Goal: Task Accomplishment & Management: Manage account settings

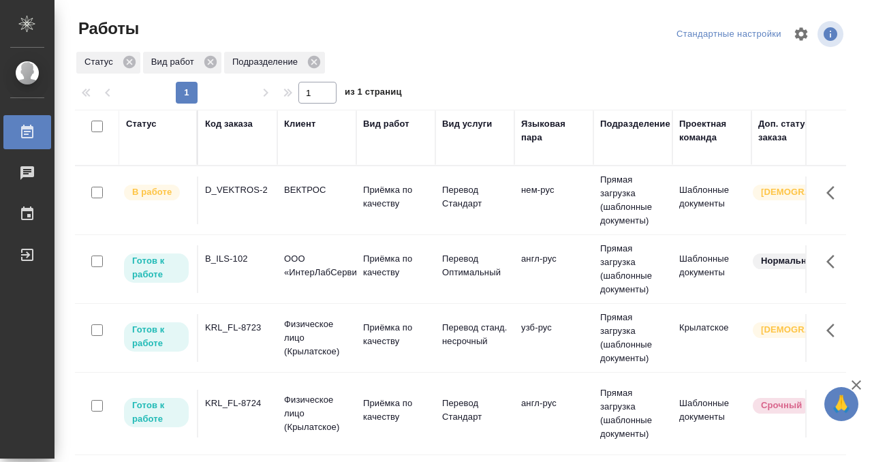
click at [239, 255] on div "B_ILS-102" at bounding box center [237, 259] width 65 height 14
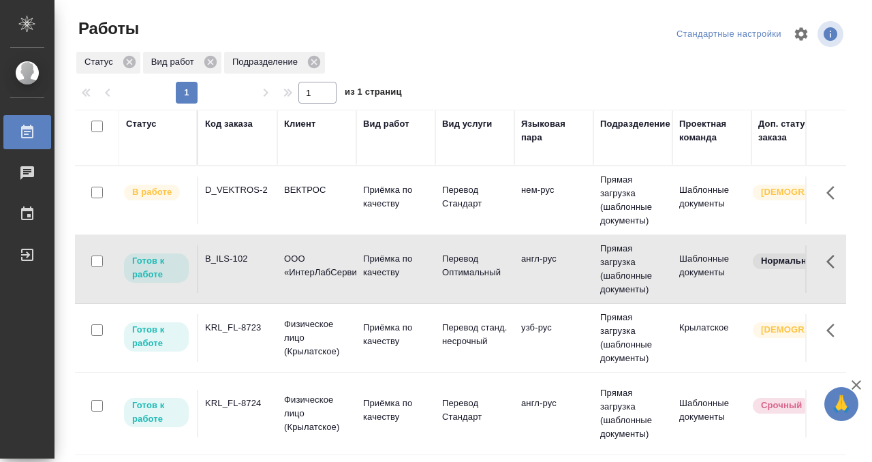
click at [239, 255] on div "B_ILS-102" at bounding box center [237, 259] width 65 height 14
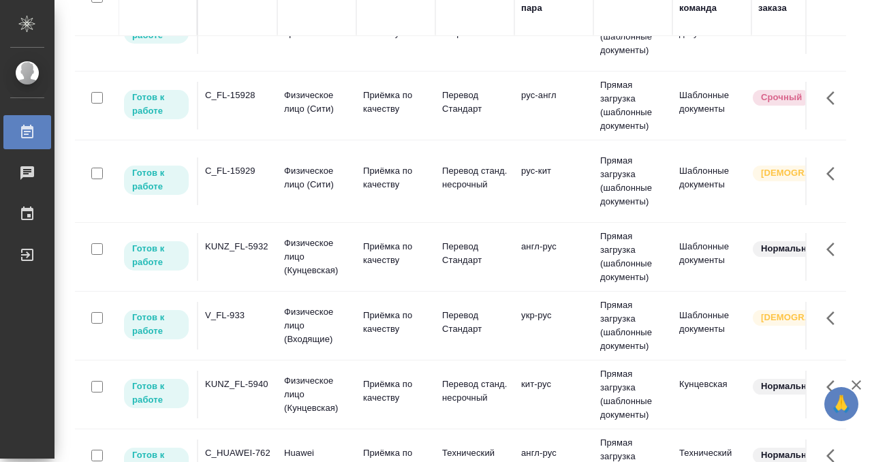
scroll to position [146, 0]
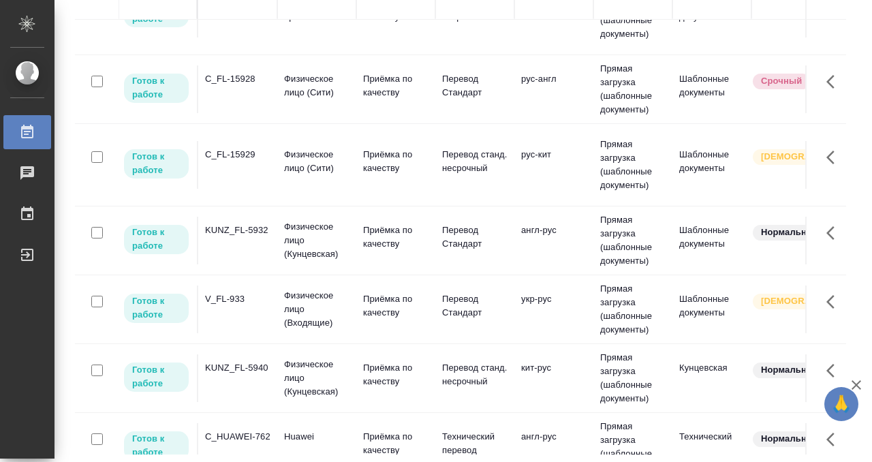
click at [258, 354] on td "KUNZ_FL-5940" at bounding box center [237, 378] width 79 height 48
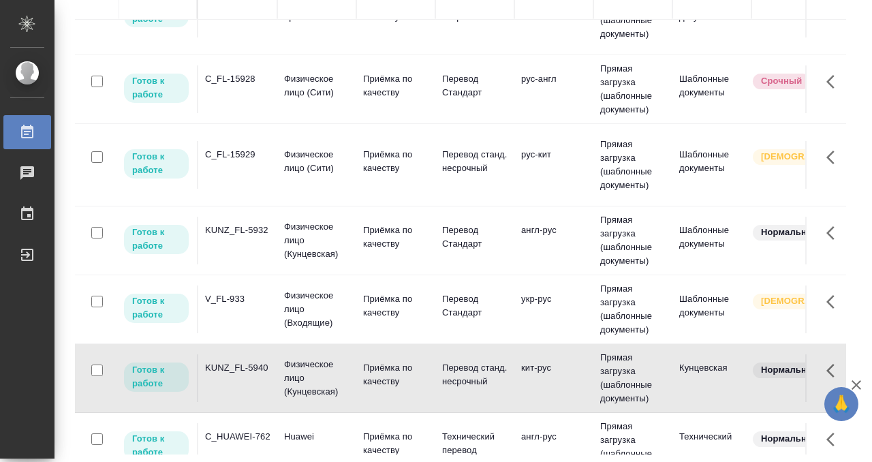
click at [258, 354] on td "KUNZ_FL-5940" at bounding box center [237, 378] width 79 height 48
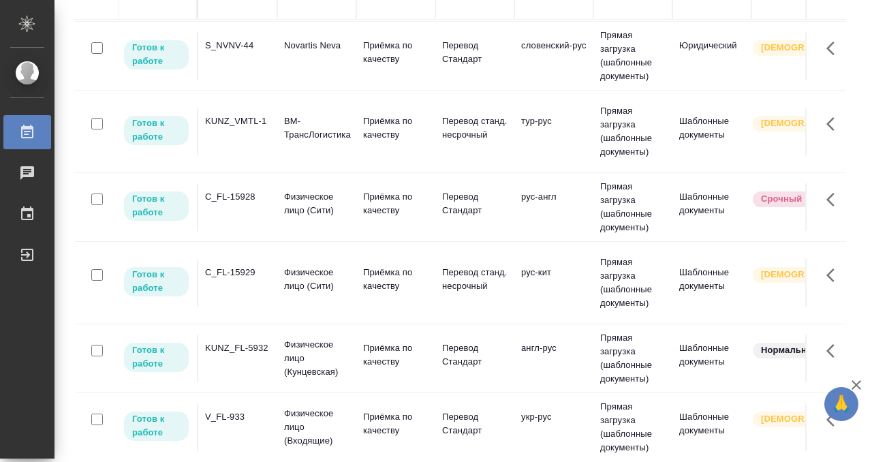
scroll to position [0, 0]
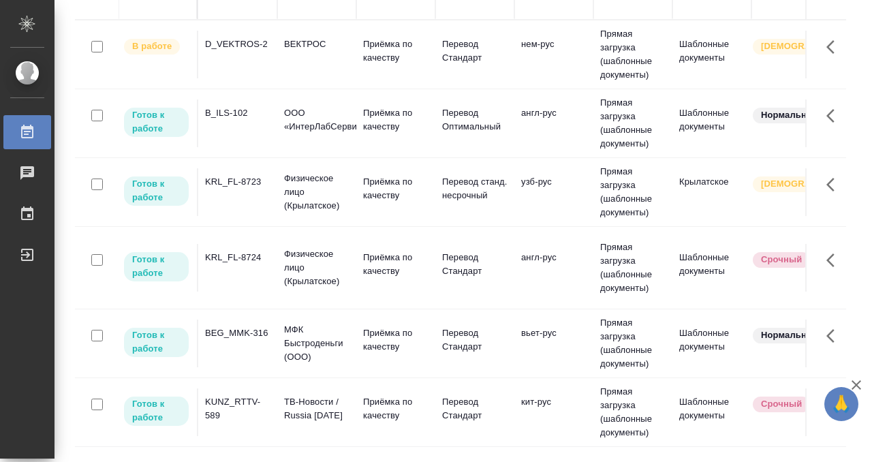
click at [260, 179] on div "KRL_FL-8723" at bounding box center [237, 182] width 65 height 14
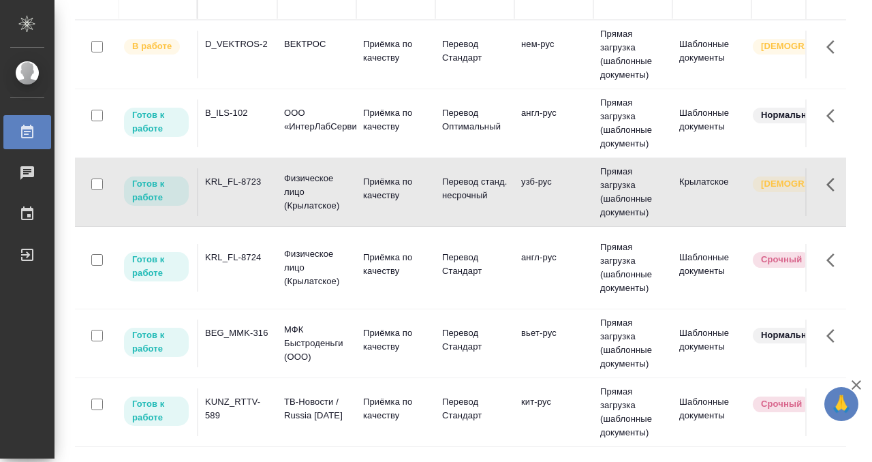
click at [260, 179] on div "KRL_FL-8723" at bounding box center [237, 182] width 65 height 14
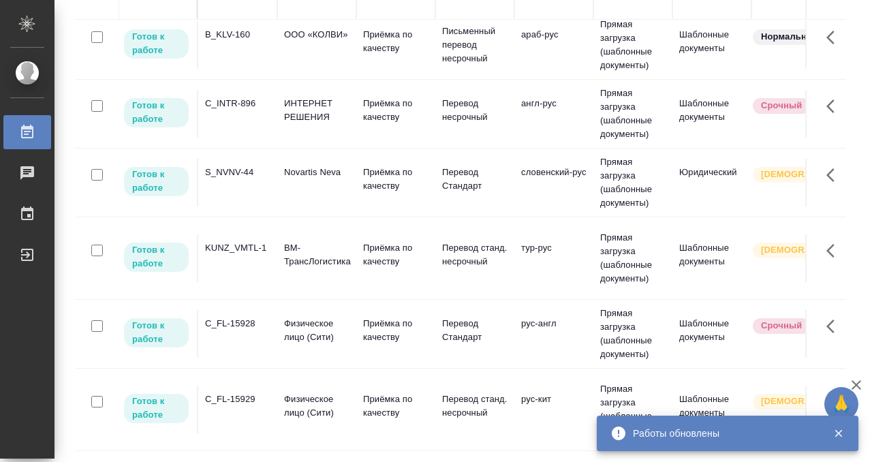
scroll to position [514, 0]
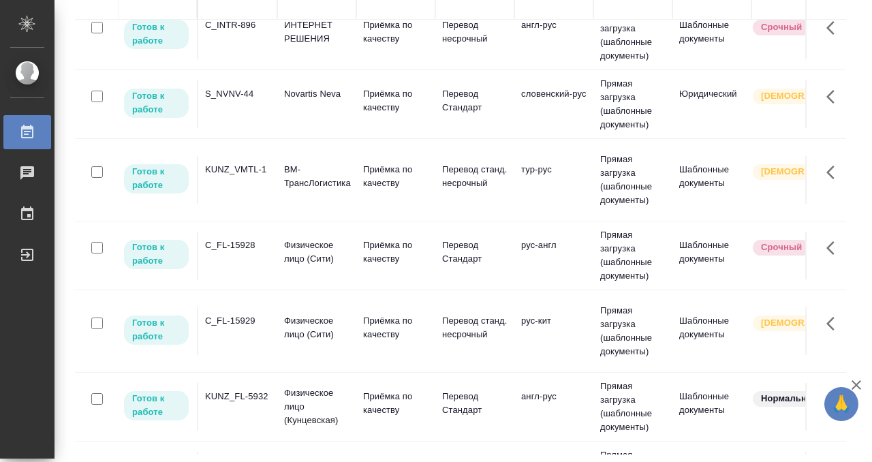
click at [255, 383] on td "KUNZ_FL-5932" at bounding box center [237, 407] width 79 height 48
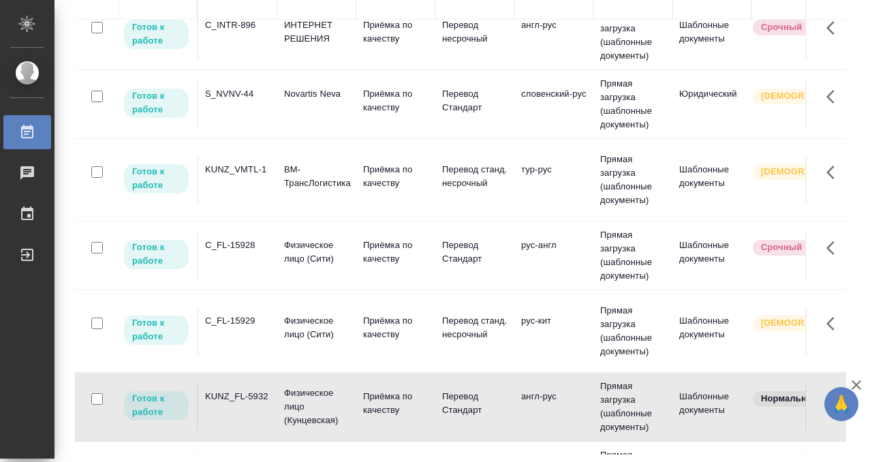
click at [255, 383] on td "KUNZ_FL-5932" at bounding box center [237, 407] width 79 height 48
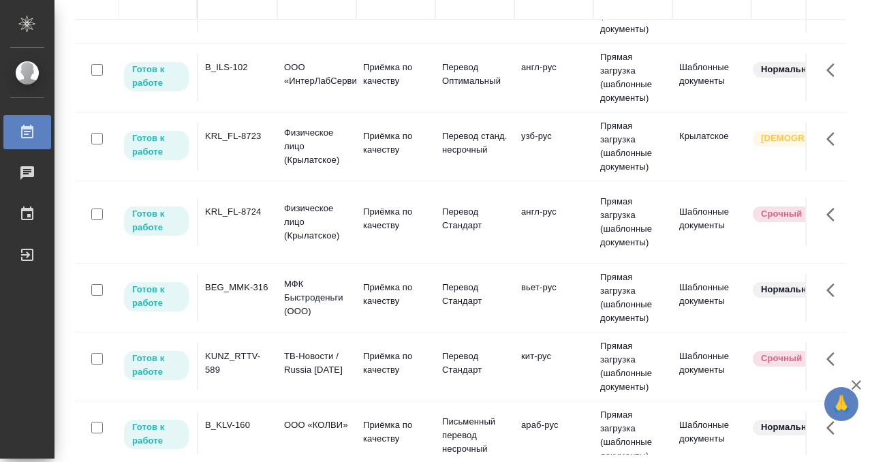
click at [251, 246] on td "KRL_FL-8724" at bounding box center [237, 222] width 79 height 48
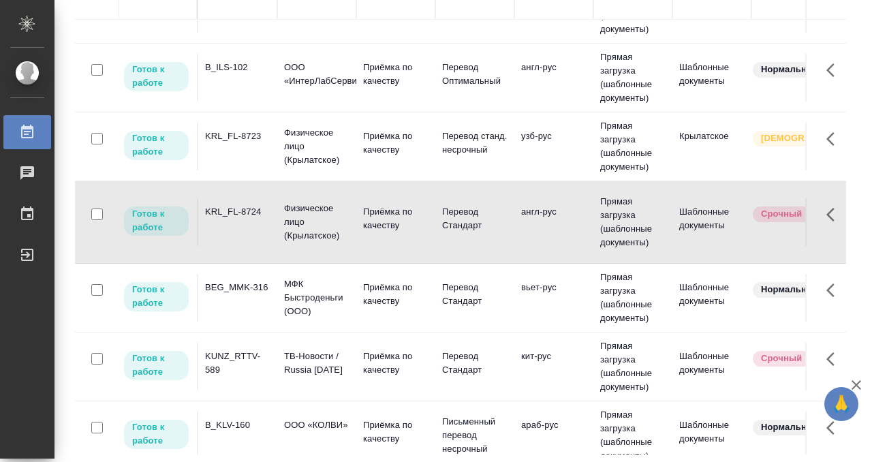
scroll to position [0, 0]
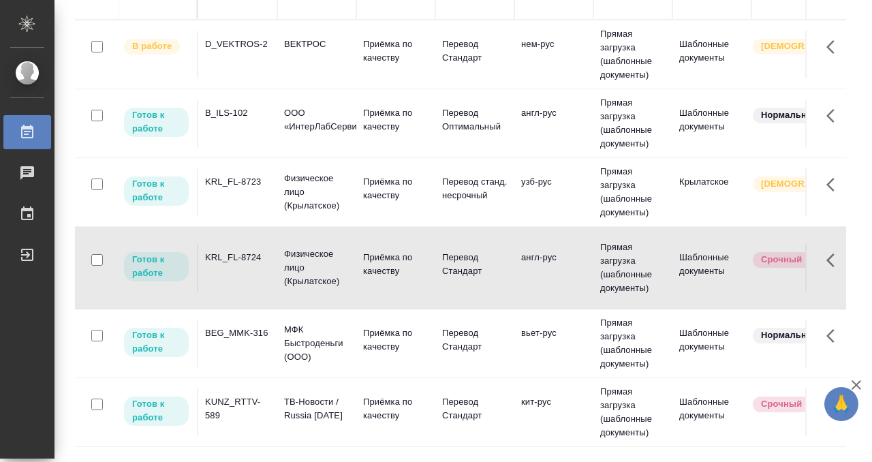
click at [251, 247] on td "KRL_FL-8724" at bounding box center [237, 268] width 79 height 48
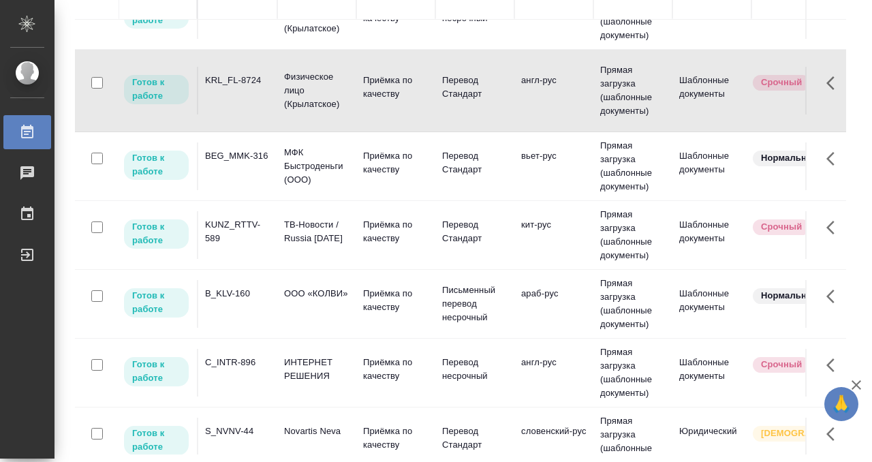
scroll to position [180, 0]
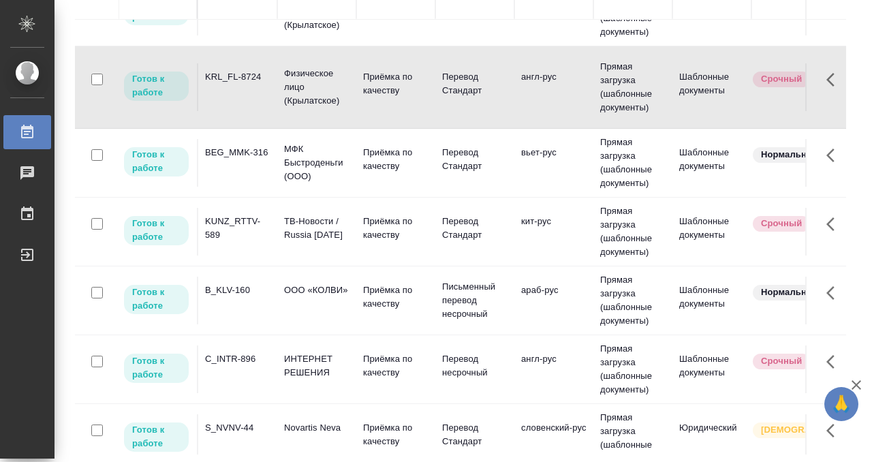
click at [242, 298] on td "B_KLV-160" at bounding box center [237, 300] width 79 height 48
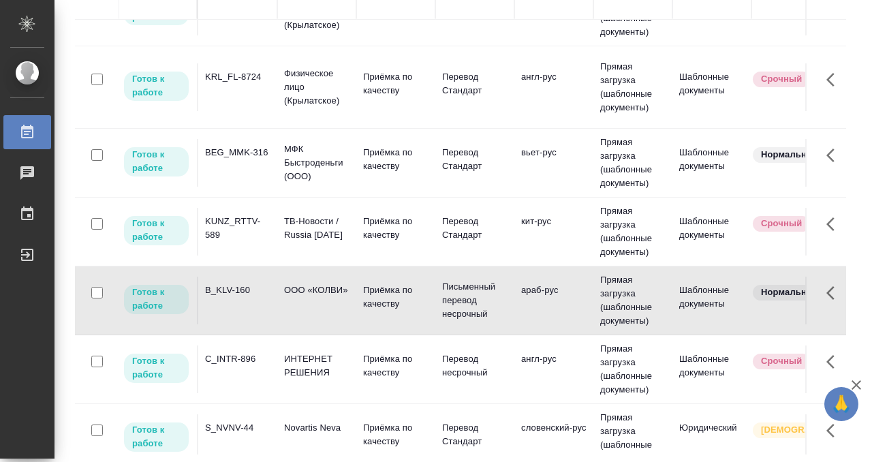
click at [242, 298] on td "B_KLV-160" at bounding box center [237, 300] width 79 height 48
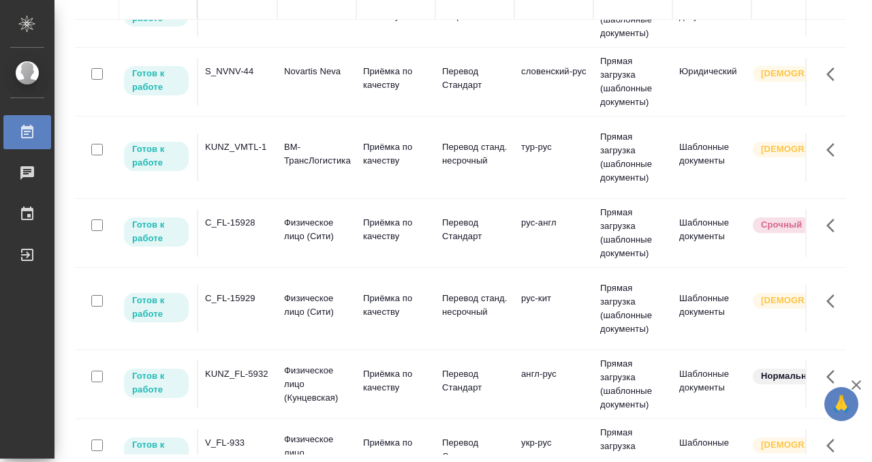
scroll to position [327, 0]
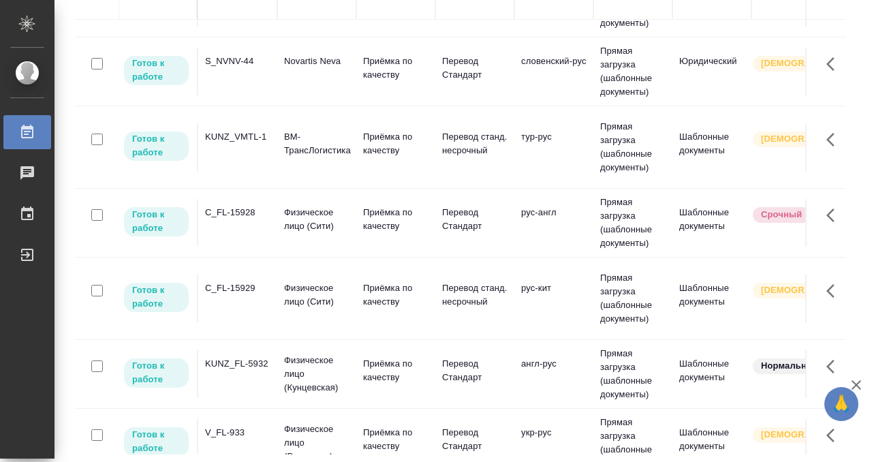
click at [251, 207] on td "C_FL-15928" at bounding box center [237, 223] width 79 height 48
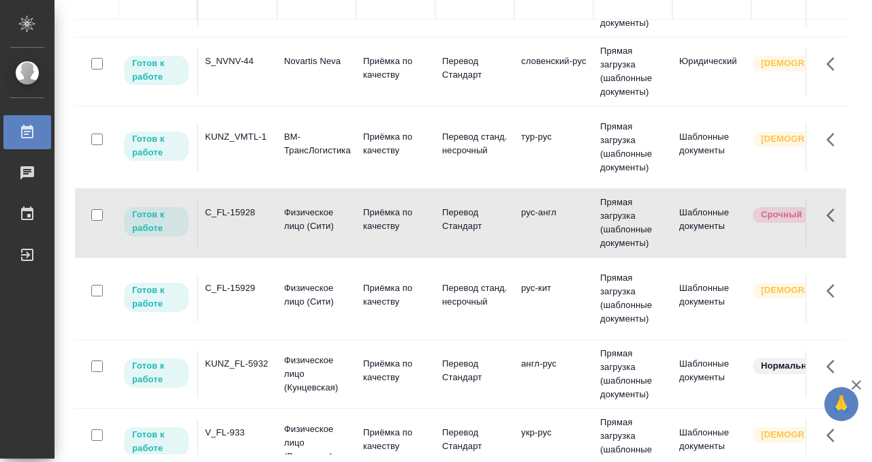
click at [251, 207] on td "C_FL-15928" at bounding box center [237, 223] width 79 height 48
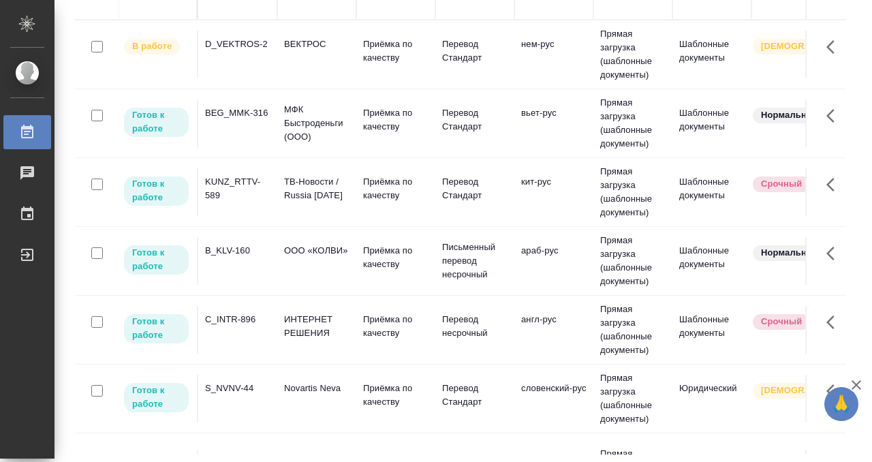
click at [251, 57] on td "D_VEKTROS-2" at bounding box center [237, 55] width 79 height 48
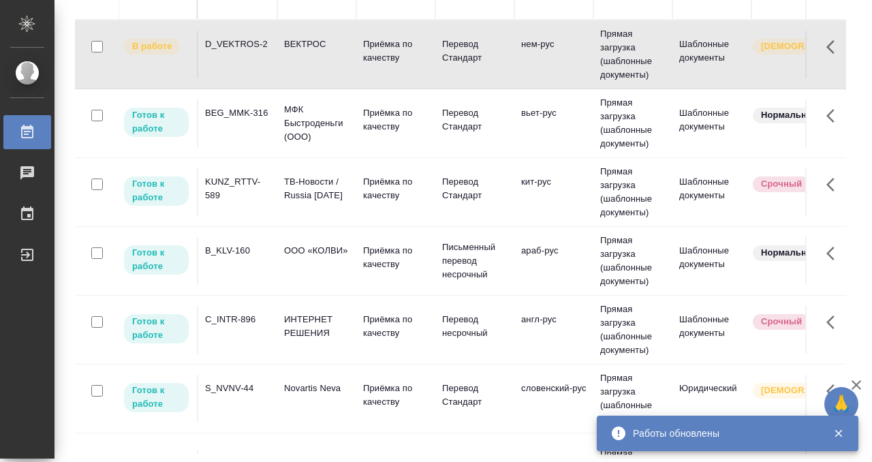
click at [251, 57] on td "D_VEKTROS-2" at bounding box center [237, 55] width 79 height 48
click at [255, 126] on td "BEG_MMK-316" at bounding box center [237, 123] width 79 height 48
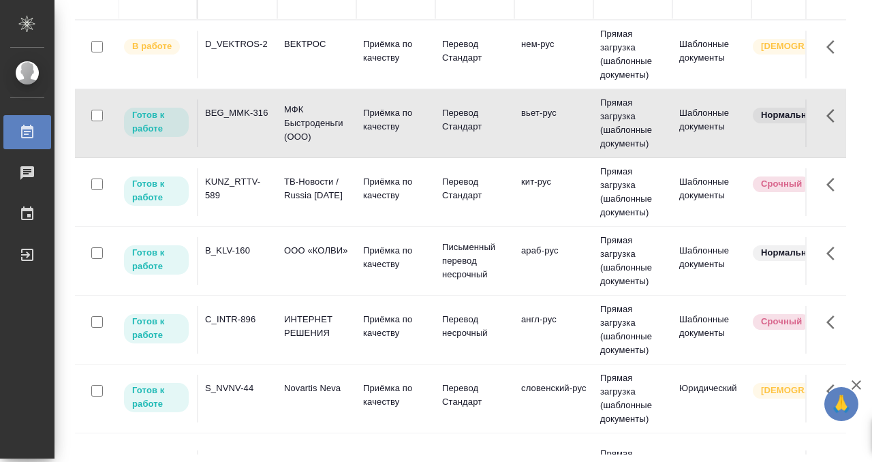
click at [255, 126] on td "BEG_MMK-316" at bounding box center [237, 123] width 79 height 48
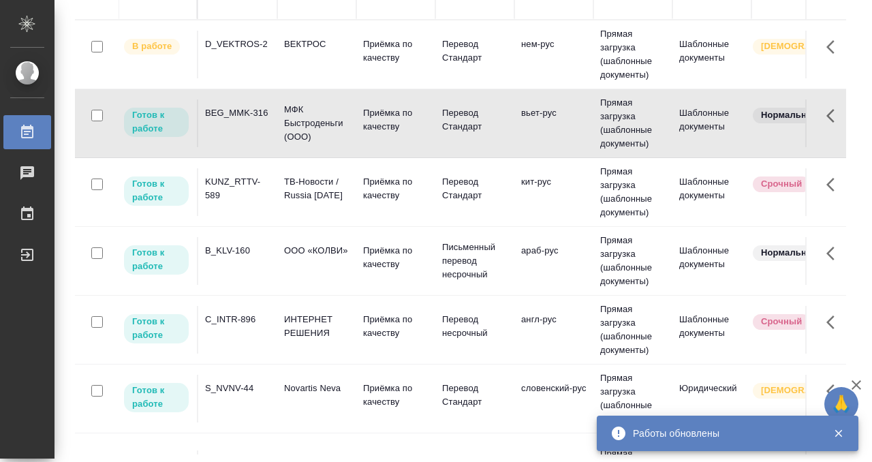
click at [239, 320] on div "C_INTR-896" at bounding box center [237, 320] width 65 height 14
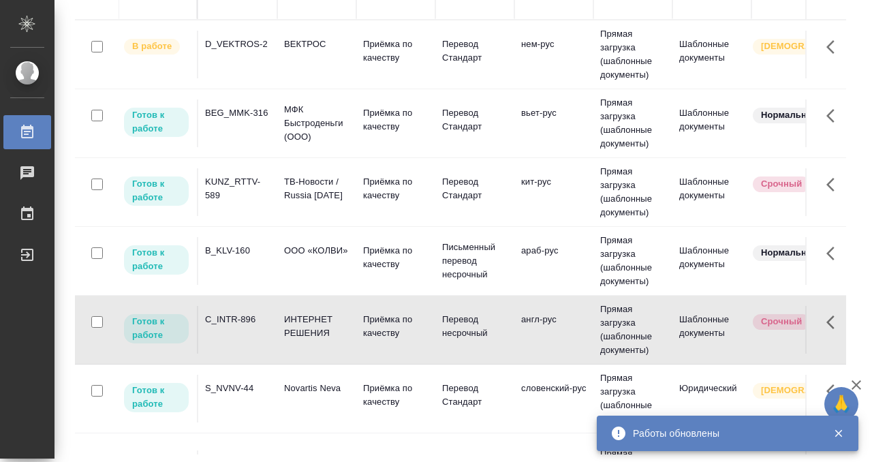
click at [239, 320] on div "C_INTR-896" at bounding box center [237, 320] width 65 height 14
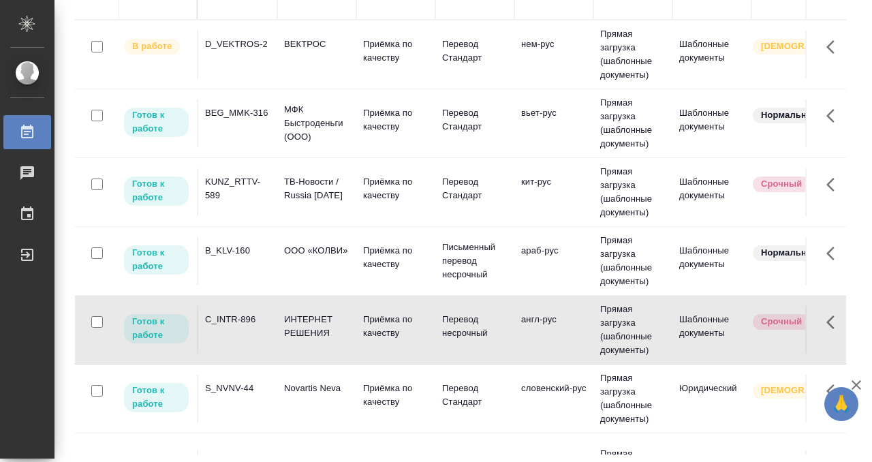
click at [251, 191] on div "KUNZ_RTTV-589" at bounding box center [237, 188] width 65 height 27
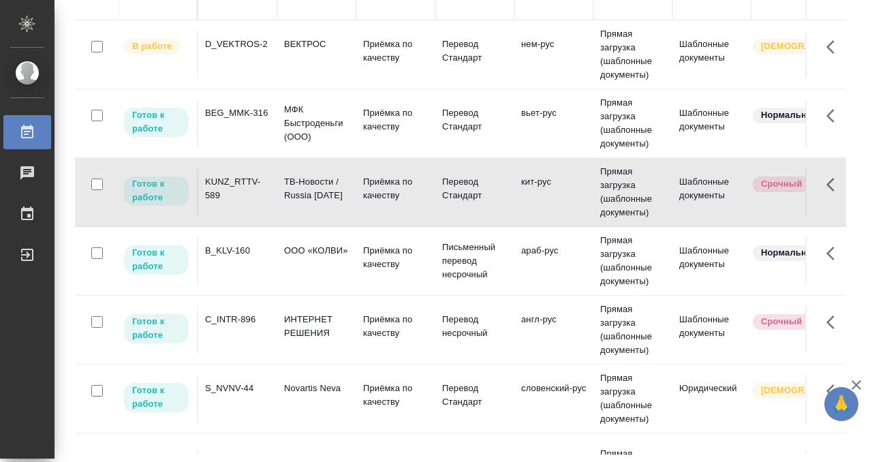
click at [251, 191] on div "KUNZ_RTTV-589" at bounding box center [237, 188] width 65 height 27
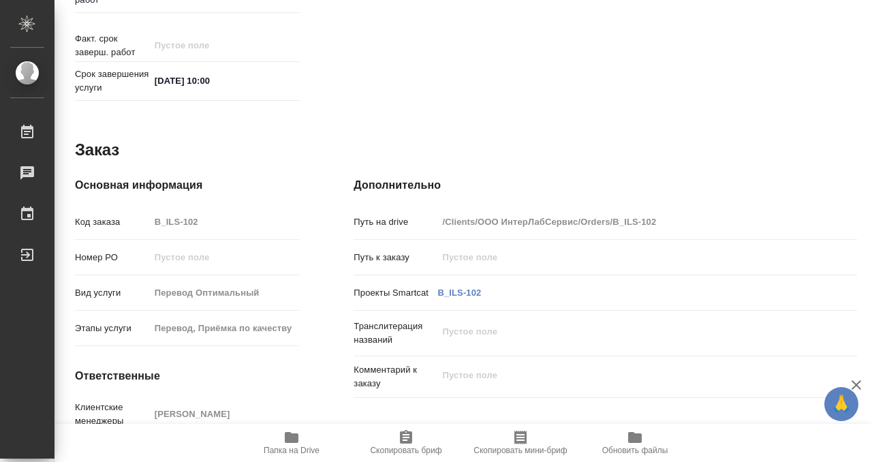
scroll to position [727, 0]
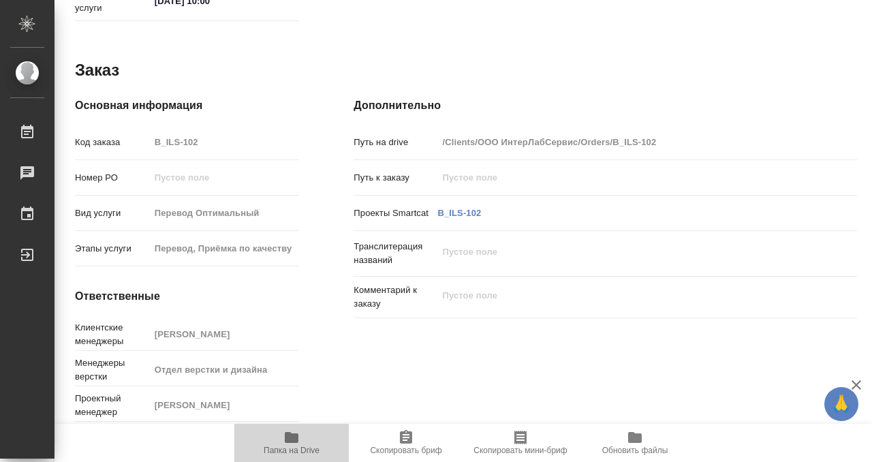
click at [298, 444] on icon "button" at bounding box center [291, 437] width 16 height 16
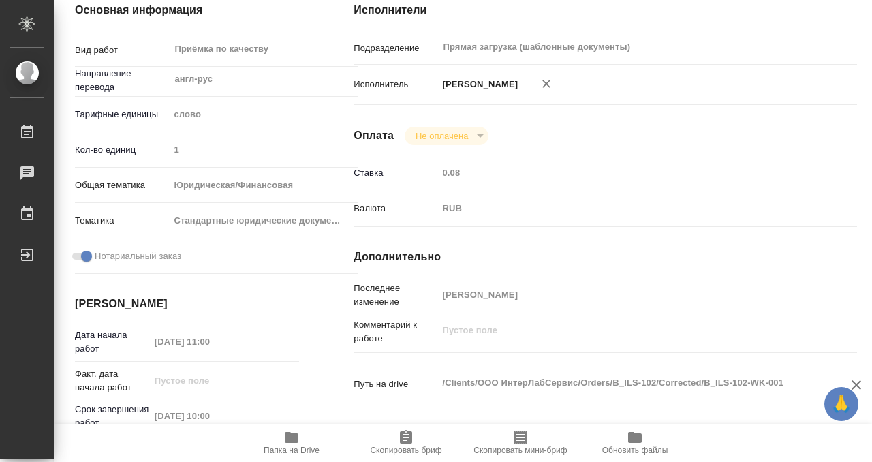
scroll to position [0, 0]
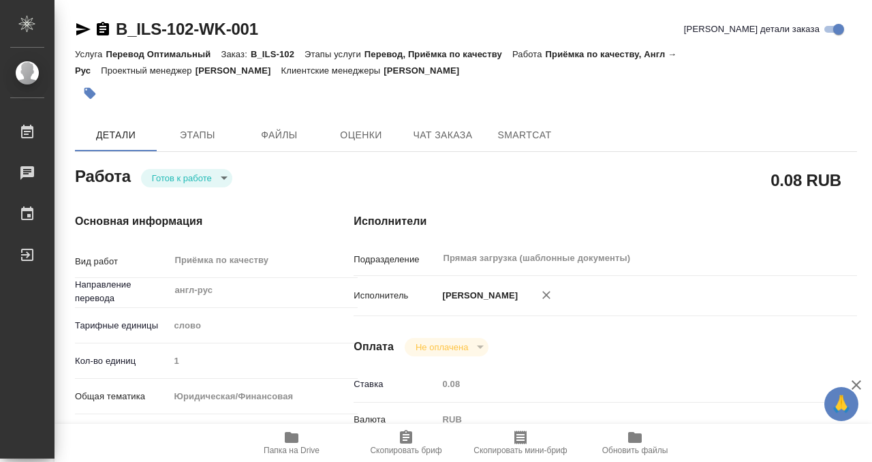
click at [86, 93] on icon "button" at bounding box center [90, 94] width 12 height 12
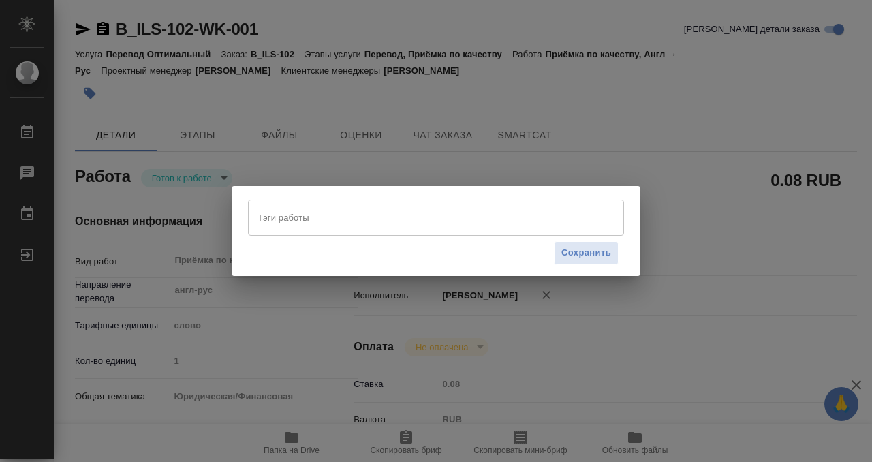
click at [288, 221] on input "Тэги работы" at bounding box center [423, 217] width 338 height 23
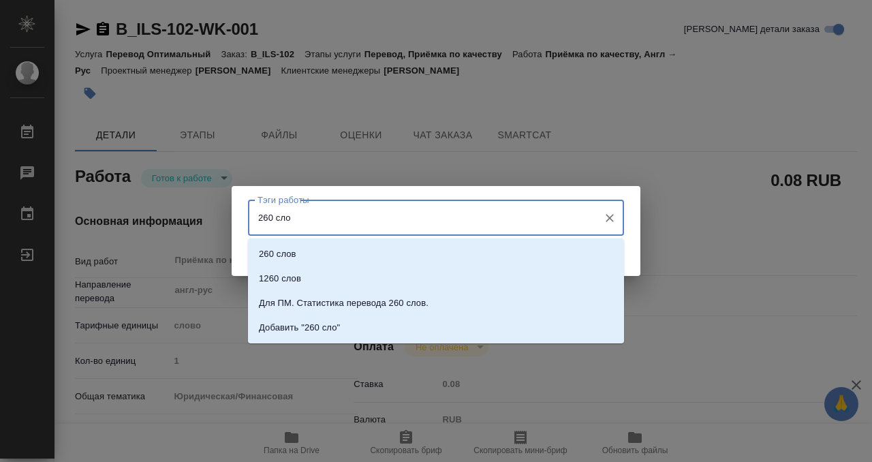
type input "260 слов"
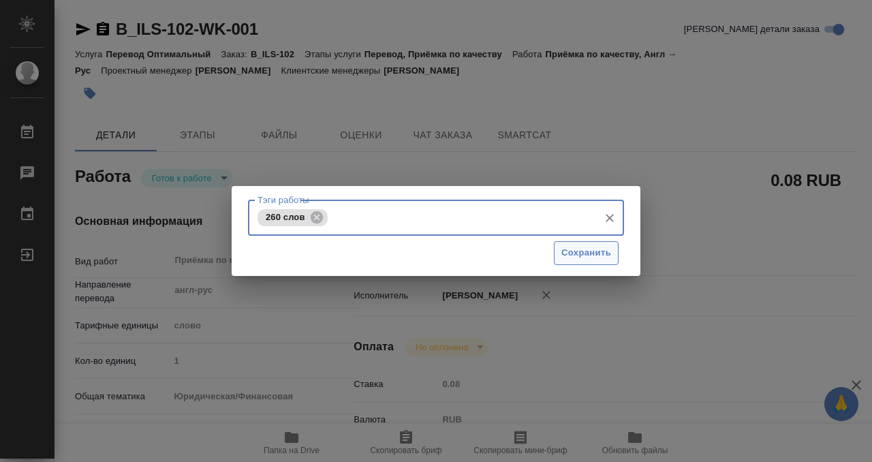
click at [582, 251] on span "Сохранить" at bounding box center [586, 253] width 50 height 16
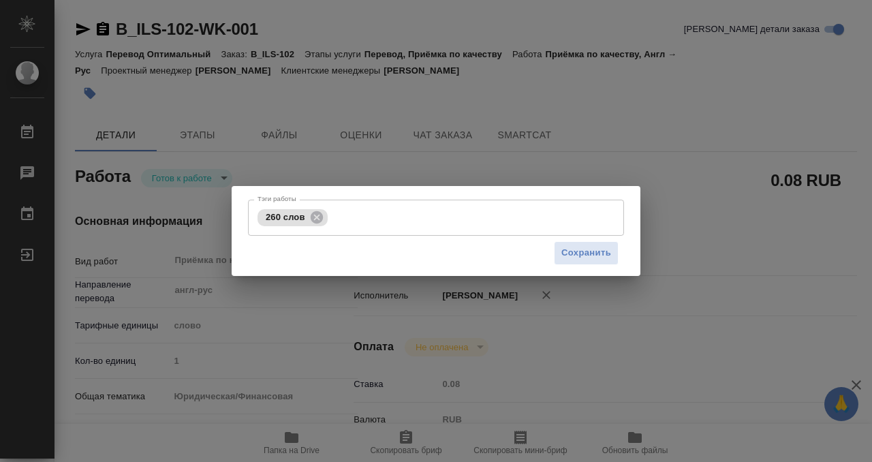
type input "readyForWork"
type input "англ-рус"
type input "5a8b1489cc6b4906c91bfd90"
type input "1"
type input "yr-fn"
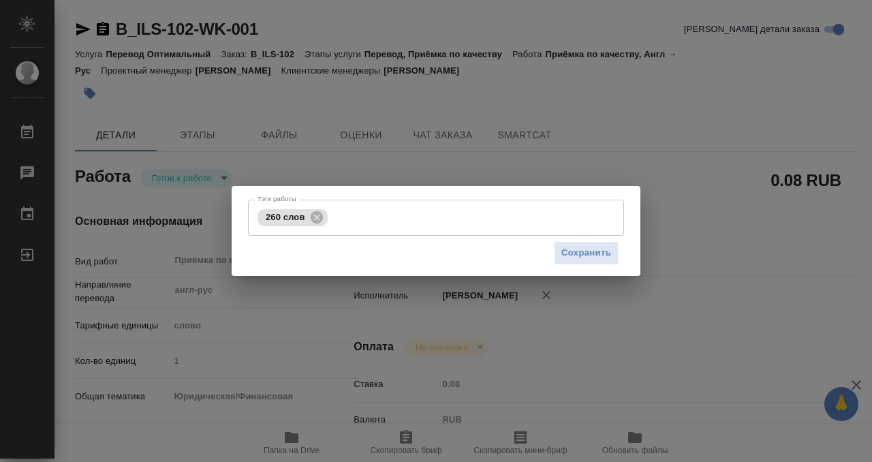
type input "5f647205b73bc97568ca66bf"
checkbox input "true"
type input "19.09.2025 11:00"
type input "22.09.2025 10:00"
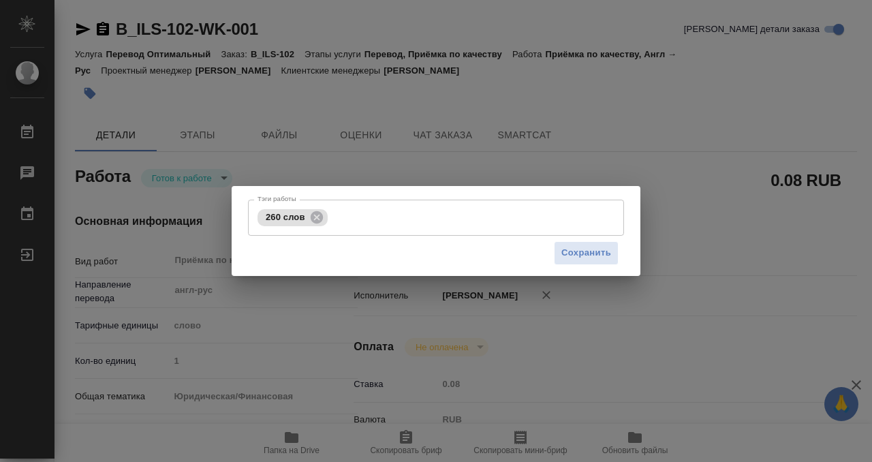
type input "Прямая загрузка (шаблонные документы)"
type input "notPayed"
type input "0.08"
type input "RUB"
type input "[PERSON_NAME]"
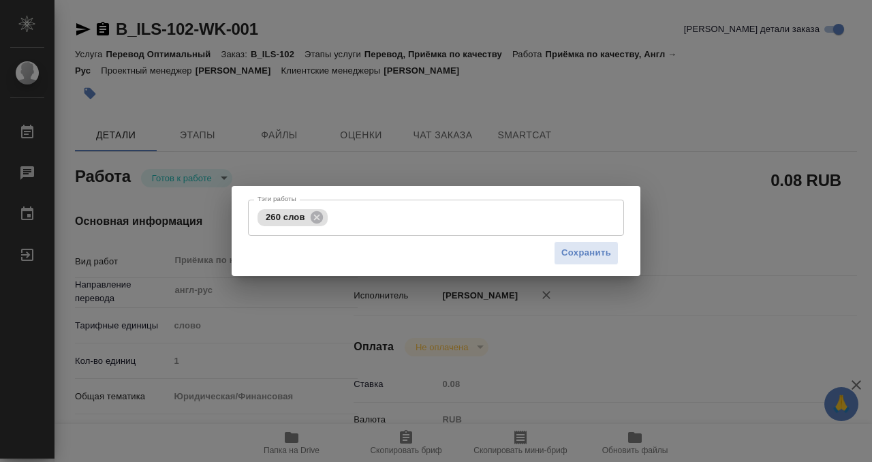
type input "B_ILS-102"
type input "Перевод Оптимальный"
type input "Перевод, Приёмка по качеству"
type input "Богомолова Анастасия"
type input "Отдел верстки и дизайна"
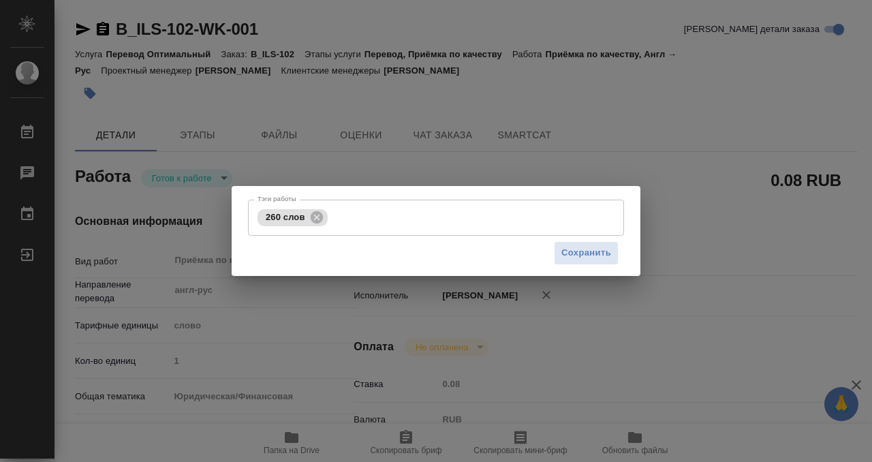
type input "/Clients/ООО ИнтерЛабСервис/Orders/B_ILS-102"
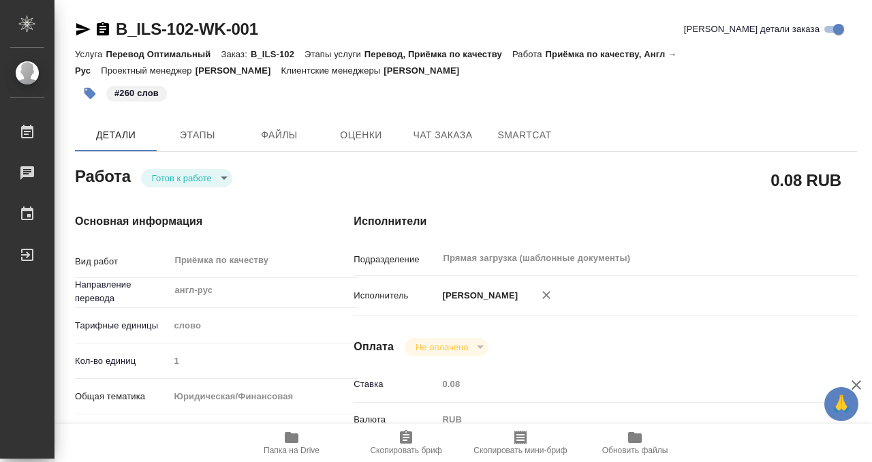
click at [174, 180] on body "🙏 .cls-1 fill:#fff; AWATERA Kobzeva Elizaveta Работы 0 Чаты График Выйти B_ILS-…" at bounding box center [436, 231] width 872 height 462
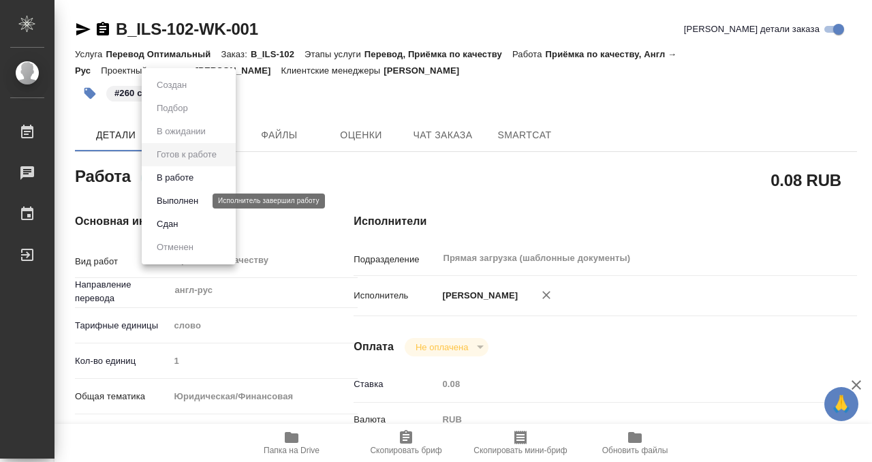
click at [201, 199] on button "Выполнен" at bounding box center [178, 200] width 50 height 15
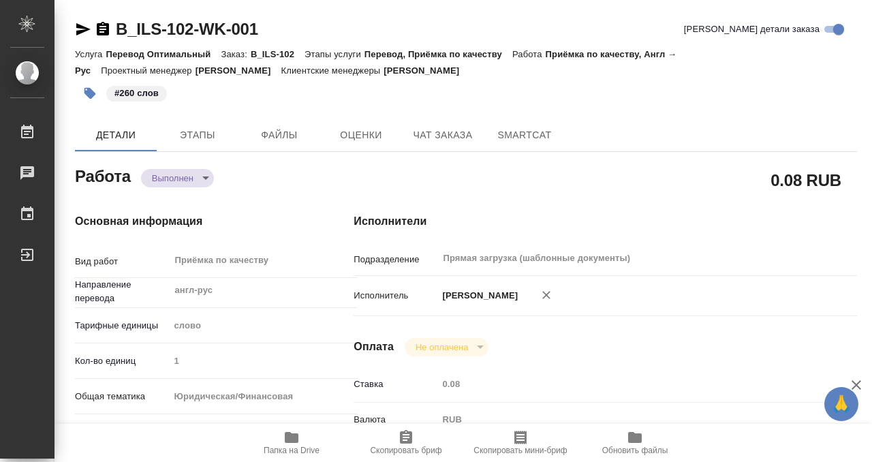
type textarea "x"
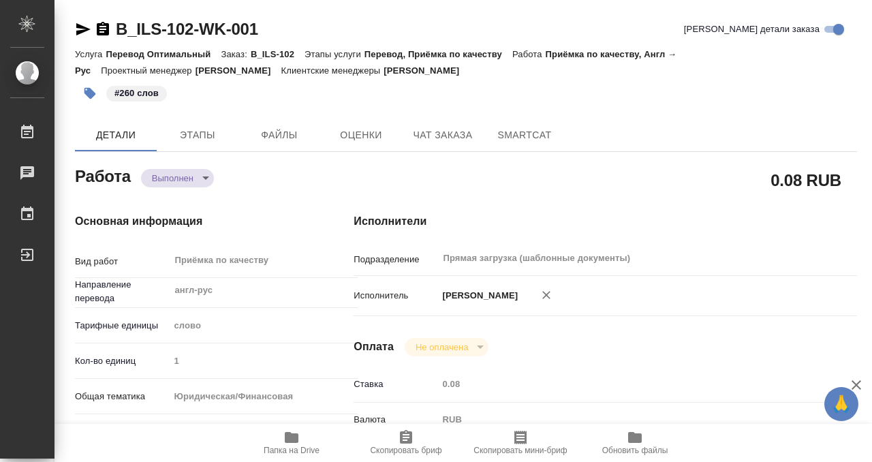
type textarea "x"
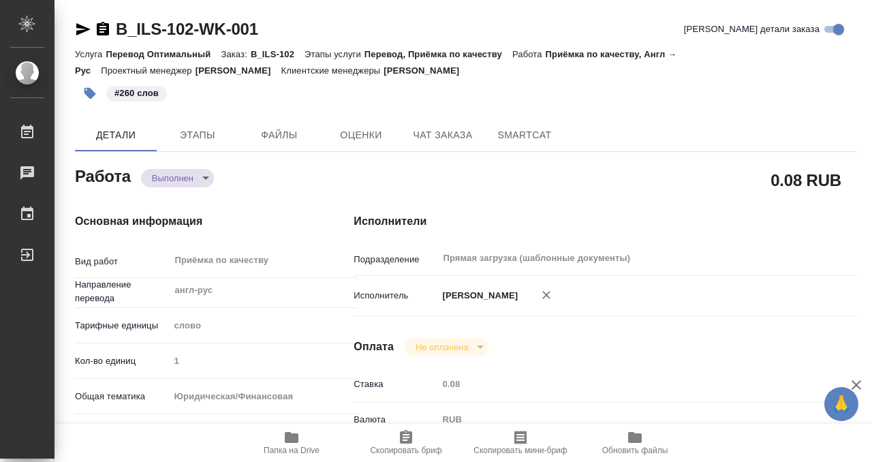
click at [99, 31] on icon "button" at bounding box center [103, 29] width 12 height 14
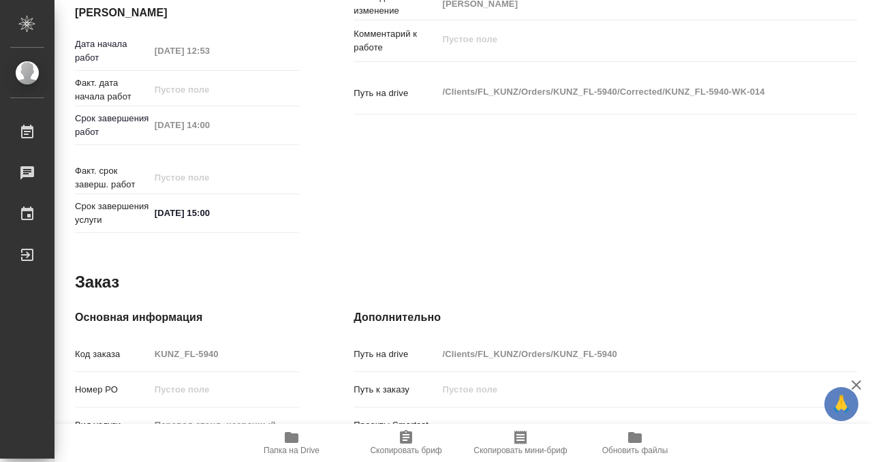
scroll to position [502, 0]
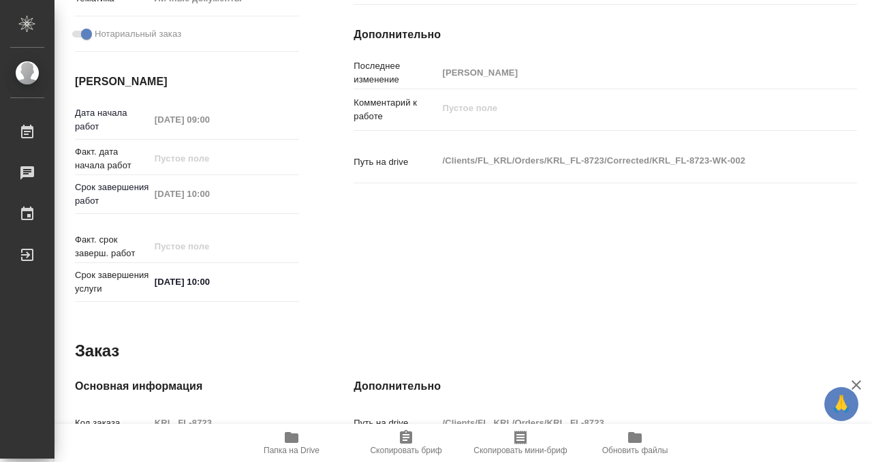
scroll to position [727, 0]
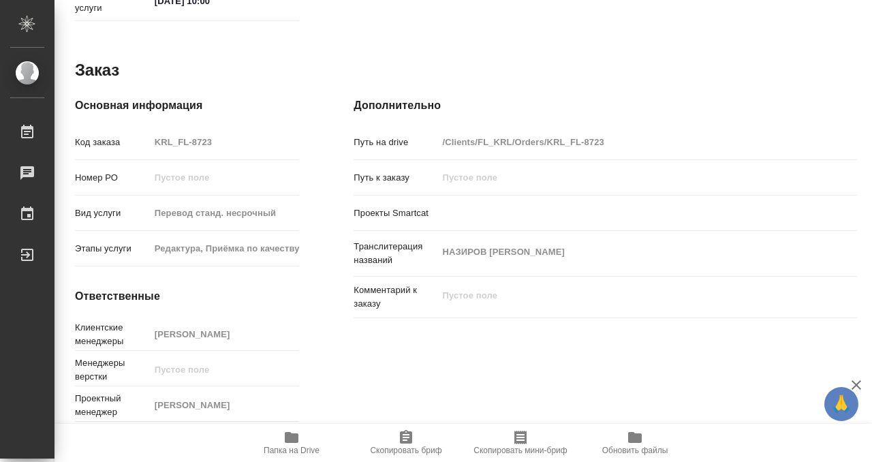
click at [287, 431] on icon "button" at bounding box center [291, 437] width 16 height 16
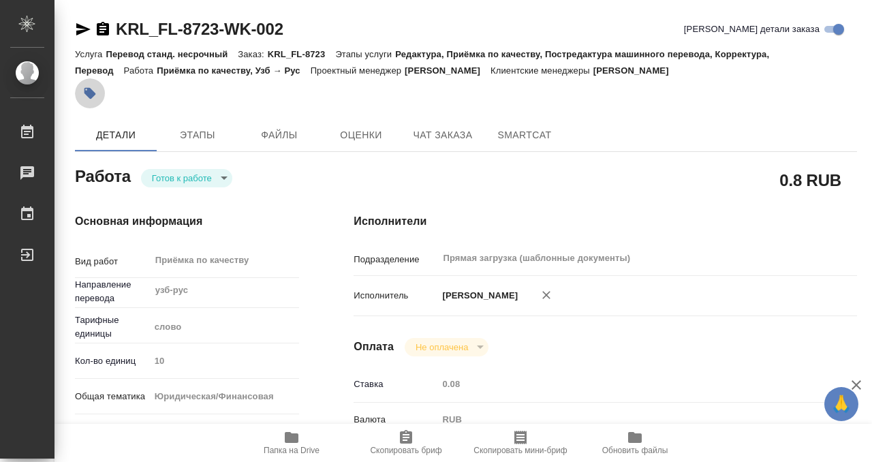
click at [84, 91] on icon "button" at bounding box center [90, 94] width 12 height 12
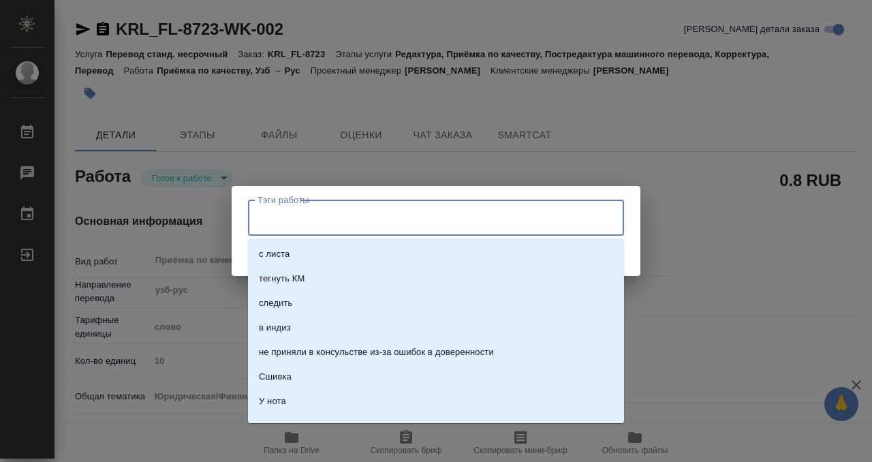
click at [327, 208] on input "Тэги работы" at bounding box center [423, 217] width 338 height 23
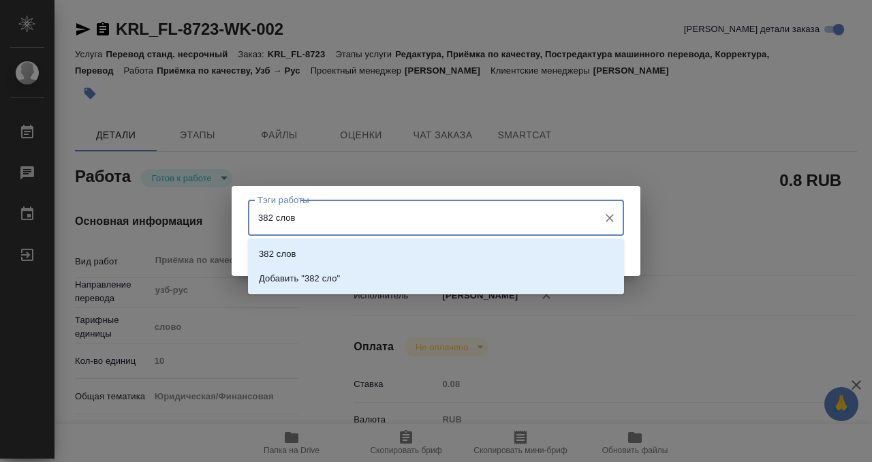
type input "382 слова"
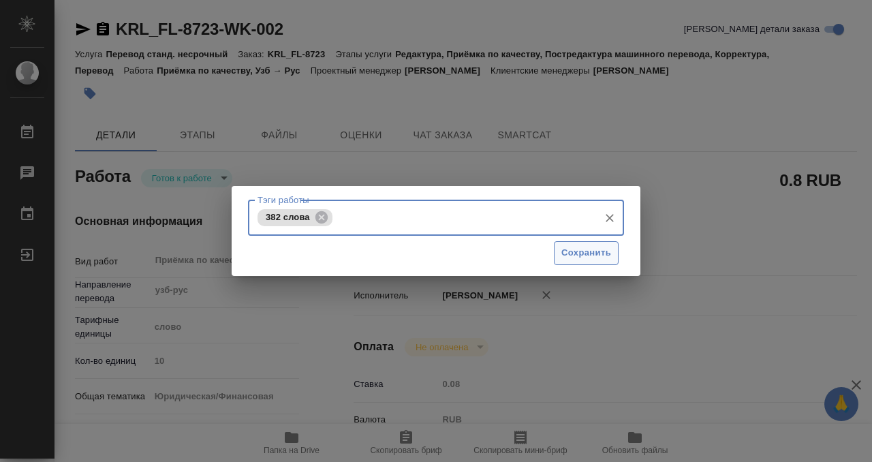
click at [609, 251] on span "Сохранить" at bounding box center [586, 253] width 50 height 16
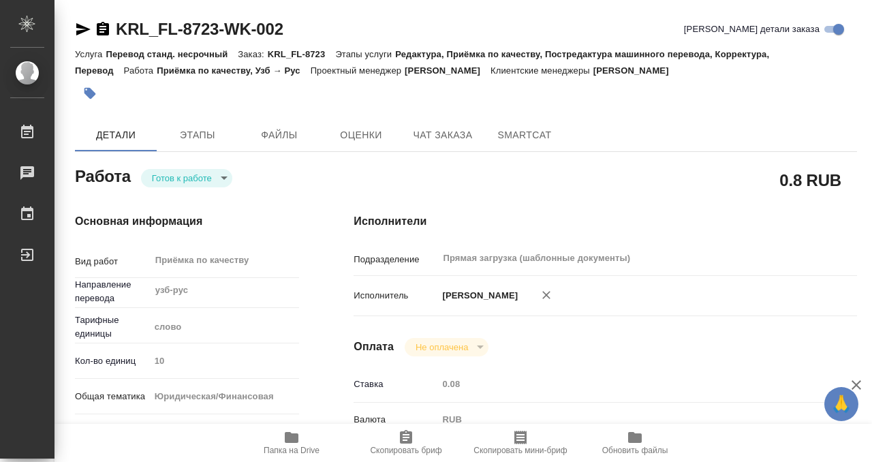
type input "readyForWork"
type input "узб-рус"
type input "5a8b1489cc6b4906c91bfd90"
type input "10"
type input "yr-fn"
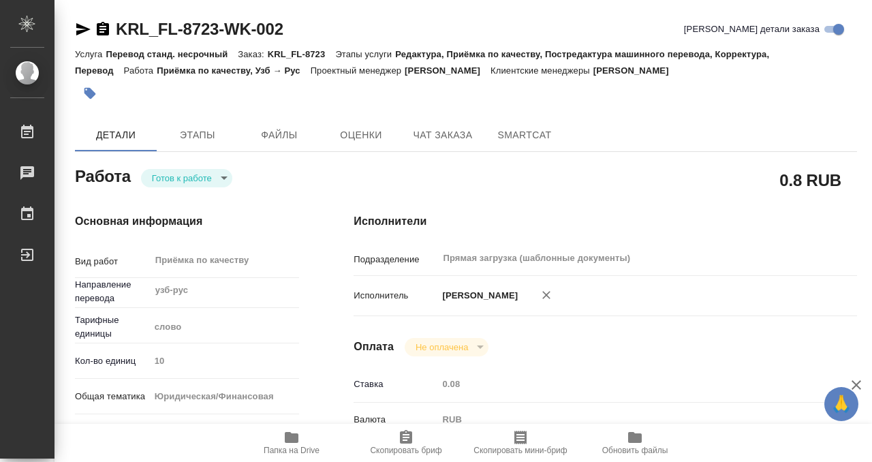
type input "5a8b8b956a9677013d343cfe"
checkbox input "true"
type input "22.09.2025 09:00"
type input "22.09.2025 10:00"
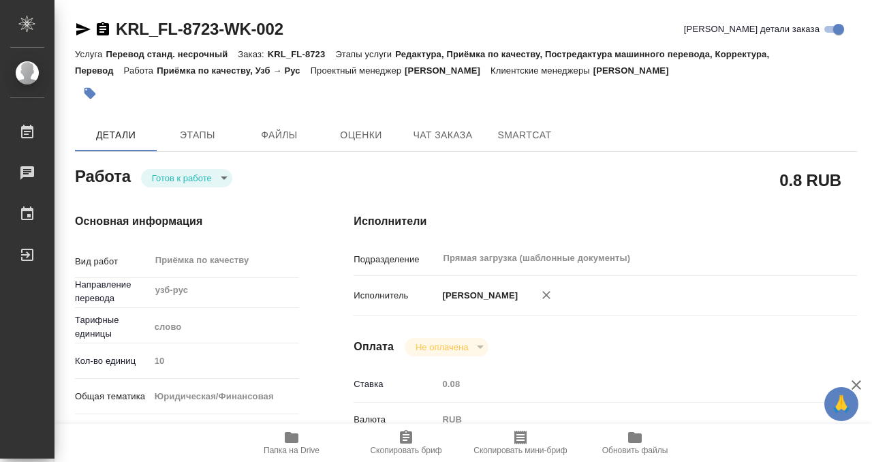
type input "Прямая загрузка (шаблонные документы)"
type input "notPayed"
type input "0.08"
type input "RUB"
type input "[PERSON_NAME]"
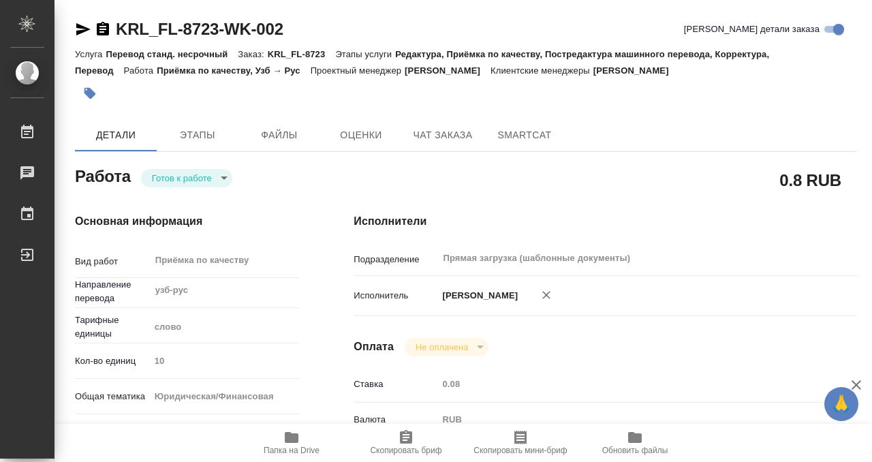
type input "KRL_FL-8723"
type input "Перевод станд. несрочный"
type input "Редактура, Приёмка по качеству, Постредактура машинного перевода, Корректура, П…"
type input "Касымов Тимур"
type input "/Clients/FL_KRL/Orders/KRL_FL-8723"
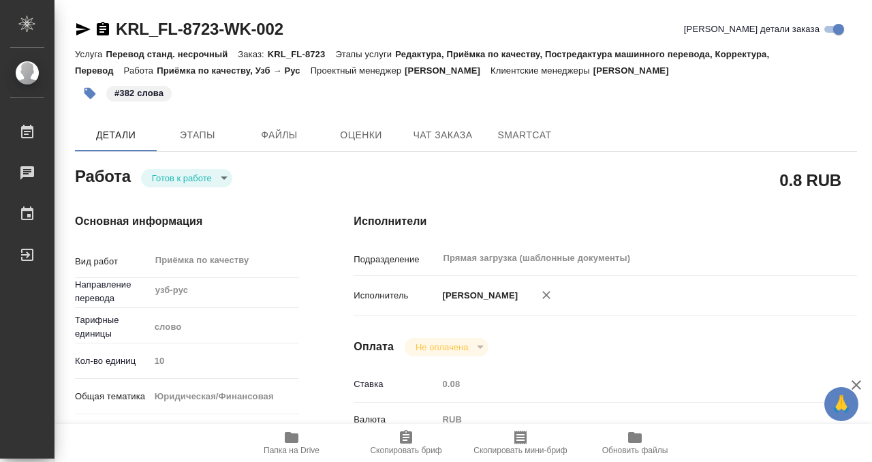
click at [214, 176] on body "🙏 .cls-1 fill:#fff; AWATERA Kobzeva Elizaveta Работы 0 Чаты График Выйти KRL_FL…" at bounding box center [436, 231] width 872 height 462
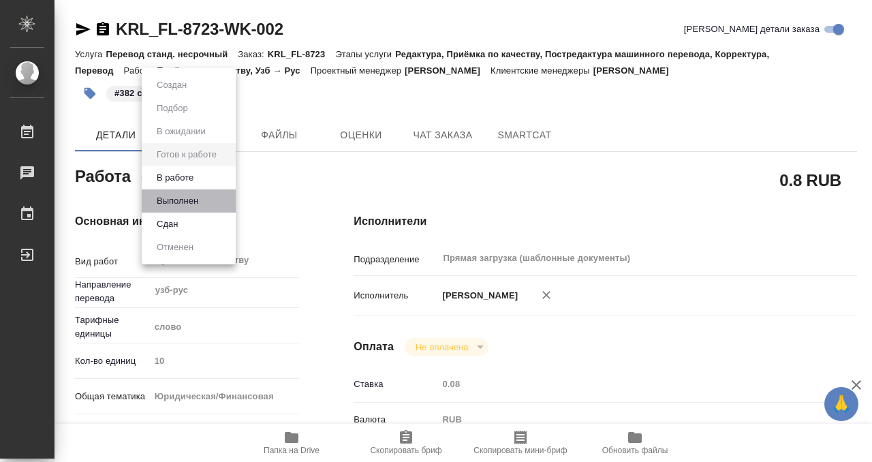
click at [214, 199] on li "Выполнен" at bounding box center [189, 200] width 94 height 23
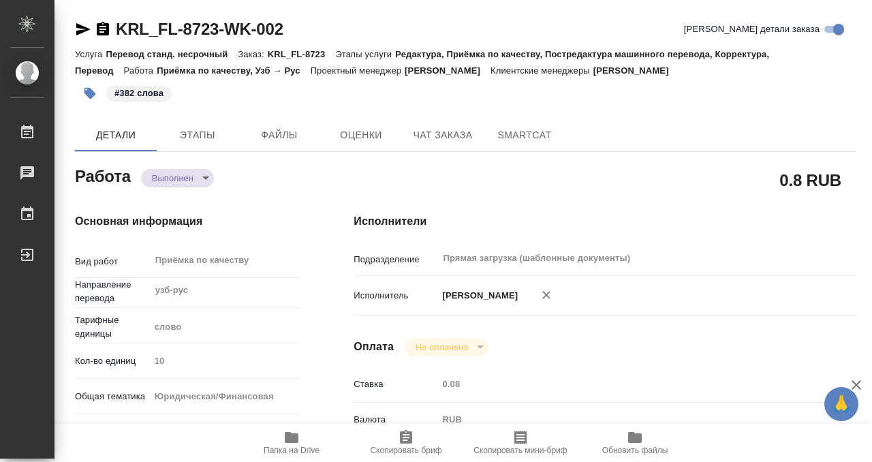
type textarea "x"
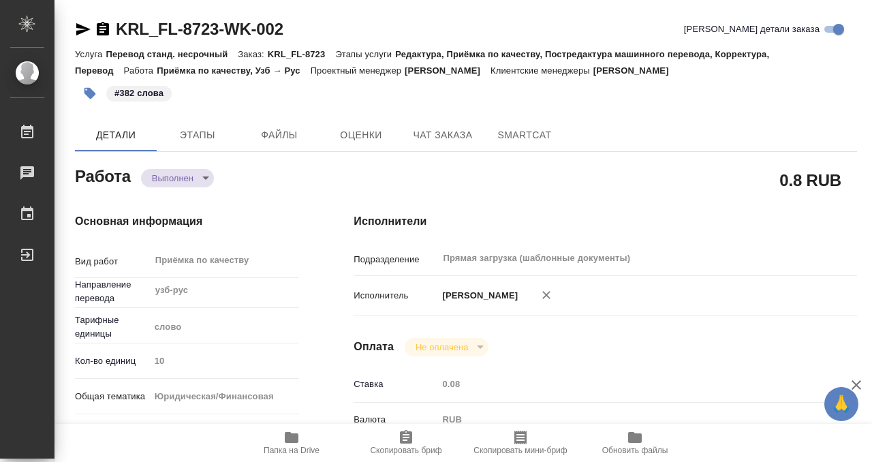
type textarea "x"
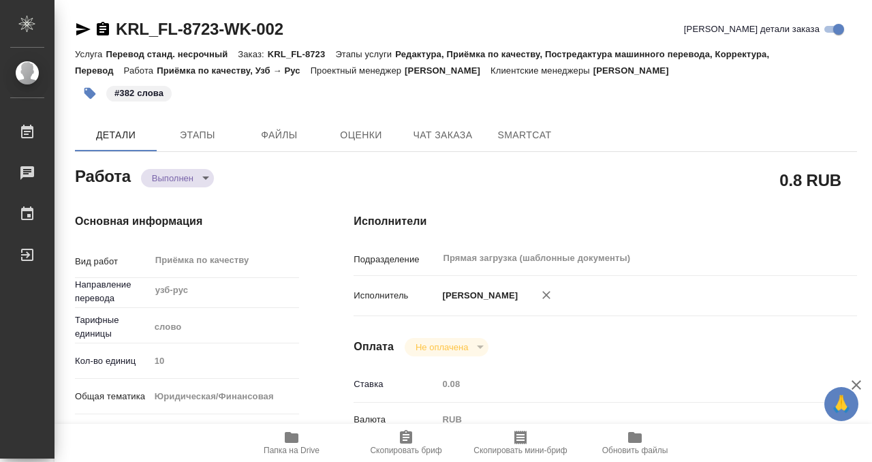
type textarea "x"
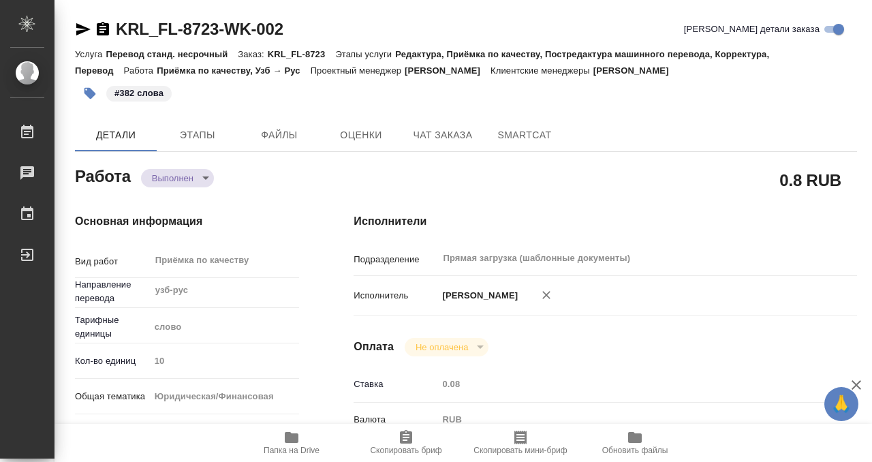
click at [109, 32] on icon "button" at bounding box center [103, 29] width 16 height 16
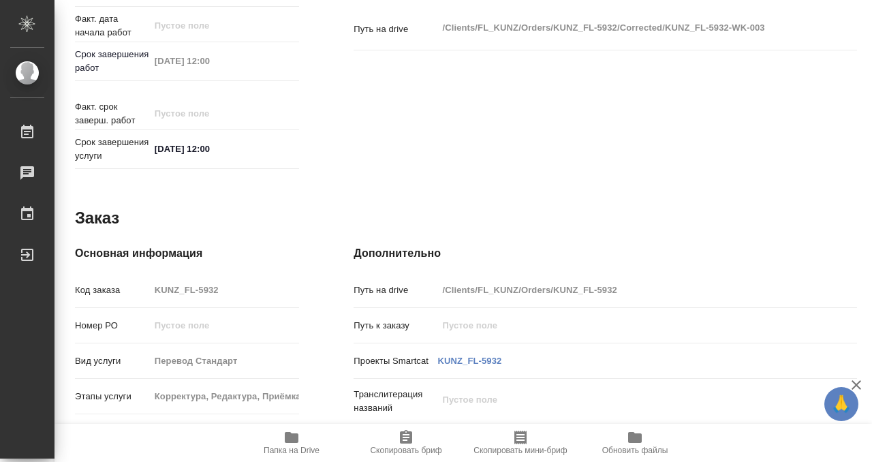
scroll to position [526, 0]
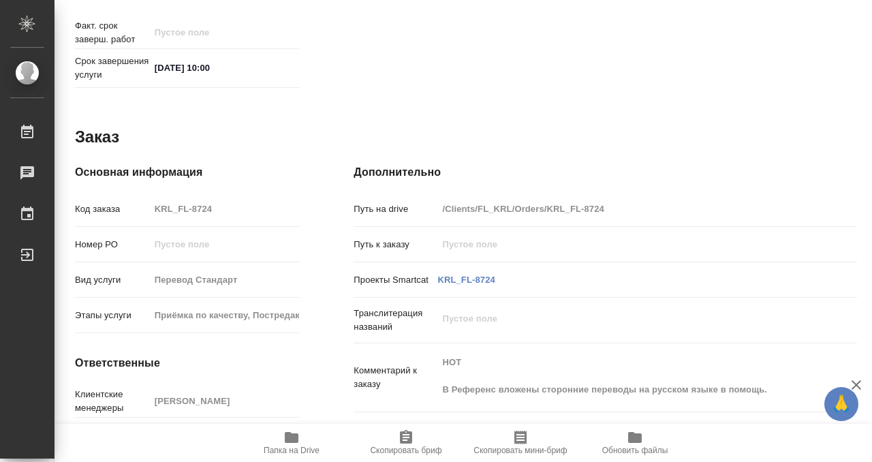
scroll to position [727, 0]
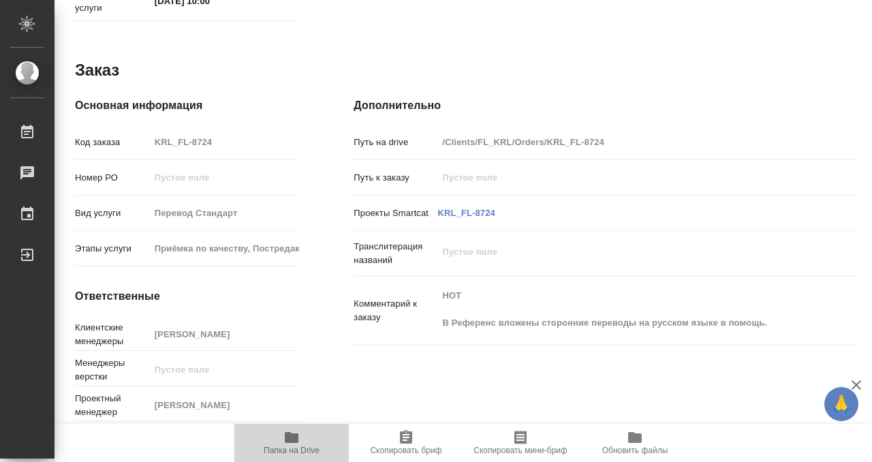
click at [284, 448] on span "Папка на Drive" at bounding box center [291, 450] width 56 height 10
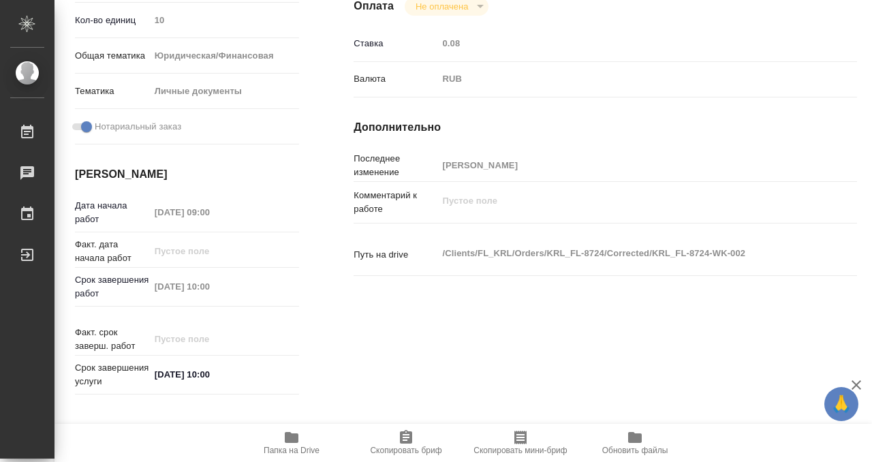
scroll to position [0, 0]
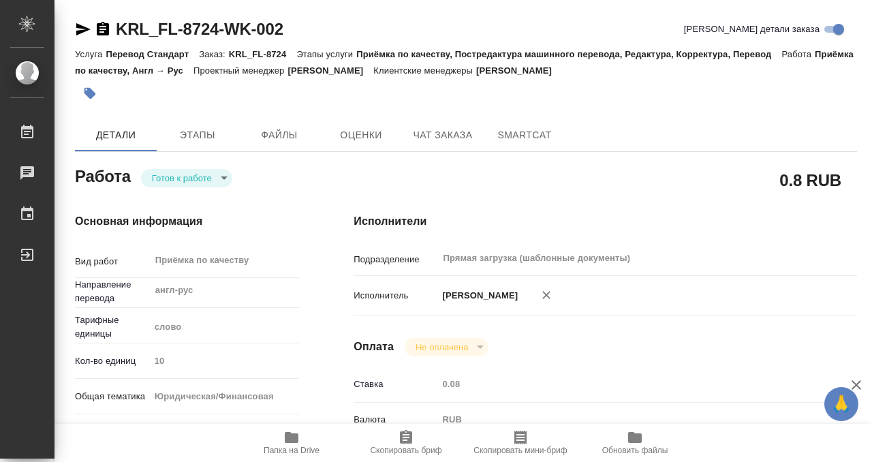
click at [97, 92] on button "button" at bounding box center [90, 93] width 30 height 30
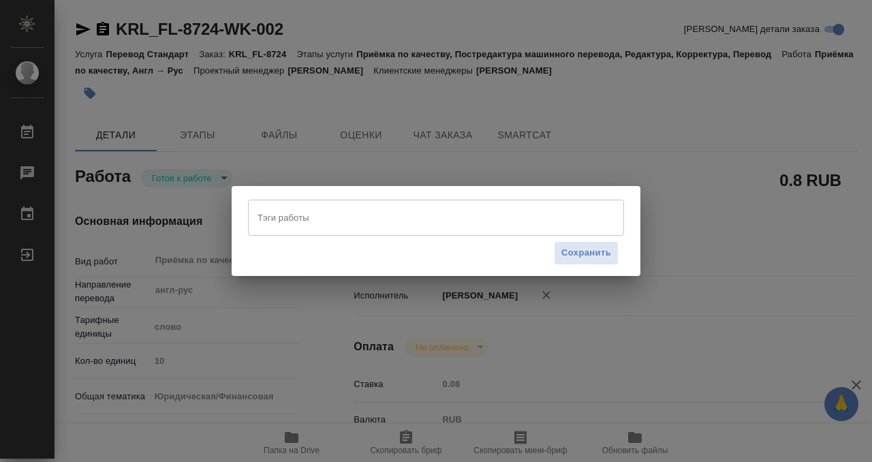
click at [319, 221] on input "Тэги работы" at bounding box center [423, 217] width 338 height 23
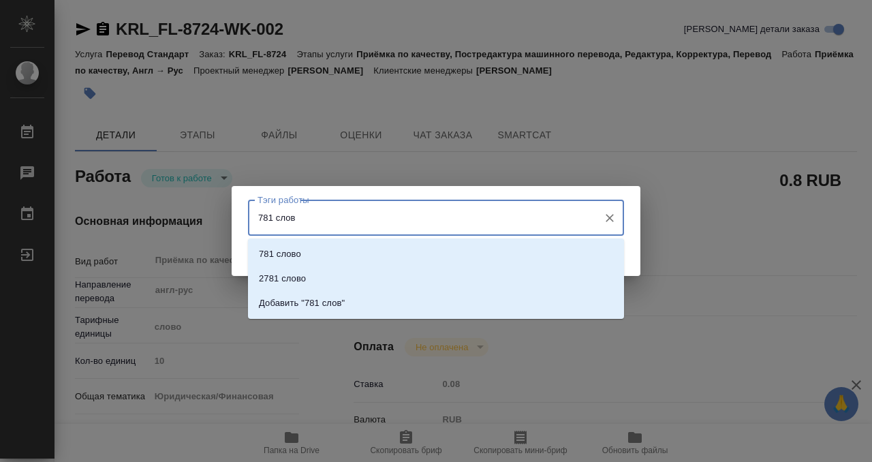
type input "781 слово"
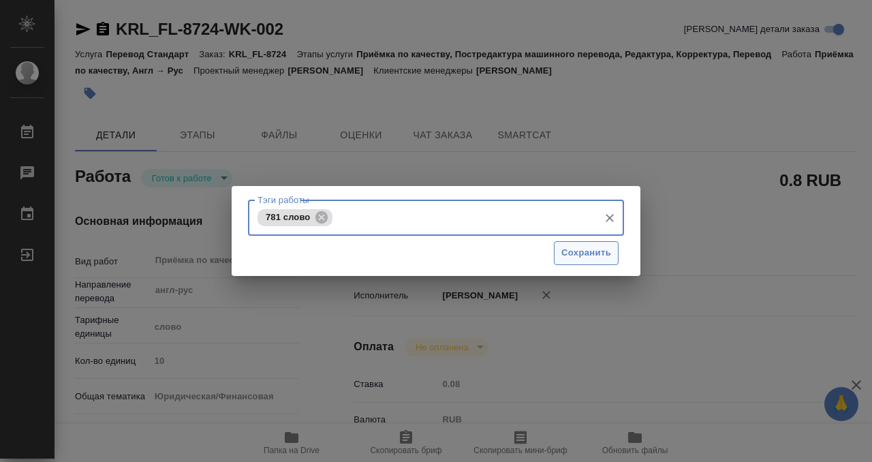
click at [601, 246] on span "Сохранить" at bounding box center [586, 253] width 50 height 16
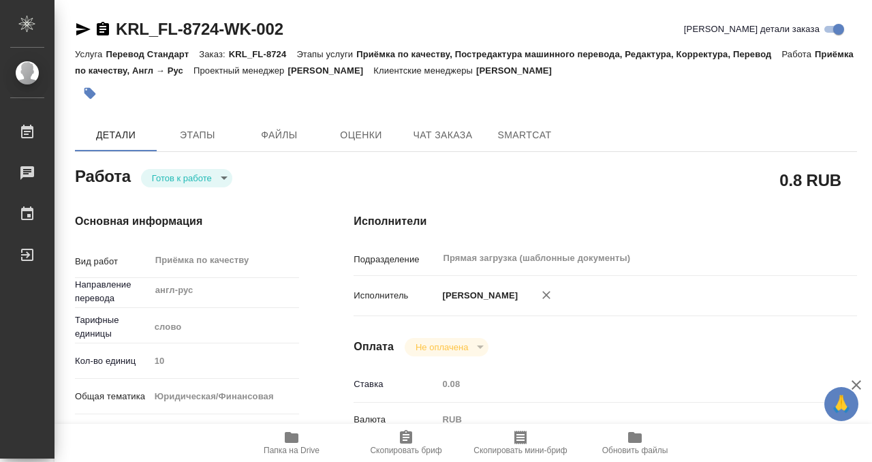
type input "readyForWork"
type input "англ-рус"
type input "5a8b1489cc6b4906c91bfd90"
type input "10"
type input "yr-fn"
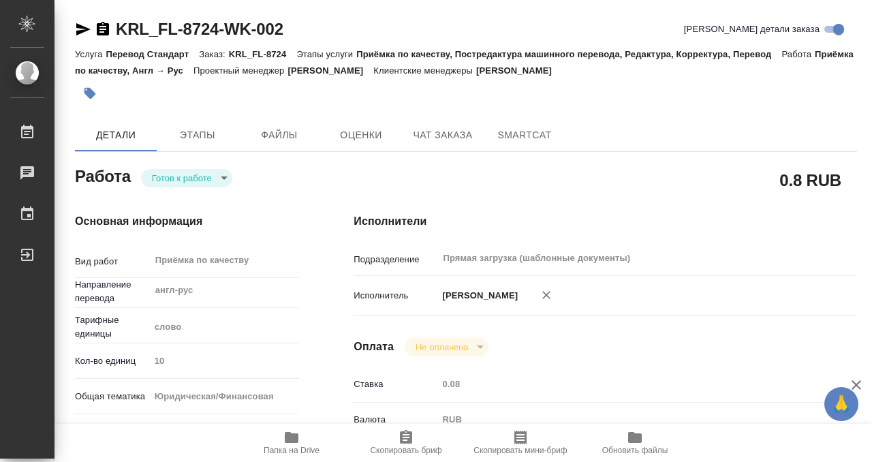
type input "5a8b8b956a9677013d343cfe"
checkbox input "true"
type input "22.09.2025 09:00"
type input "22.09.2025 10:00"
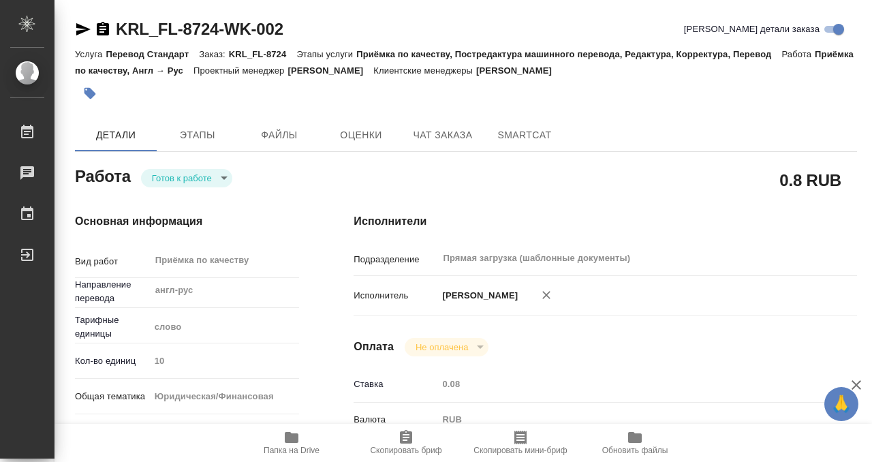
type input "Прямая загрузка (шаблонные документы)"
type input "notPayed"
type input "0.08"
type input "RUB"
type input "[PERSON_NAME]"
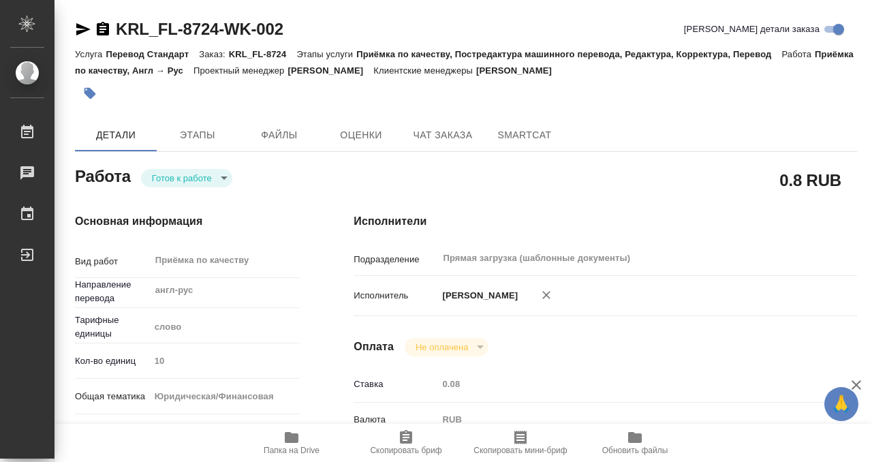
type input "KRL_FL-8724"
type input "Перевод Стандарт"
type input "Приёмка по качеству, Постредактура машинного перевода, Редактура, Корректура, П…"
type input "Касымов Тимур"
type input "/Clients/FL_KRL/Orders/KRL_FL-8724"
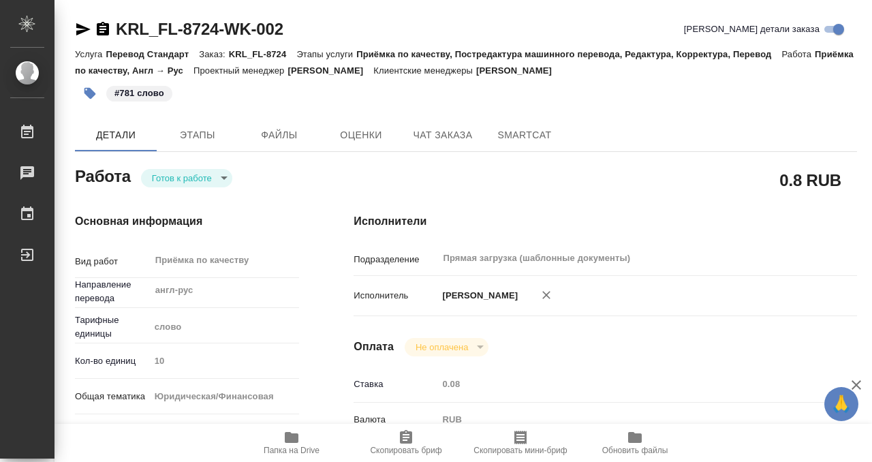
click at [186, 177] on body "🙏 .cls-1 fill:#fff; AWATERA Kobzeva Elizaveta Работы 0 Чаты График Выйти KRL_FL…" at bounding box center [436, 231] width 872 height 462
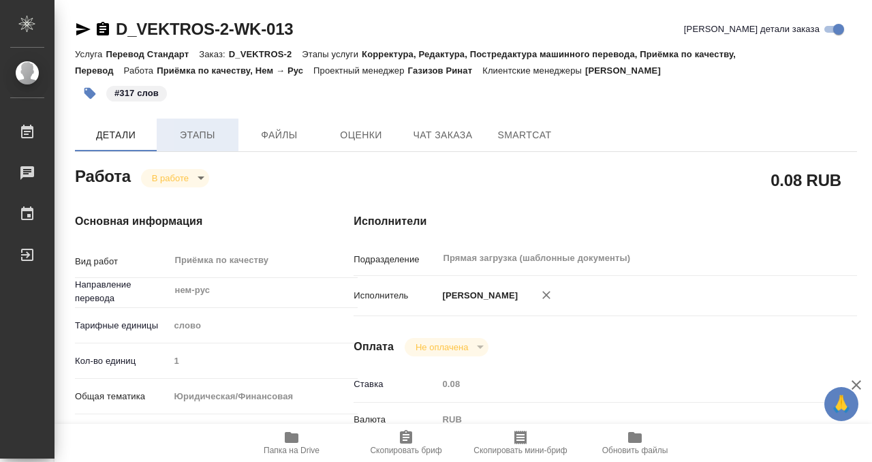
click at [216, 130] on span "Этапы" at bounding box center [197, 135] width 65 height 17
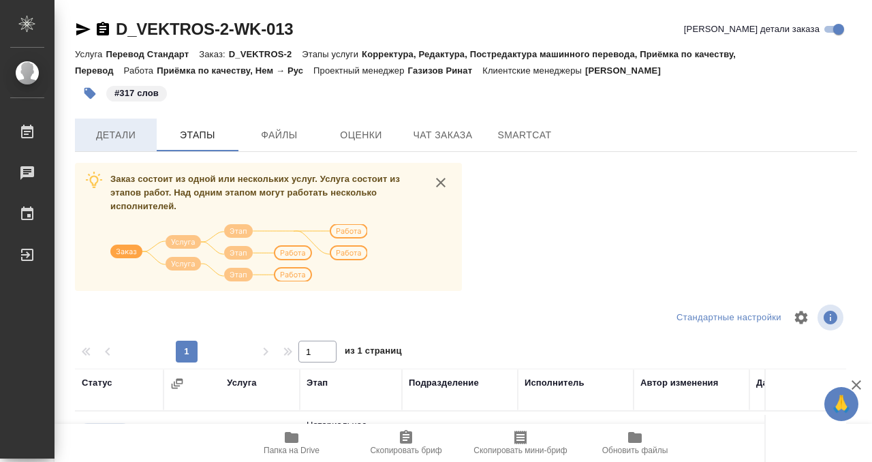
click at [125, 132] on span "Детали" at bounding box center [115, 135] width 65 height 17
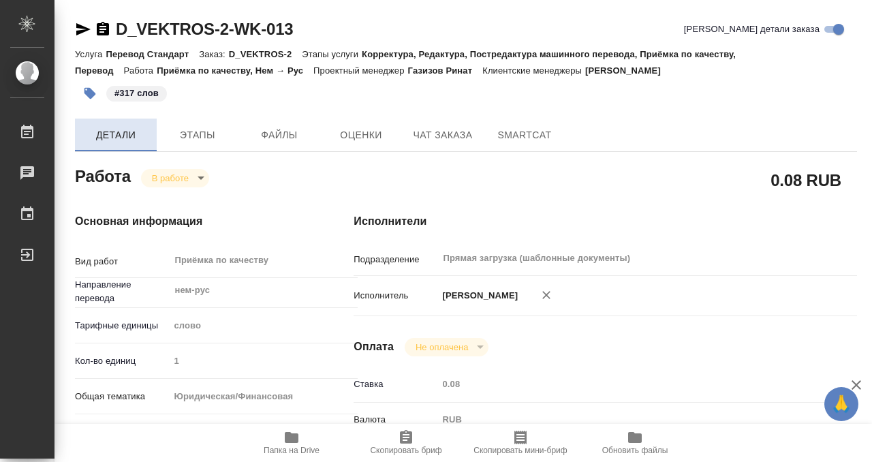
type textarea "x"
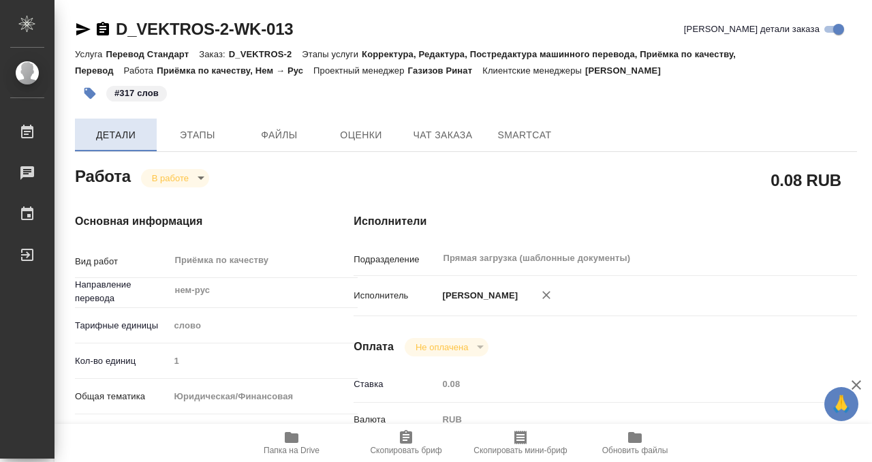
type textarea "x"
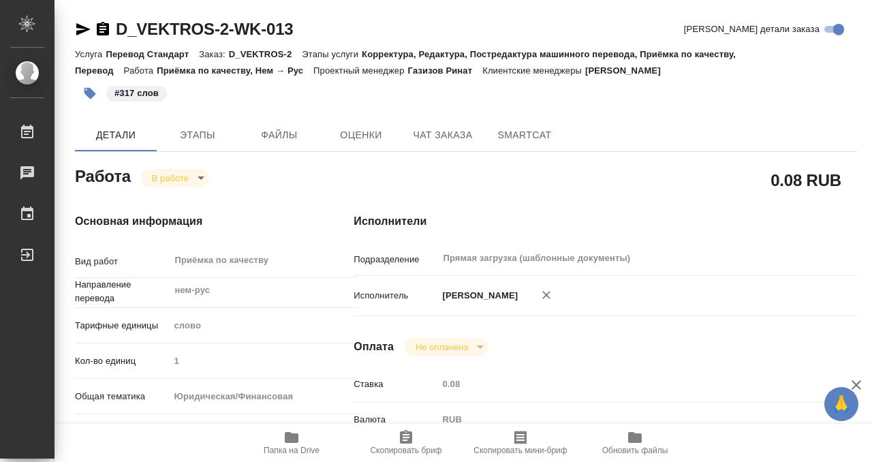
type textarea "x"
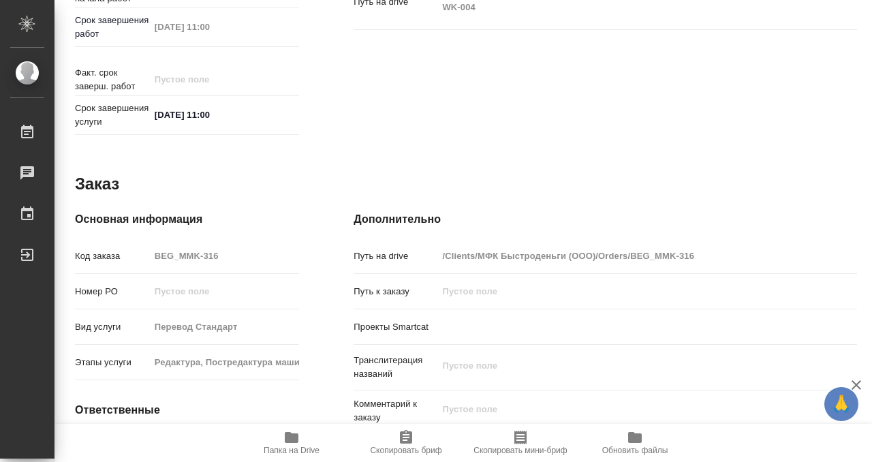
scroll to position [727, 0]
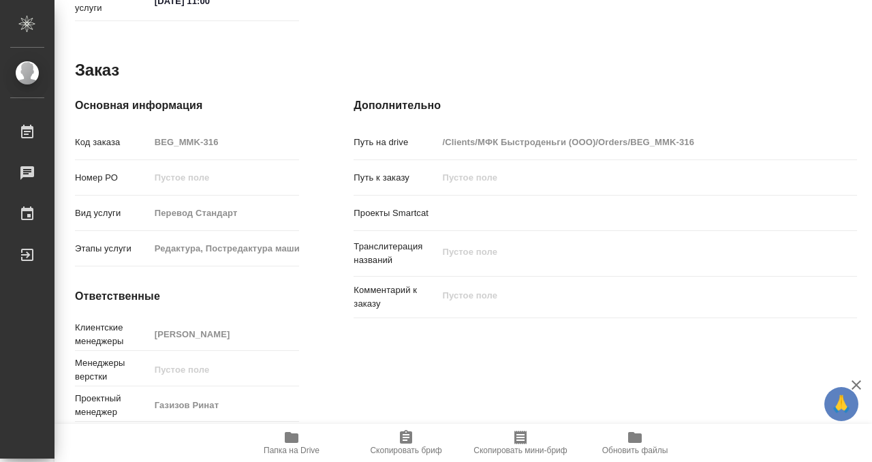
click at [287, 442] on icon "button" at bounding box center [292, 437] width 14 height 11
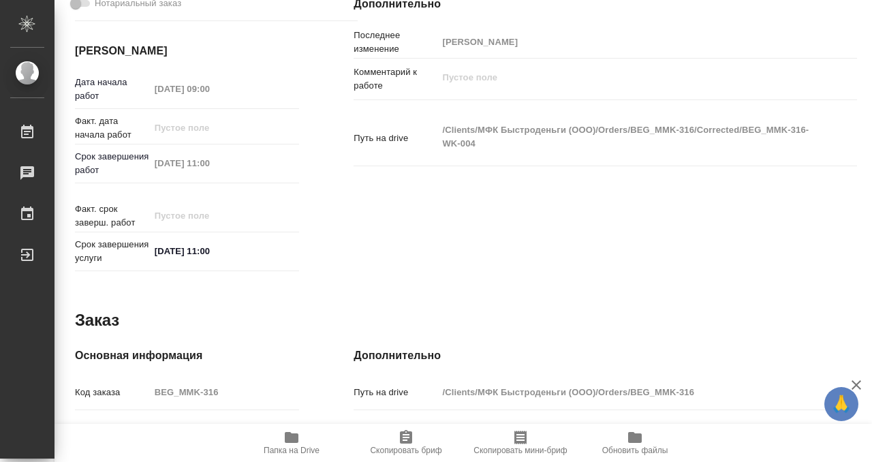
scroll to position [0, 0]
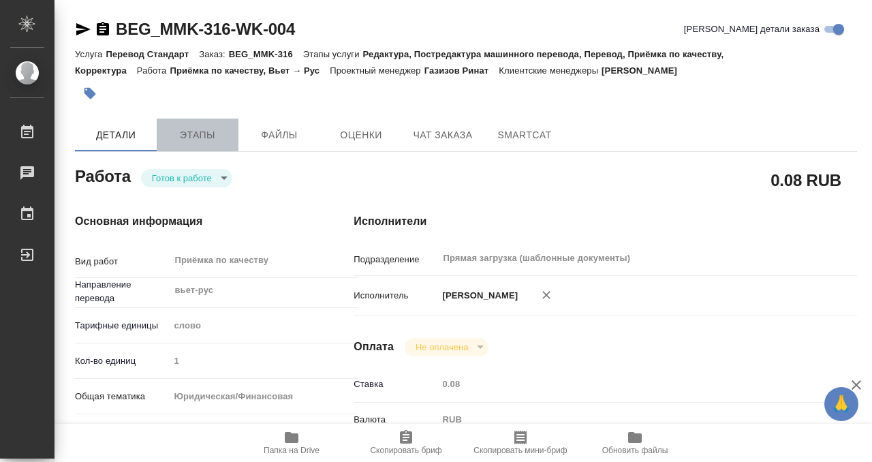
click at [208, 131] on span "Этапы" at bounding box center [197, 135] width 65 height 17
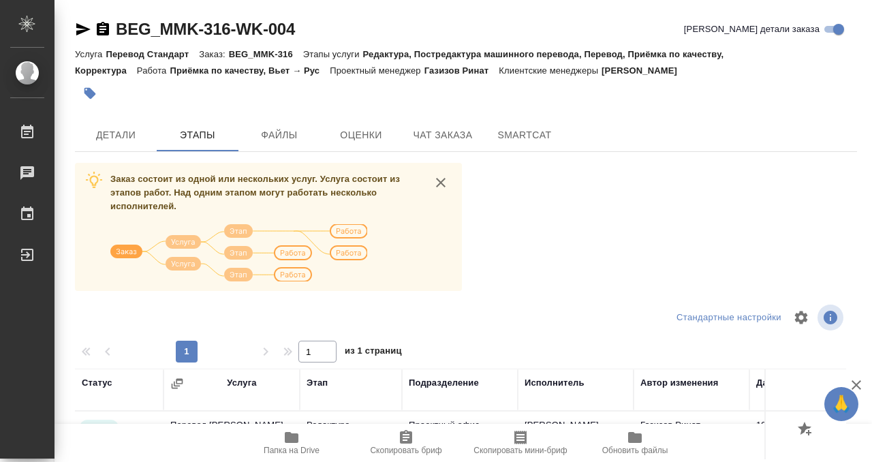
click at [130, 151] on div "BEG_MMK-316-WK-004 Кратко детали заказа Услуга Перевод Стандарт Заказ: BEG_MMK-…" at bounding box center [465, 354] width 797 height 709
click at [131, 144] on button "Детали" at bounding box center [116, 134] width 82 height 33
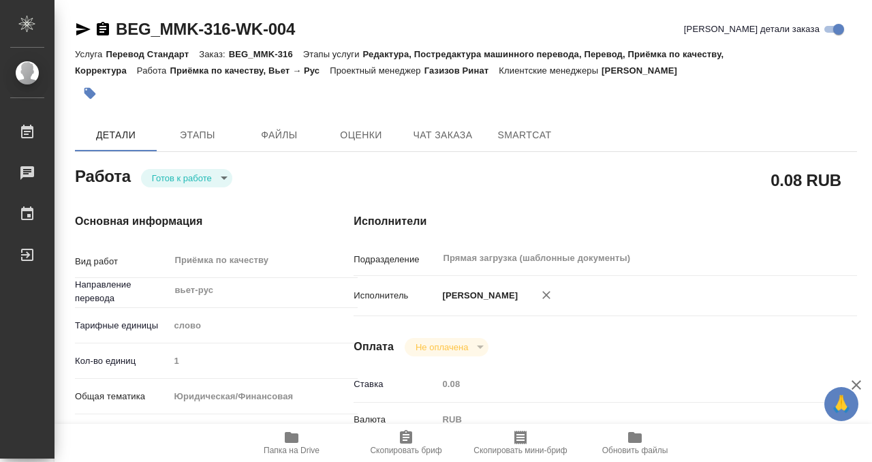
type textarea "x"
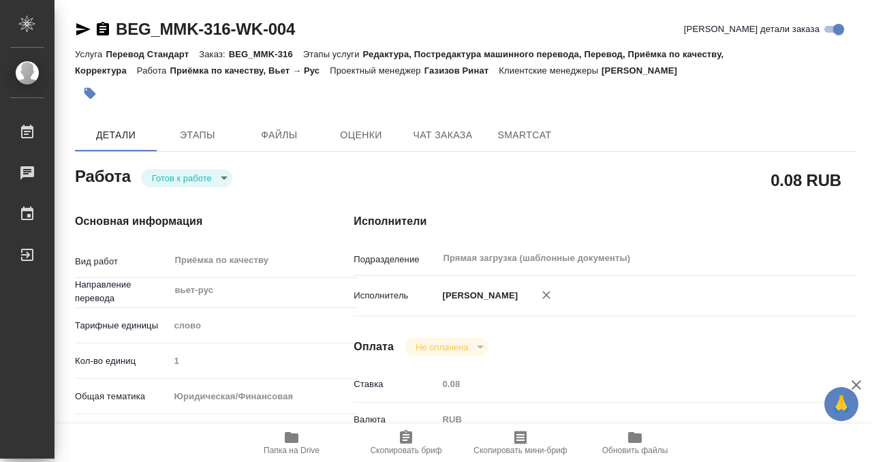
type textarea "x"
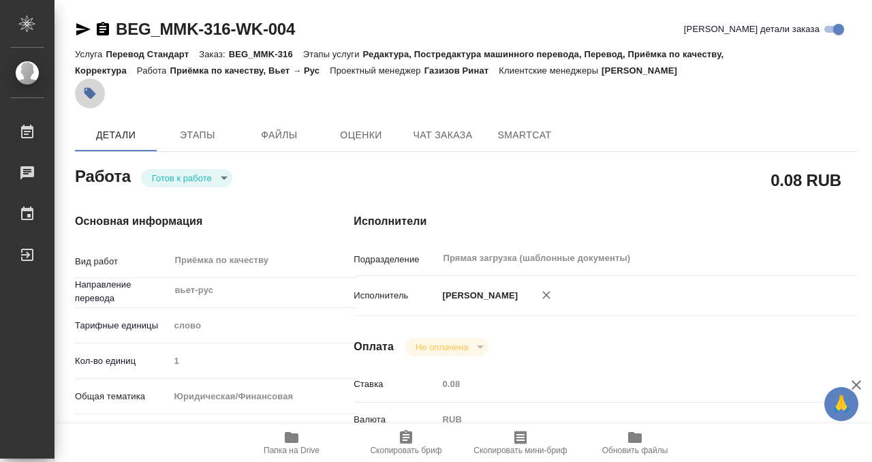
click at [97, 95] on button "button" at bounding box center [90, 93] width 30 height 30
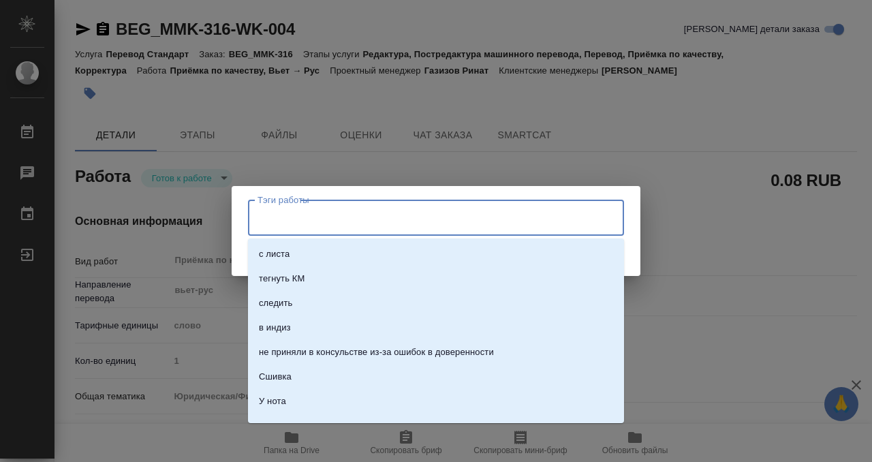
click at [312, 217] on input "Тэги работы" at bounding box center [423, 217] width 338 height 23
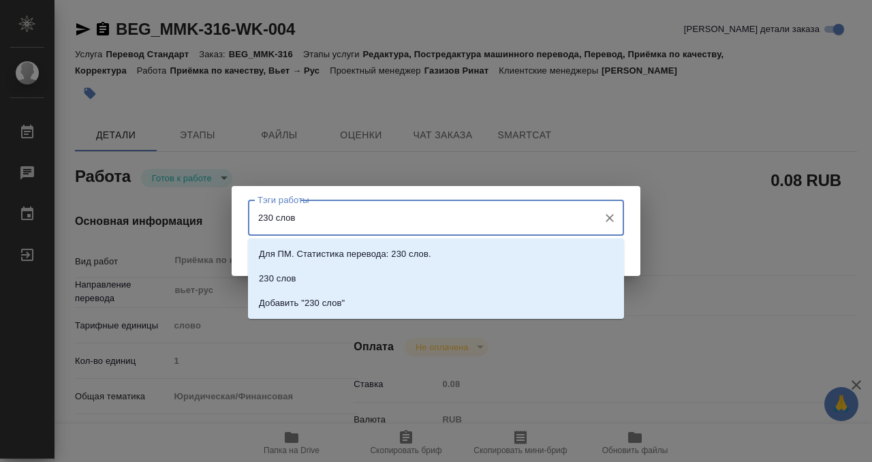
type input "230 слов"
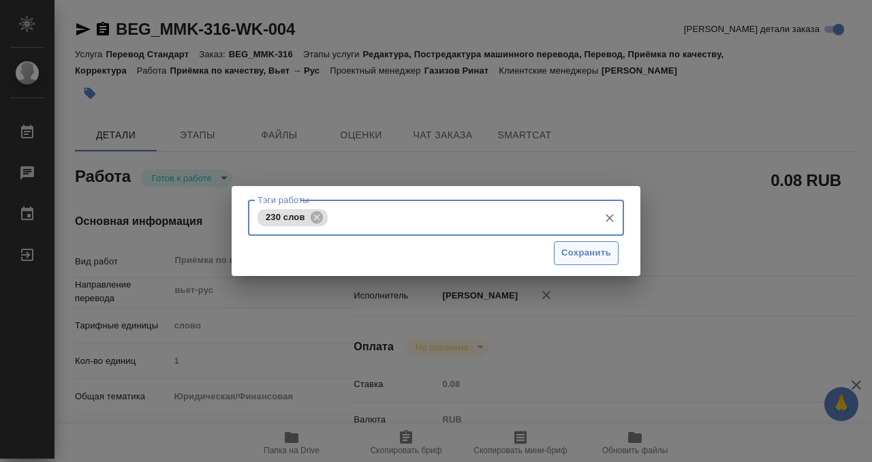
click at [581, 256] on span "Сохранить" at bounding box center [586, 253] width 50 height 16
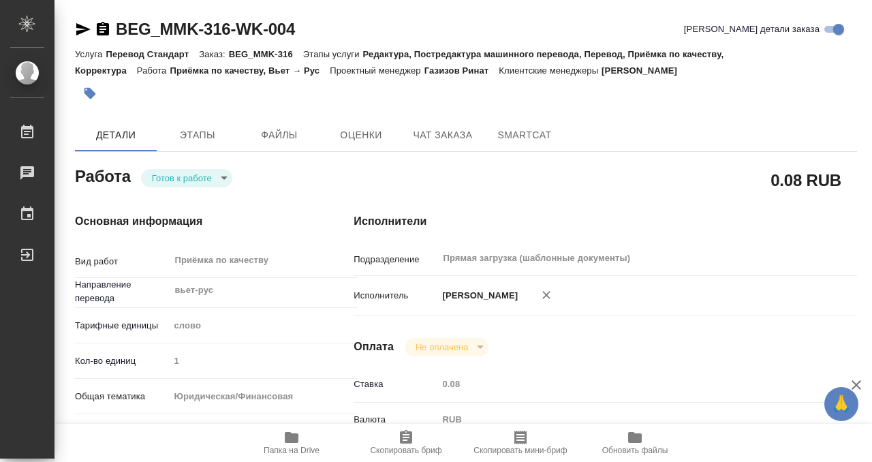
type input "readyForWork"
type textarea "Приёмка по качеству"
type textarea "x"
type input "вьет-рус"
type input "5a8b1489cc6b4906c91bfd90"
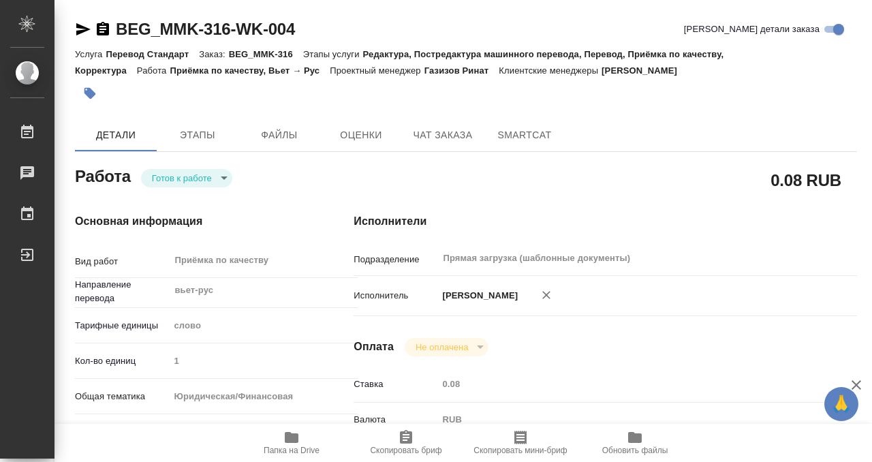
type input "1"
type input "yr-fn"
type input "5f647205b73bc97568ca66bf"
type input "[DATE] 09:00"
type input "[DATE] 11:00"
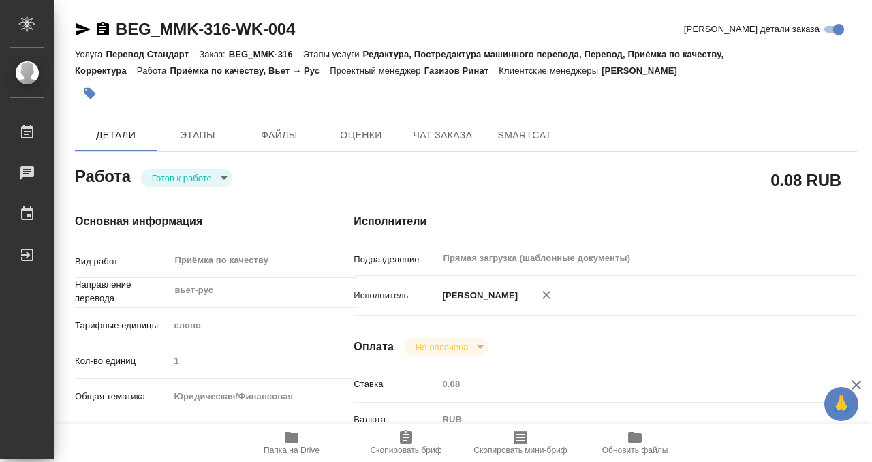
type input "[DATE] 11:00"
type input "Прямая загрузка (шаблонные документы)"
type input "notPayed"
type input "0.08"
type input "RUB"
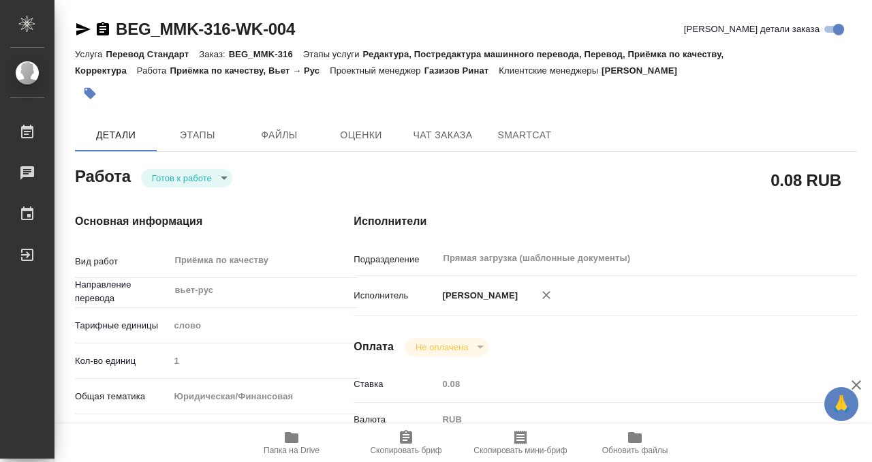
type input "[PERSON_NAME]"
type textarea "x"
type textarea "/Clients/МФК Быстроденьги (ООО)/Orders/BEG_MMK-316/Corrected/BEG_MMK-316-WK-004"
type textarea "x"
type input "BEG_MMK-316"
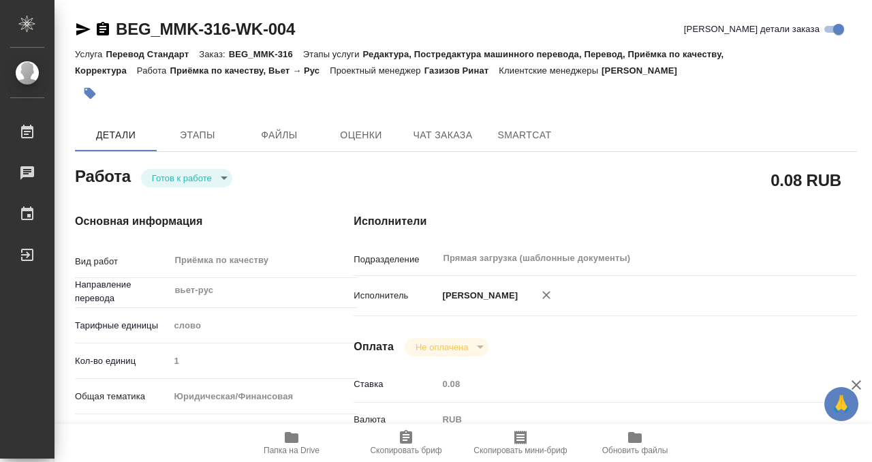
type input "Перевод Стандарт"
type input "Редактура, Постредактура машинного перевода, Перевод, Приёмка по качеству, Корр…"
type input "Антонова Кристина"
type input "/Clients/МФК Быстроденьги (ООО)/Orders/BEG_MMK-316"
type textarea "x"
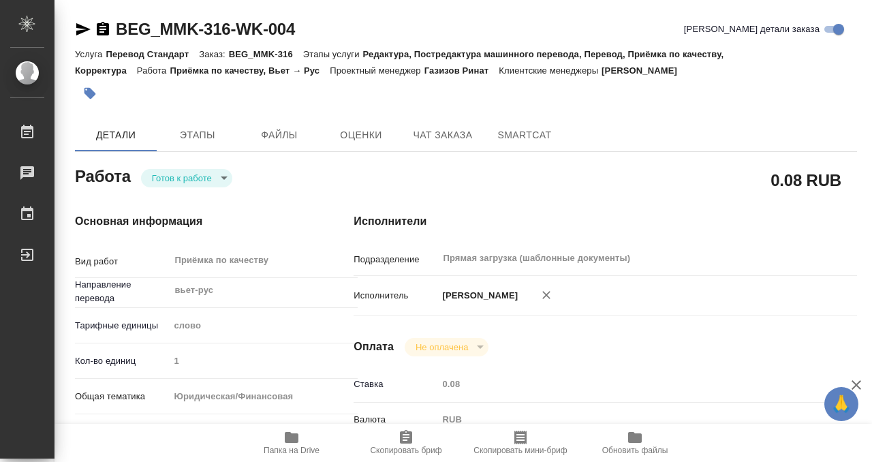
type textarea "x"
click at [193, 182] on body "🙏 .cls-1 fill:#fff; AWATERA Kobzeva Elizaveta Работы 0 Чаты График Выйти BEG_MM…" at bounding box center [436, 231] width 872 height 462
type textarea "x"
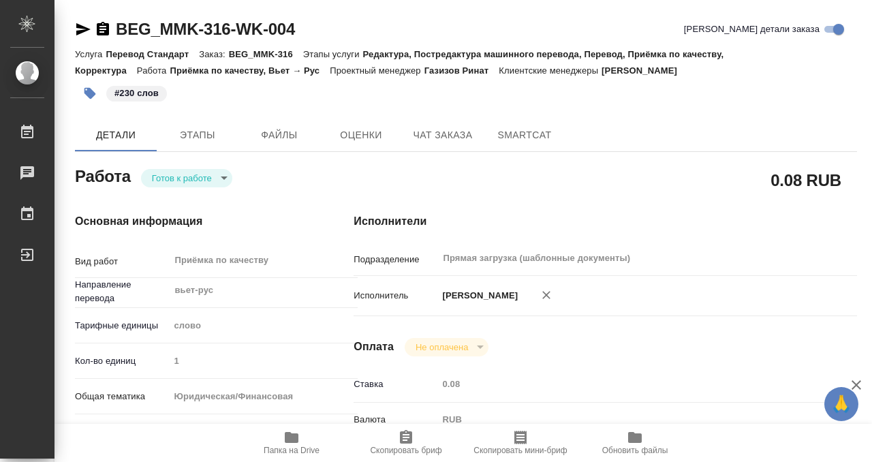
type textarea "x"
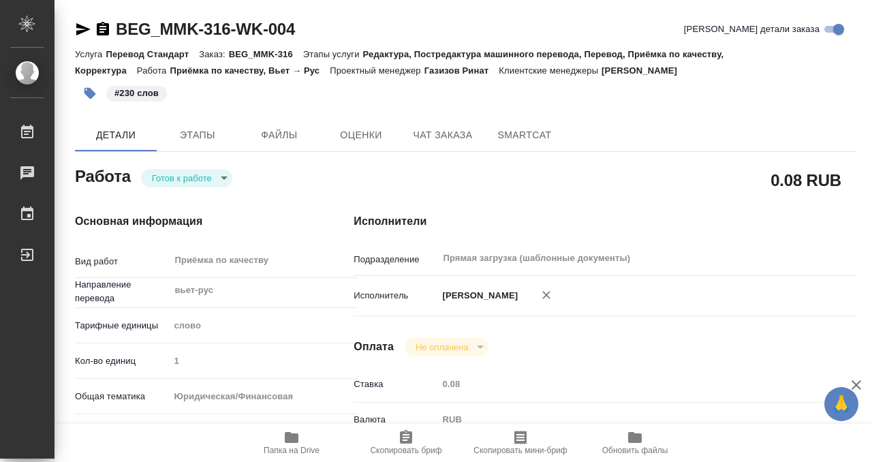
type textarea "x"
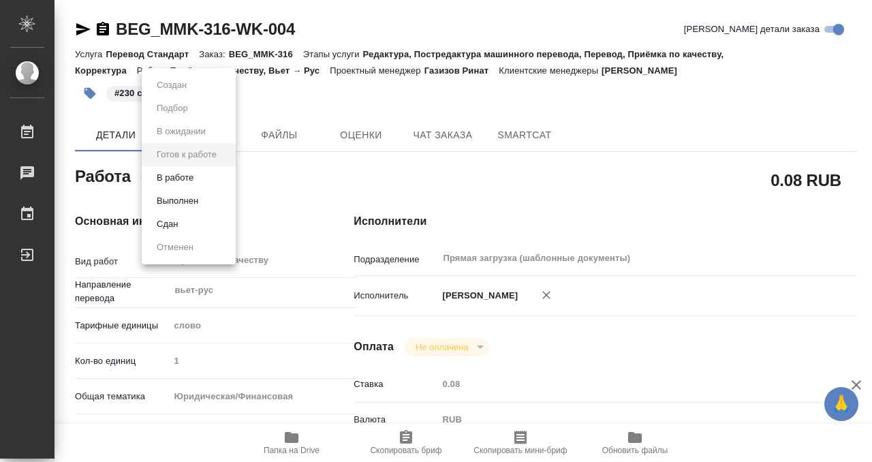
click at [189, 194] on button "Выполнен" at bounding box center [178, 200] width 50 height 15
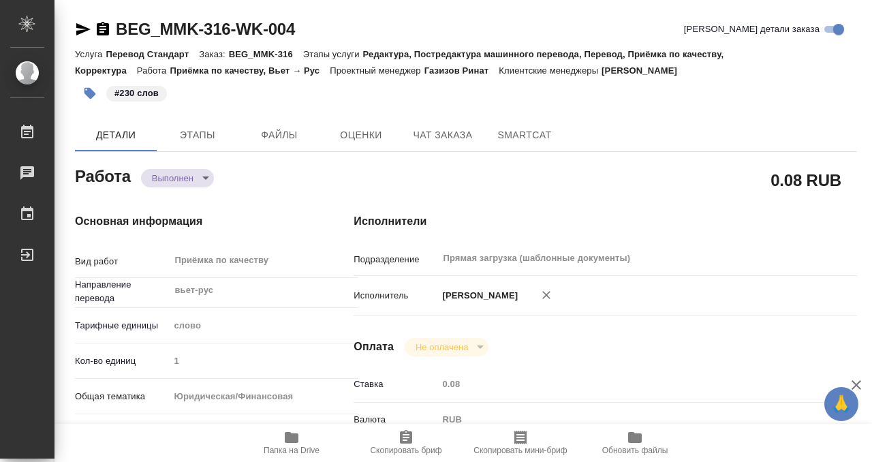
type textarea "x"
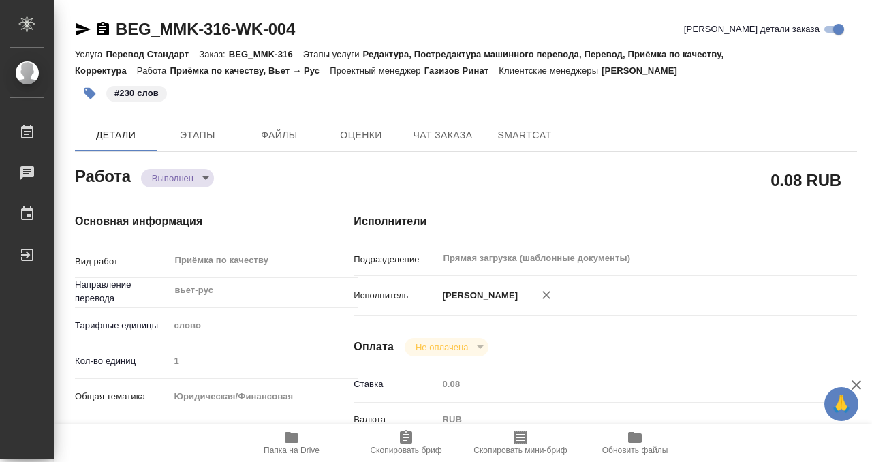
type textarea "x"
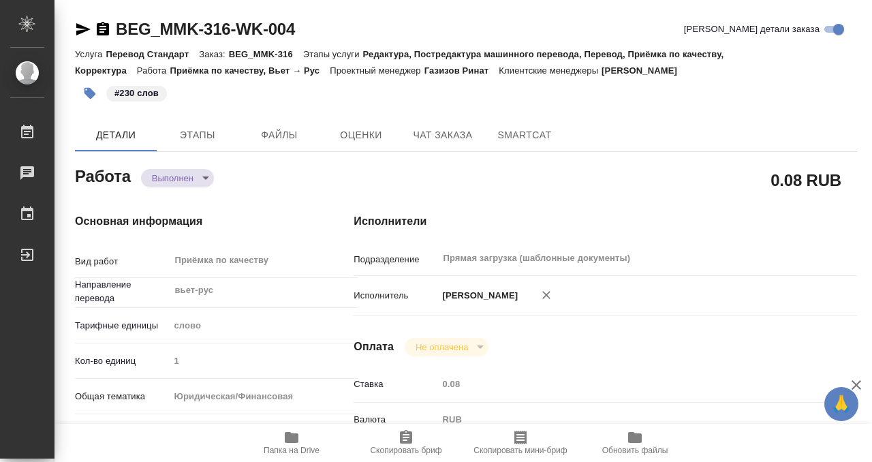
click at [100, 28] on icon "button" at bounding box center [103, 29] width 12 height 14
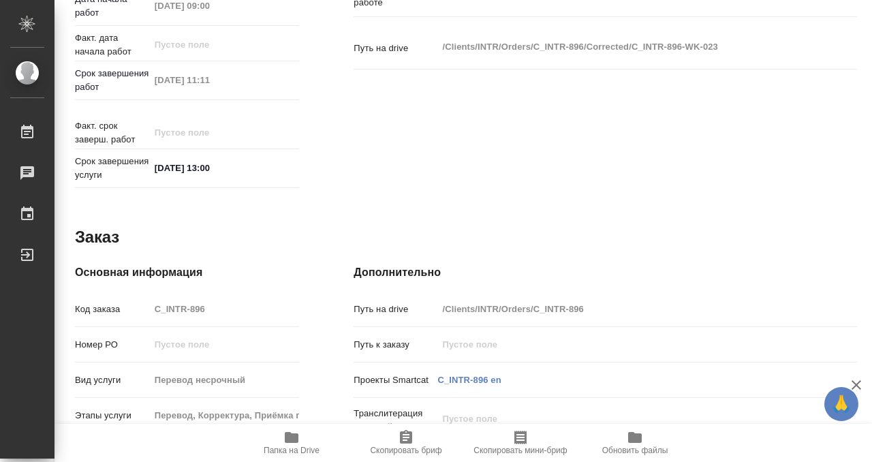
scroll to position [727, 0]
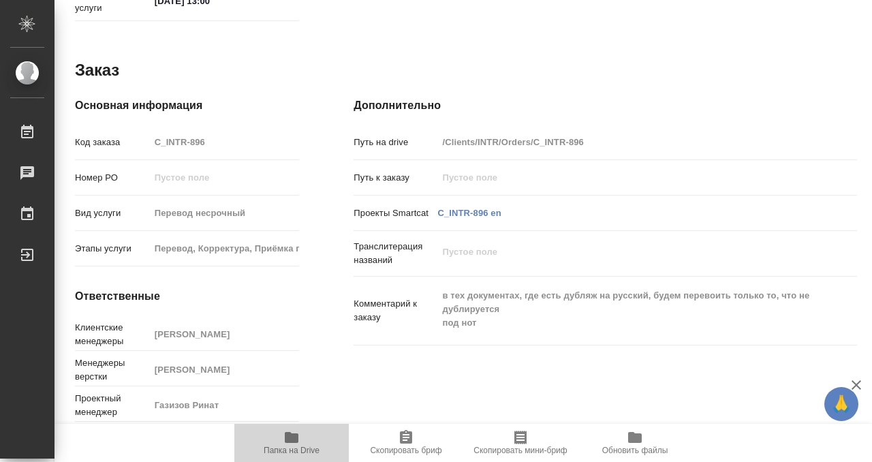
click at [287, 434] on icon "button" at bounding box center [292, 437] width 14 height 11
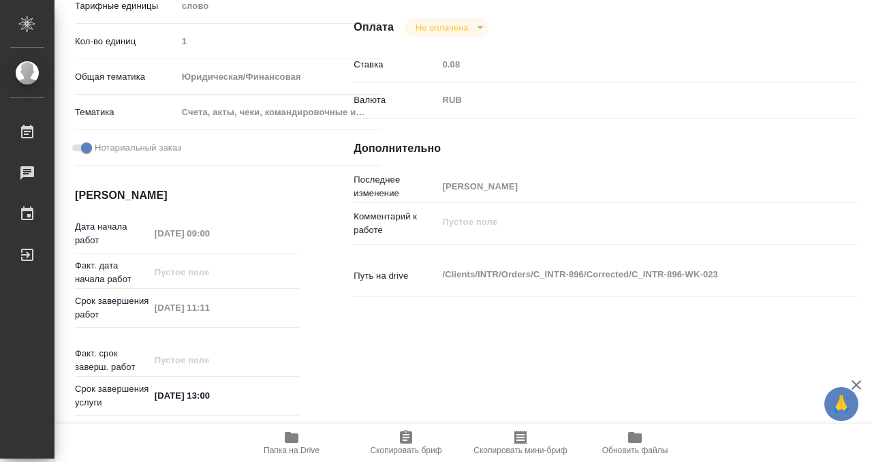
scroll to position [0, 0]
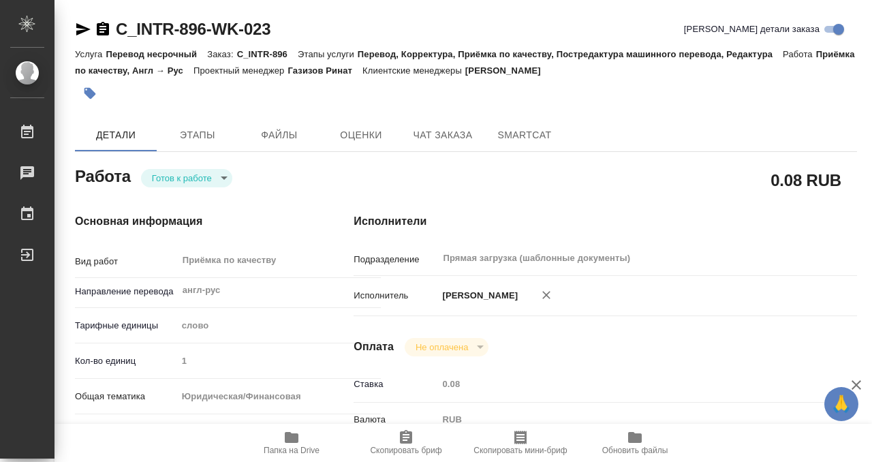
click at [97, 88] on button "button" at bounding box center [90, 93] width 30 height 30
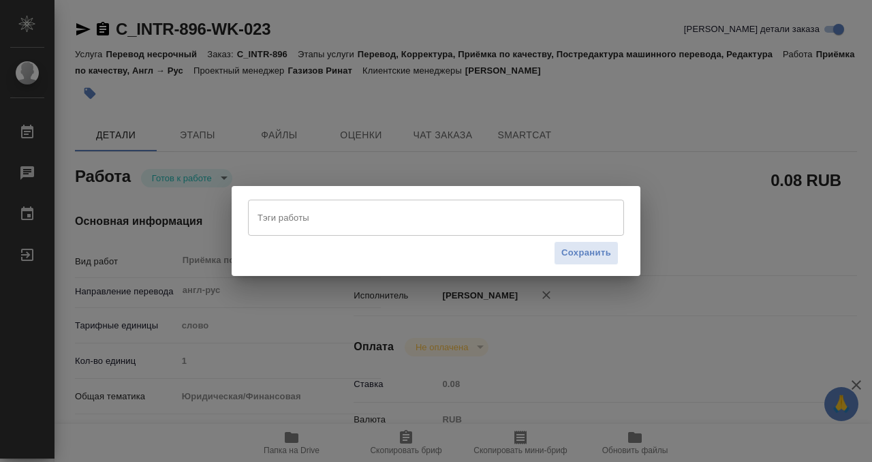
click at [302, 214] on input "Тэги работы" at bounding box center [423, 217] width 338 height 23
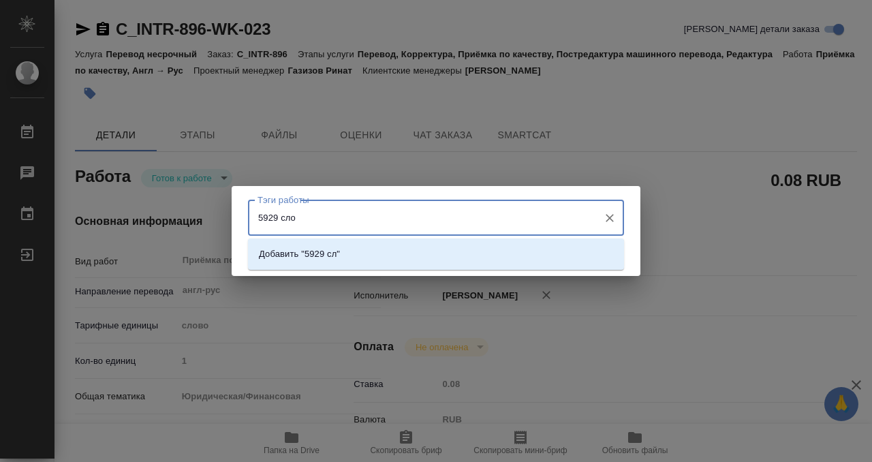
type input "5929 слов"
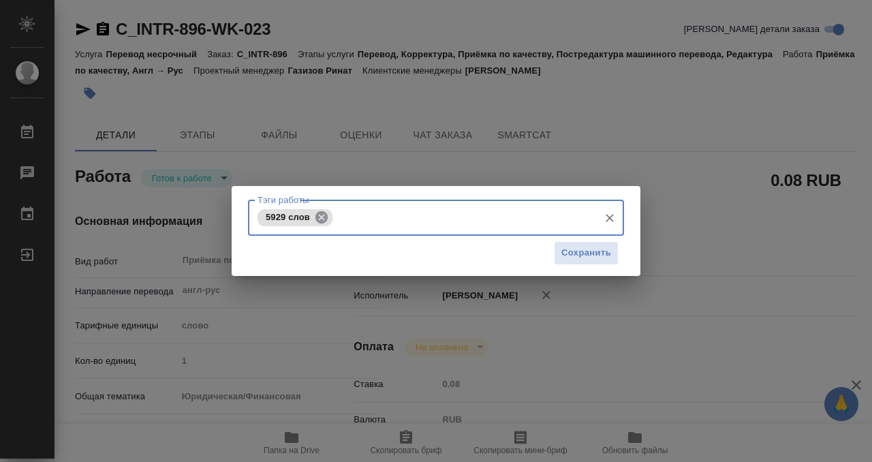
click at [320, 217] on icon at bounding box center [321, 216] width 12 height 12
click at [317, 218] on input "Тэги работы" at bounding box center [423, 217] width 338 height 23
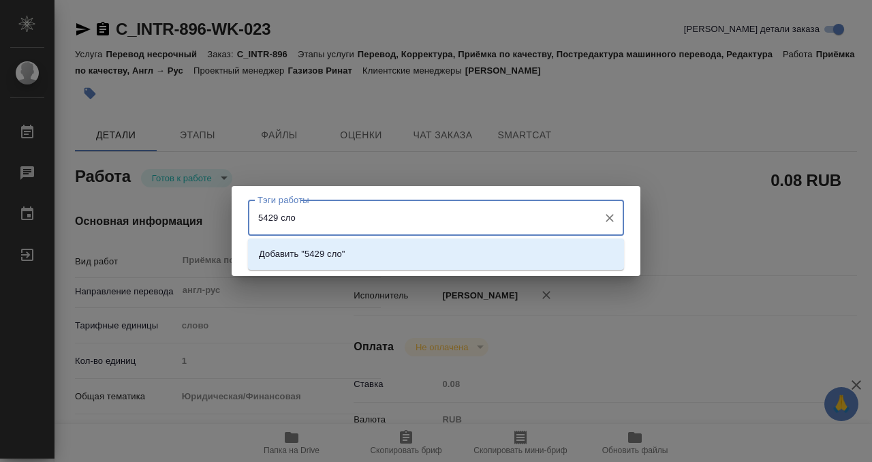
type input "5429 слов"
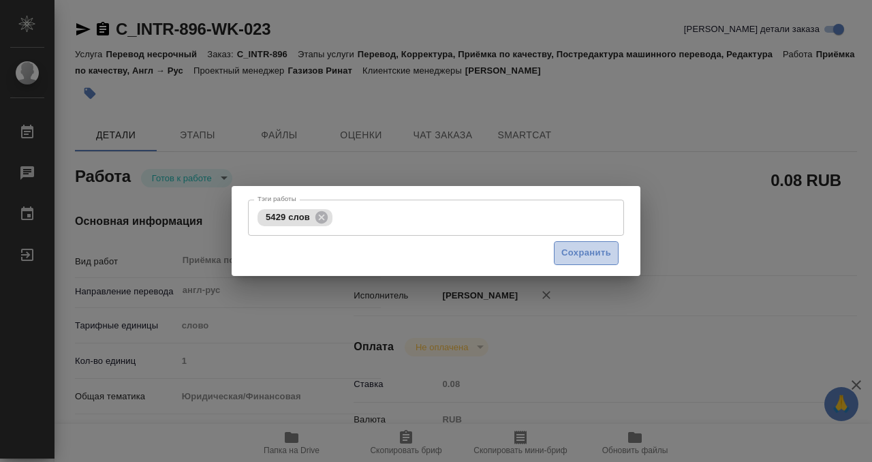
click at [573, 249] on span "Сохранить" at bounding box center [586, 253] width 50 height 16
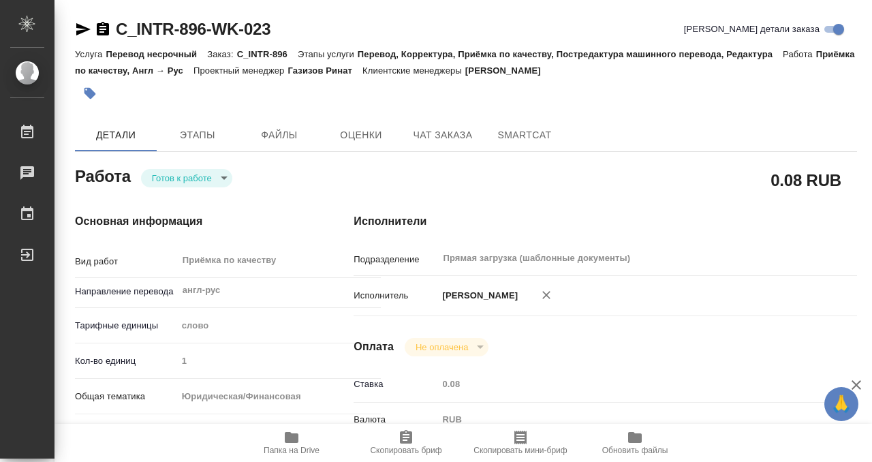
type input "readyForWork"
type input "англ-рус"
type input "5a8b1489cc6b4906c91bfd90"
type input "1"
type input "yr-fn"
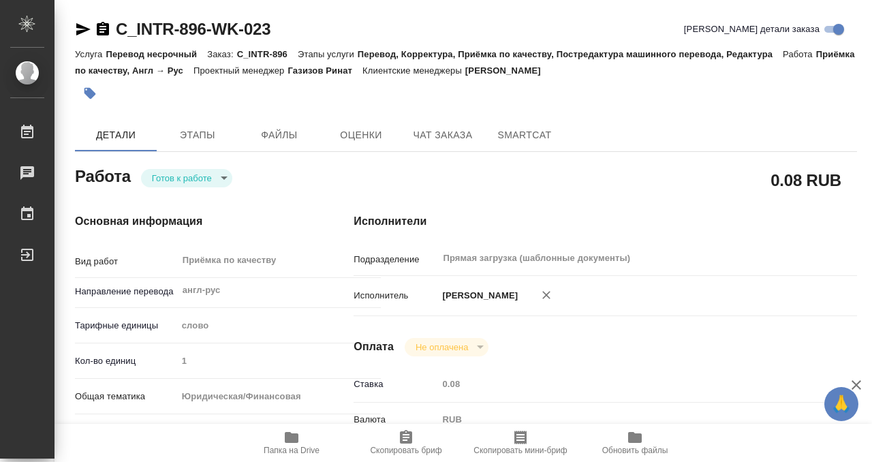
type input "5f647205b73bc97568ca66c0"
checkbox input "true"
type input "22.09.2025 09:00"
type input "22.09.2025 11:11"
type input "23.09.2025 13:00"
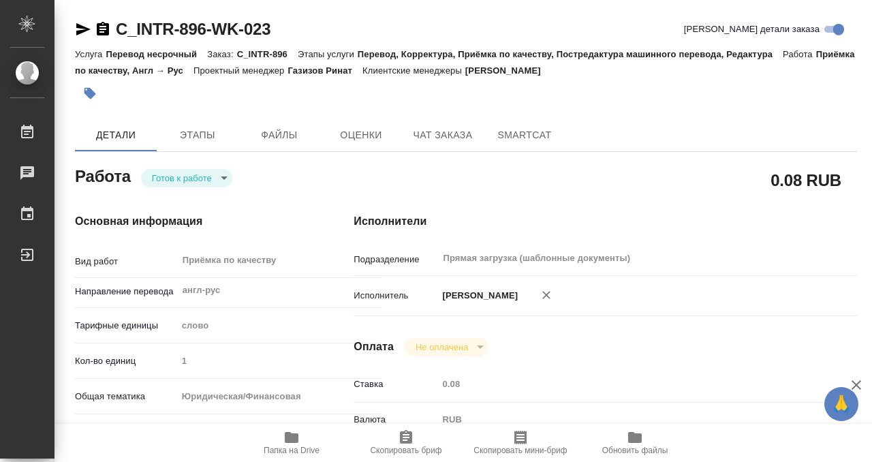
type input "Прямая загрузка (шаблонные документы)"
type input "notPayed"
type input "0.08"
type input "RUB"
type input "[PERSON_NAME]"
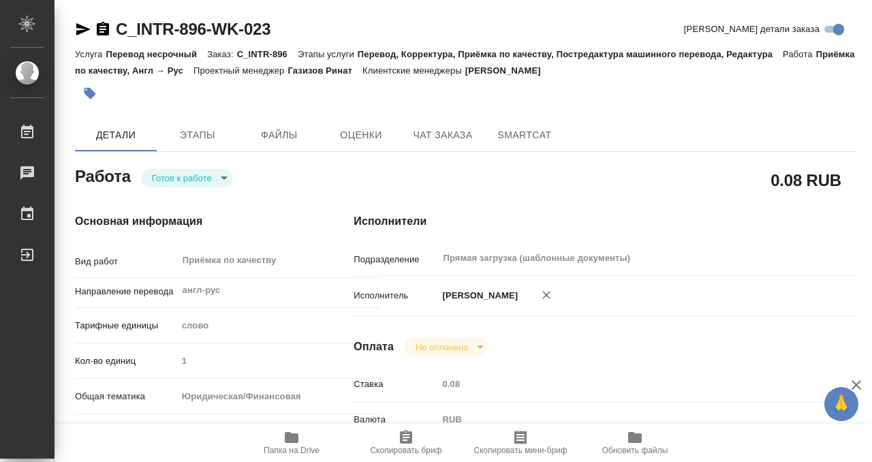
type input "C_INTR-896"
type input "Перевод несрочный"
type input "Перевод, Корректура, Приёмка по качеству, Постредактура машинного перевода, Ред…"
type input "Димитриева Юлия"
type input "[PERSON_NAME]"
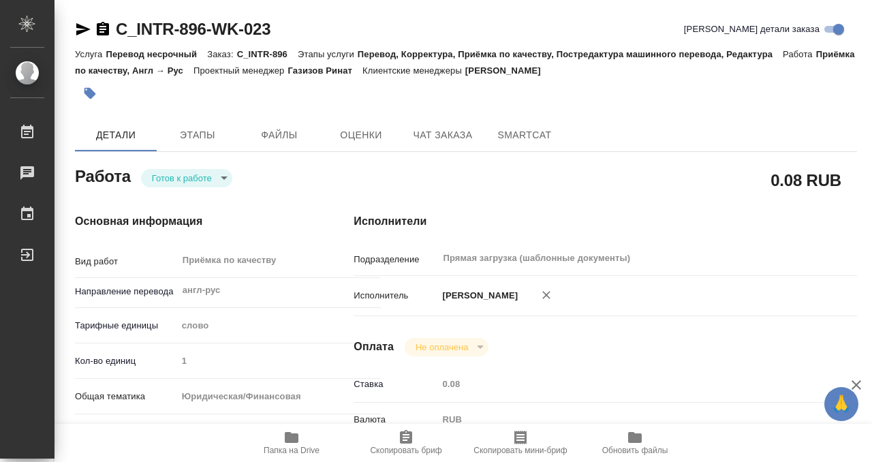
type input "/Clients/INTR/Orders/C_INTR-896"
click at [198, 178] on body "🙏 .cls-1 fill:#fff; AWATERA Kobzeva Elizaveta Работы 0 Чаты График Выйти C_INTR…" at bounding box center [436, 231] width 872 height 462
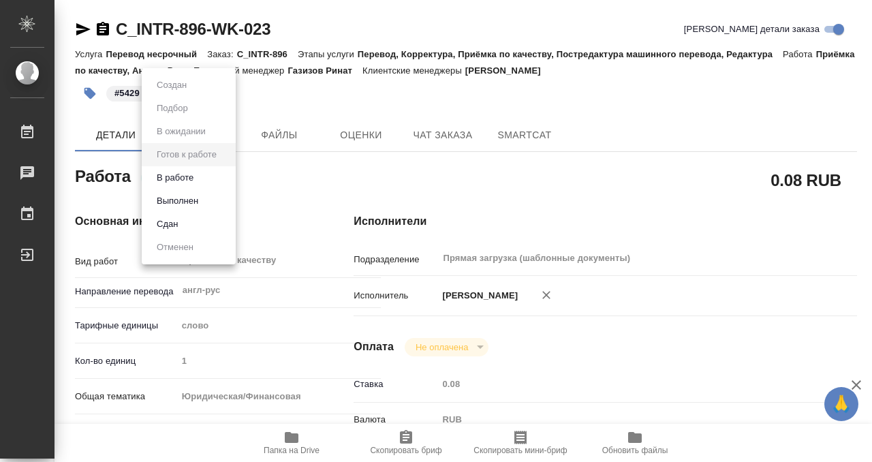
click at [199, 198] on button "Выполнен" at bounding box center [178, 200] width 50 height 15
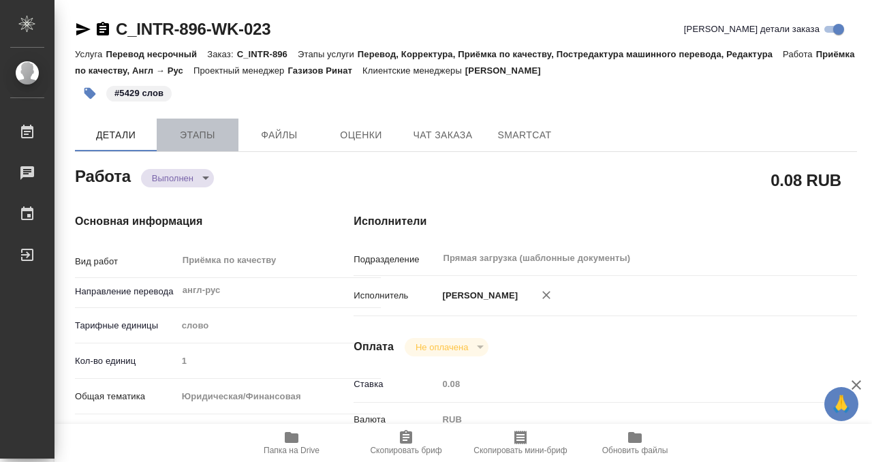
click at [194, 139] on span "Этапы" at bounding box center [197, 135] width 65 height 17
type textarea "x"
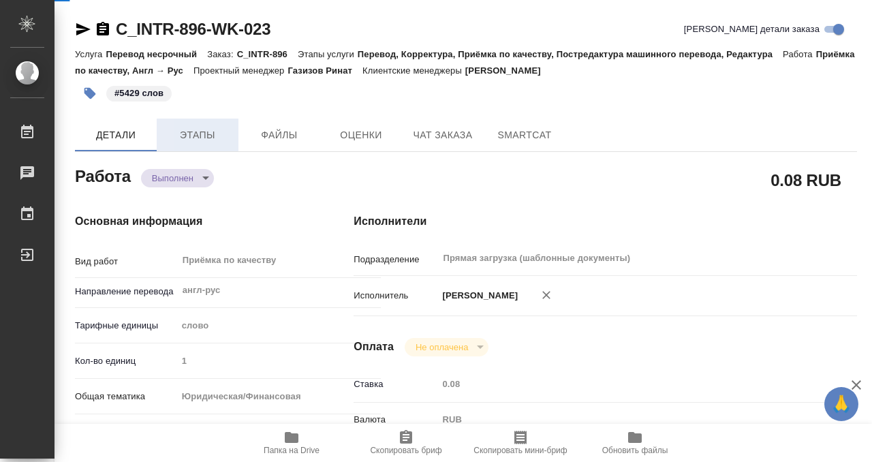
type textarea "x"
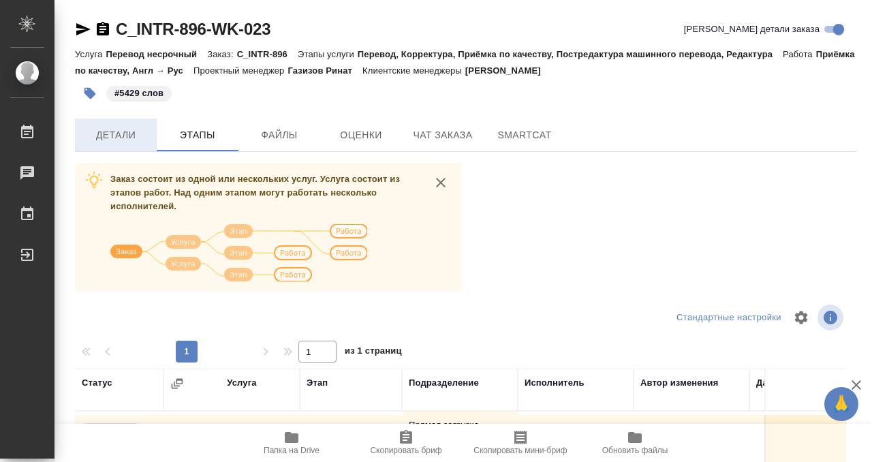
click at [118, 135] on span "Детали" at bounding box center [115, 135] width 65 height 17
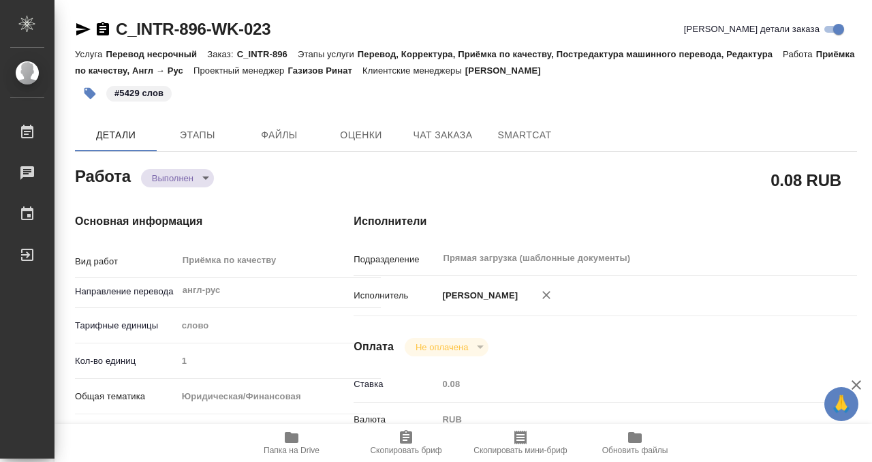
type textarea "x"
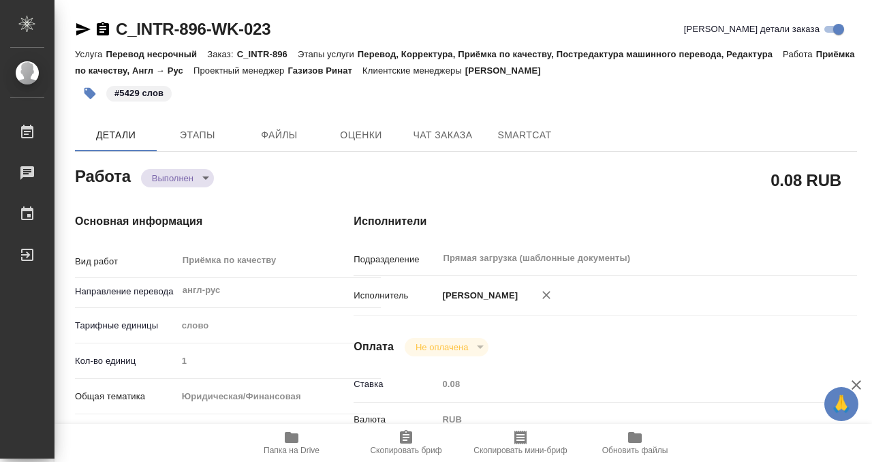
type textarea "x"
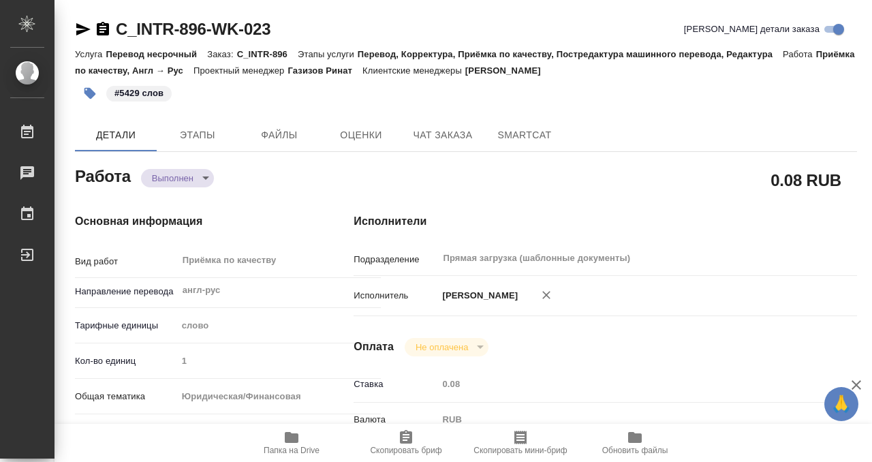
type textarea "x"
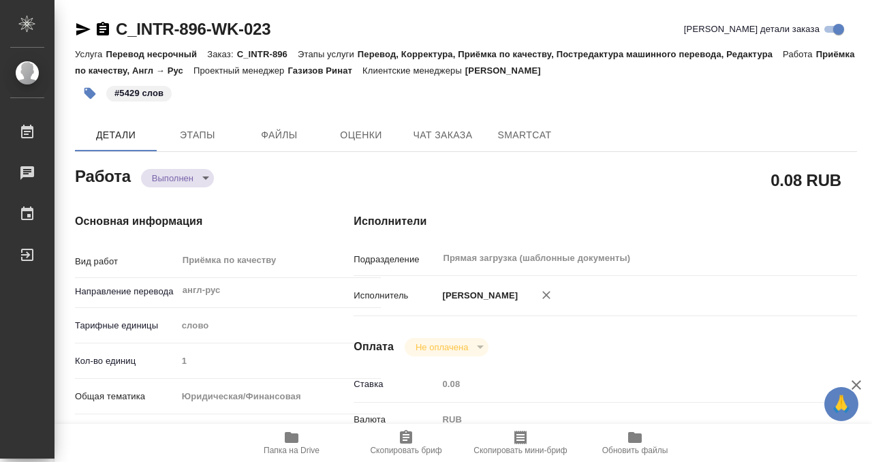
click at [106, 29] on icon "button" at bounding box center [103, 29] width 16 height 16
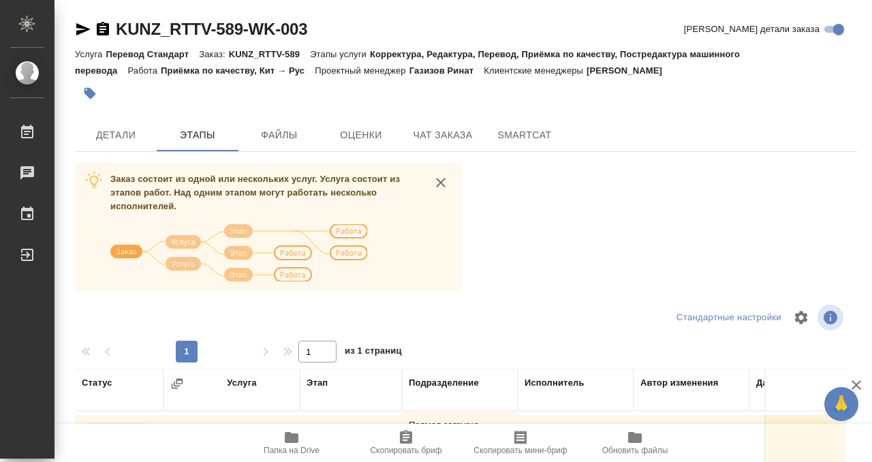
click at [105, 114] on div "KUNZ_RTTV-589-WK-003 Кратко детали заказа Услуга Перевод Стандарт Заказ: KUNZ_R…" at bounding box center [465, 354] width 797 height 709
click at [110, 133] on span "Детали" at bounding box center [115, 135] width 65 height 17
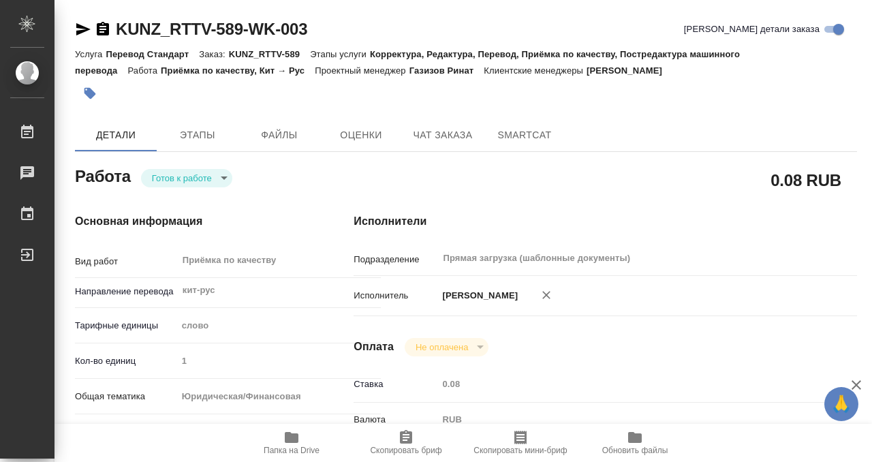
type textarea "x"
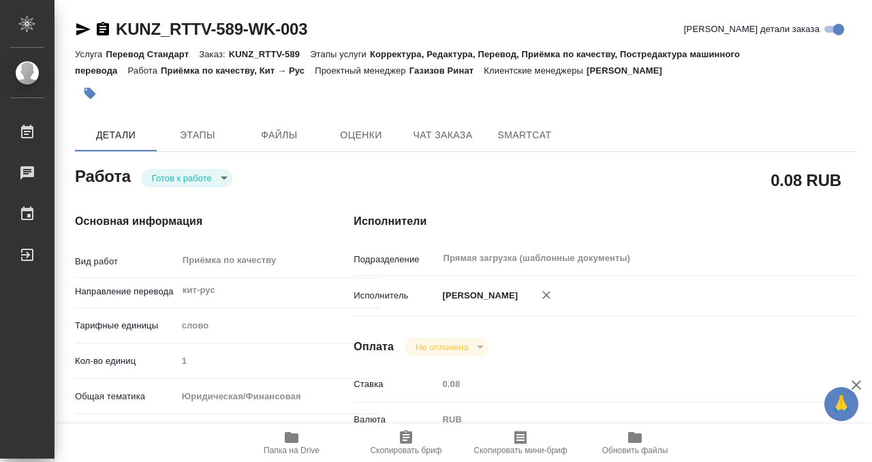
type textarea "x"
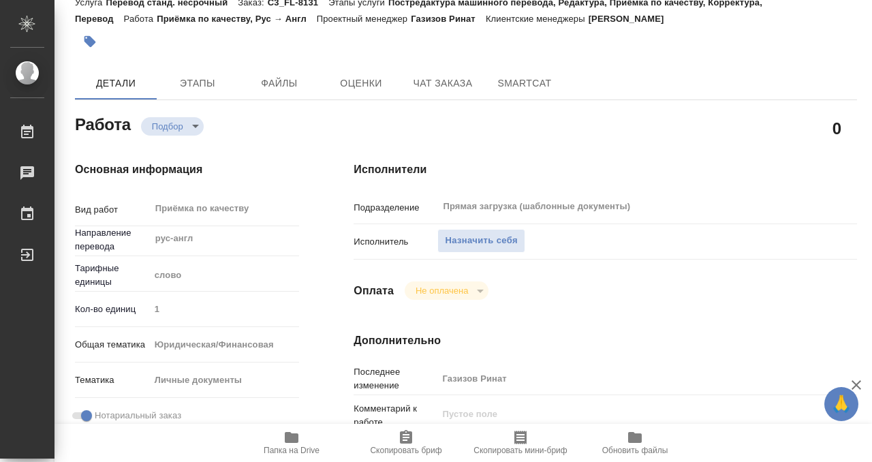
scroll to position [50, 0]
click at [508, 240] on span "Назначить себя" at bounding box center [481, 242] width 72 height 16
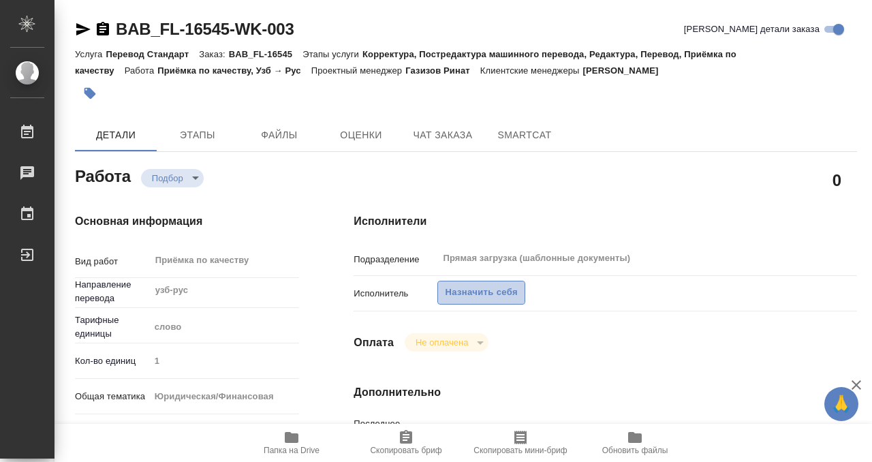
click at [492, 285] on span "Назначить себя" at bounding box center [481, 293] width 72 height 16
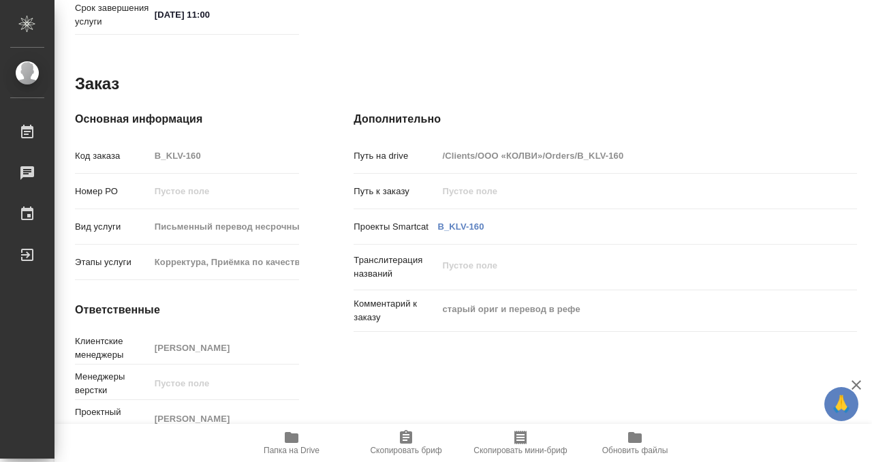
scroll to position [727, 0]
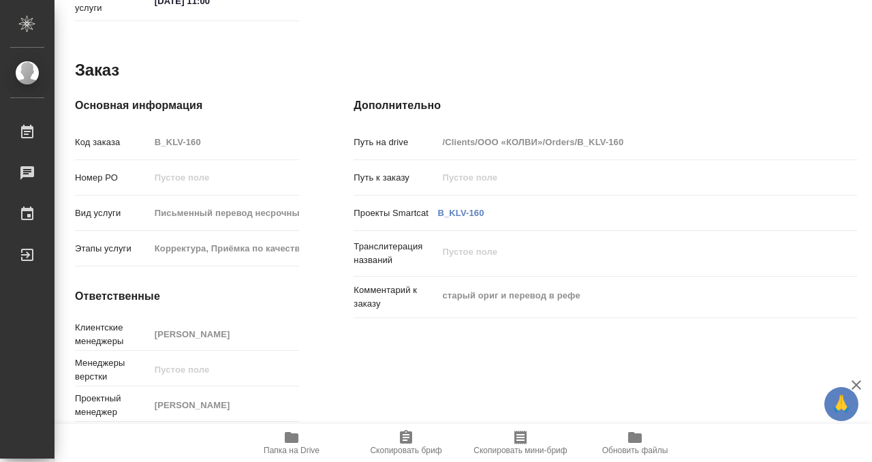
click at [290, 430] on icon "button" at bounding box center [291, 437] width 16 height 16
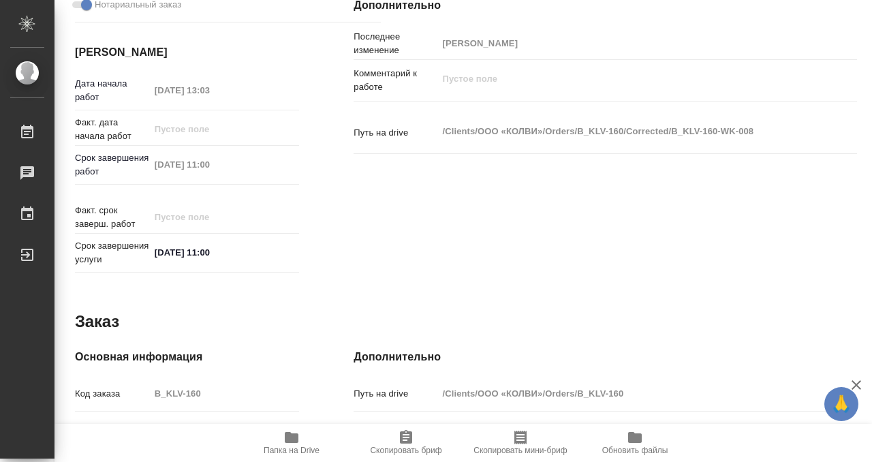
scroll to position [0, 0]
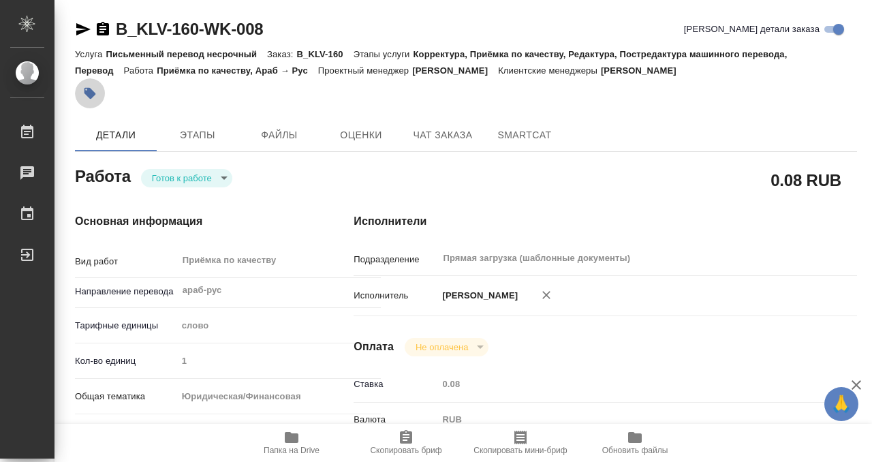
click at [88, 86] on icon "button" at bounding box center [90, 93] width 14 height 14
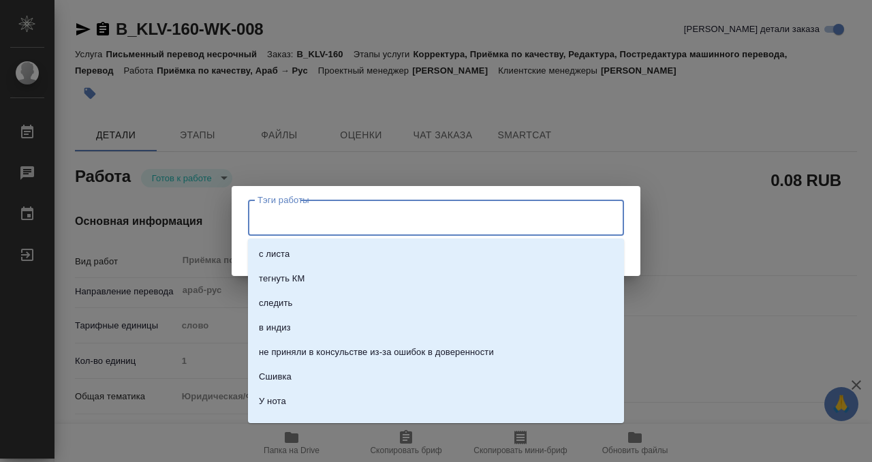
click at [316, 210] on input "Тэги работы" at bounding box center [423, 217] width 338 height 23
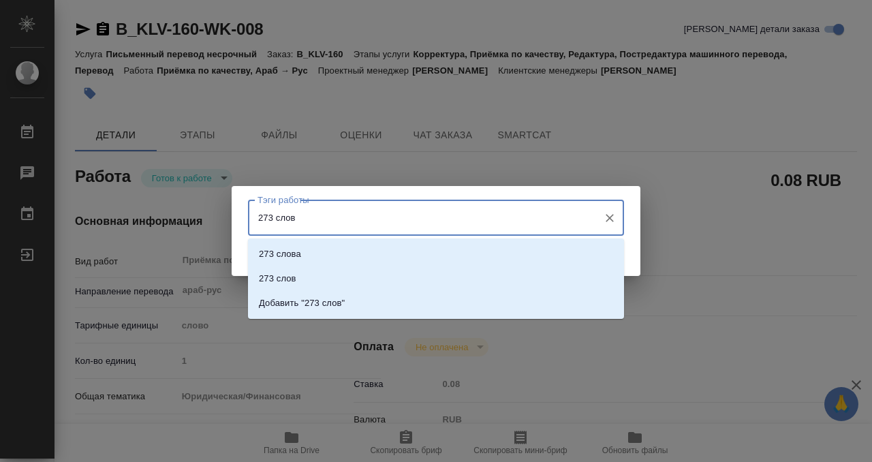
type input "273 слова"
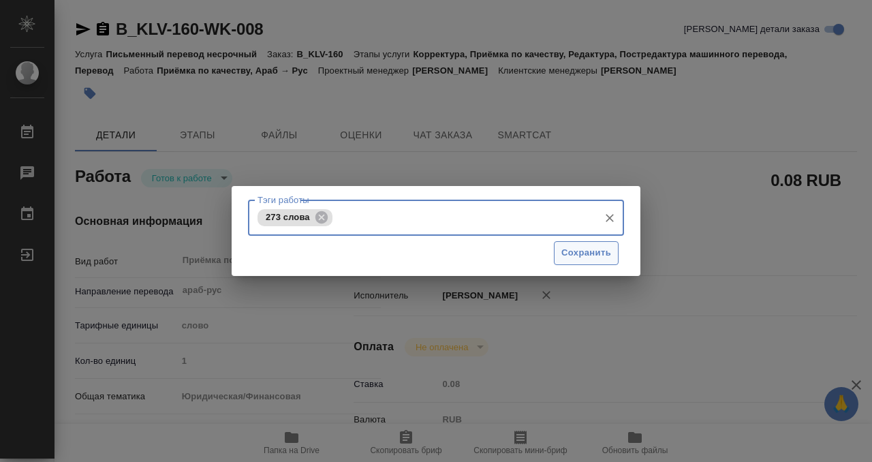
click at [606, 252] on span "Сохранить" at bounding box center [586, 253] width 50 height 16
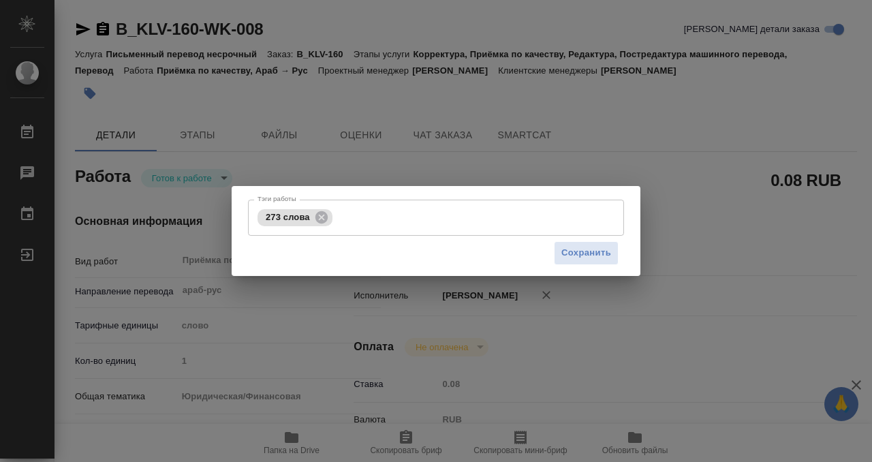
type input "readyForWork"
type input "араб-рус"
type input "5a8b1489cc6b4906c91bfd90"
type input "1"
type input "yr-fn"
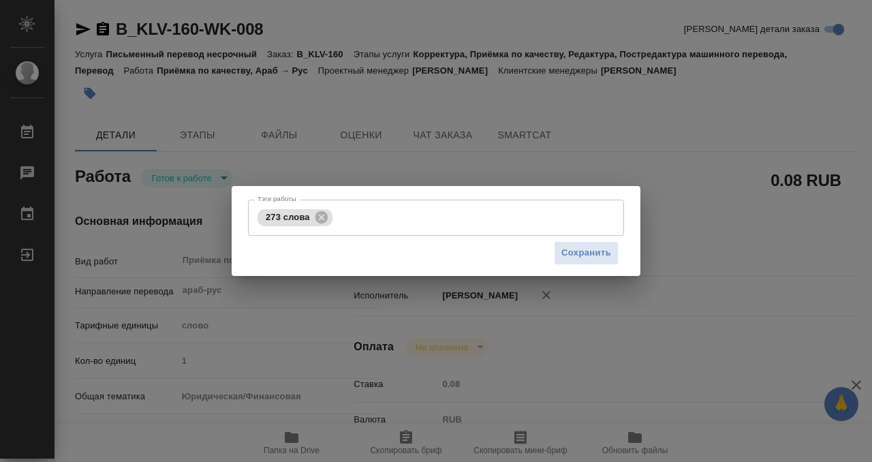
type input "5f647205b73bc97568ca66c0"
checkbox input "true"
type input "19.09.2025 13:03"
type input "[DATE] 11:00"
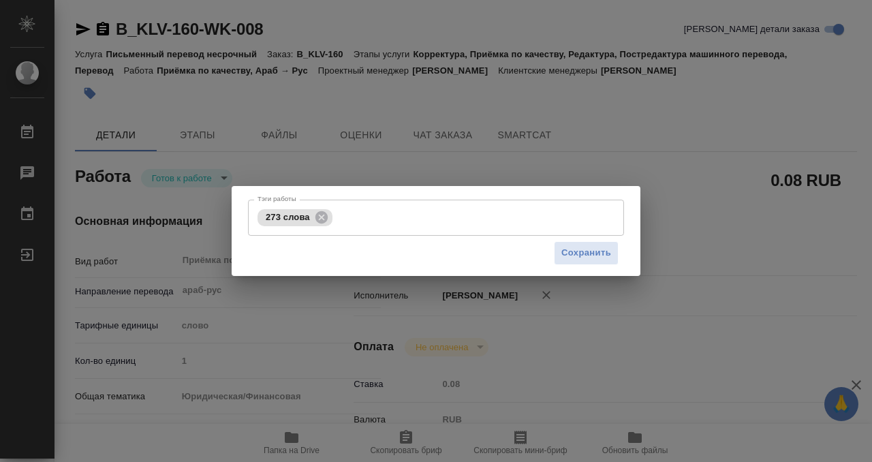
type input "Прямая загрузка (шаблонные документы)"
type input "notPayed"
type input "0.08"
type input "RUB"
type input "Кобзева Елизавета"
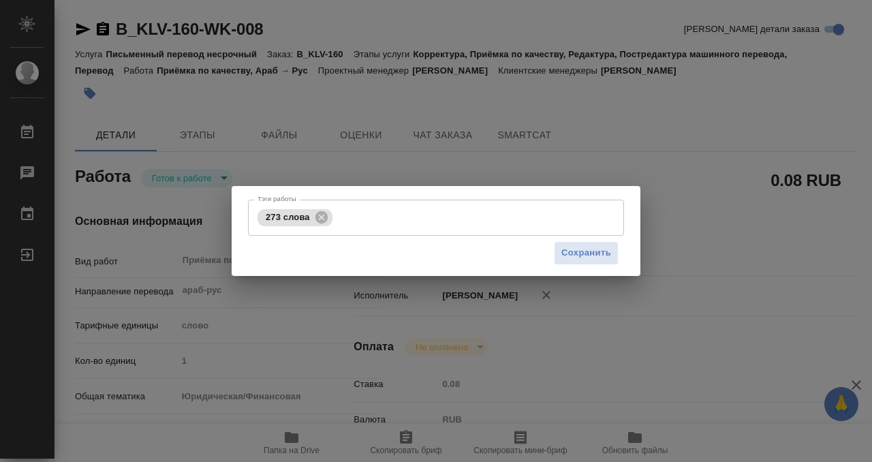
type input "B_KLV-160"
type input "Письменный перевод несрочный"
type input "Корректура, Приёмка по качеству, Редактура, Постредактура машинного перевода, П…"
type input "Богомолова Анастасия"
type input "/Clients/ООО «КОЛВИ»/Orders/B_KLV-160"
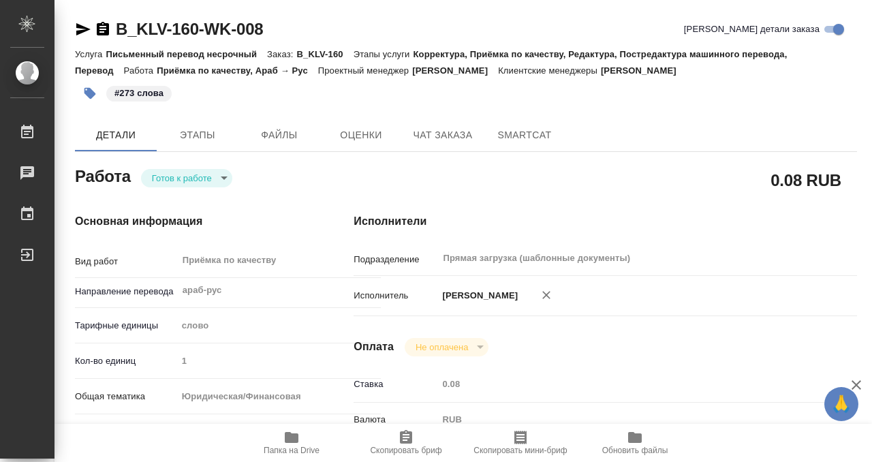
click at [208, 173] on body "🙏 .cls-1 fill:#fff; AWATERA Kobzeva Elizaveta Работы 0 Чаты График Выйти B_KLV-…" at bounding box center [436, 231] width 872 height 462
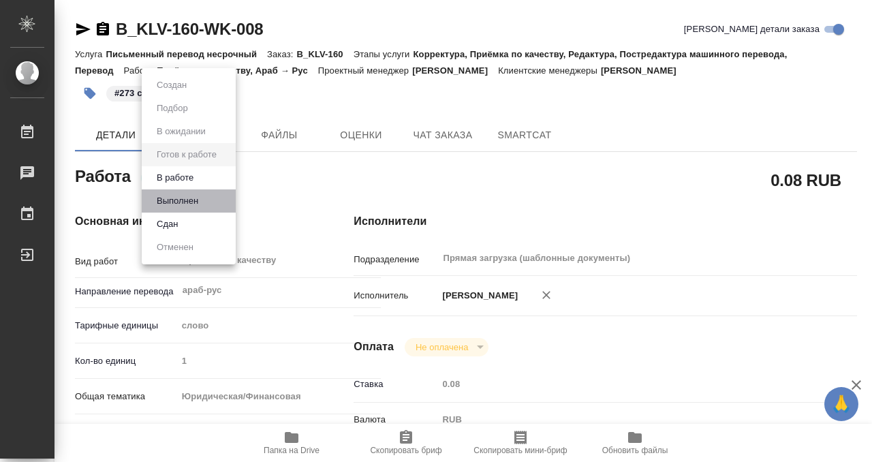
click at [212, 206] on li "Выполнен" at bounding box center [189, 200] width 94 height 23
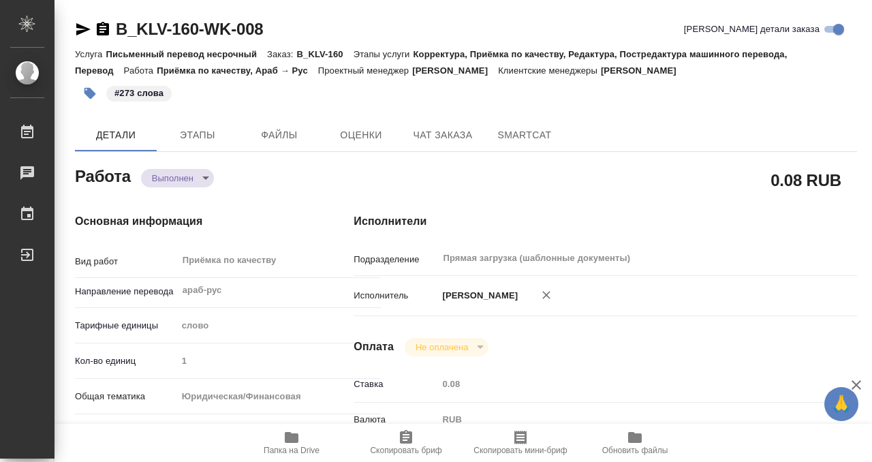
type textarea "x"
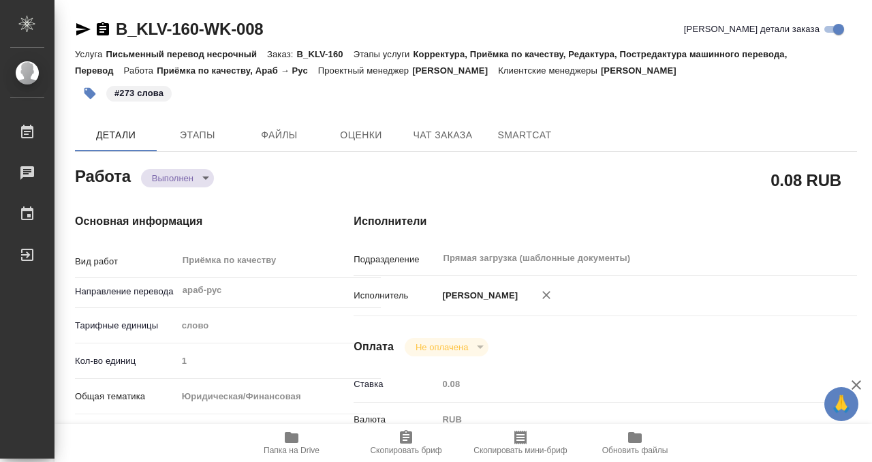
type textarea "x"
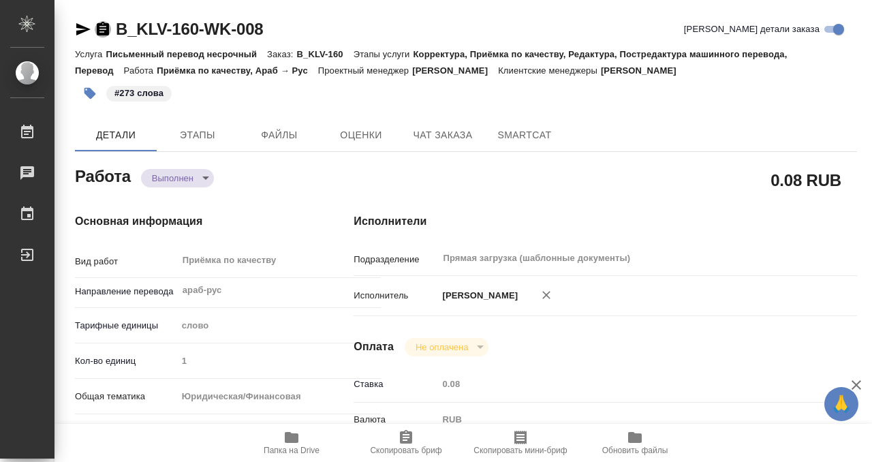
click at [106, 27] on icon "button" at bounding box center [103, 29] width 16 height 16
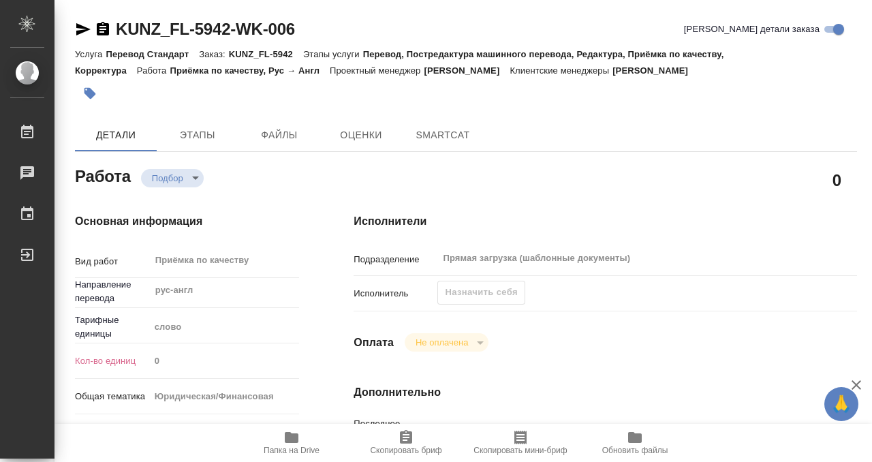
type textarea "x"
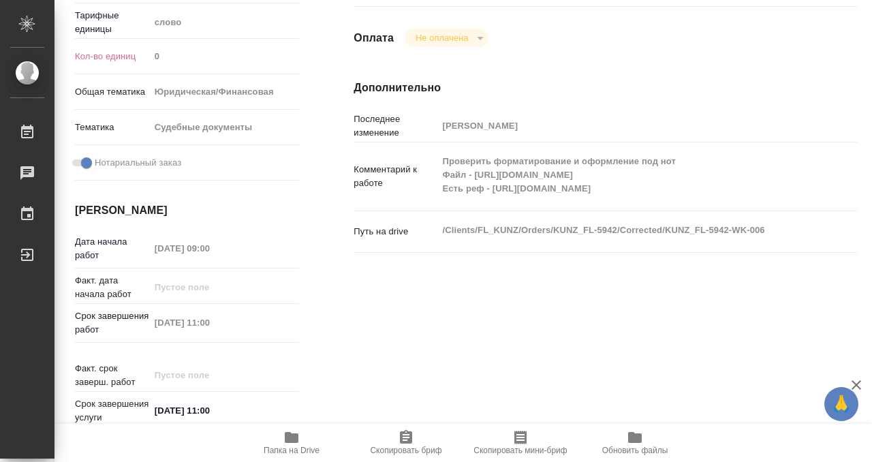
scroll to position [342, 0]
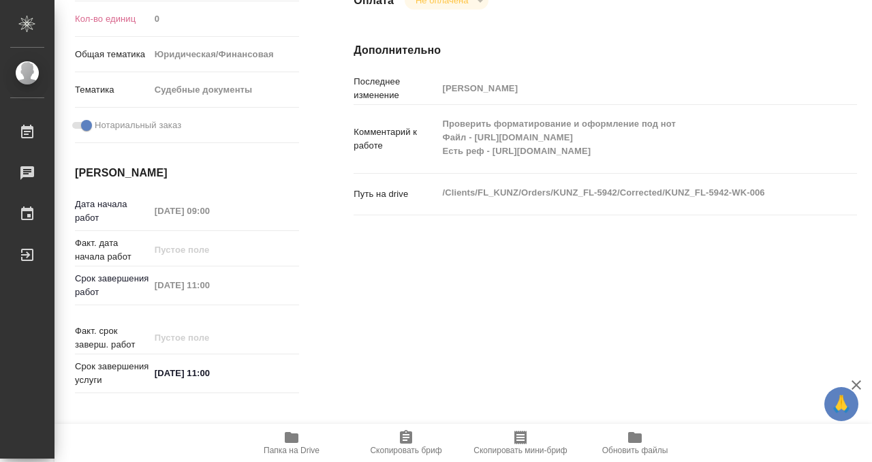
type textarea "x"
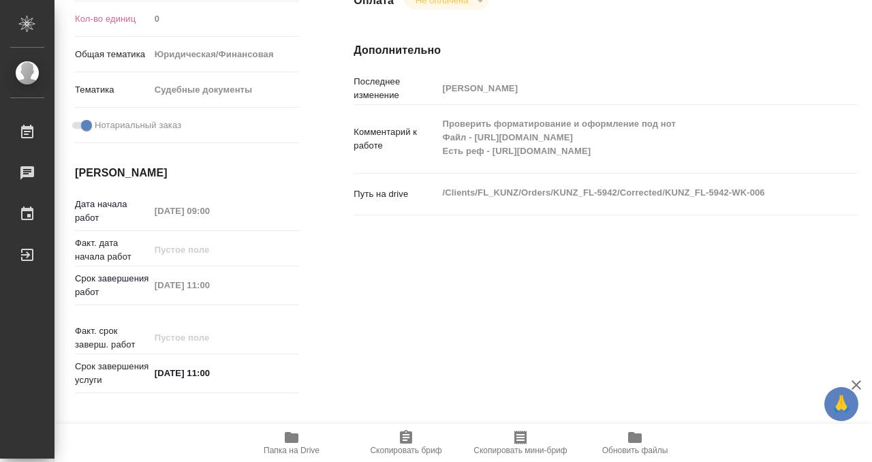
type textarea "x"
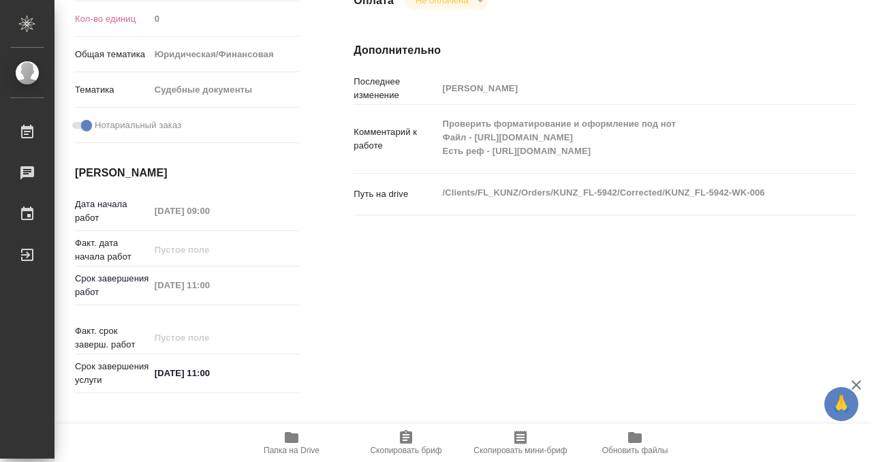
type textarea "x"
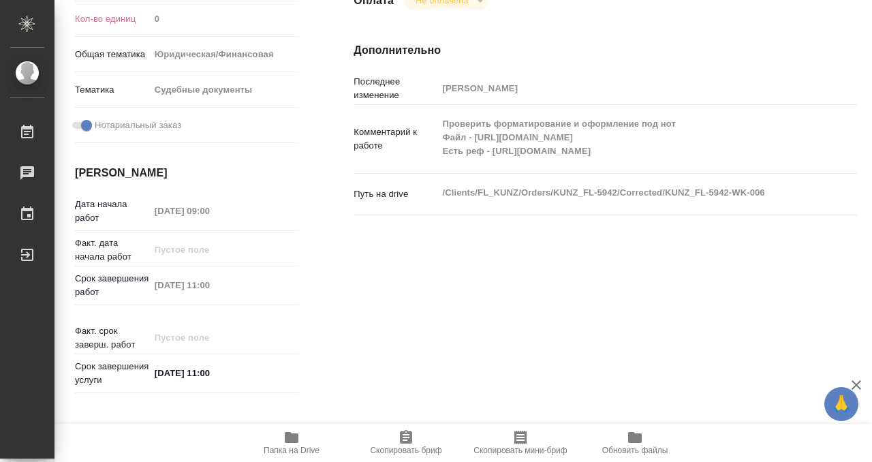
click at [492, 293] on div "Исполнители Подразделение Прямая загрузка (шаблонные документы) ​ Исполнитель Н…" at bounding box center [605, 134] width 558 height 581
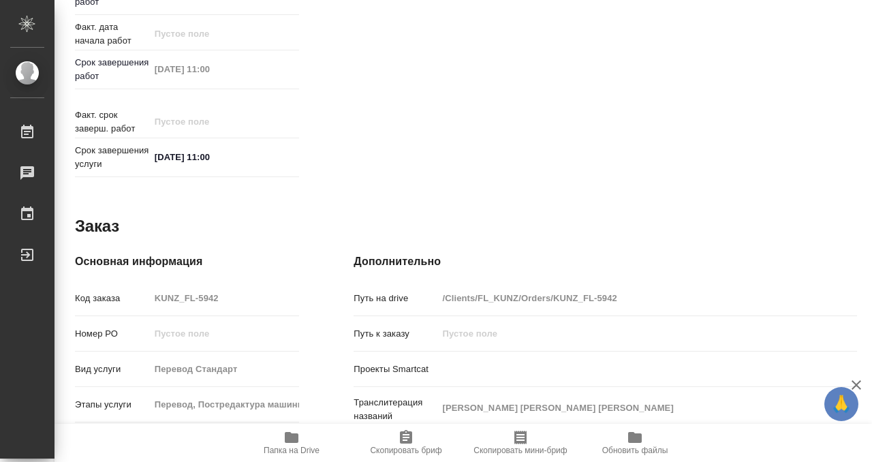
scroll to position [727, 0]
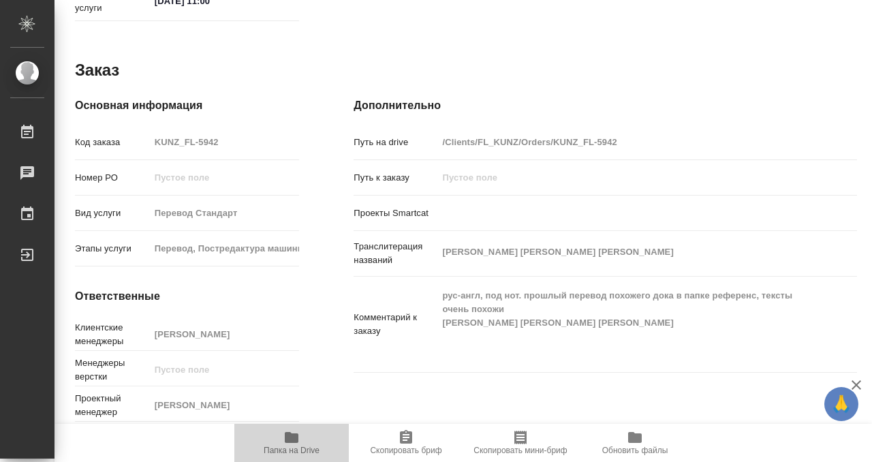
click at [291, 433] on icon "button" at bounding box center [292, 437] width 14 height 11
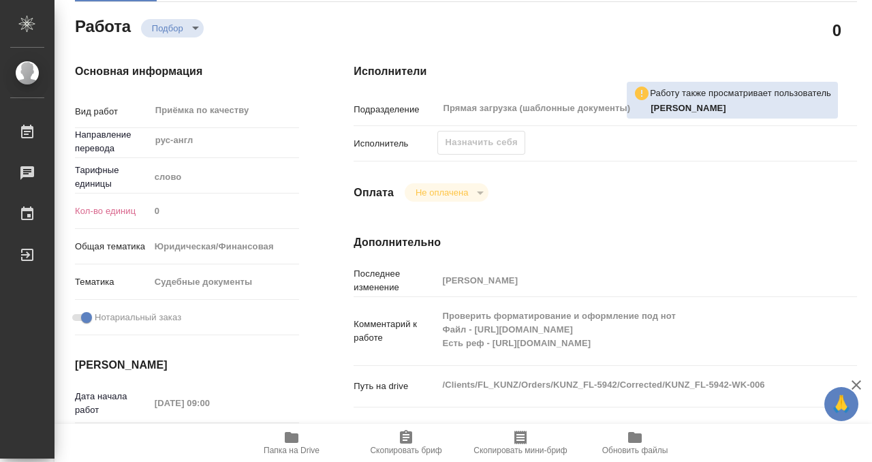
scroll to position [30, 0]
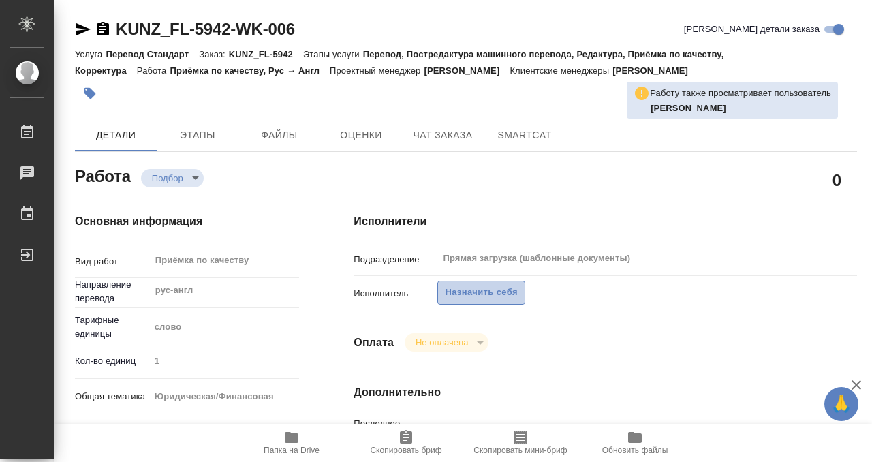
click at [474, 294] on span "Назначить себя" at bounding box center [481, 293] width 72 height 16
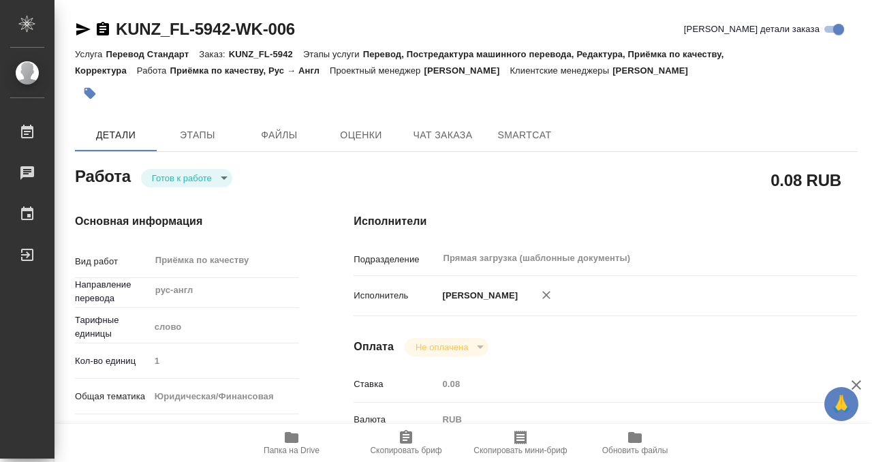
click at [98, 99] on button "button" at bounding box center [90, 93] width 30 height 30
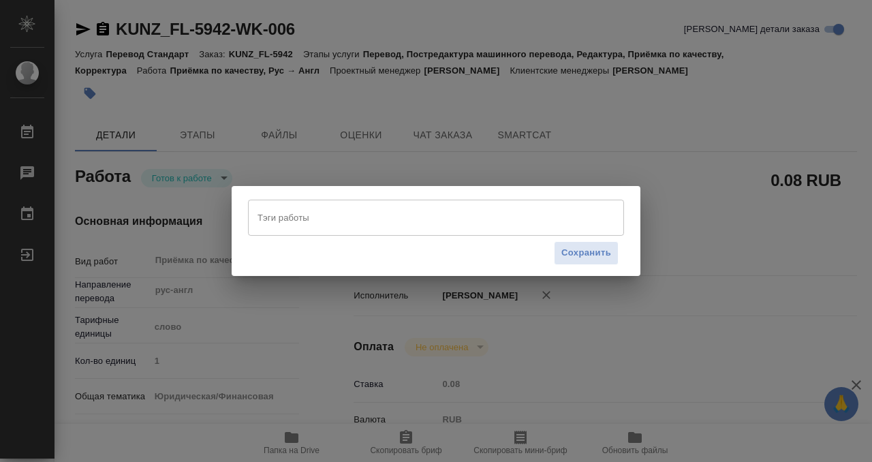
click at [327, 222] on input "Тэги работы" at bounding box center [423, 217] width 338 height 23
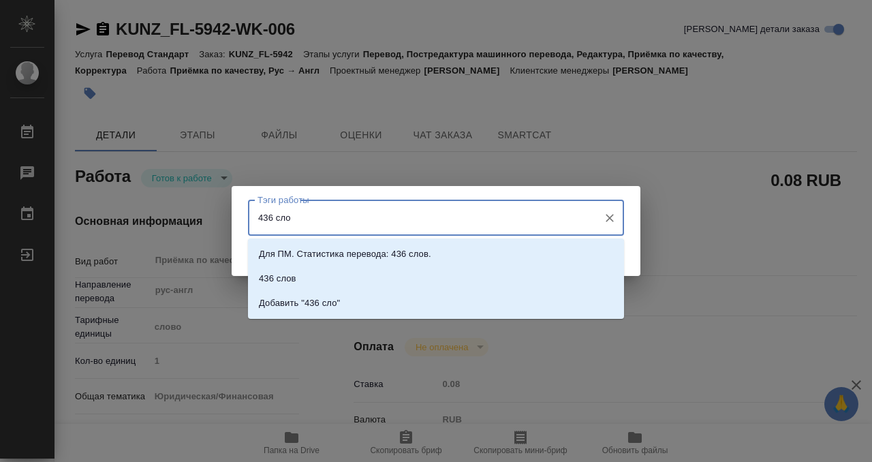
type input "436 слов"
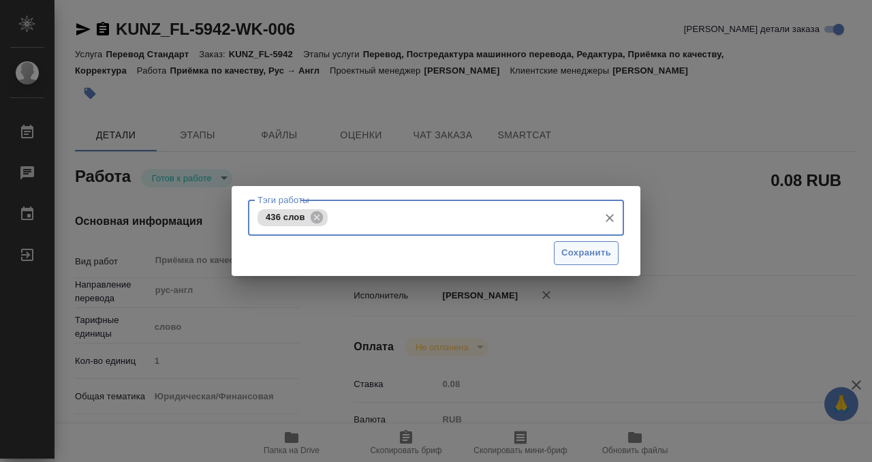
click at [587, 256] on span "Сохранить" at bounding box center [586, 253] width 50 height 16
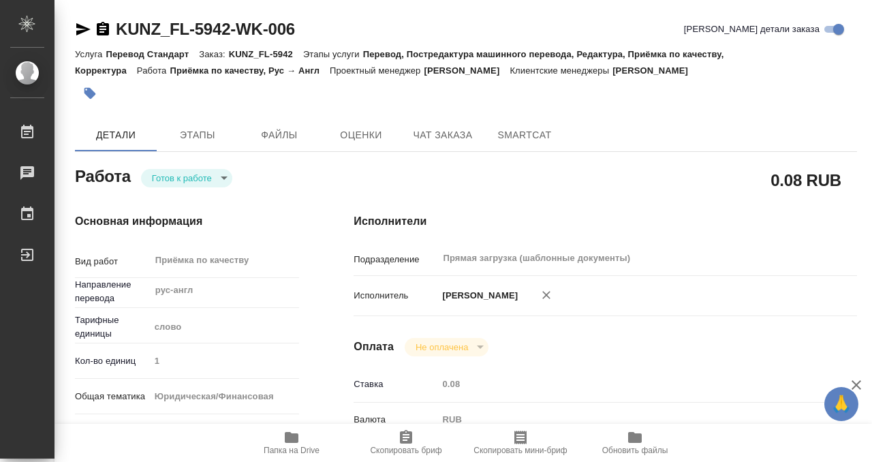
type input "readyForWork"
type input "рус-англ"
type input "5a8b1489cc6b4906c91bfd90"
type input "1"
type input "yr-fn"
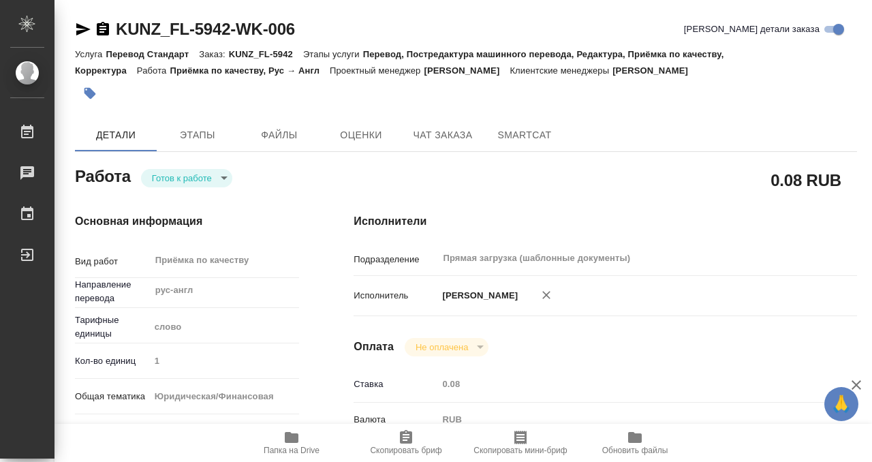
type input "5a8b8b956a9677013d343d23"
checkbox input "true"
type input "22.09.2025 09:00"
type input "[DATE] 11:00"
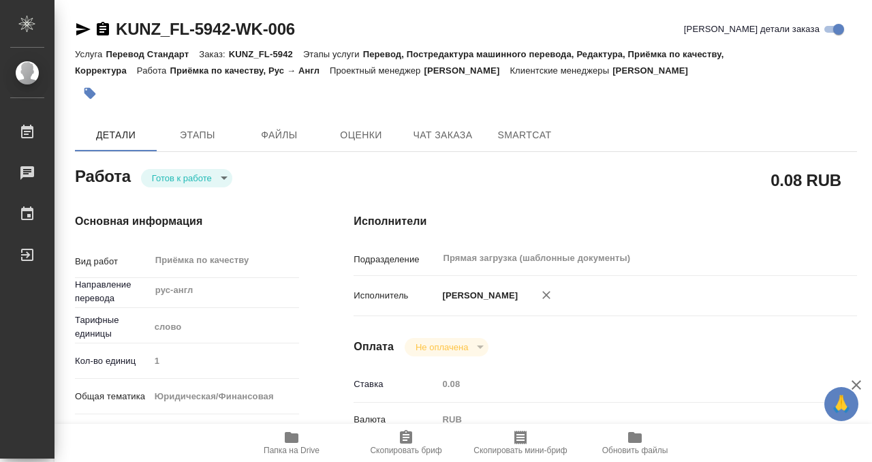
type input "Прямая загрузка (шаблонные документы)"
type input "notPayed"
type input "0.08"
type input "RUB"
type input "[PERSON_NAME]"
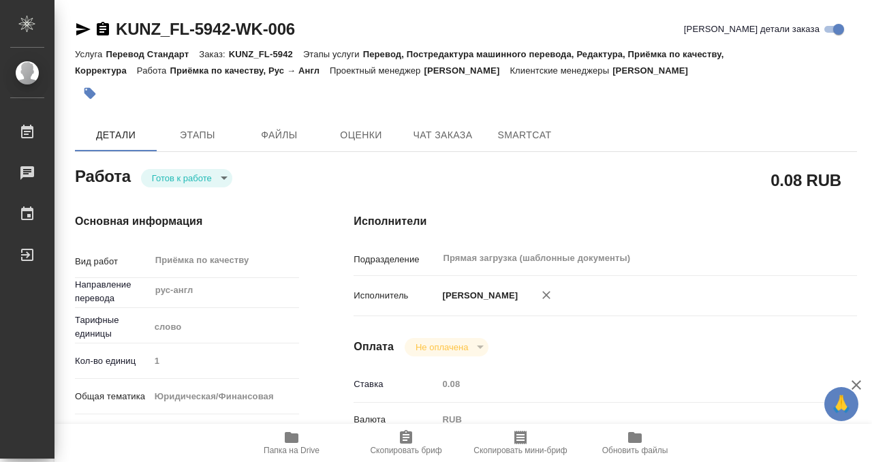
type input "KUNZ_FL-5942"
type input "Перевод Стандарт"
type input "Перевод, Постредактура машинного перевода, Редактура, Приёмка по качеству, Корр…"
type input "[PERSON_NAME]"
type input "/Clients/FL_KUNZ/Orders/KUNZ_FL-5942"
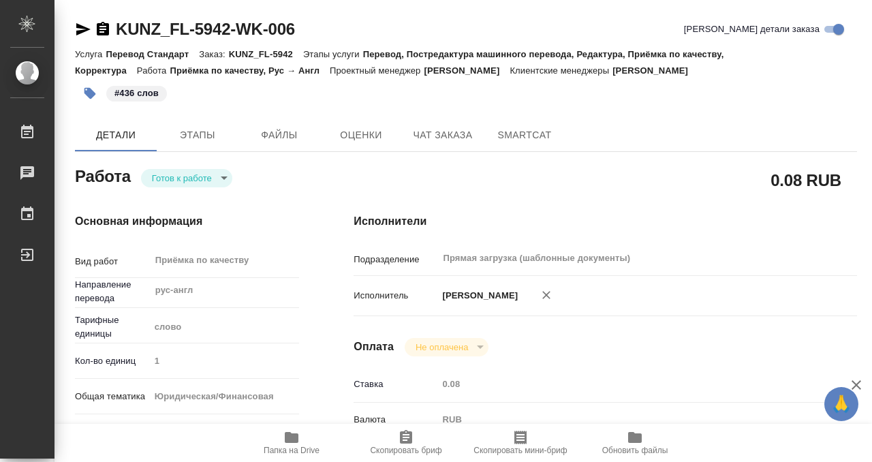
click at [212, 174] on body "🙏 .cls-1 fill:#fff; AWATERA Kobzeva Elizaveta Работы 0 Чаты График Выйти KUNZ_F…" at bounding box center [436, 231] width 872 height 462
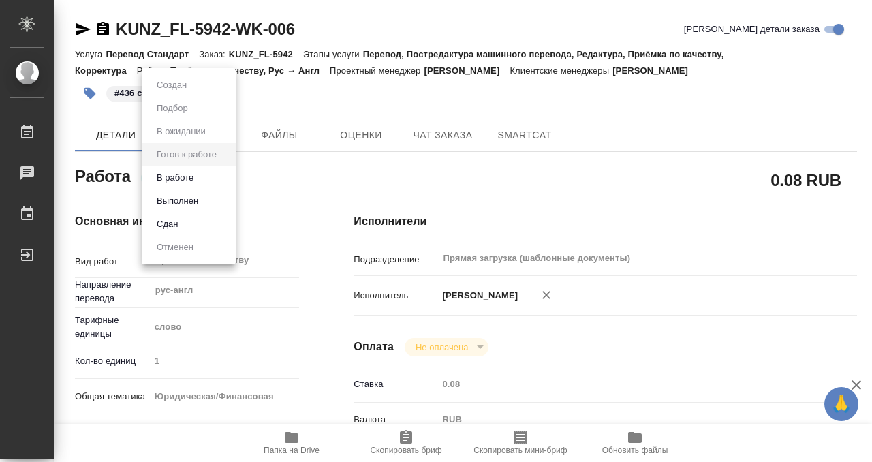
click at [210, 204] on li "Выполнен" at bounding box center [189, 200] width 94 height 23
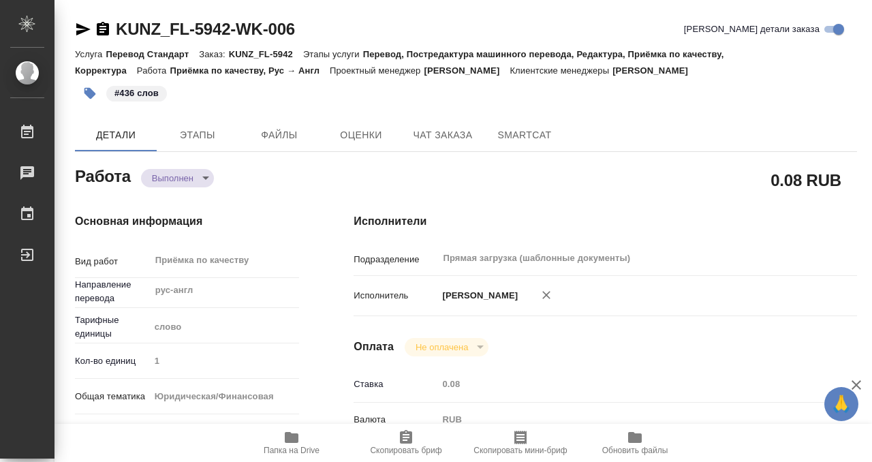
type textarea "x"
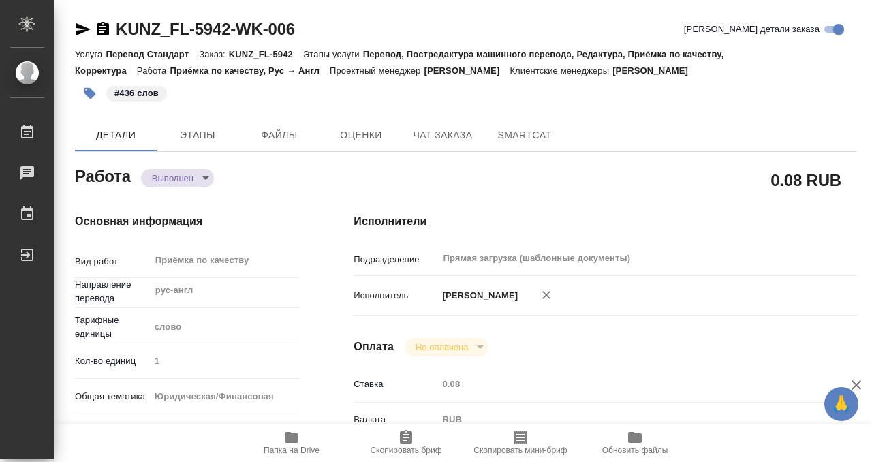
type textarea "x"
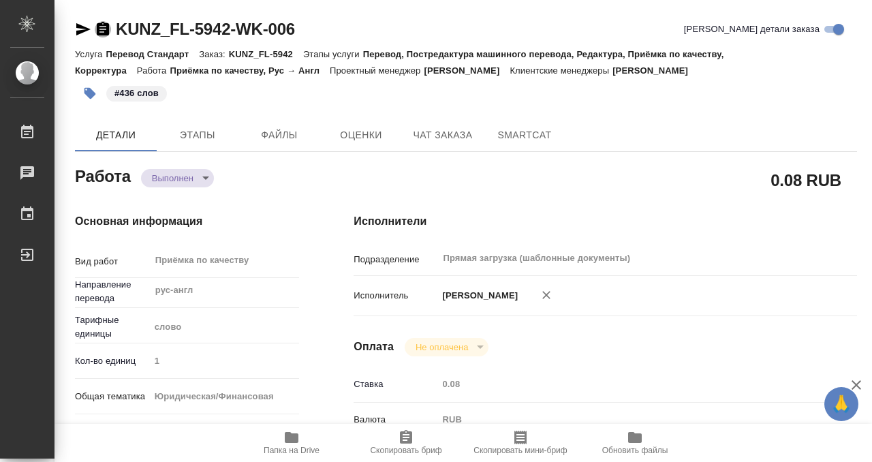
click at [103, 24] on icon "button" at bounding box center [103, 29] width 12 height 14
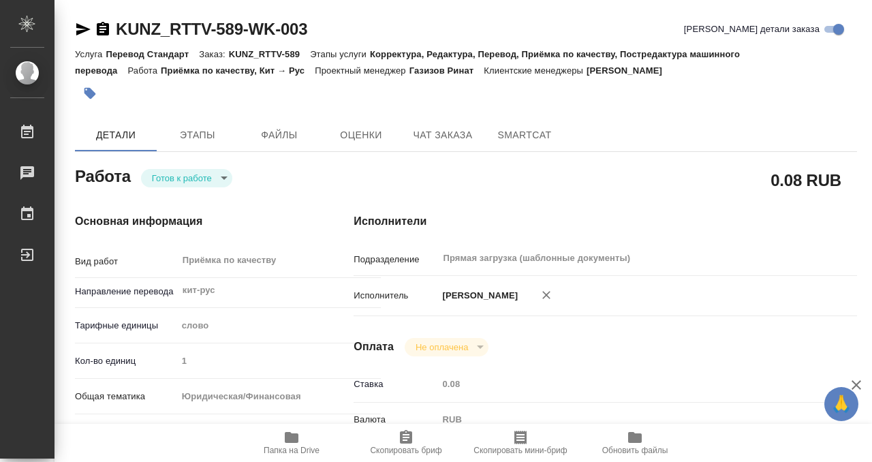
scroll to position [727, 0]
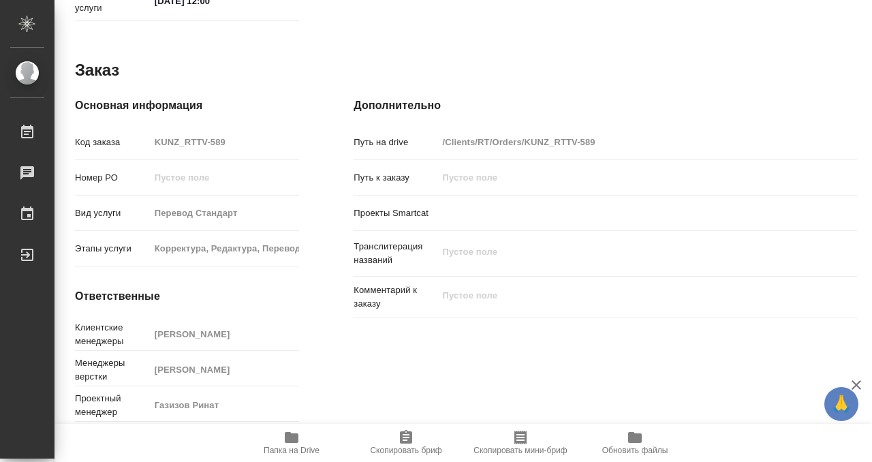
click at [287, 441] on icon "button" at bounding box center [292, 437] width 14 height 11
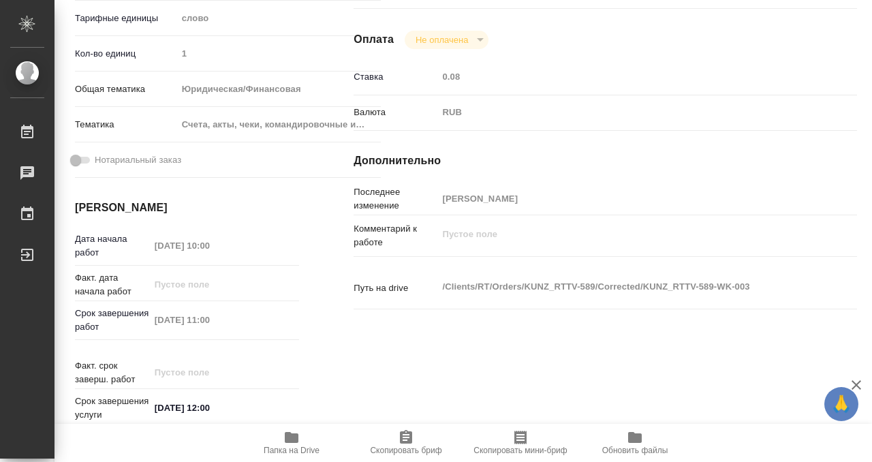
scroll to position [0, 0]
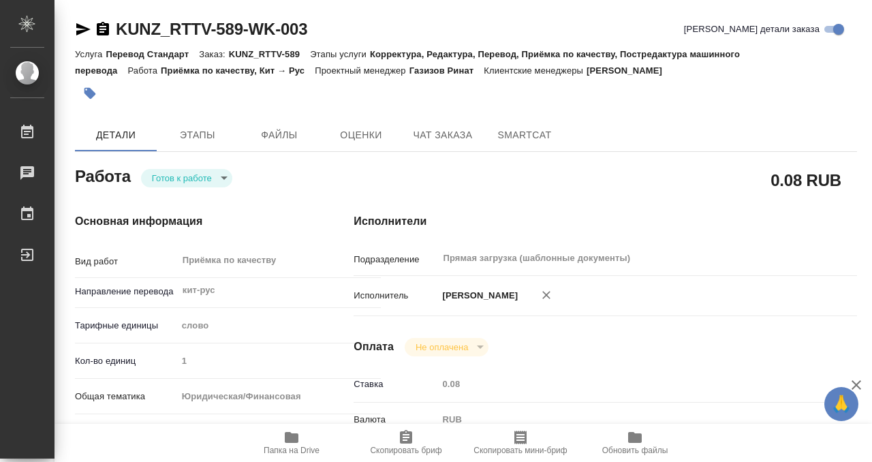
click at [93, 99] on icon "button" at bounding box center [90, 93] width 14 height 14
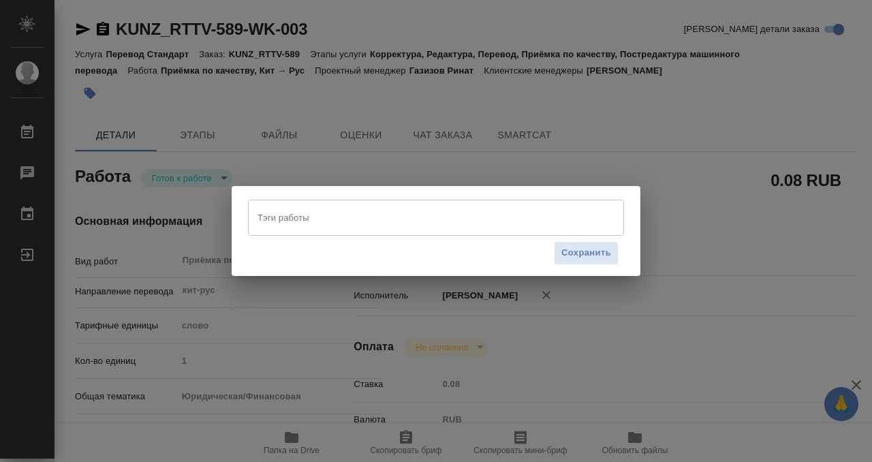
click at [304, 223] on input "Тэги работы" at bounding box center [423, 217] width 338 height 23
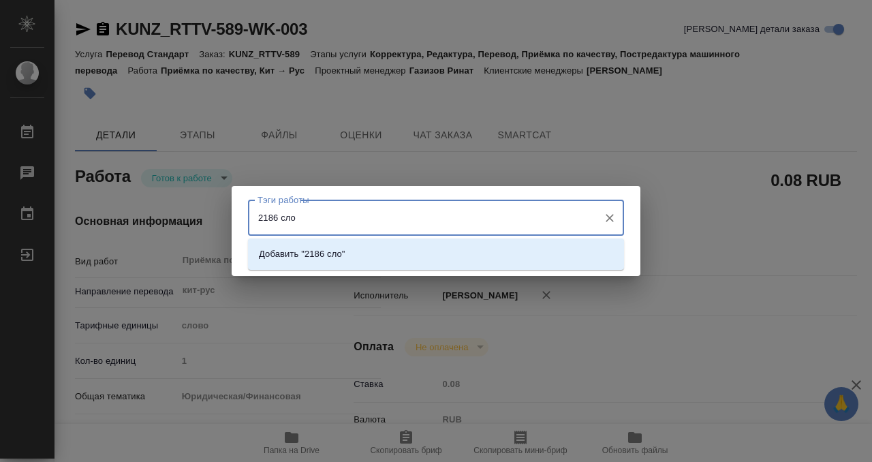
type input "2186 слов"
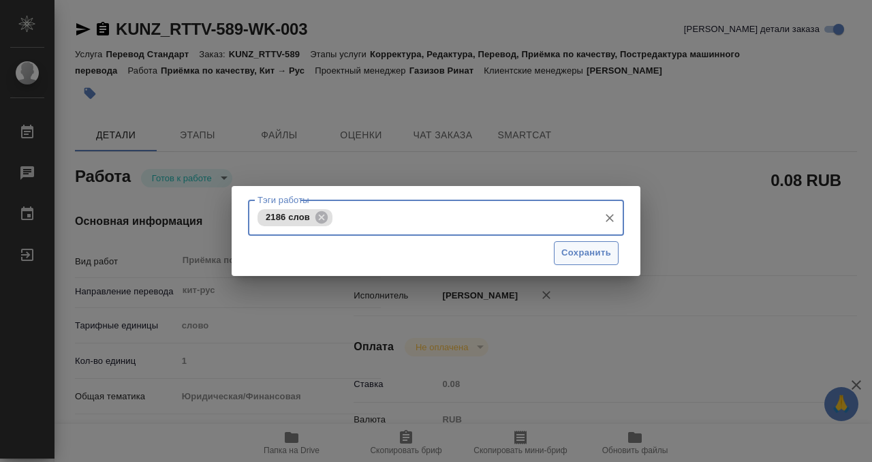
click at [594, 246] on span "Сохранить" at bounding box center [586, 253] width 50 height 16
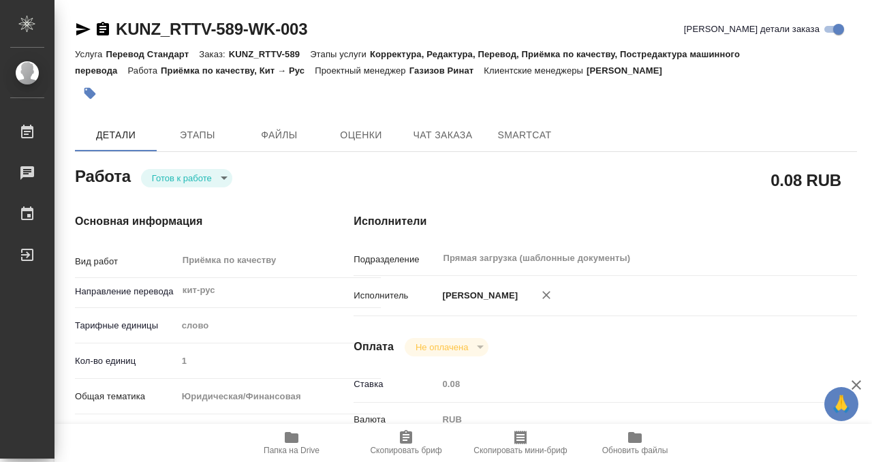
type input "readyForWork"
type input "кит-рус"
type input "5a8b1489cc6b4906c91bfd90"
type input "1"
type input "yr-fn"
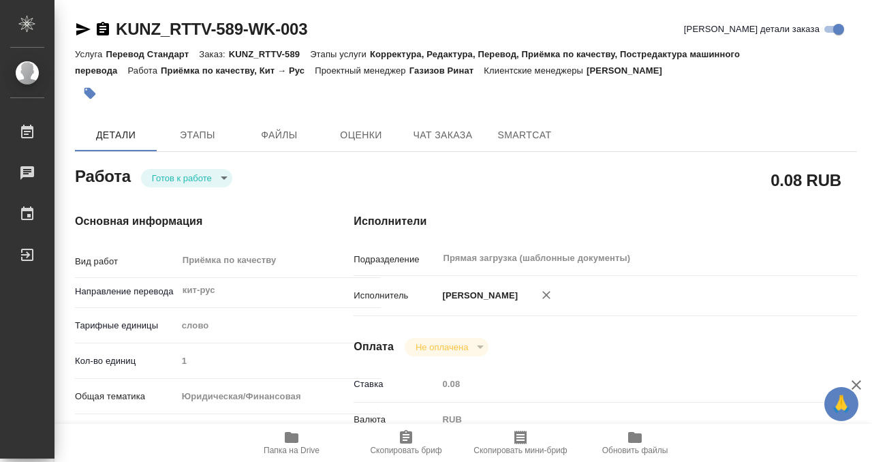
type input "5f647205b73bc97568ca66c0"
type input "22.09.2025 10:00"
type input "22.09.2025 11:00"
type input "24.09.2025 12:00"
type input "Прямая загрузка (шаблонные документы)"
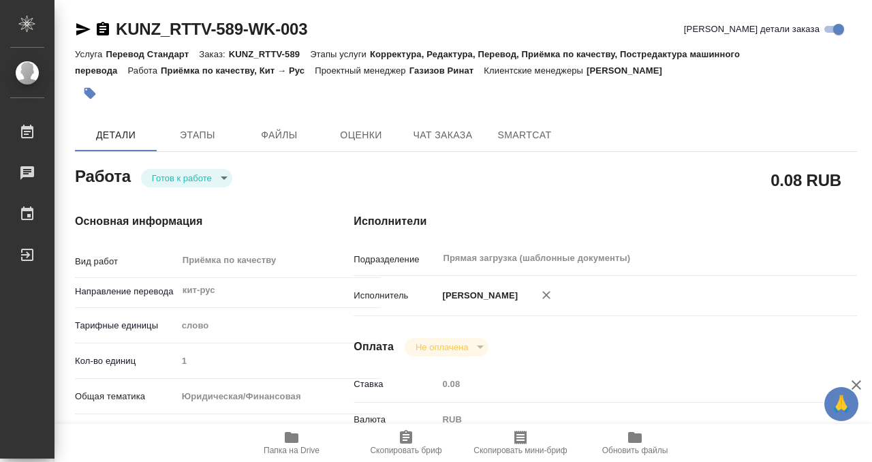
type input "notPayed"
type input "0.08"
type input "RUB"
type input "[PERSON_NAME]"
type input "KUNZ_RTTV-589"
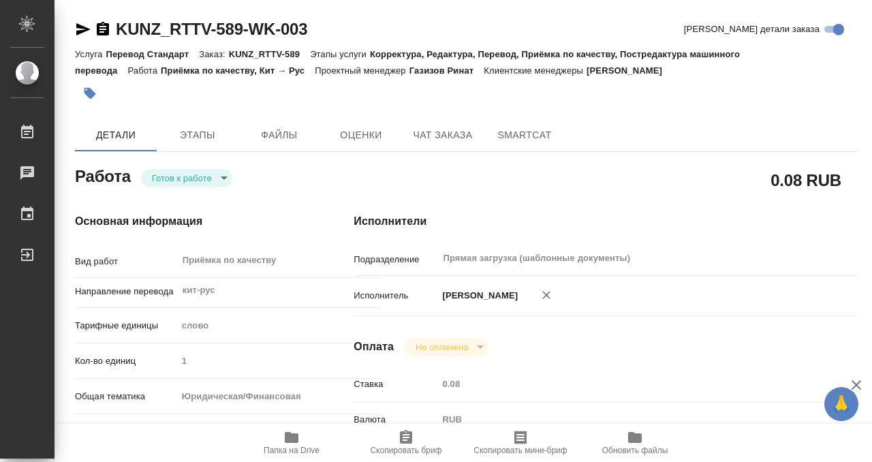
type input "Перевод Стандарт"
type input "Корректура, Редактура, Перевод, Приёмка по качеству, Постредактура машинного пе…"
type input "[PERSON_NAME]"
type input "Арсеньева Вера"
type input "/Clients/RT/Orders/KUNZ_RTTV-589"
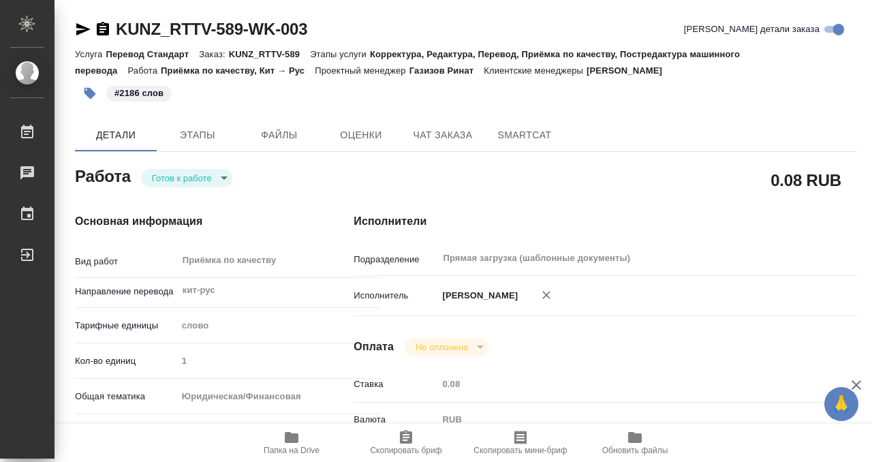
click at [210, 179] on body "🙏 .cls-1 fill:#fff; AWATERA Kobzeva Elizaveta Работы 0 Чаты График Выйти KUNZ_R…" at bounding box center [436, 231] width 872 height 462
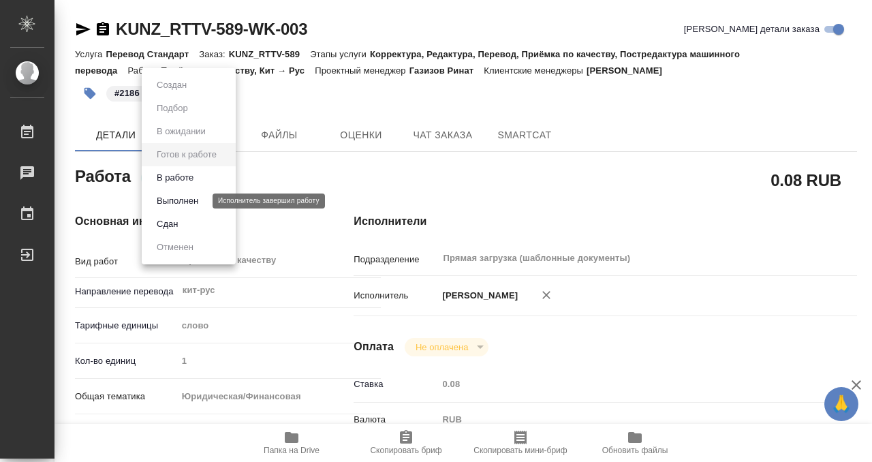
click at [196, 199] on button "Выполнен" at bounding box center [178, 200] width 50 height 15
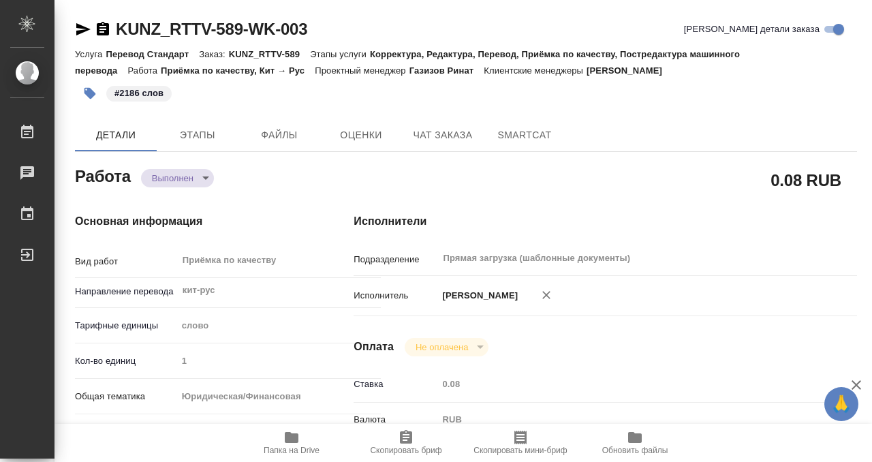
type textarea "x"
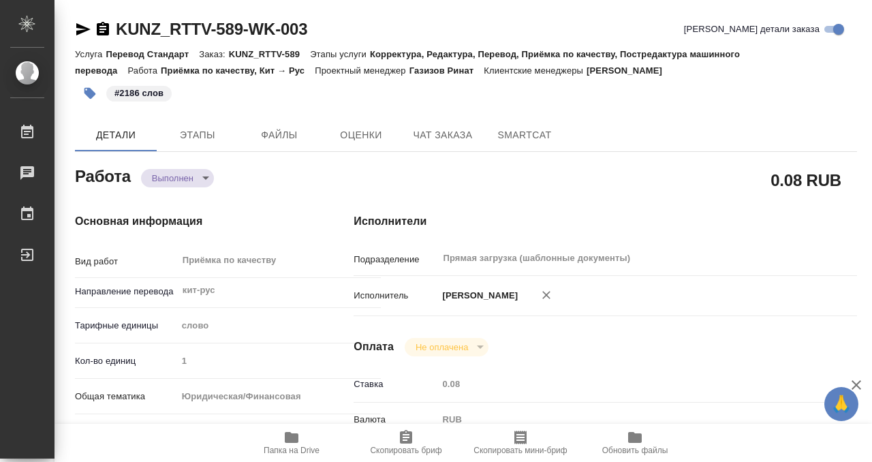
type textarea "x"
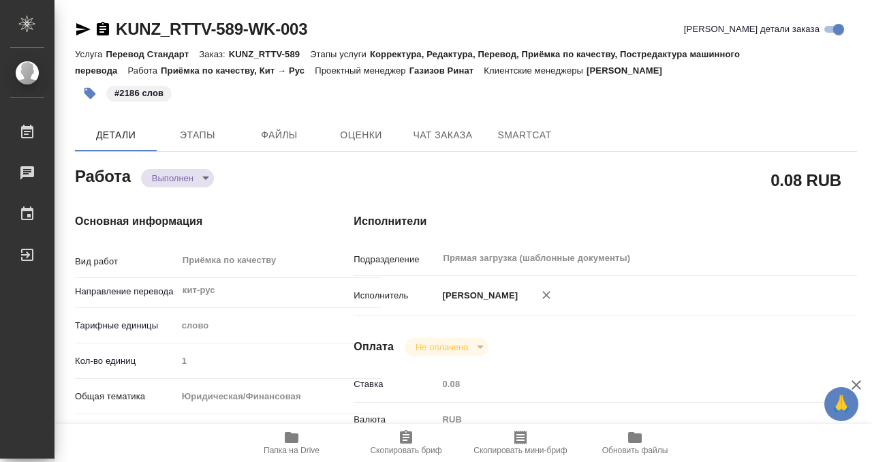
click at [103, 26] on icon "button" at bounding box center [103, 29] width 16 height 16
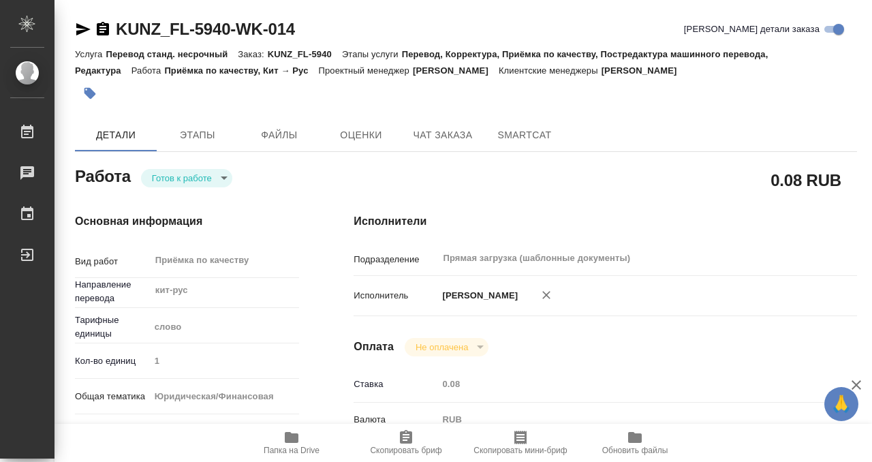
scroll to position [176, 0]
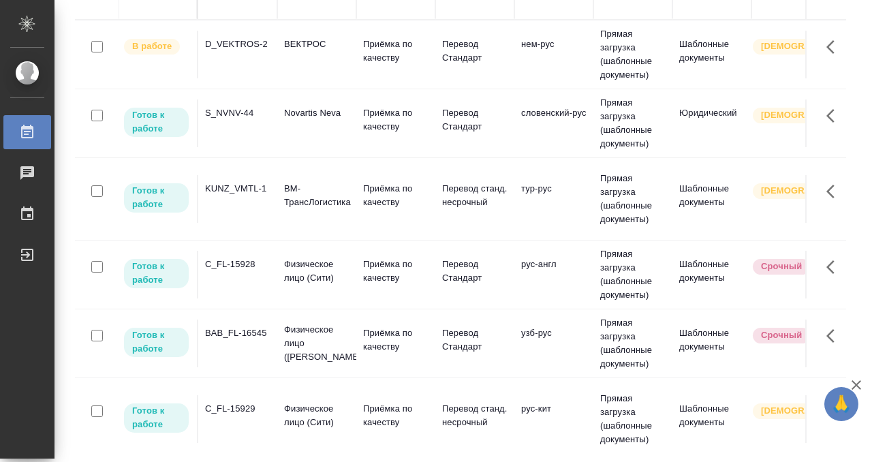
click at [255, 130] on td "S_NVNV-44" at bounding box center [237, 123] width 79 height 48
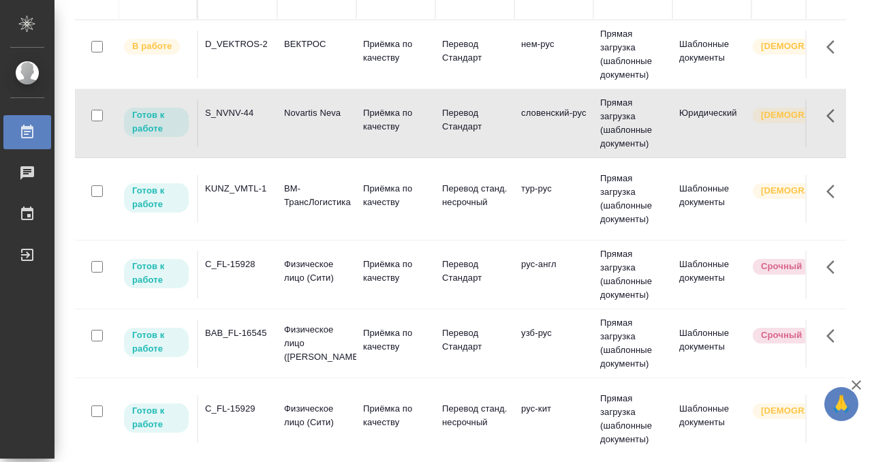
click at [255, 130] on td "S_NVNV-44" at bounding box center [237, 123] width 79 height 48
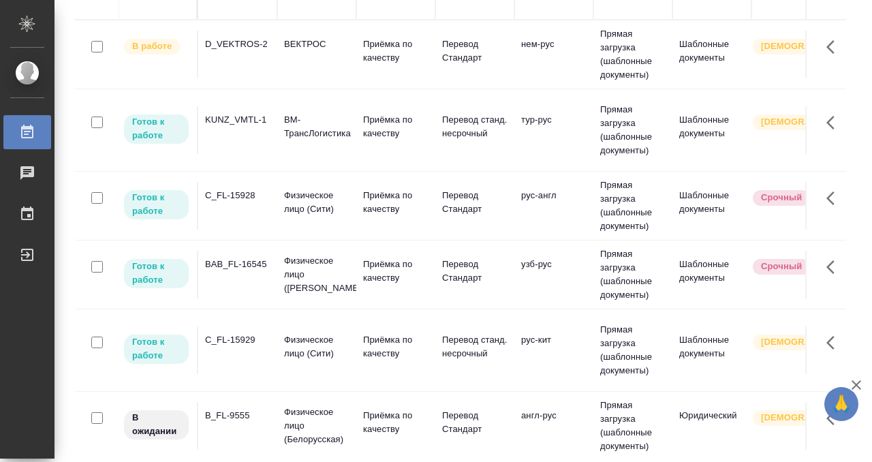
click at [257, 120] on td "KUNZ_VMTL-1" at bounding box center [237, 130] width 79 height 48
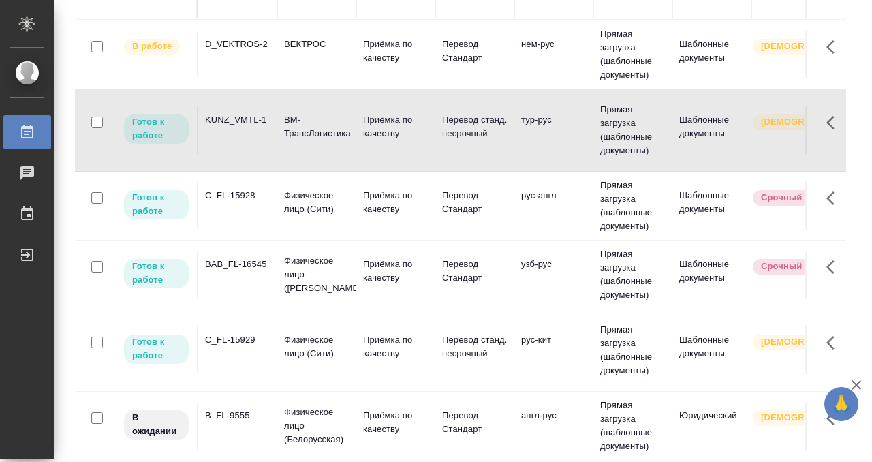
click at [257, 120] on td "KUNZ_VMTL-1" at bounding box center [237, 130] width 79 height 48
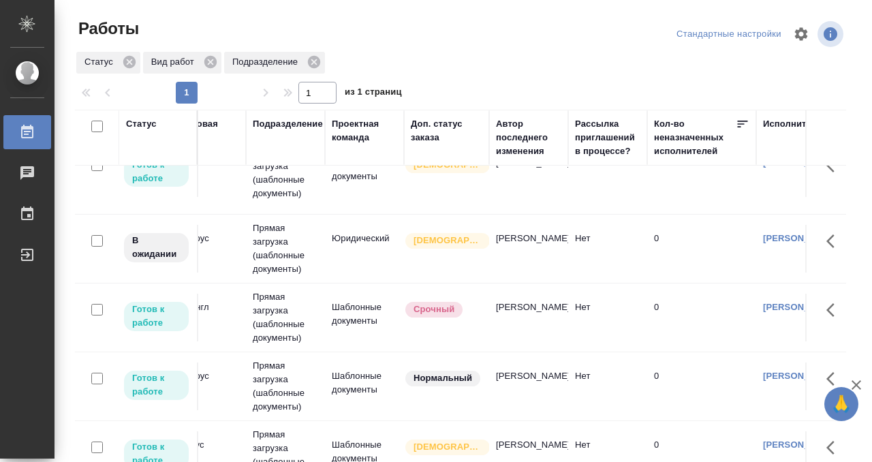
scroll to position [240, 0]
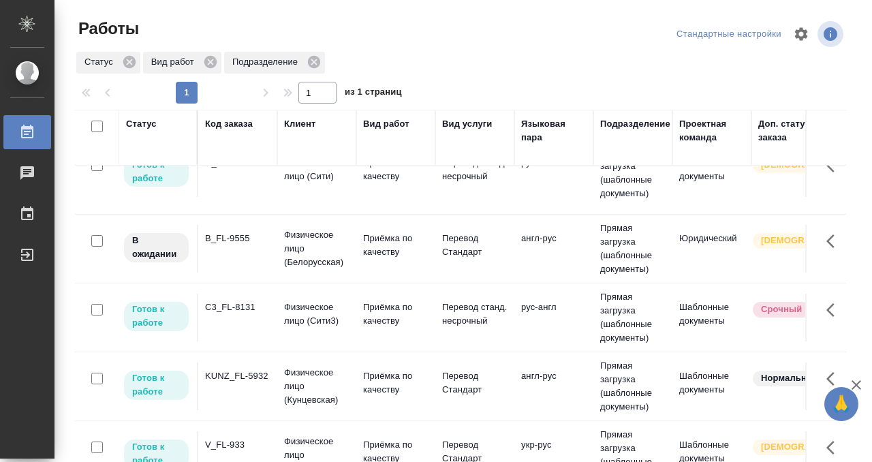
click at [231, 300] on div "C3_FL-8131" at bounding box center [237, 307] width 65 height 14
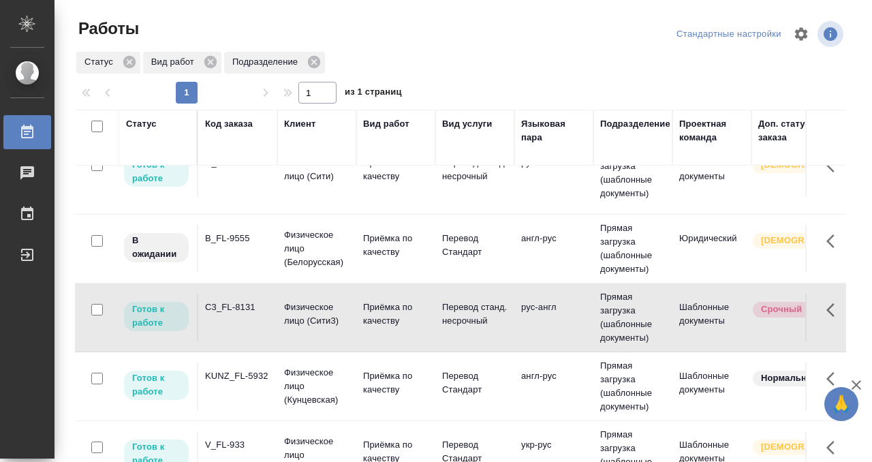
click at [231, 300] on div "C3_FL-8131" at bounding box center [237, 307] width 65 height 14
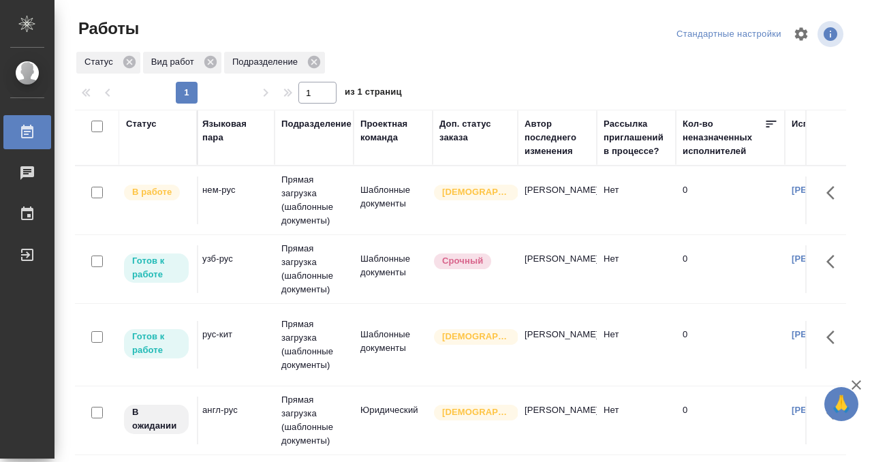
scroll to position [0, 0]
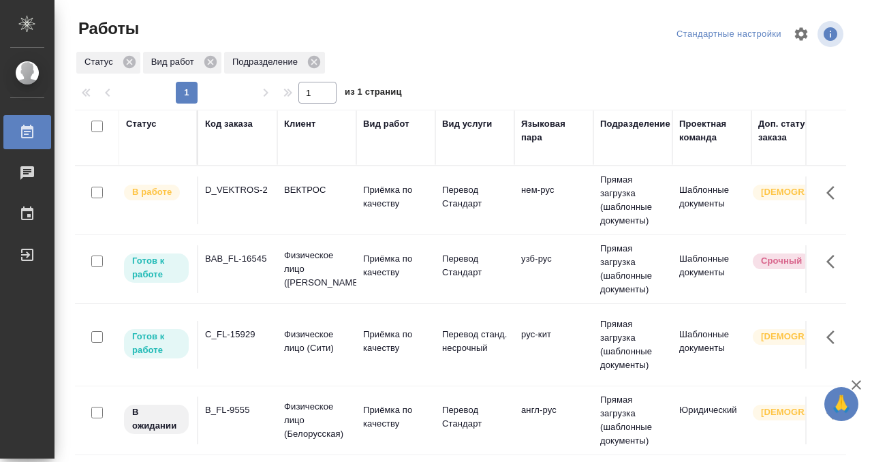
click at [240, 277] on td "BAB_FL-16545" at bounding box center [237, 269] width 79 height 48
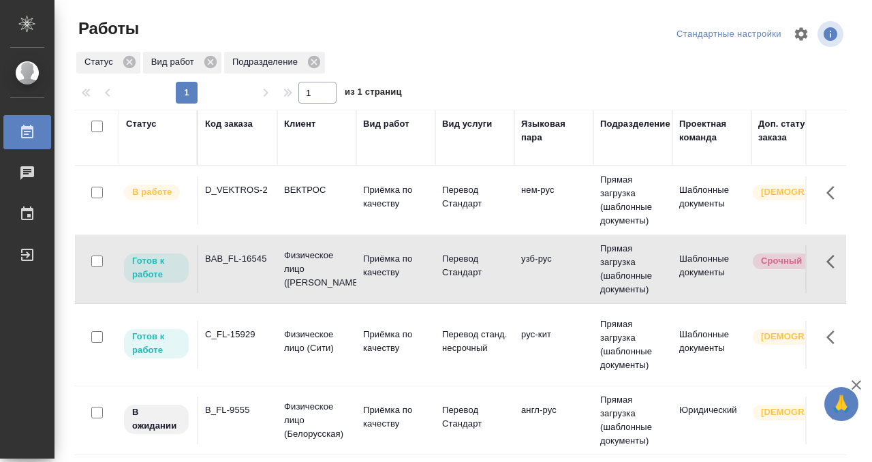
click at [240, 277] on td "BAB_FL-16545" at bounding box center [237, 269] width 79 height 48
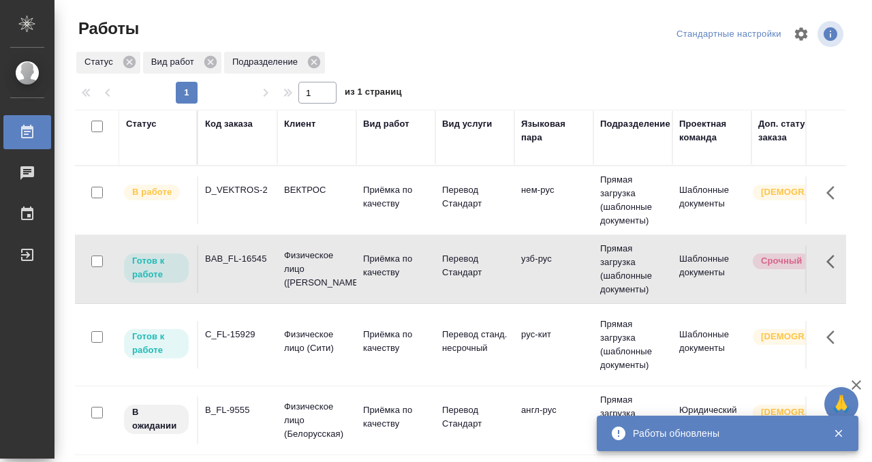
click at [266, 327] on div "C_FL-15929" at bounding box center [237, 334] width 65 height 14
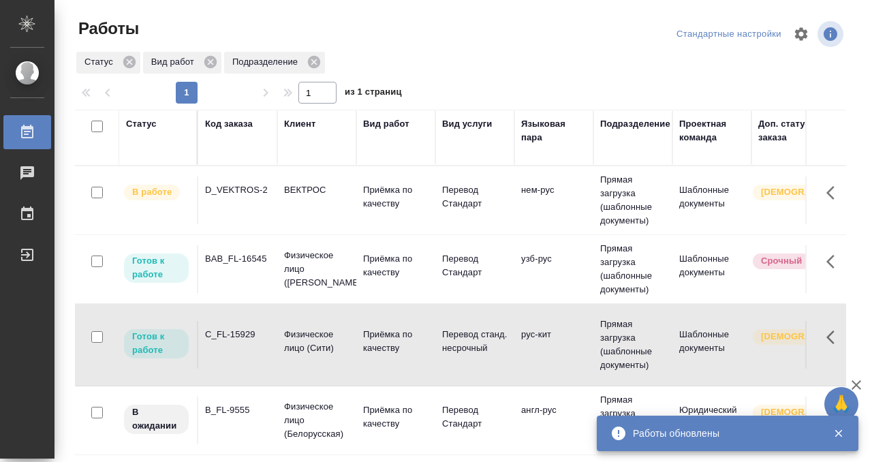
click at [266, 327] on div "C_FL-15929" at bounding box center [237, 334] width 65 height 14
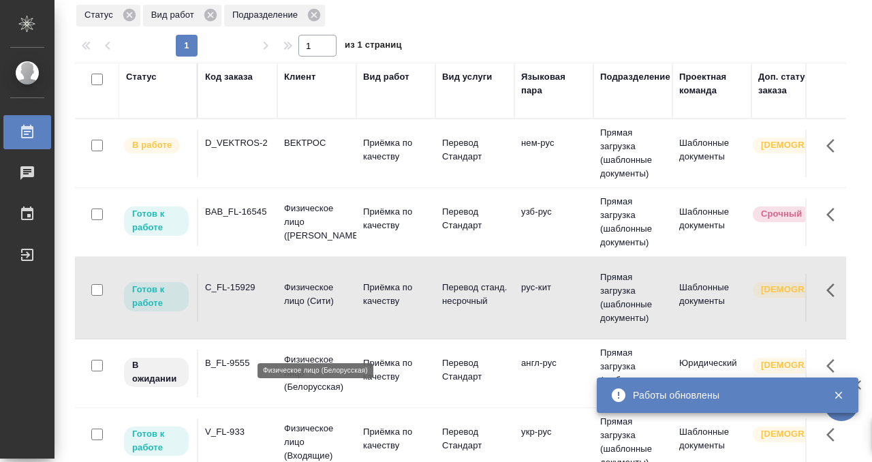
scroll to position [80, 0]
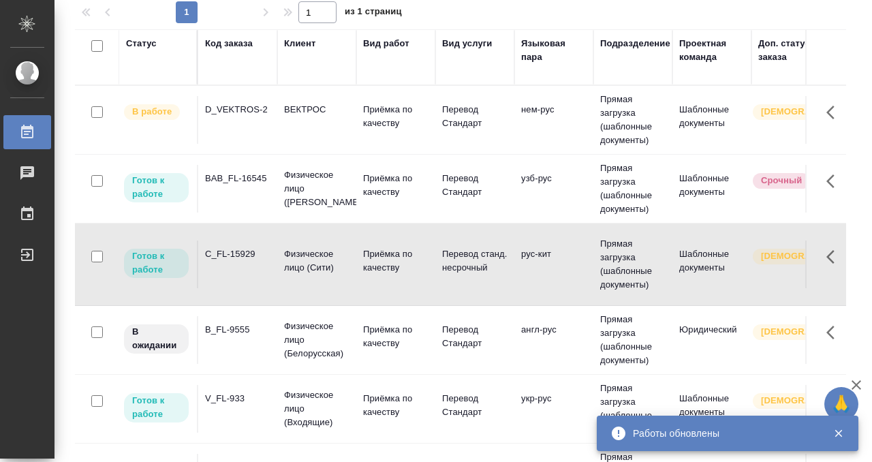
click at [217, 337] on td "B_FL-9555" at bounding box center [237, 340] width 79 height 48
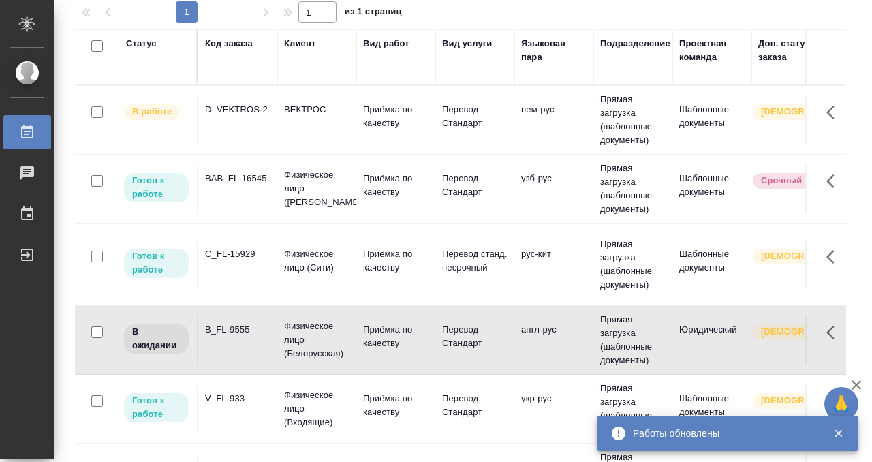
click at [217, 337] on td "B_FL-9555" at bounding box center [237, 340] width 79 height 48
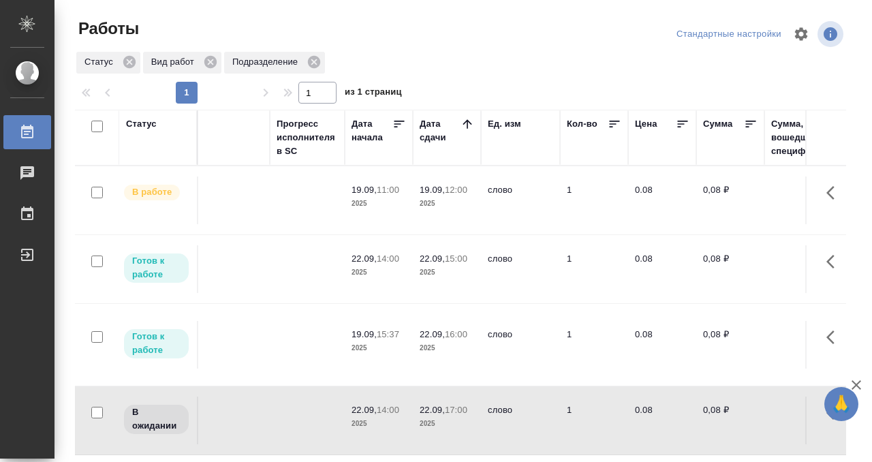
scroll to position [0, 0]
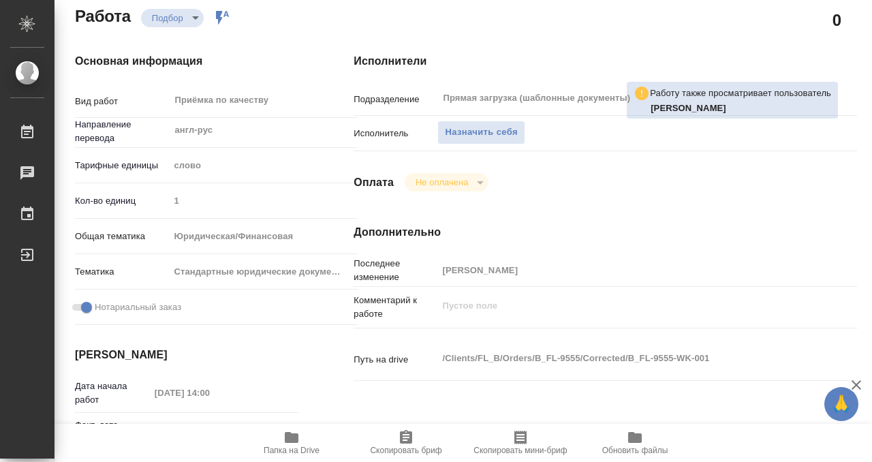
scroll to position [44, 0]
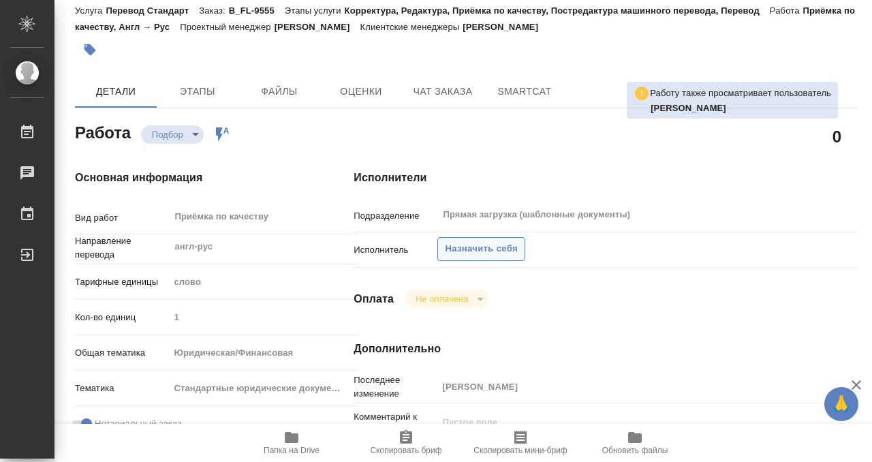
click at [495, 247] on span "Назначить себя" at bounding box center [481, 249] width 72 height 16
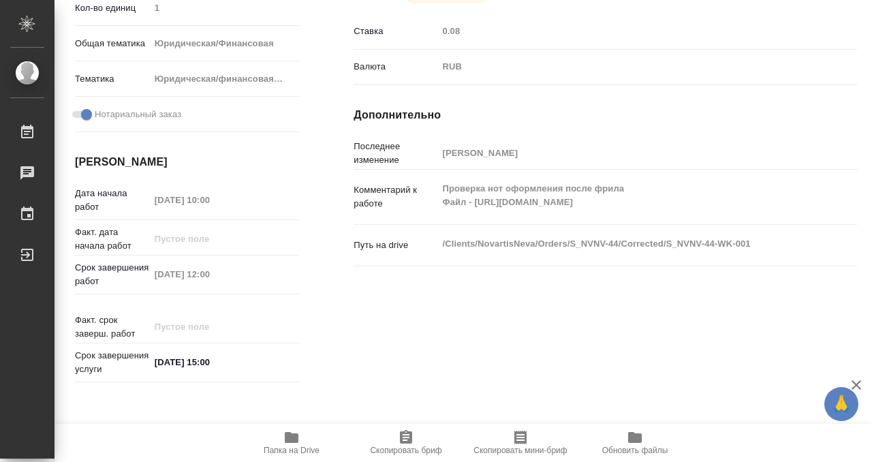
scroll to position [727, 0]
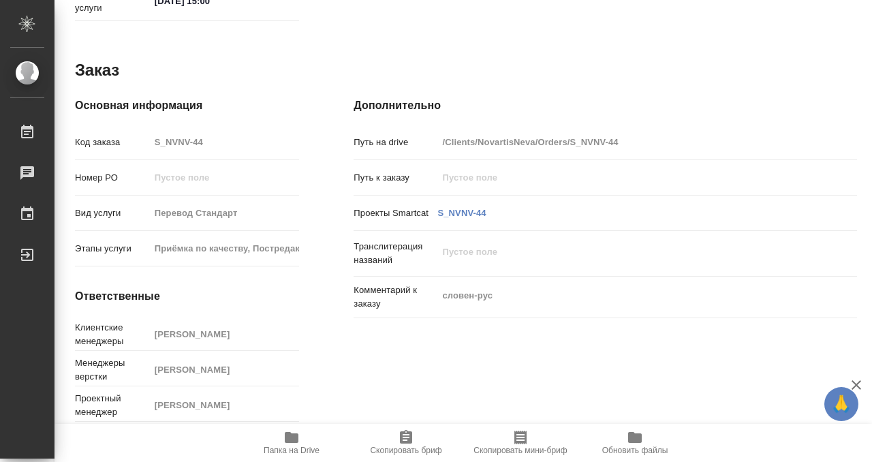
click at [293, 430] on icon "button" at bounding box center [291, 437] width 16 height 16
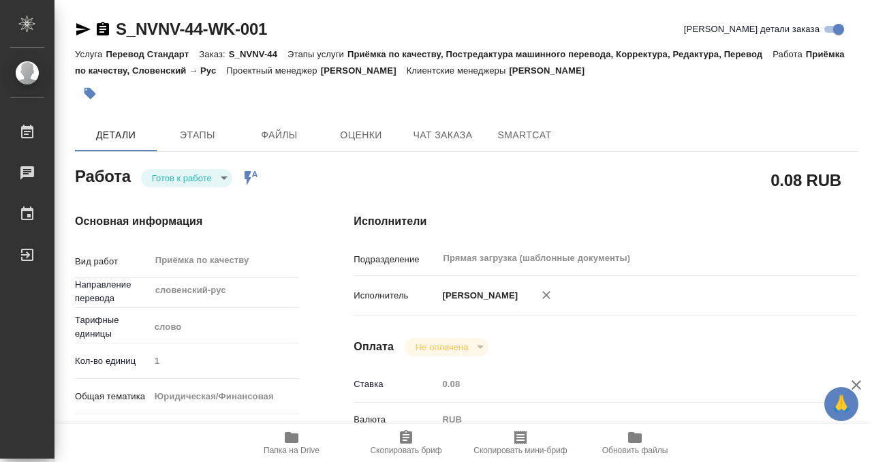
click at [94, 88] on icon "button" at bounding box center [90, 93] width 14 height 14
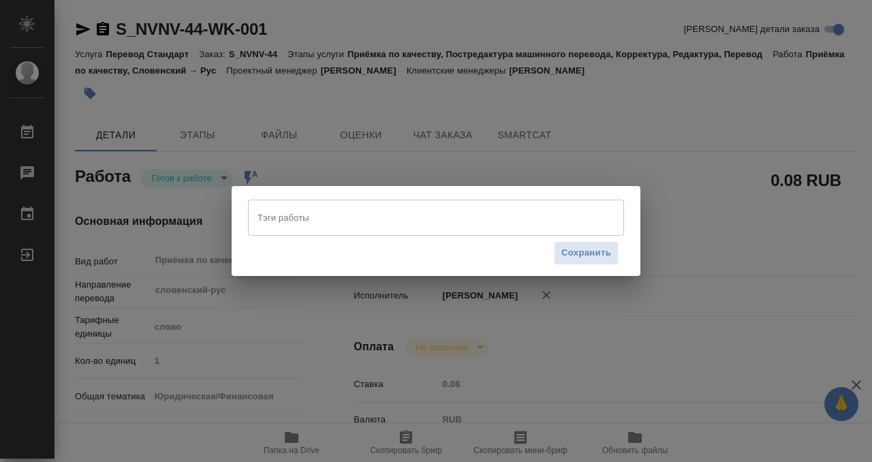
click at [275, 222] on input "Тэги работы" at bounding box center [423, 217] width 338 height 23
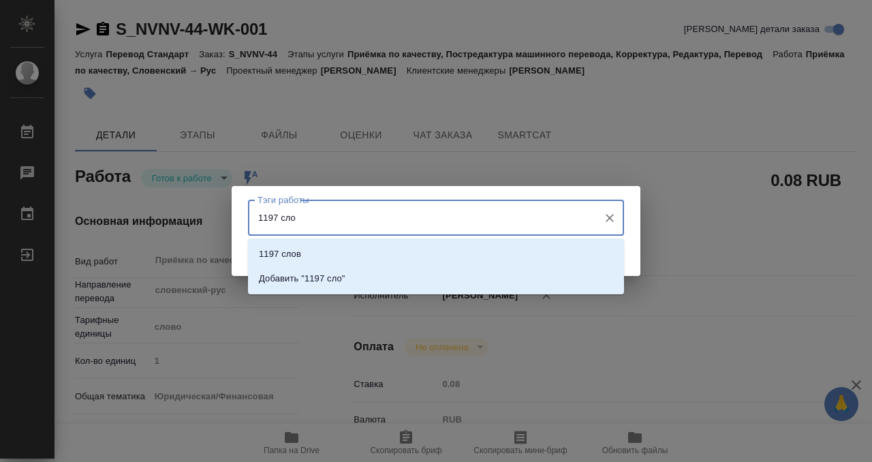
type input "1197 слов"
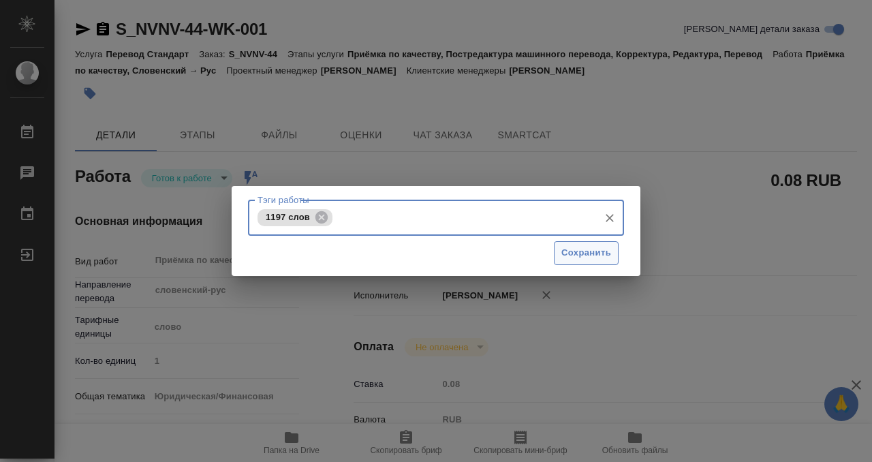
click at [569, 264] on button "Сохранить" at bounding box center [586, 253] width 65 height 24
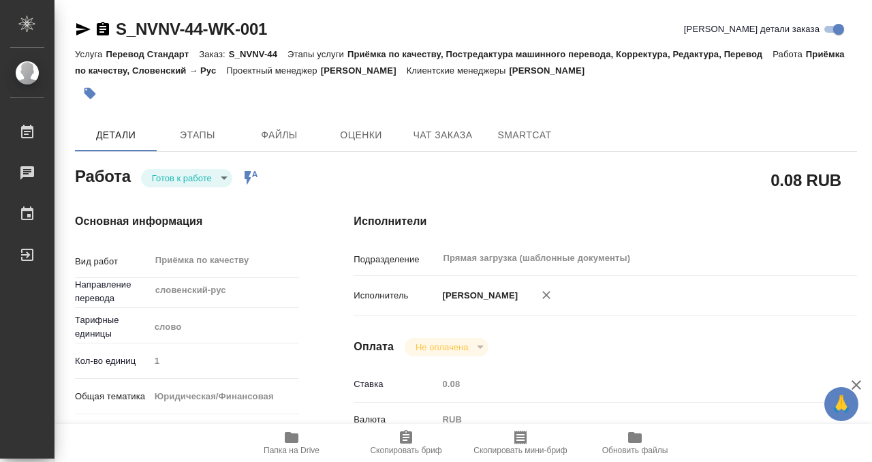
type input "readyForWork"
type input "словенский-рус"
type input "5a8b1489cc6b4906c91bfd90"
type input "1"
type input "yr-fn"
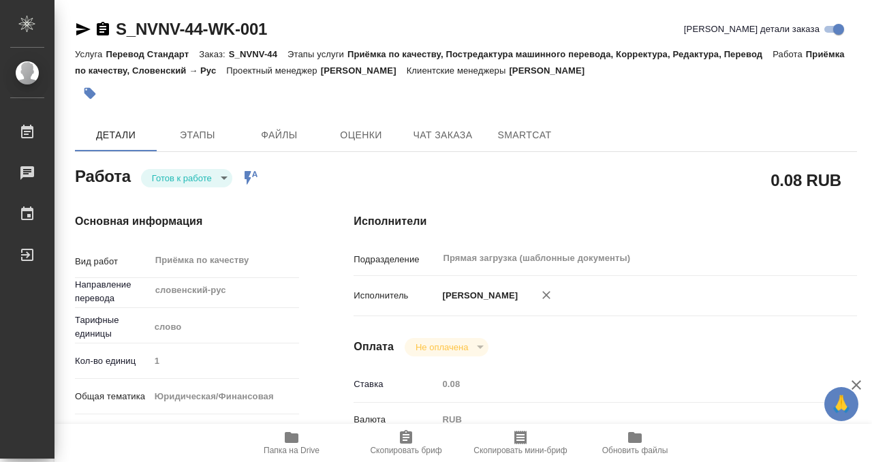
type input "5f647205b73bc97568ca66c5"
checkbox input "true"
type input "22.09.2025 10:00"
type input "22.09.2025 12:00"
type input "22.09.2025 15:00"
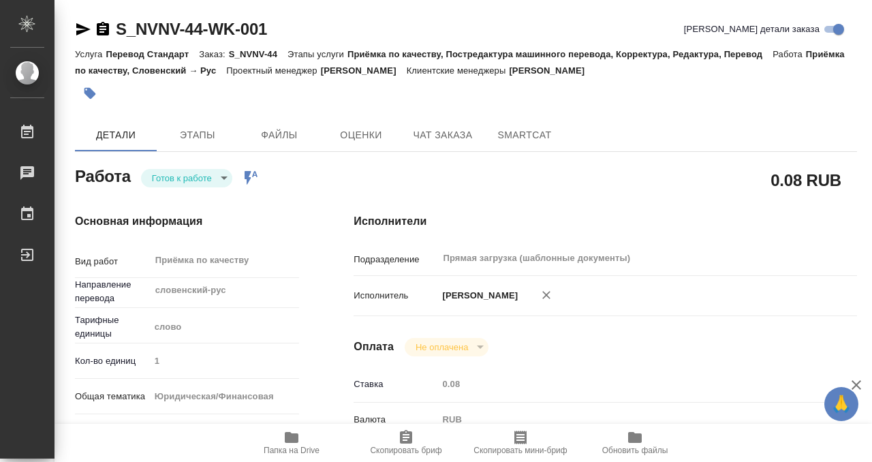
type input "Прямая загрузка (шаблонные документы)"
type input "notPayed"
type input "0.08"
type input "RUB"
type input "Бабкина [PERSON_NAME]"
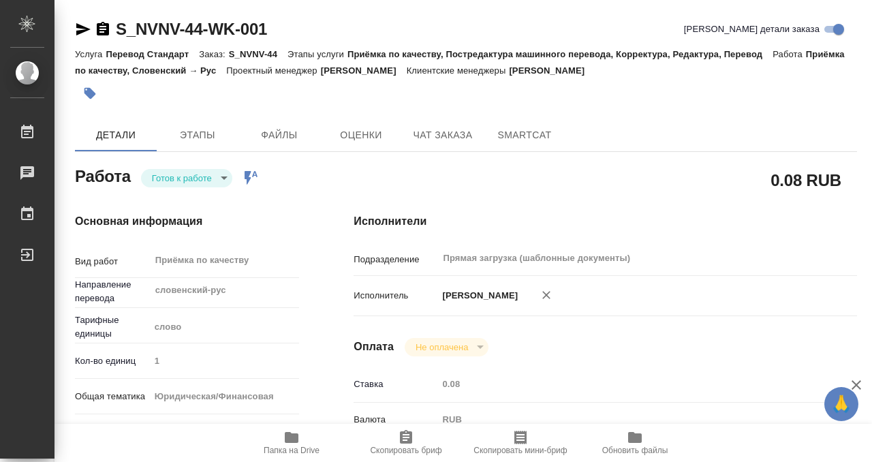
type input "S_NVNV-44"
type input "Перевод Стандарт"
type input "Приёмка по качеству, Постредактура машинного перевода, Корректура, Редактура, П…"
type input "[PERSON_NAME]"
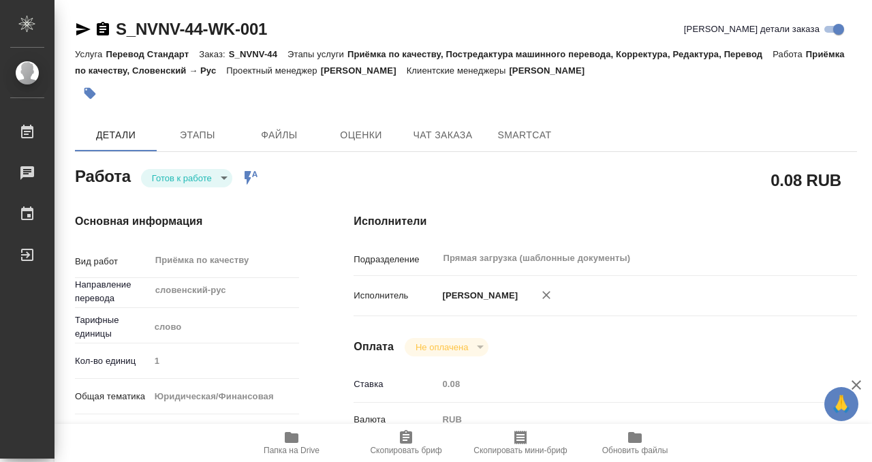
type input "/Clients/NovartisNeva/Orders/S_NVNV-44"
click at [219, 178] on body "🙏 .cls-1 fill:#fff; AWATERA Kobzeva Elizaveta Работы 0 Чаты График Выйти S_NVNV…" at bounding box center [436, 231] width 872 height 462
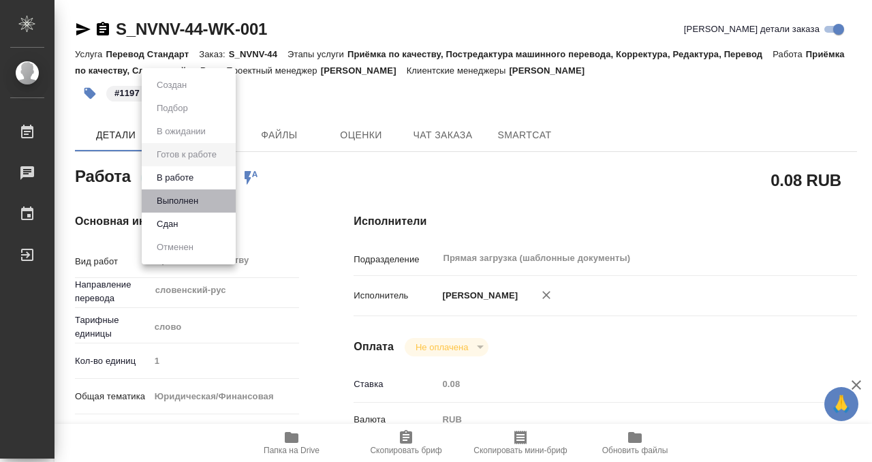
click at [206, 197] on li "Выполнен" at bounding box center [189, 200] width 94 height 23
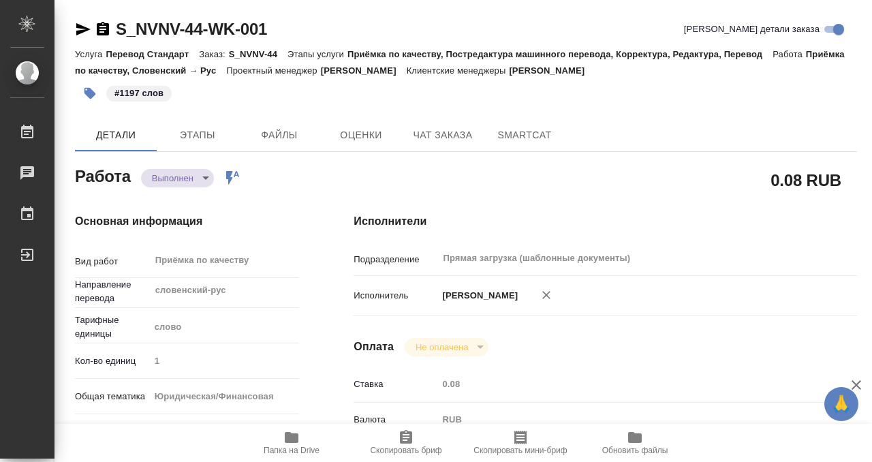
type textarea "x"
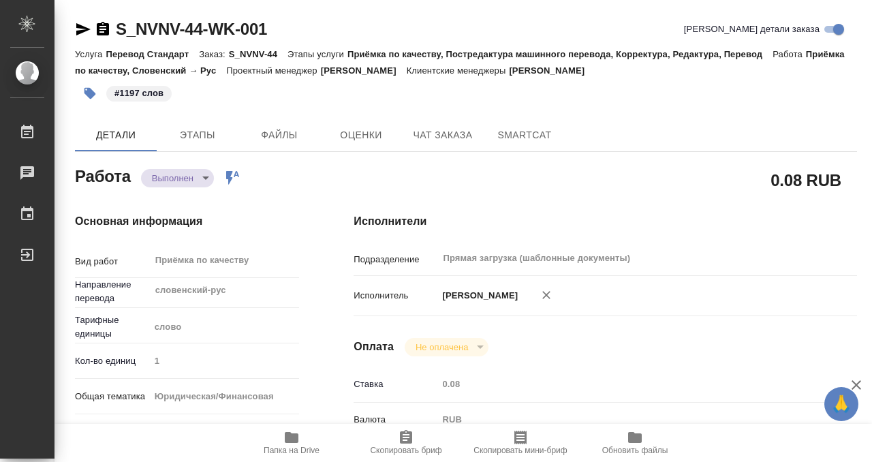
type textarea "x"
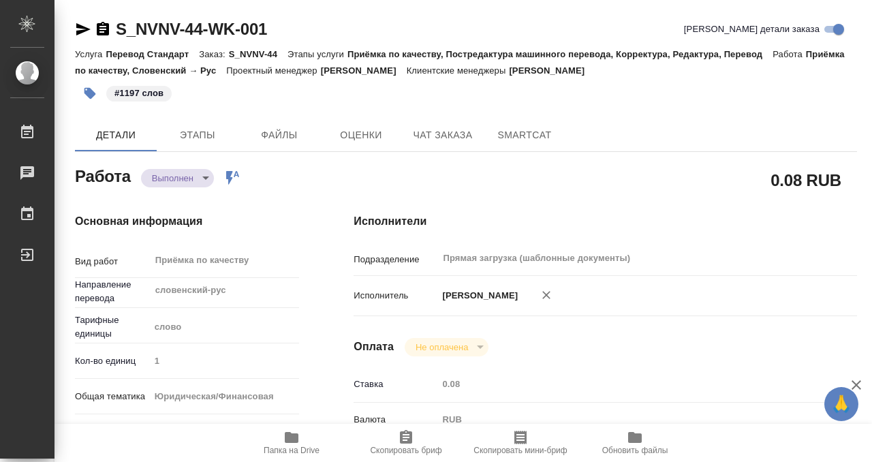
click at [107, 27] on icon "button" at bounding box center [103, 29] width 12 height 14
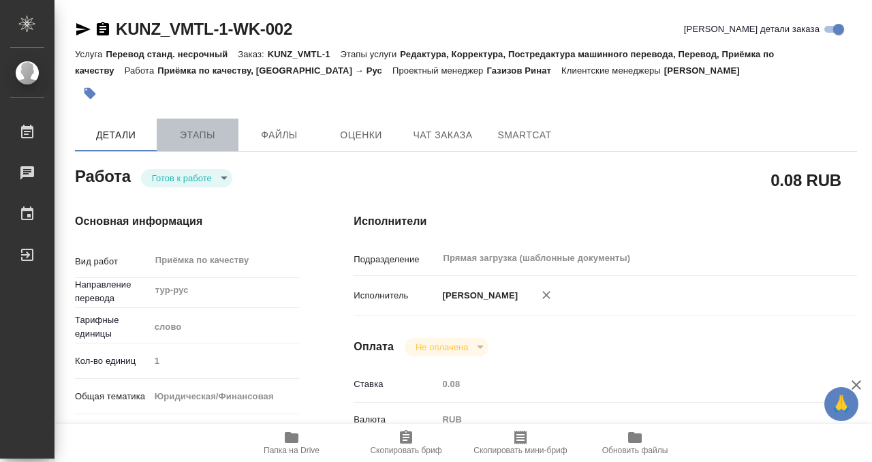
click at [208, 136] on span "Этапы" at bounding box center [197, 135] width 65 height 17
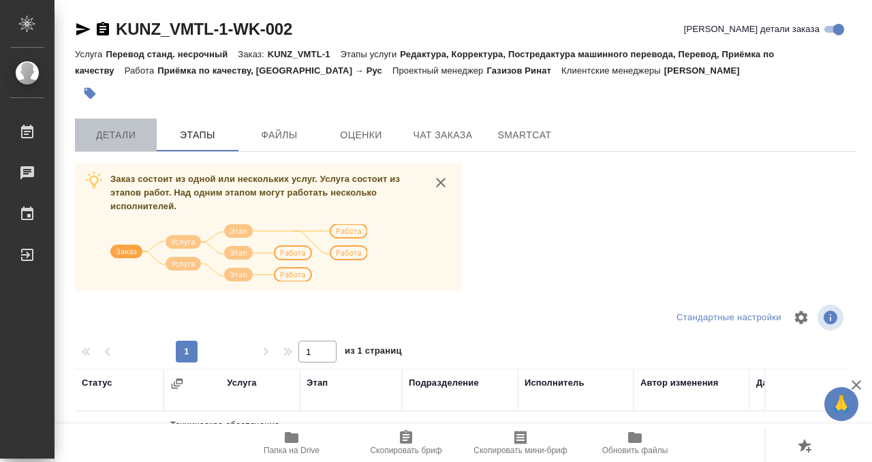
click at [122, 132] on span "Детали" at bounding box center [115, 135] width 65 height 17
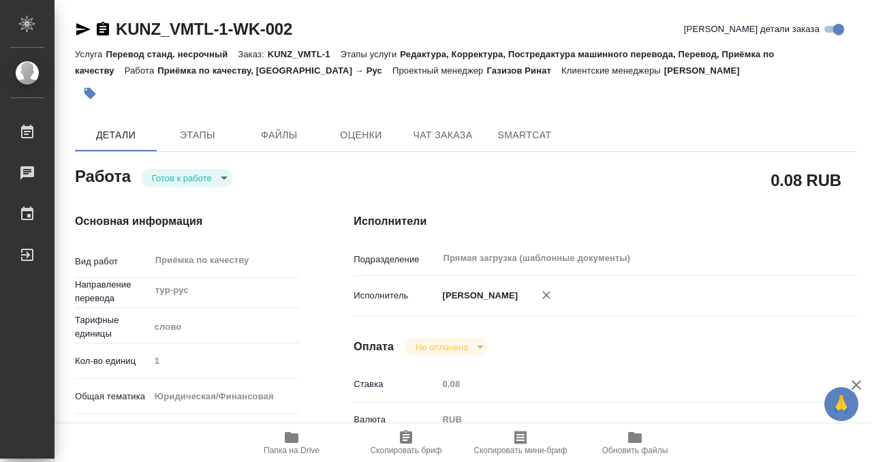
type textarea "x"
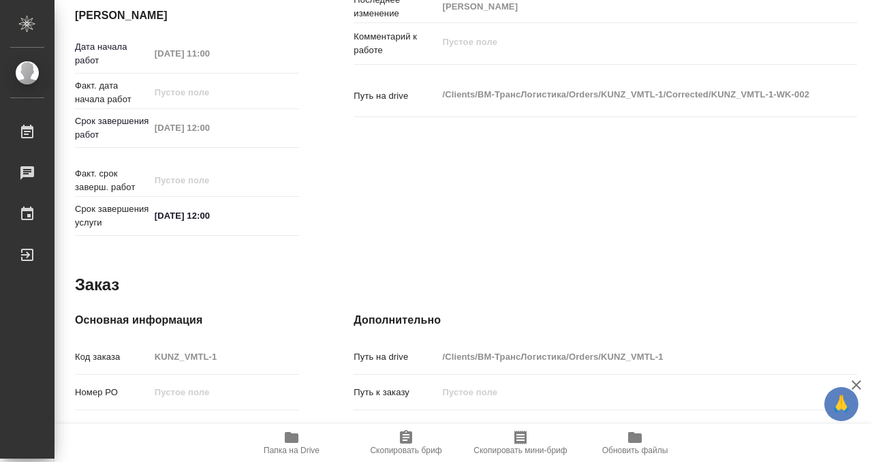
type textarea "x"
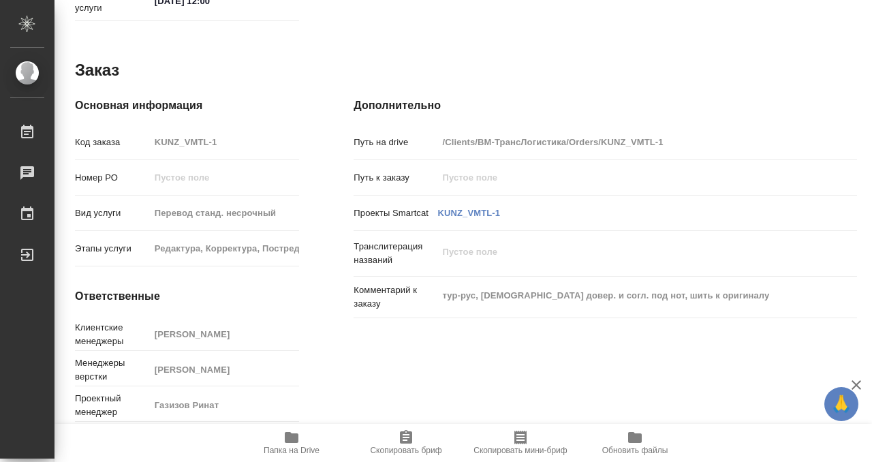
scroll to position [727, 0]
click at [291, 433] on icon "button" at bounding box center [292, 437] width 14 height 11
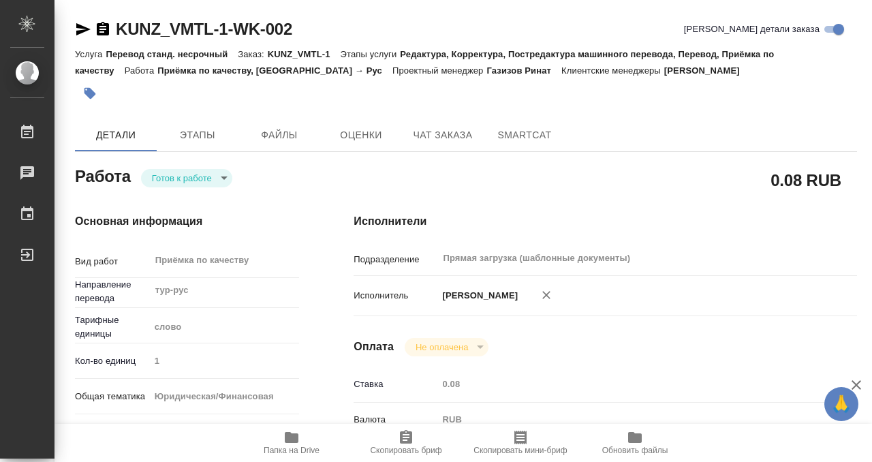
click at [93, 91] on icon "button" at bounding box center [90, 93] width 14 height 14
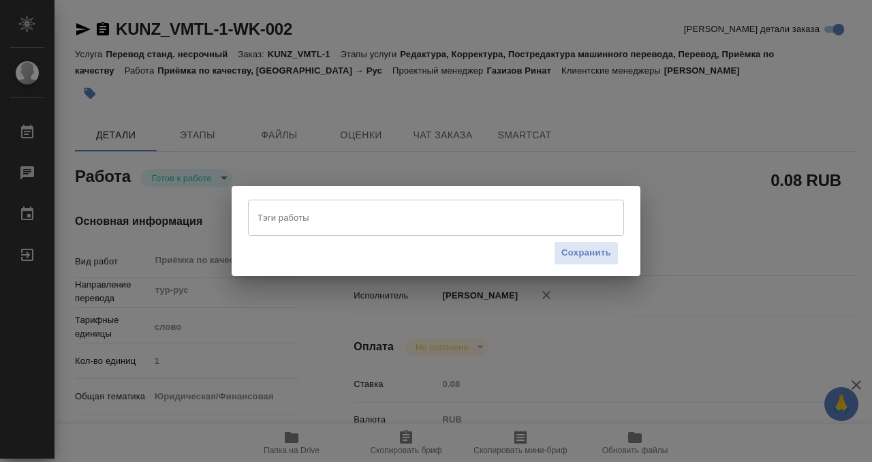
click at [448, 219] on input "Тэги работы" at bounding box center [423, 217] width 338 height 23
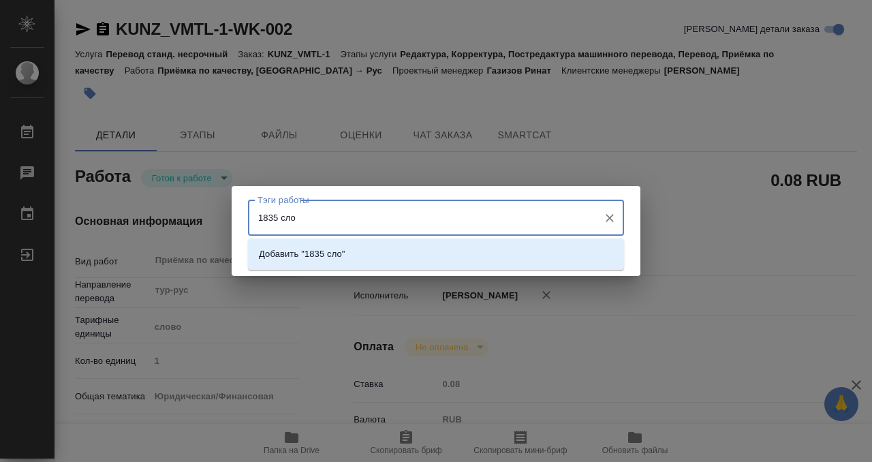
type input "1835 слов"
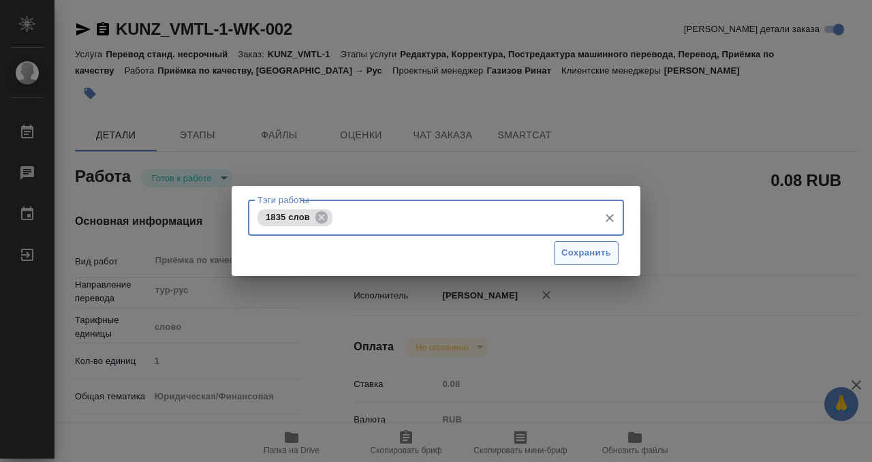
click at [584, 255] on span "Сохранить" at bounding box center [586, 253] width 50 height 16
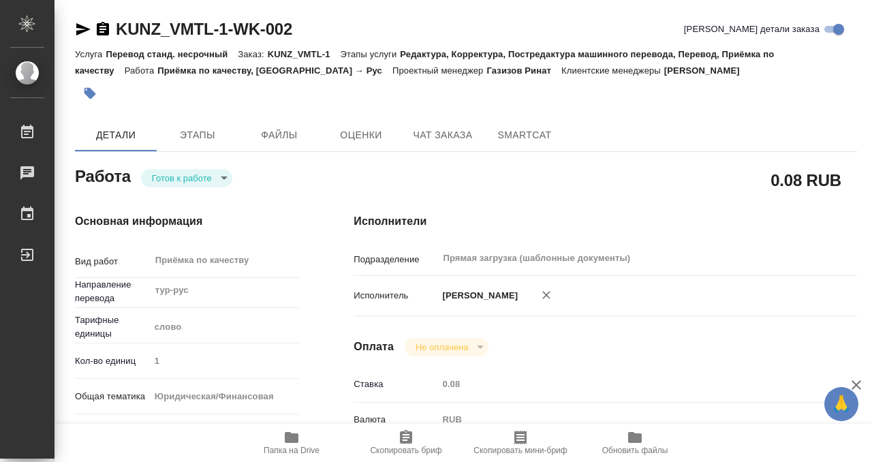
type input "readyForWork"
type textarea "Приёмка по качеству"
type textarea "x"
type input "тур-рус"
type input "5a8b1489cc6b4906c91bfd90"
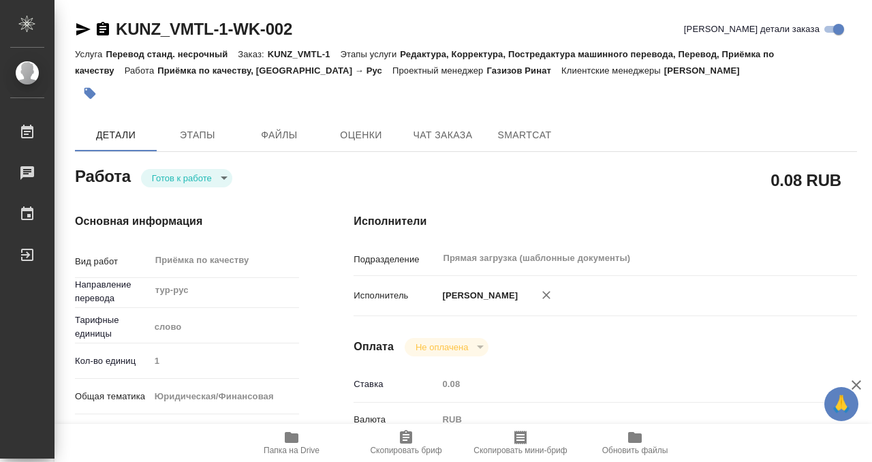
type input "1"
type input "yr-fn"
type input "5a8b8b956a9677013d343cfe"
checkbox input "true"
type input "22.09.2025 11:00"
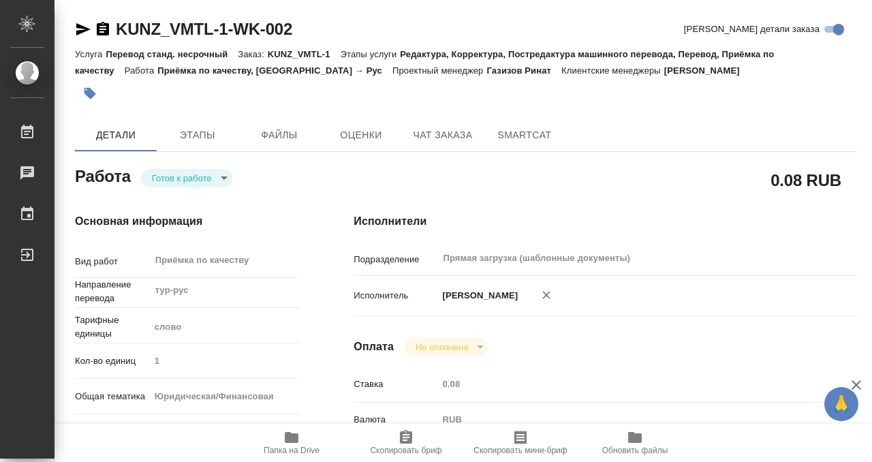
type input "22.09.2025 12:00"
type input "Прямая загрузка (шаблонные документы)"
type input "notPayed"
type input "0.08"
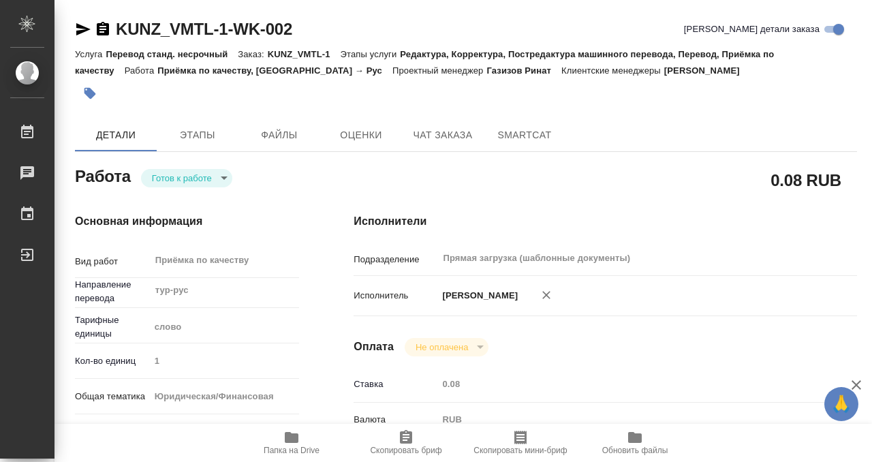
type input "RUB"
type input "[PERSON_NAME]"
type textarea "x"
type textarea "/Clients/ВМ-ТрансЛогистика/Orders/KUNZ_VMTL-1/Corrected/KUNZ_VMTL-1-WK-002"
type textarea "x"
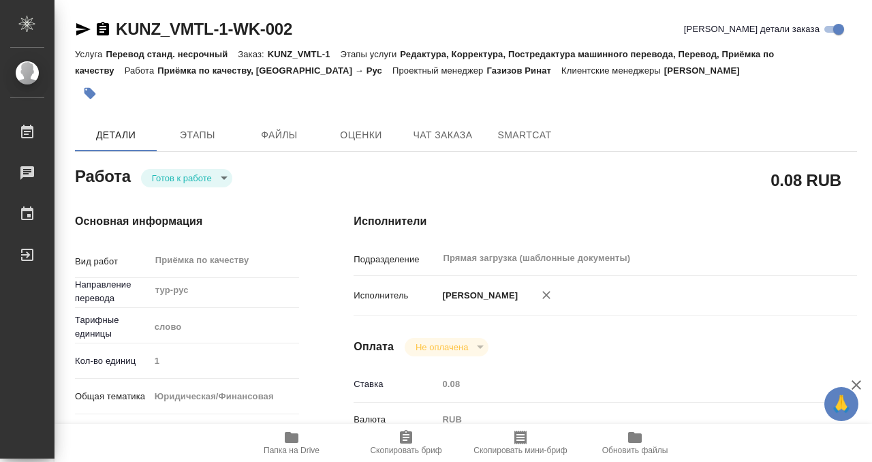
type input "KUNZ_VMTL-1"
type input "Перевод станд. несрочный"
type input "Редактура, Корректура, Постредактура машинного перевода, Перевод, Приёмка по ка…"
type input "Zotova Ekaterina"
type input "Заборова Александра"
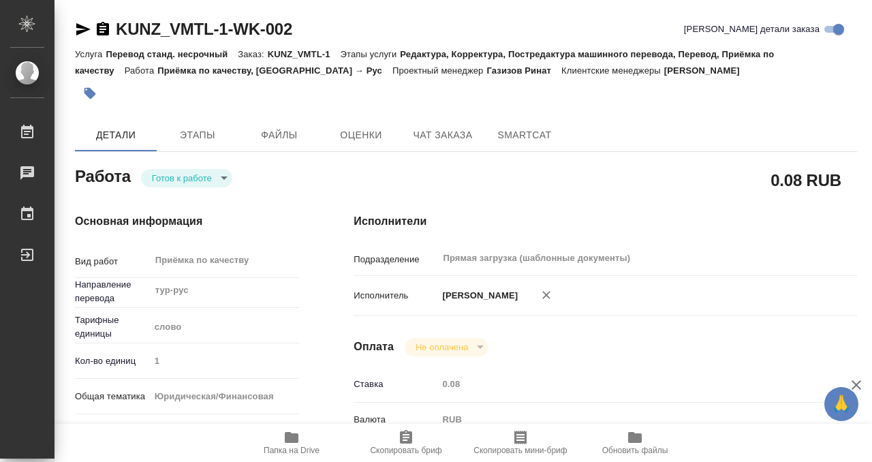
type input "/Clients/ВМ-ТрансЛогистика/Orders/KUNZ_VMTL-1"
type textarea "x"
type textarea "тур-рус, апост. довер. и согл. под нот, шить к оригиналу"
type textarea "x"
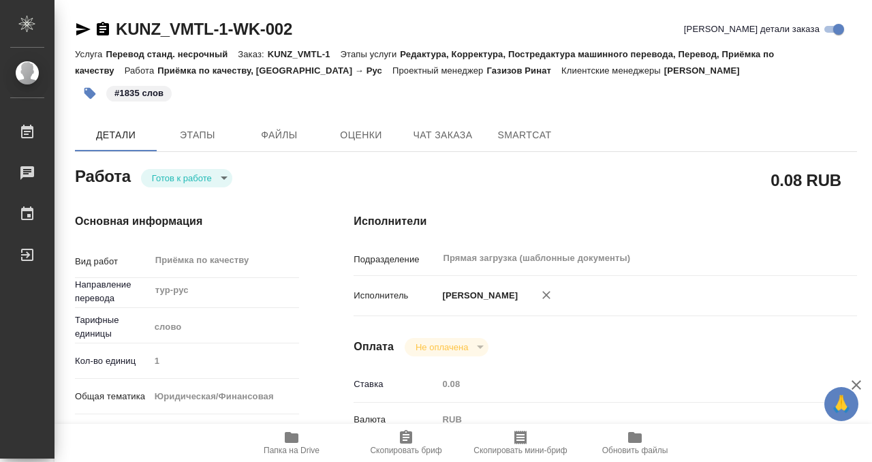
type textarea "x"
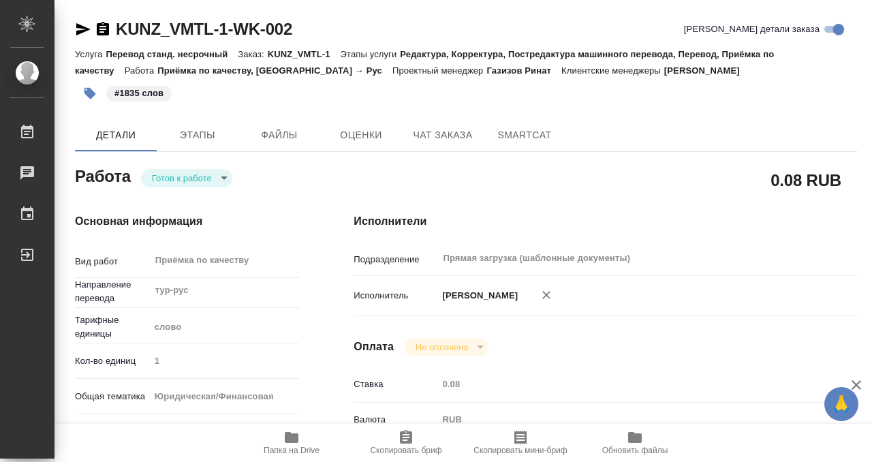
type textarea "x"
click at [202, 174] on body "🙏 .cls-1 fill:#fff; AWATERA Kobzeva Elizaveta Работы 0 Чаты График Выйти KUNZ_V…" at bounding box center [436, 231] width 872 height 462
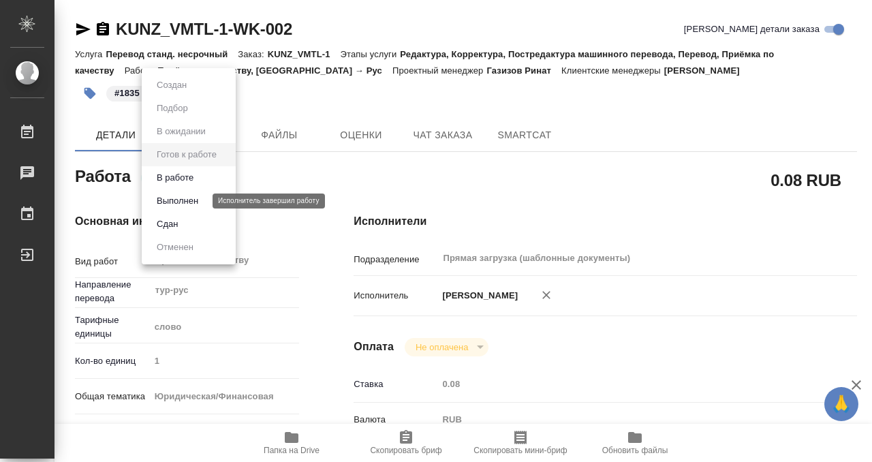
click at [197, 197] on button "Выполнен" at bounding box center [178, 200] width 50 height 15
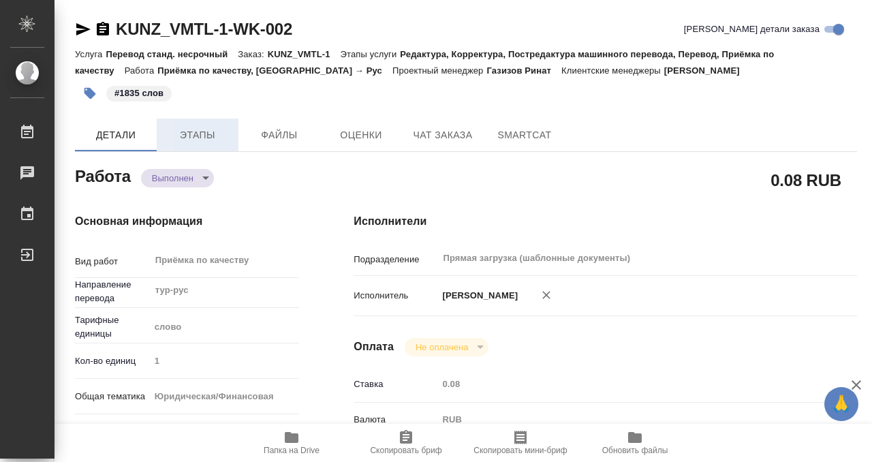
click at [187, 142] on span "Этапы" at bounding box center [197, 135] width 65 height 17
type textarea "x"
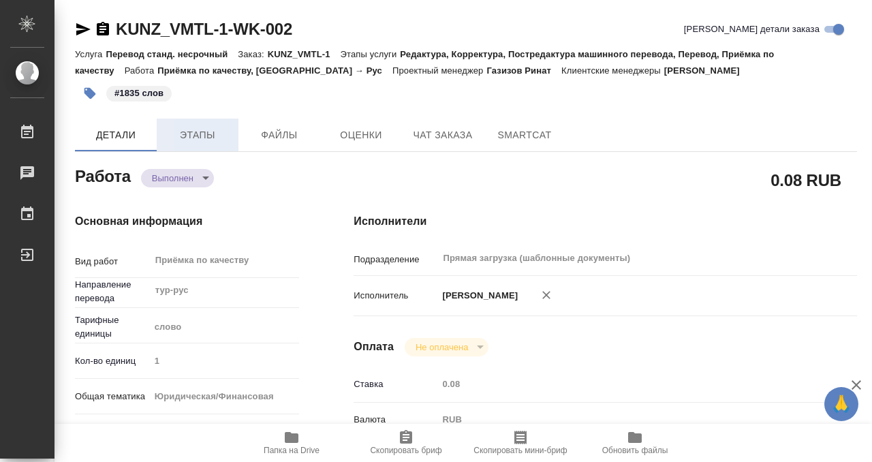
type textarea "x"
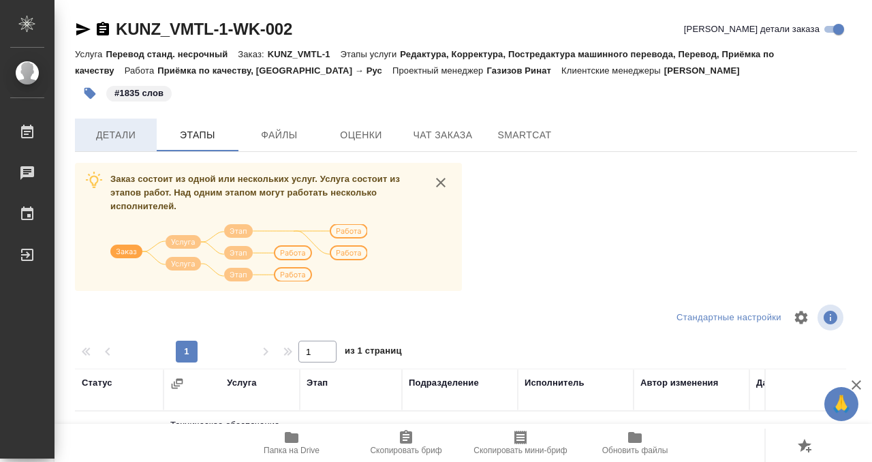
click at [123, 124] on button "Детали" at bounding box center [116, 134] width 82 height 33
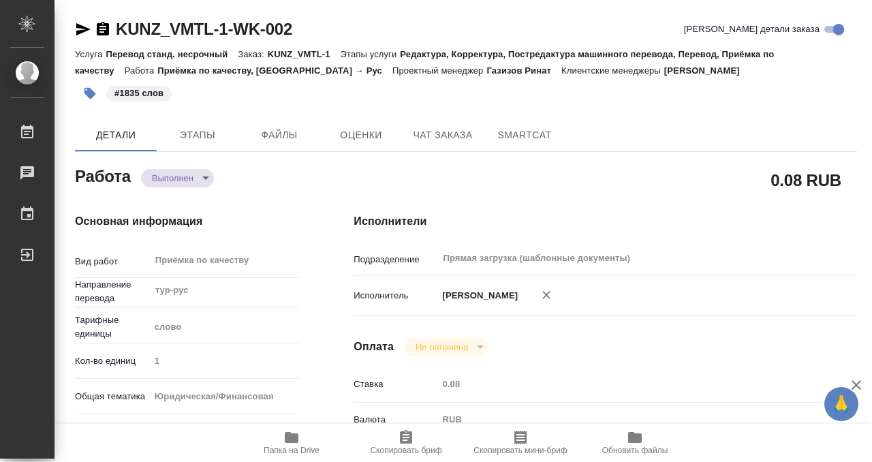
type textarea "x"
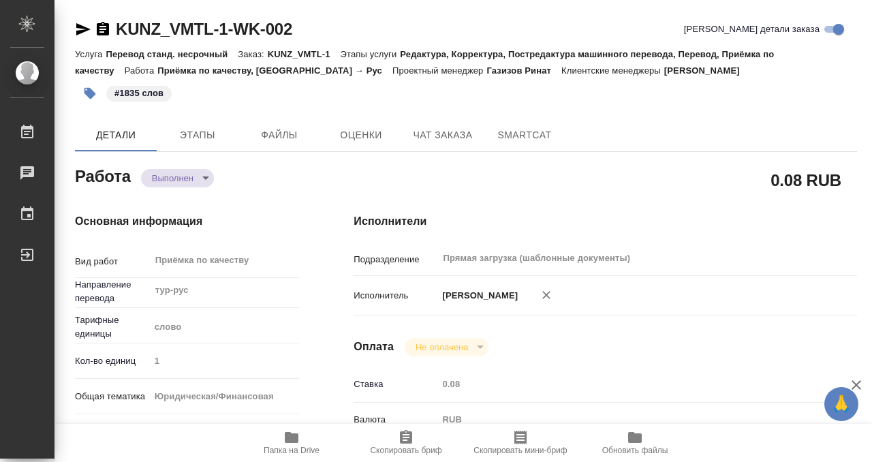
click at [101, 33] on icon "button" at bounding box center [103, 29] width 12 height 14
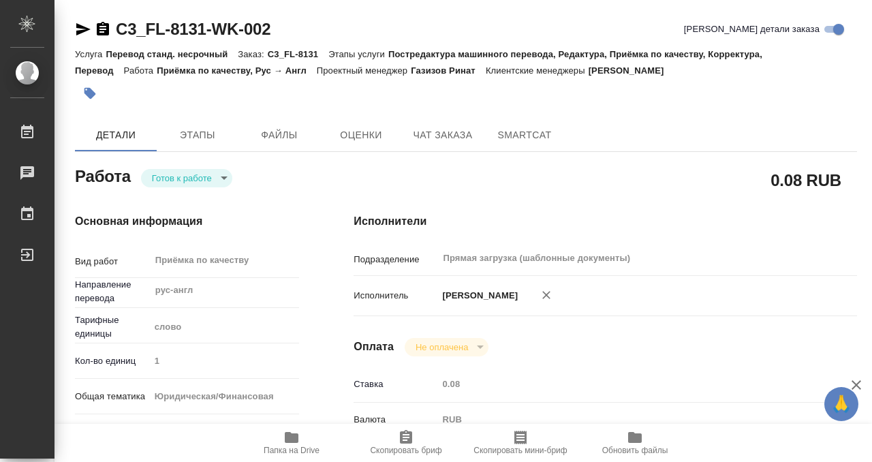
type textarea "x"
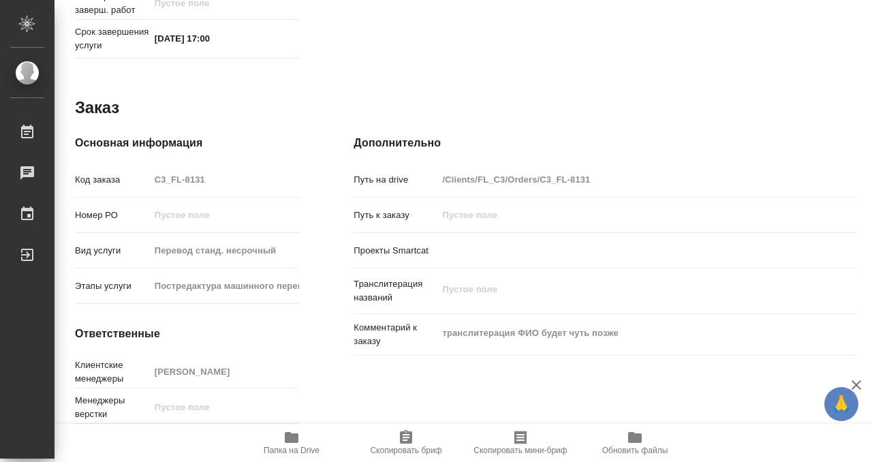
scroll to position [727, 0]
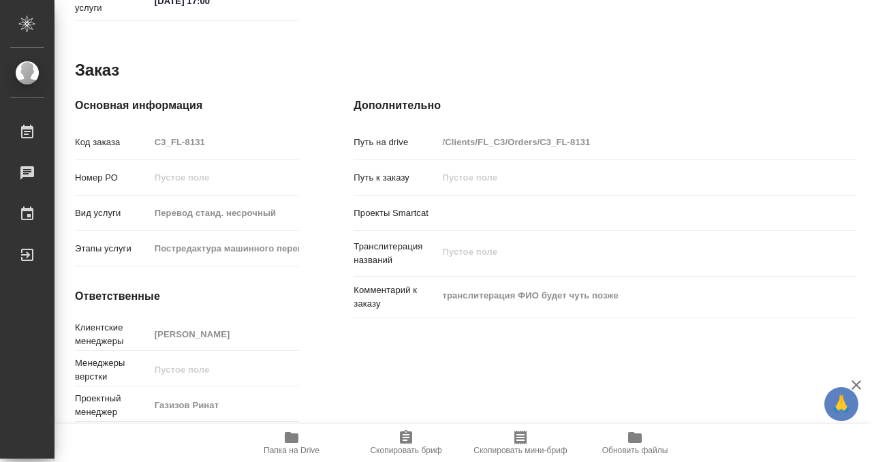
type textarea "x"
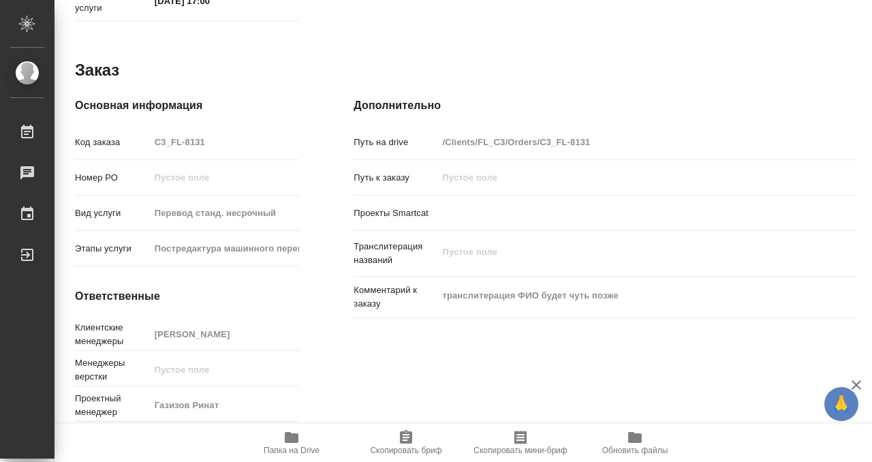
type textarea "x"
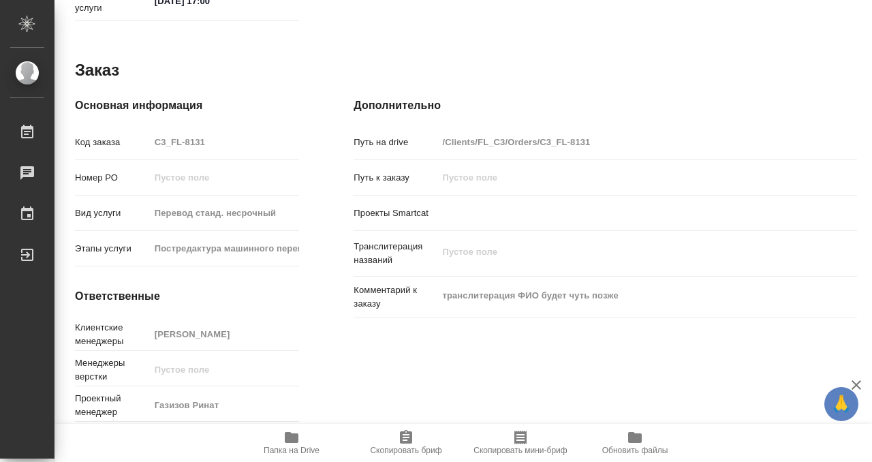
click at [287, 438] on icon "button" at bounding box center [292, 437] width 14 height 11
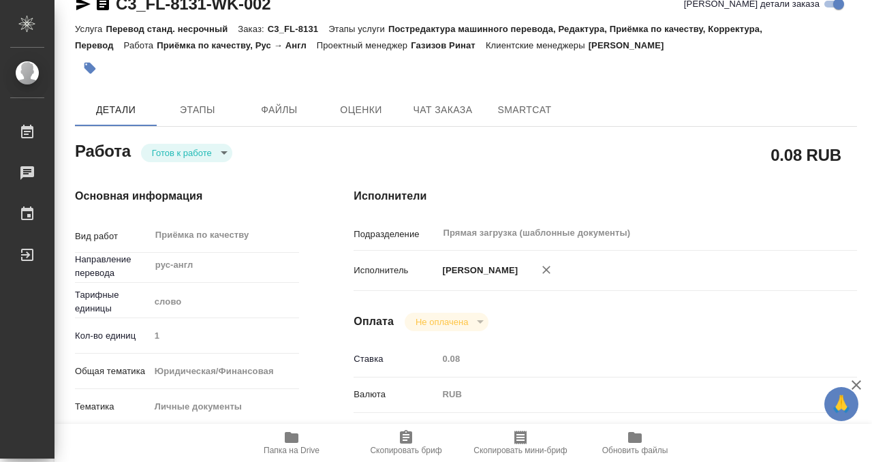
scroll to position [0, 0]
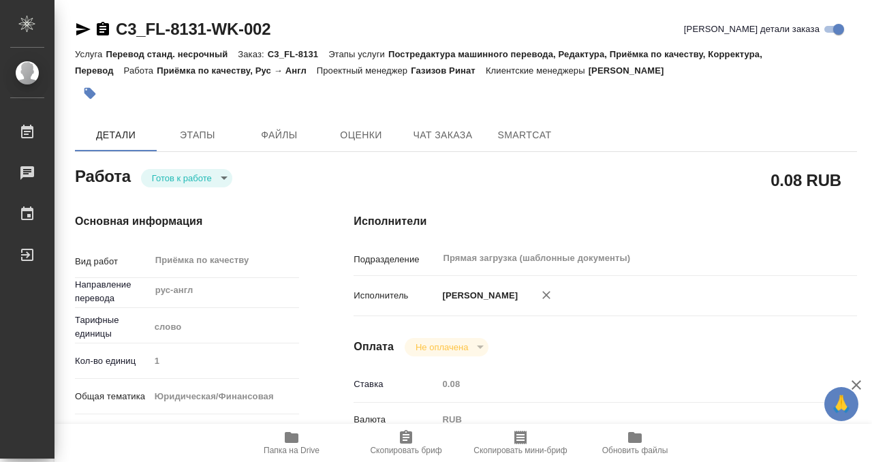
click at [94, 93] on icon "button" at bounding box center [90, 94] width 12 height 12
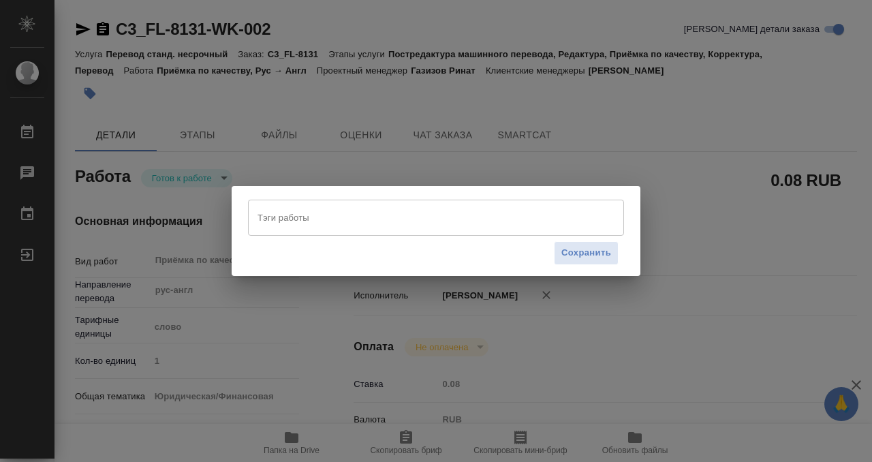
click at [278, 220] on input "Тэги работы" at bounding box center [423, 217] width 338 height 23
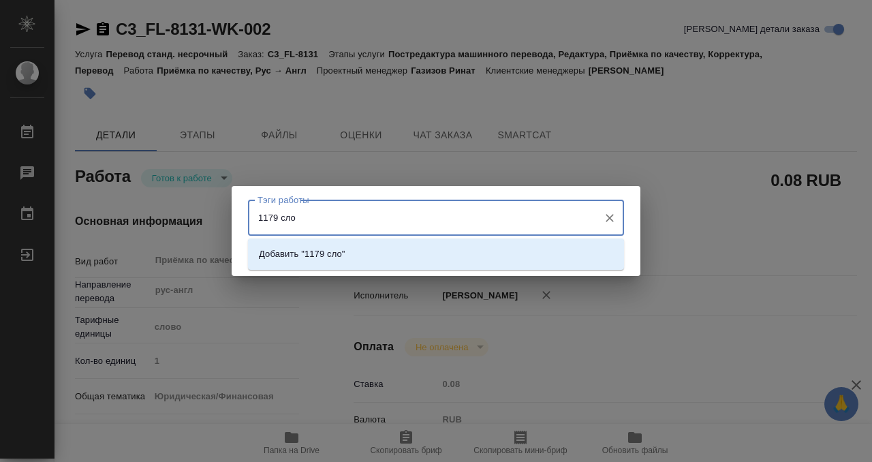
type input "1179 слов"
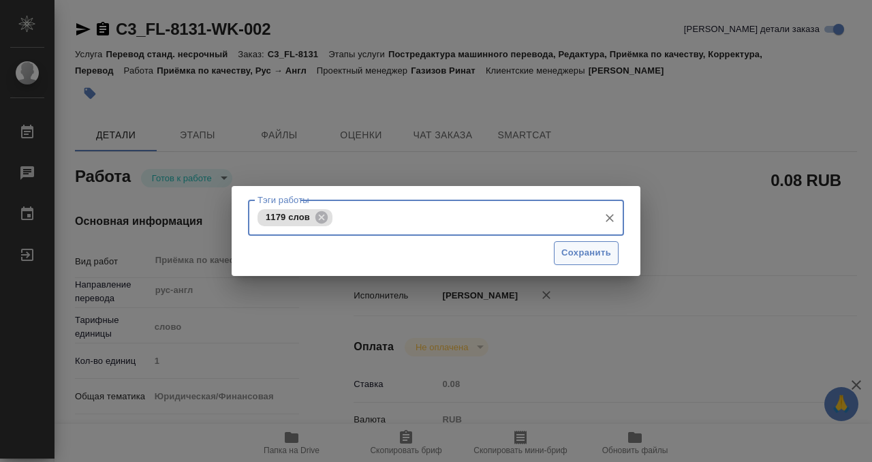
click at [587, 249] on span "Сохранить" at bounding box center [586, 253] width 50 height 16
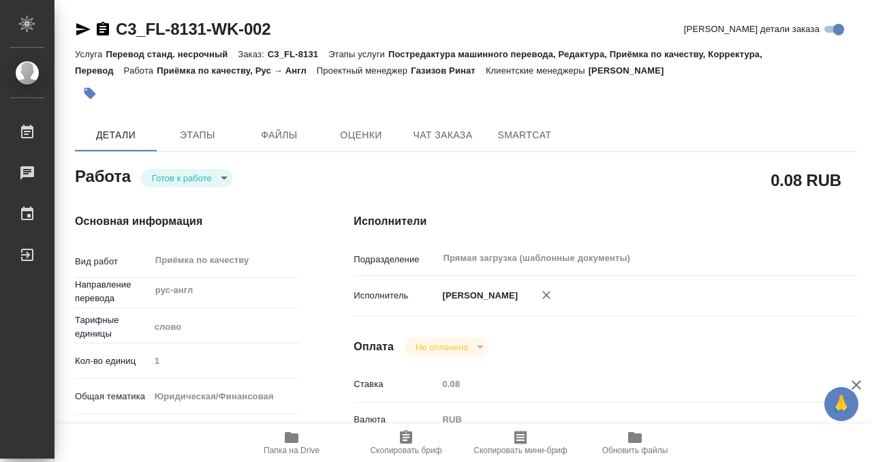
type input "readyForWork"
type textarea "Приёмка по качеству"
type textarea "x"
type input "рус-англ"
type input "5a8b1489cc6b4906c91bfd90"
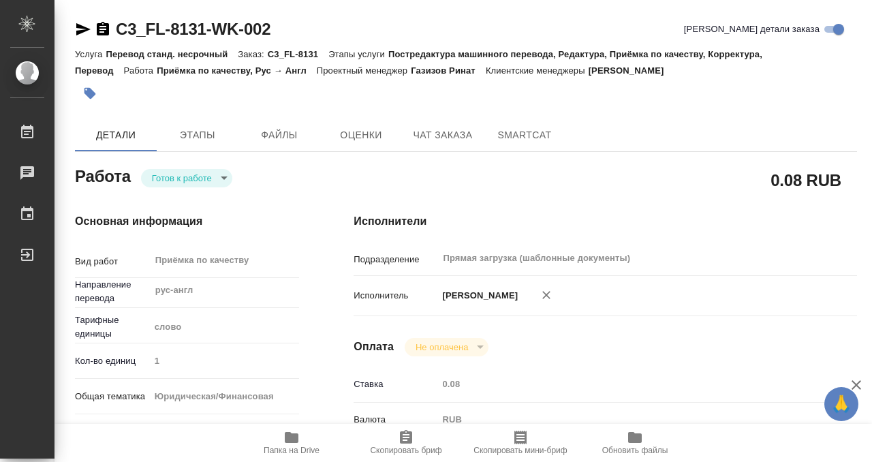
type input "1"
type input "yr-fn"
type input "5a8b8b956a9677013d343cfe"
checkbox input "true"
type input "[DATE] 16:00"
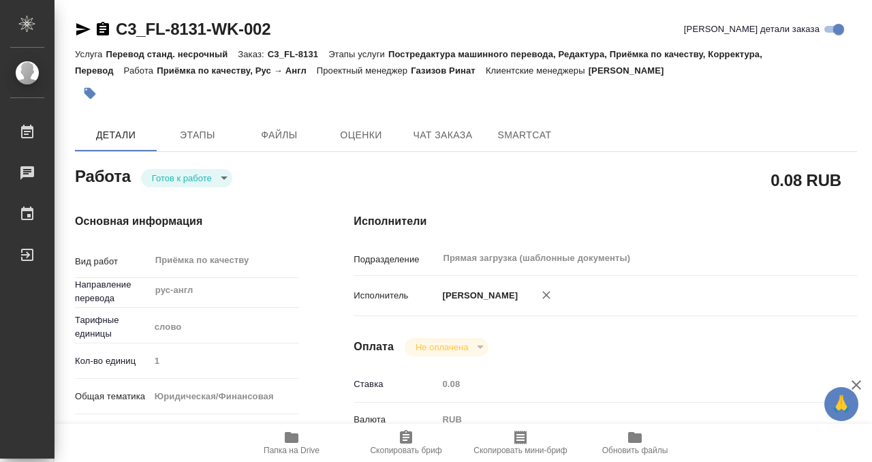
type input "[DATE] 17:00"
type input "Прямая загрузка (шаблонные документы)"
type input "notPayed"
type input "0.08"
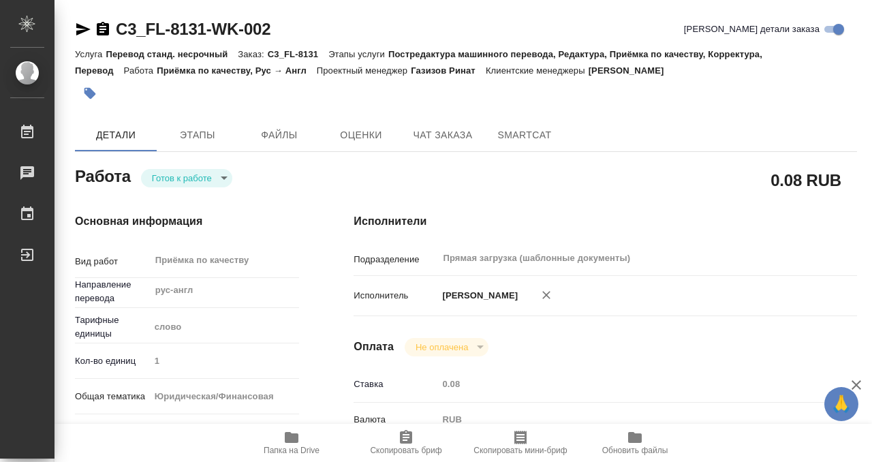
type input "RUB"
type input "[PERSON_NAME]"
type textarea "x"
type textarea "/Clients/FL_C3/Orders/C3_FL-8131/Corrected/C3_FL-8131-WK-002"
type textarea "x"
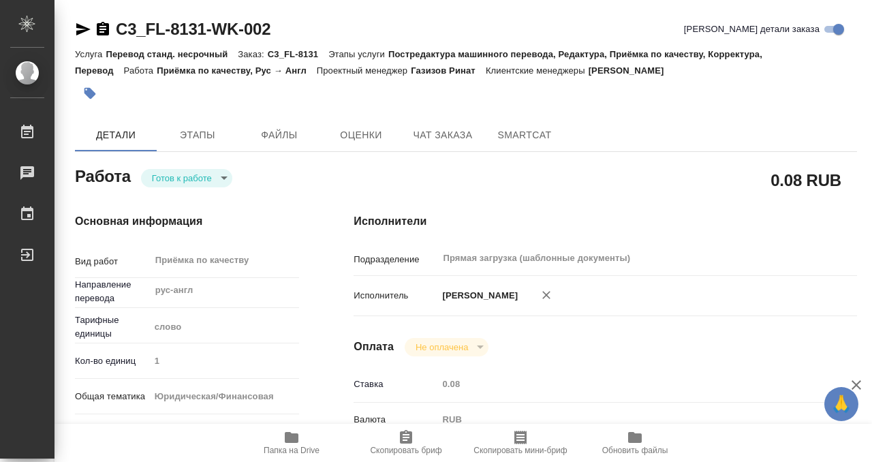
type input "C3_FL-8131"
type input "Перевод станд. несрочный"
type input "Постредактура машинного перевода, Редактура, Приёмка по качеству, Корректура, П…"
type input "[PERSON_NAME]"
type input "/Clients/FL_C3/Orders/C3_FL-8131"
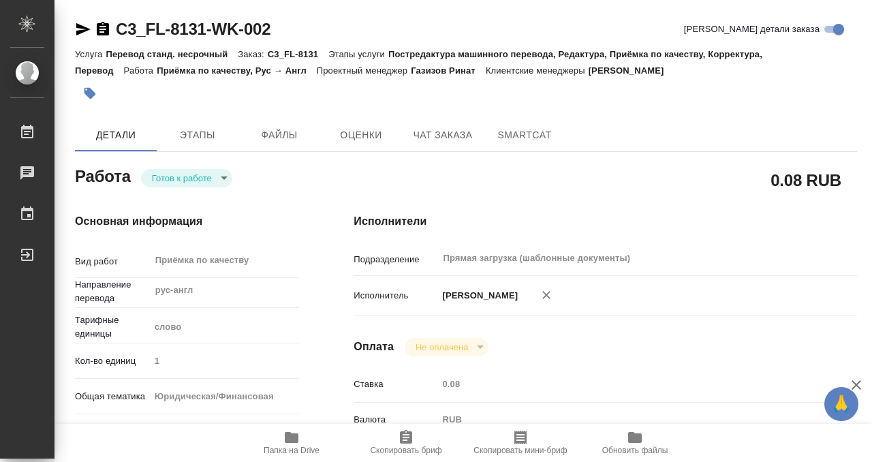
type textarea "x"
type textarea "транслитерация ФИО будет чуть позже"
type textarea "x"
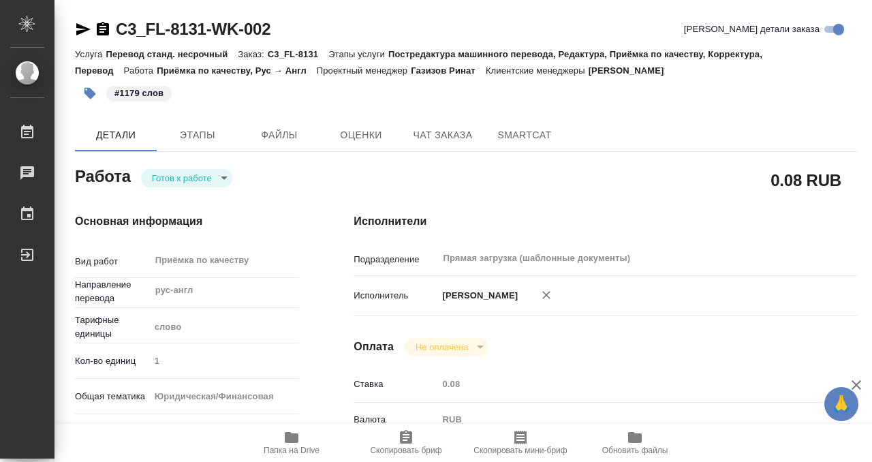
type textarea "x"
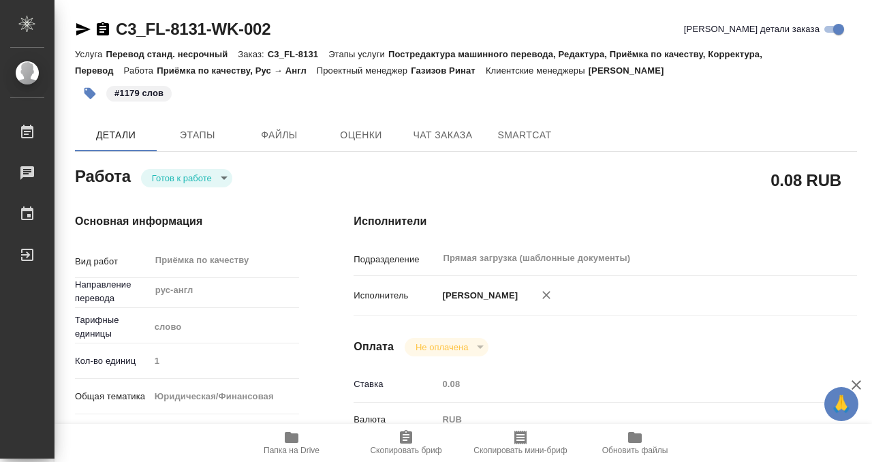
type textarea "x"
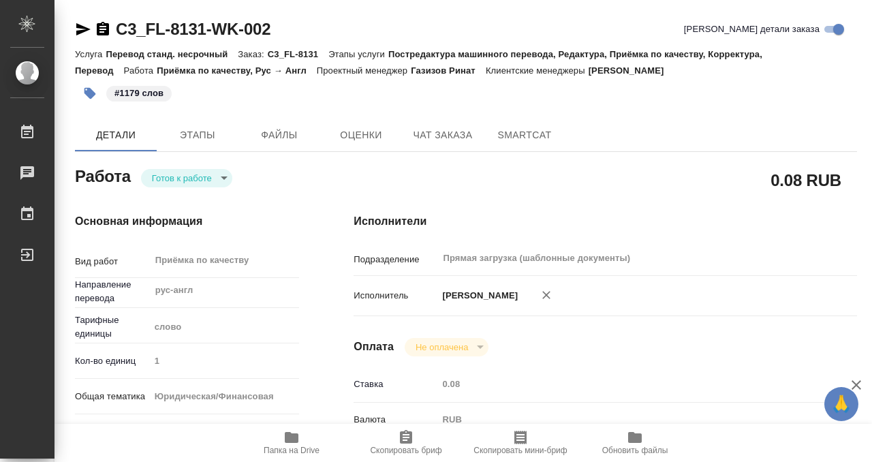
type textarea "x"
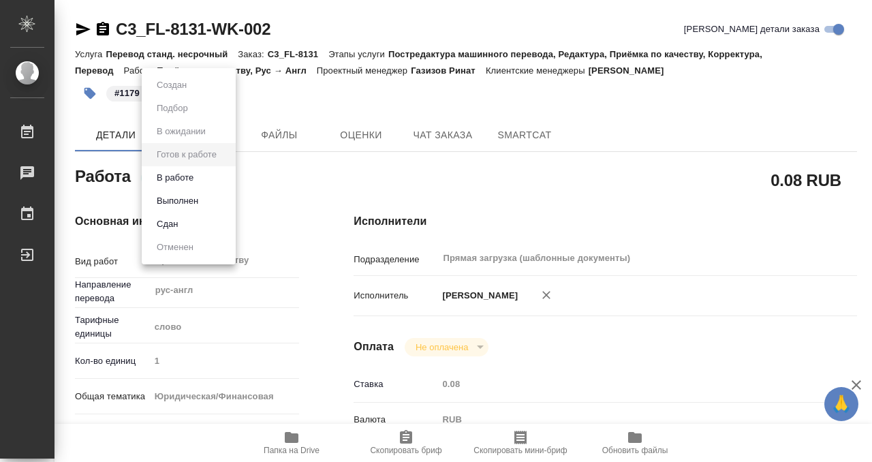
click at [214, 180] on body "🙏 .cls-1 fill:#fff; AWATERA Kobzeva [PERSON_NAME] 0 Чаты График Выйти C3_FL-813…" at bounding box center [436, 231] width 872 height 462
click at [205, 199] on li "Выполнен" at bounding box center [189, 200] width 94 height 23
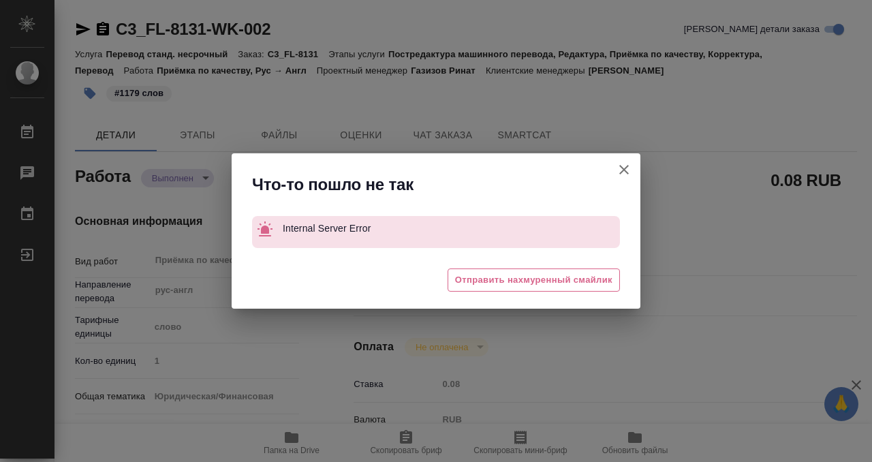
type textarea "x"
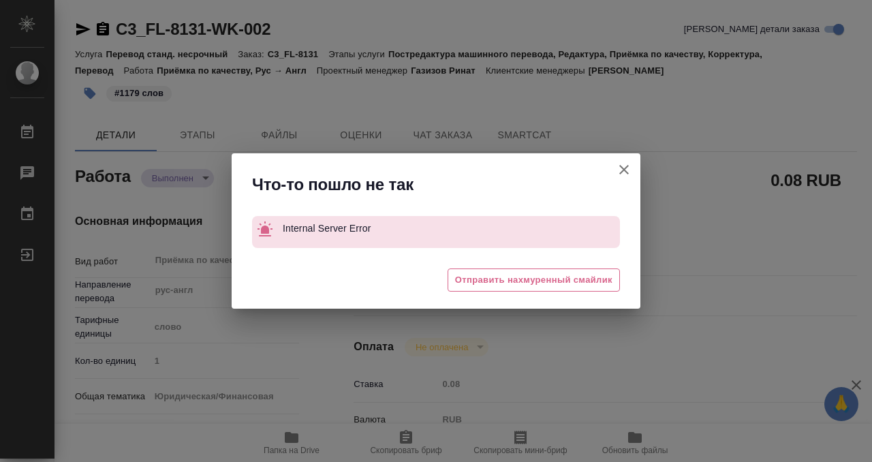
type textarea "x"
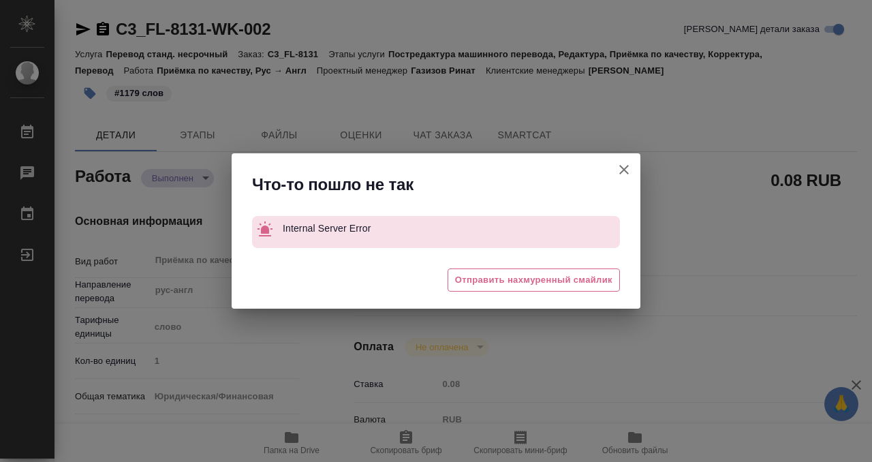
click at [624, 176] on icon "button" at bounding box center [624, 169] width 16 height 16
type textarea "x"
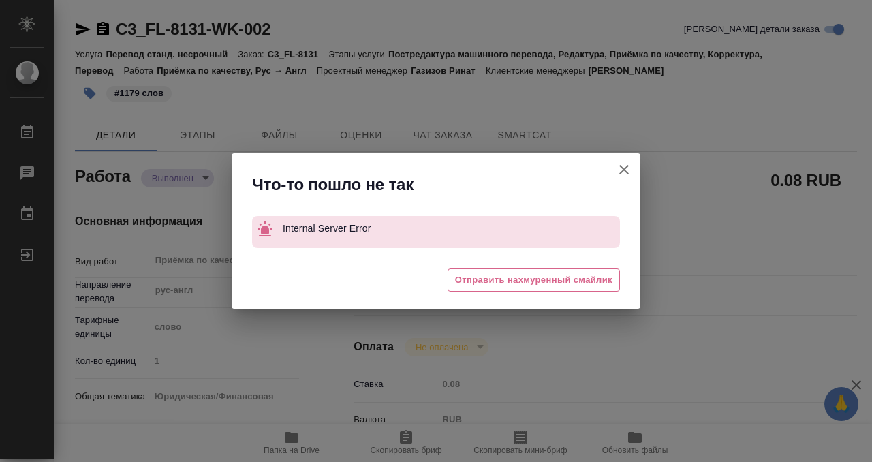
type textarea "x"
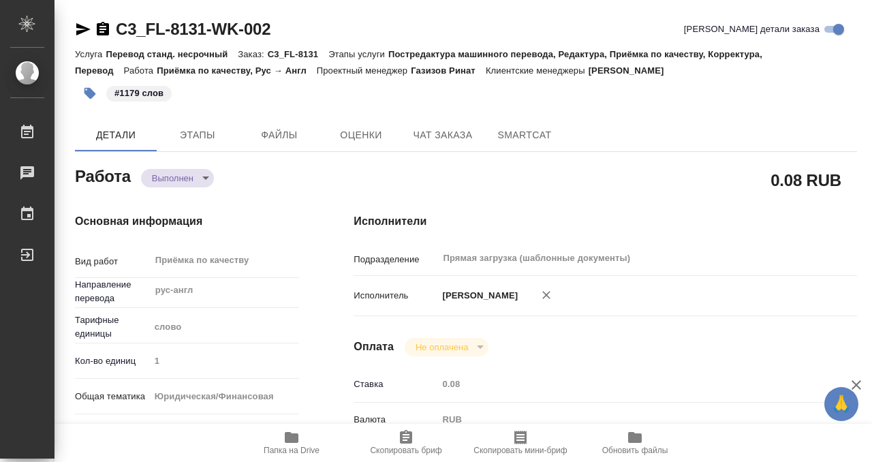
click at [105, 22] on icon "button" at bounding box center [103, 29] width 16 height 16
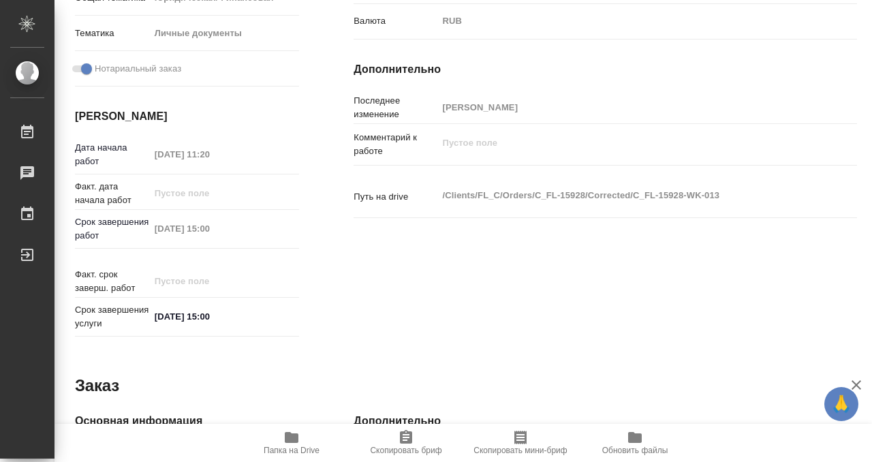
scroll to position [727, 0]
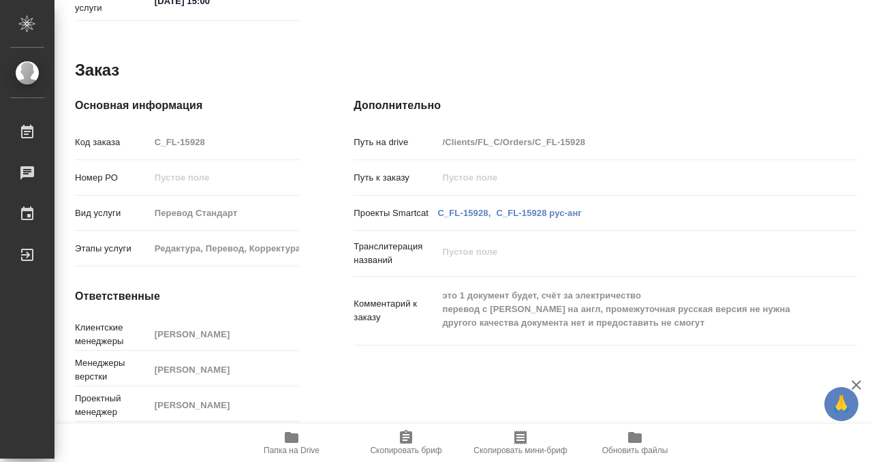
click at [292, 438] on icon "button" at bounding box center [292, 437] width 14 height 11
click at [200, 128] on div "Основная информация Код заказа C_FL-15928 Номер РО Вид услуги Перевод Стандарт …" at bounding box center [187, 262] width 278 height 384
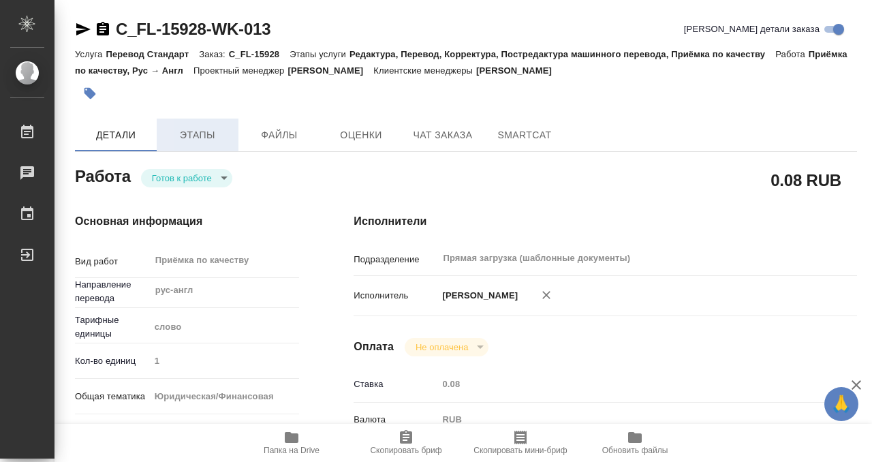
click at [208, 118] on button "Этапы" at bounding box center [198, 134] width 82 height 33
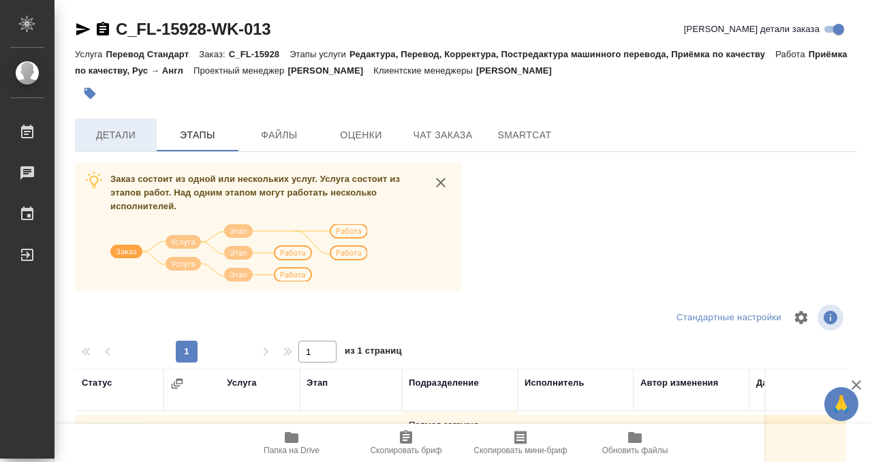
click at [102, 120] on button "Детали" at bounding box center [116, 134] width 82 height 33
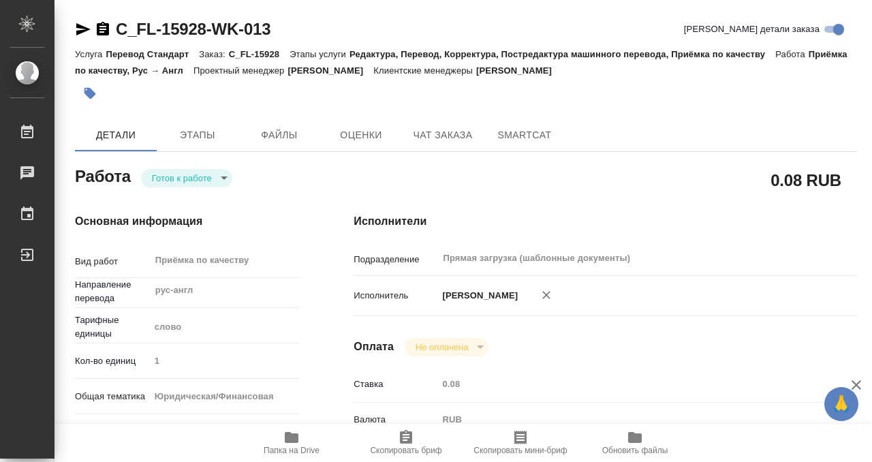
type textarea "x"
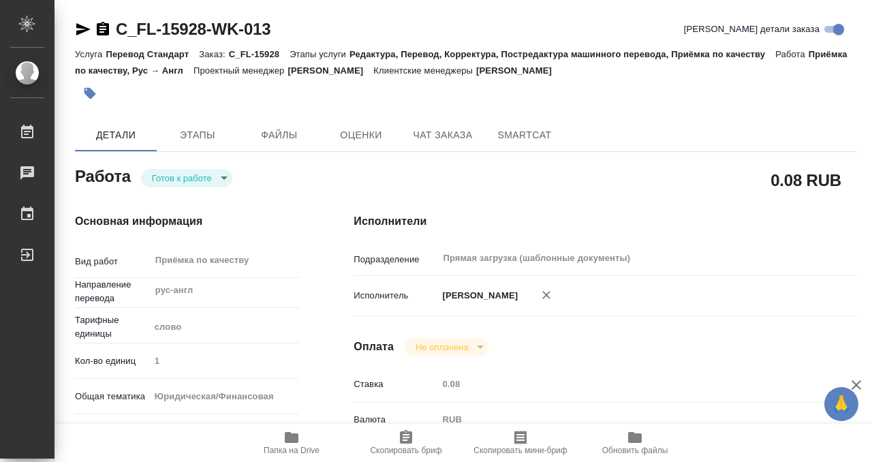
type textarea "x"
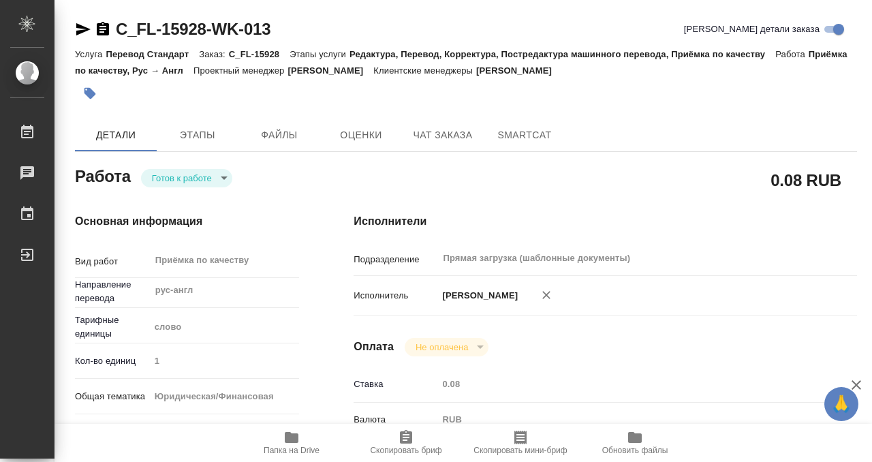
click at [91, 89] on icon "button" at bounding box center [90, 94] width 12 height 12
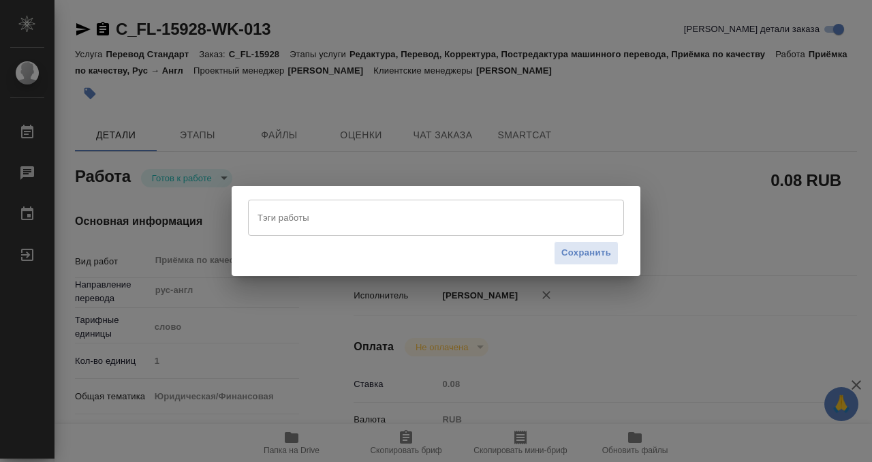
click at [347, 220] on input "Тэги работы" at bounding box center [423, 217] width 338 height 23
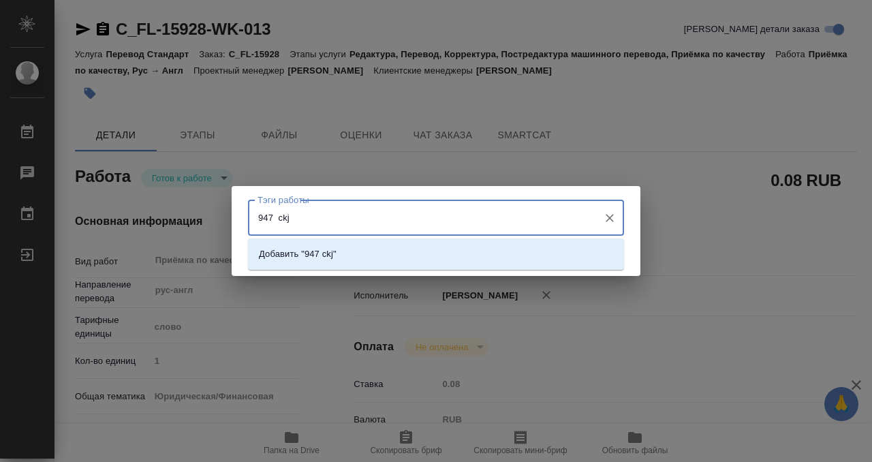
type input "947 ckjd"
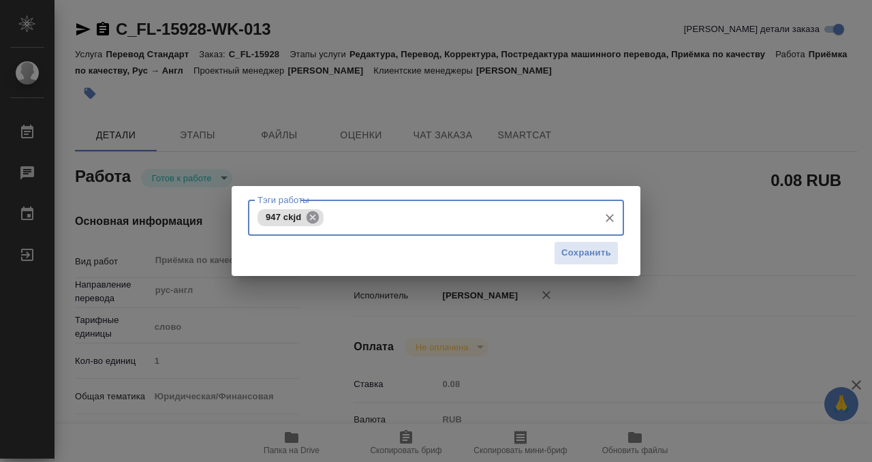
click at [315, 221] on icon at bounding box center [312, 216] width 12 height 12
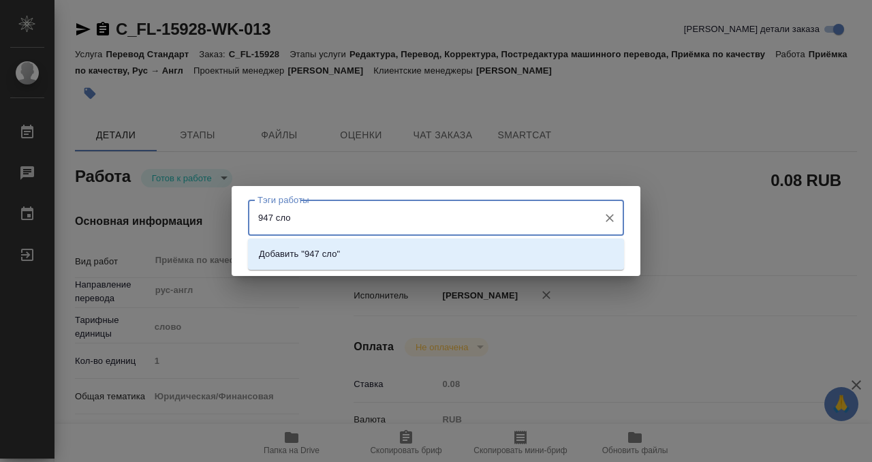
type input "947 слов"
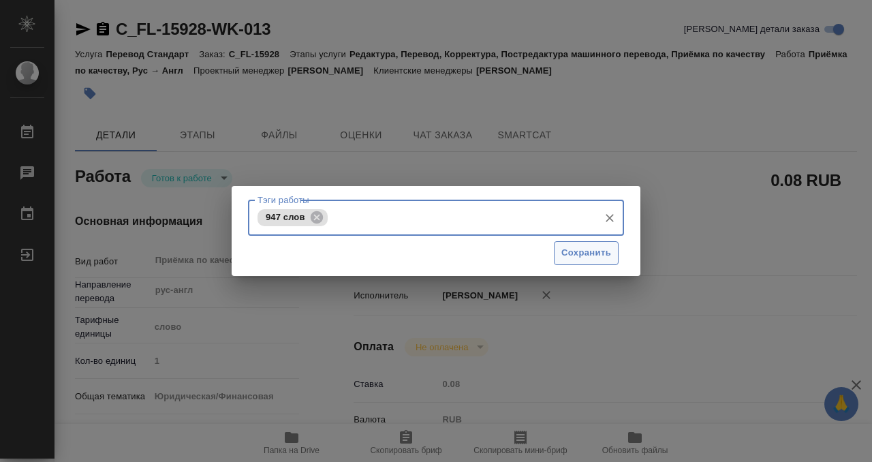
click at [596, 255] on span "Сохранить" at bounding box center [586, 253] width 50 height 16
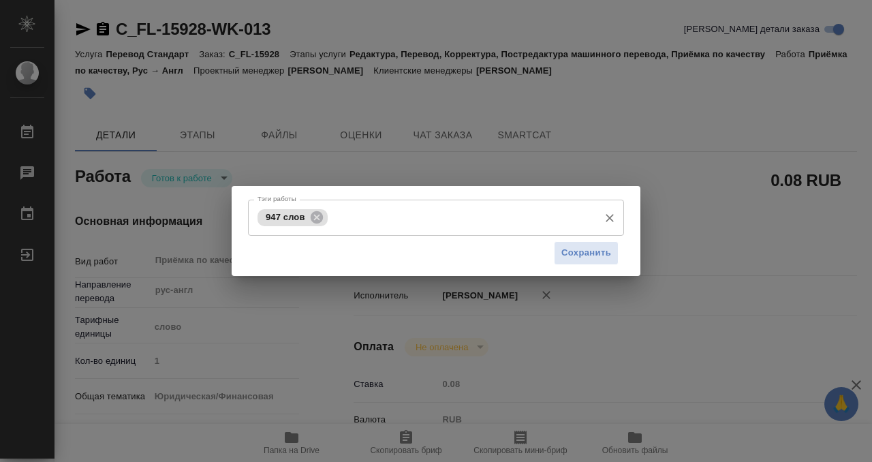
type input "readyForWork"
type textarea "Приёмка по качеству"
type textarea "x"
type input "рус-англ"
type input "5a8b1489cc6b4906c91bfd90"
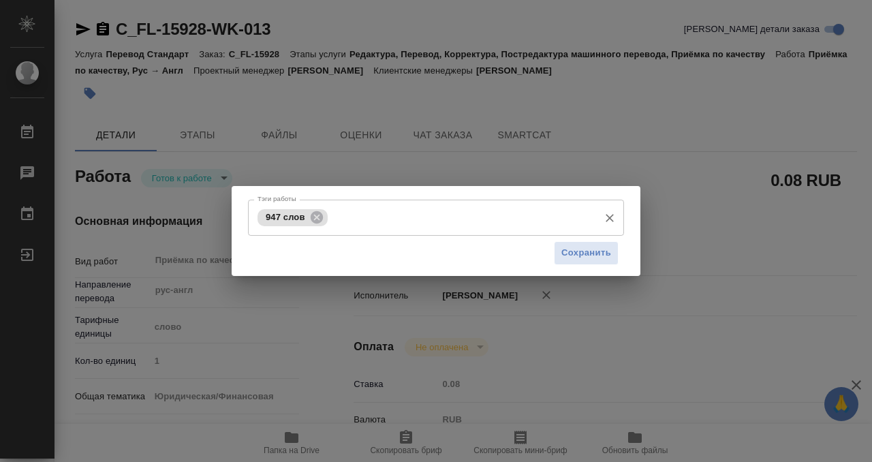
type input "1"
type input "yr-fn"
type input "5a8b8b956a9677013d343cfe"
checkbox input "true"
type input "18.09.2025 11:20"
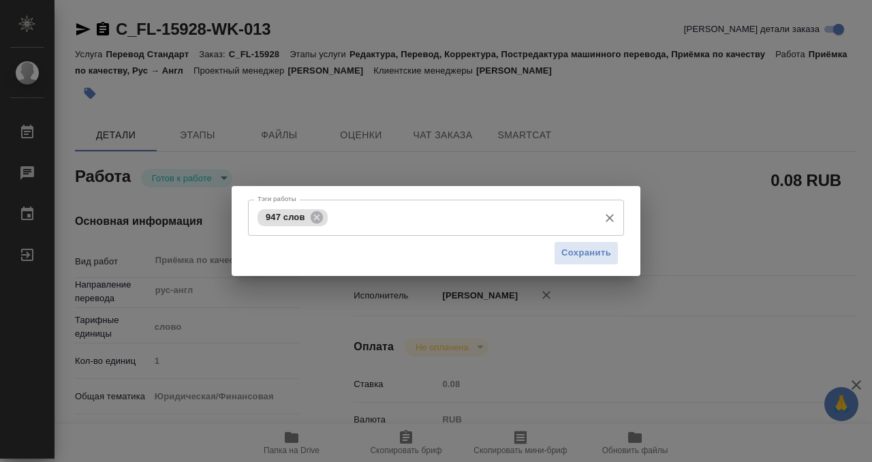
type input "22.09.2025 15:00"
type input "Прямая загрузка (шаблонные документы)"
type input "notPayed"
type input "0.08"
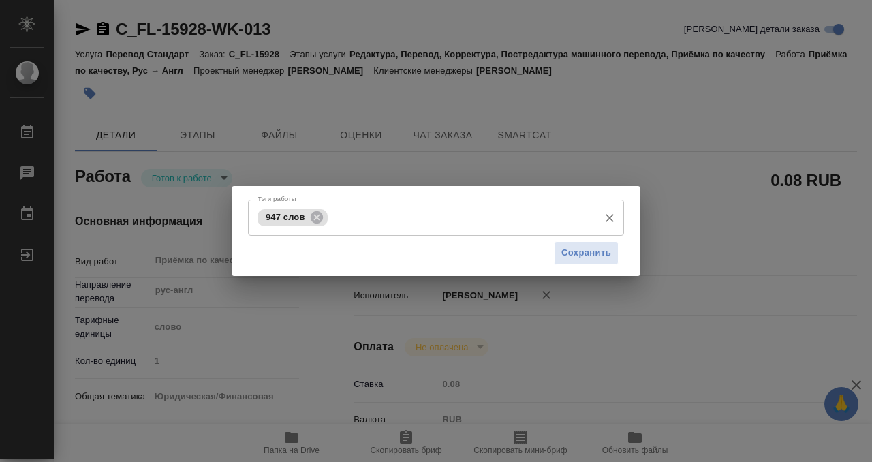
type input "RUB"
type input "[PERSON_NAME]"
type textarea "x"
type textarea "/Clients/FL_C/Orders/C_FL-15928/Corrected/C_FL-15928-WK-013"
type textarea "x"
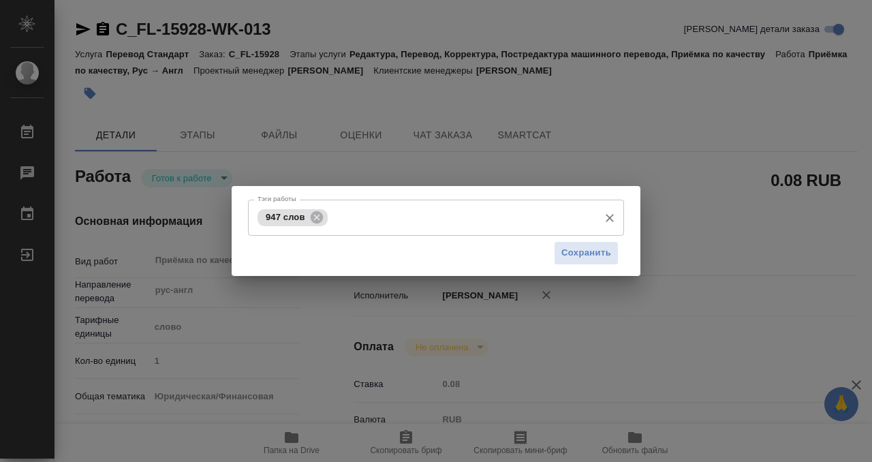
type input "C_FL-15928"
type input "Перевод Стандарт"
type input "Редактура, Перевод, Корректура, Постредактура машинного перевода, Приёмка по ка…"
type input "Димитриева Юлия"
type input "[PERSON_NAME]"
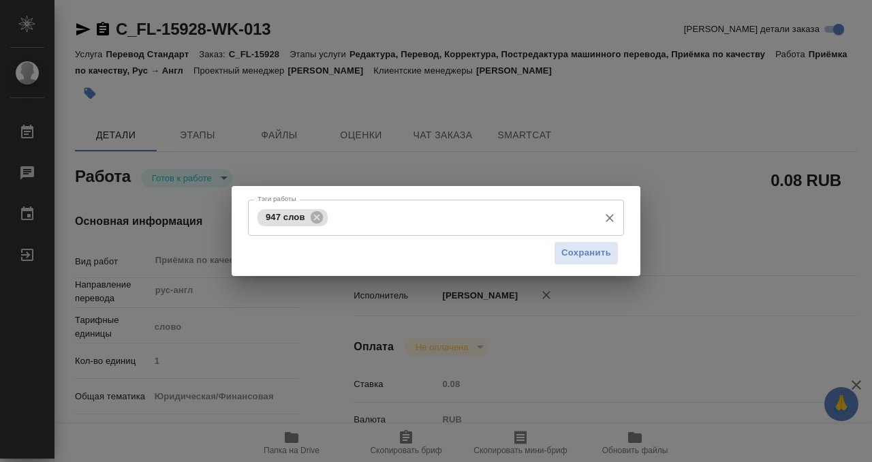
type input "/Clients/FL_C/Orders/C_FL-15928"
type textarea "x"
type textarea "это 1 документ будет, счёт за электричество перевод с иврита клиенту на англ, п…"
type textarea "x"
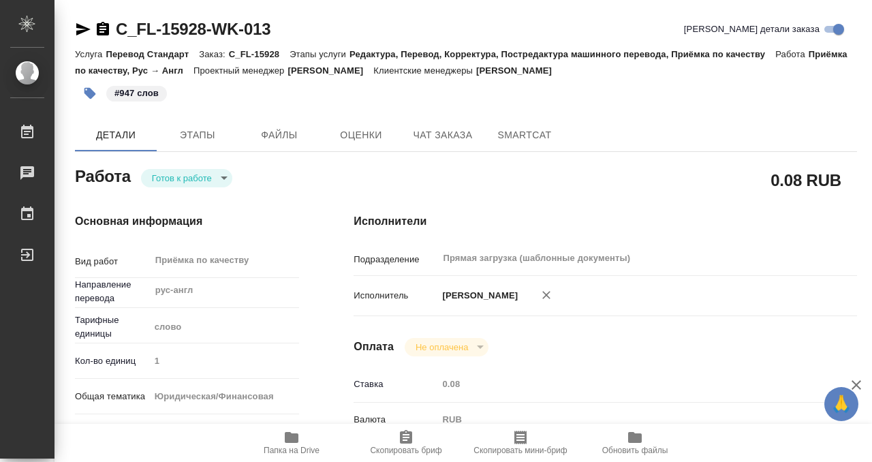
type textarea "x"
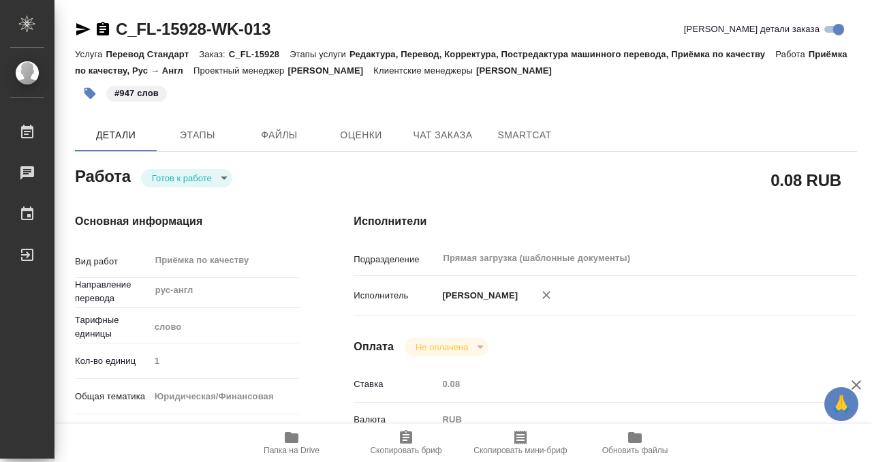
type textarea "x"
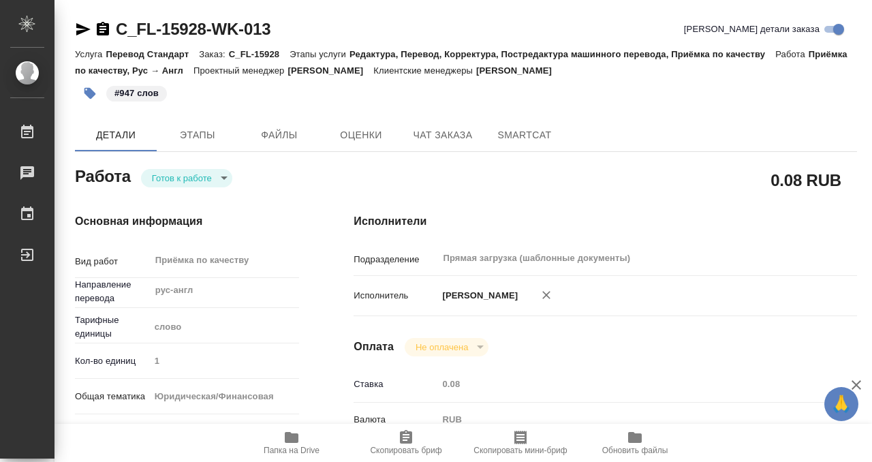
click at [215, 179] on body "🙏 .cls-1 fill:#fff; AWATERA Kobzeva Elizaveta Работы 0 Чаты График Выйти C_FL-1…" at bounding box center [436, 231] width 872 height 462
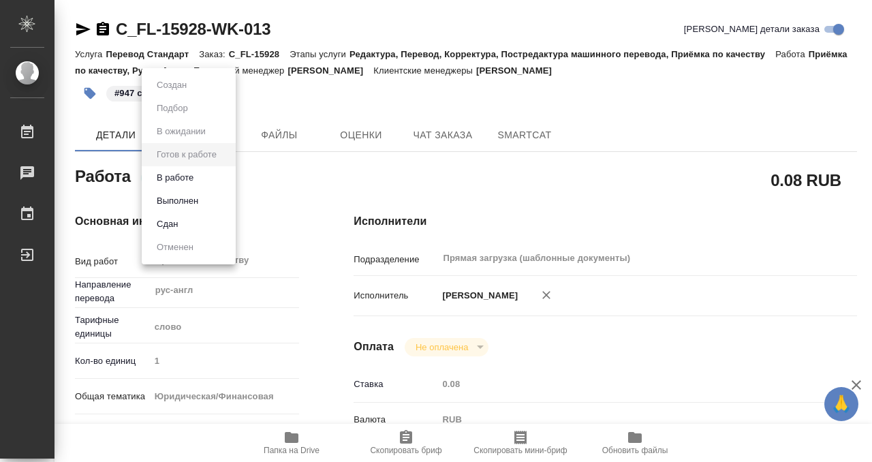
click at [214, 206] on li "Выполнен" at bounding box center [189, 200] width 94 height 23
type textarea "x"
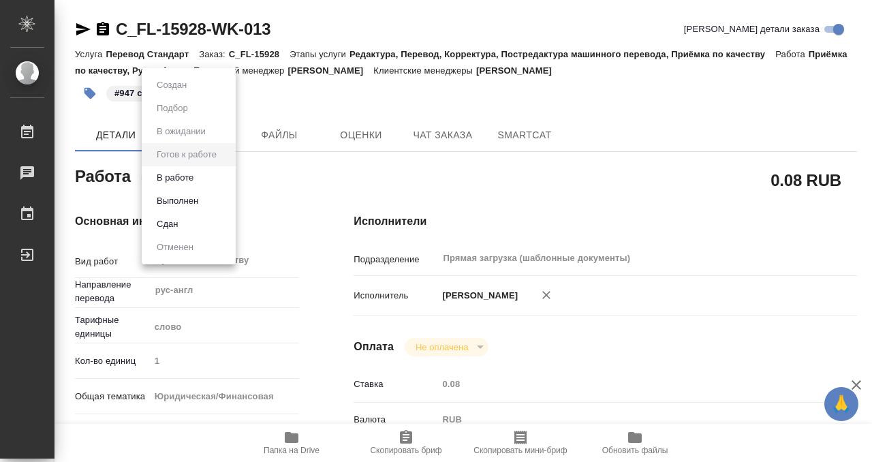
type textarea "x"
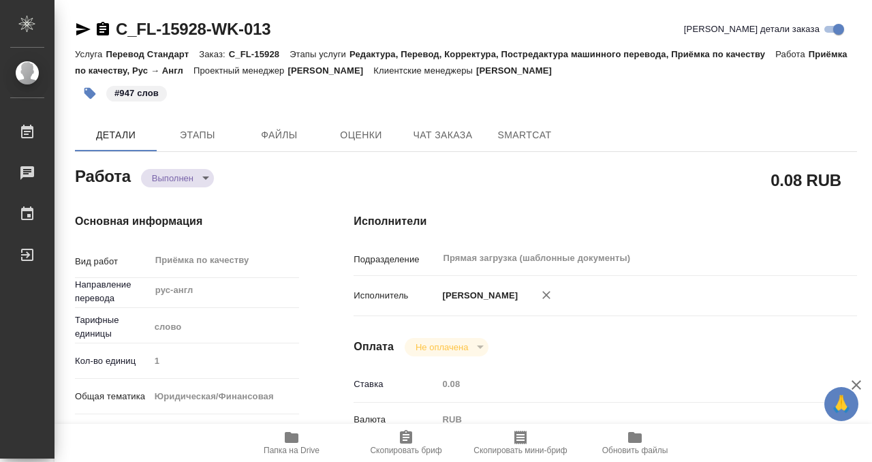
type textarea "x"
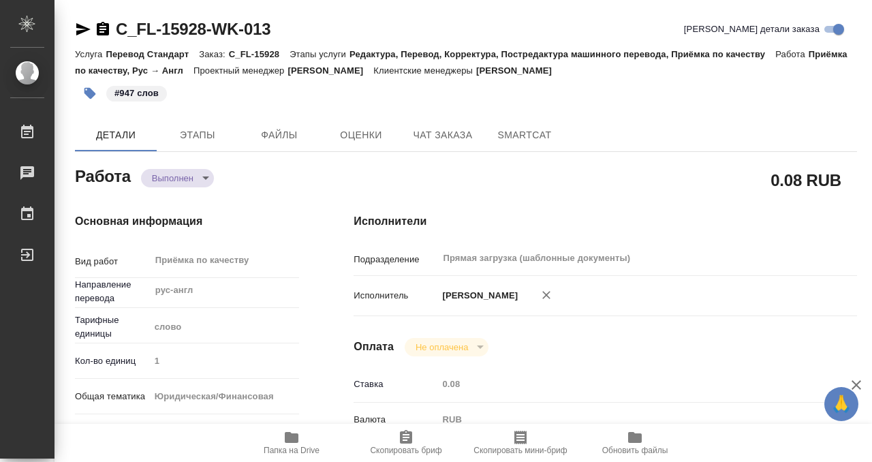
type textarea "x"
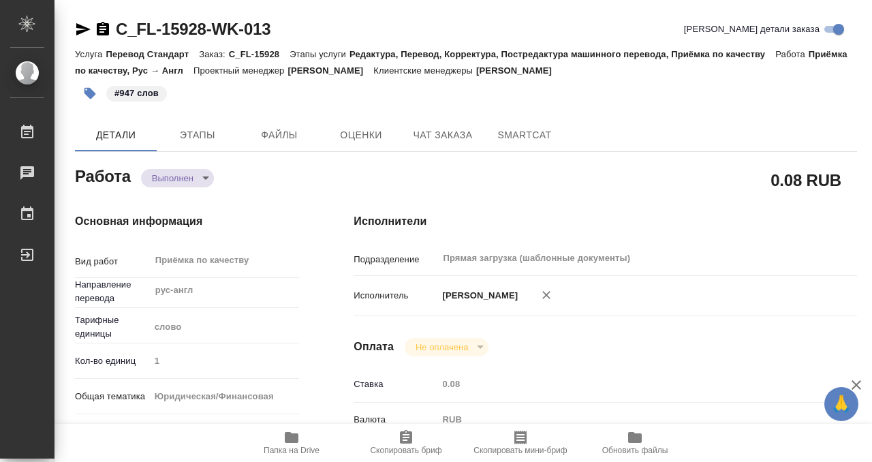
click at [103, 27] on icon "button" at bounding box center [103, 29] width 12 height 14
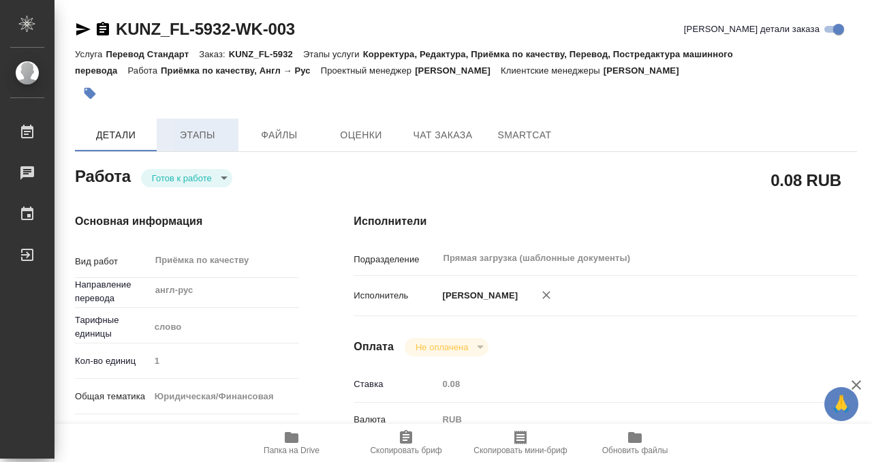
click at [197, 140] on span "Этапы" at bounding box center [197, 135] width 65 height 17
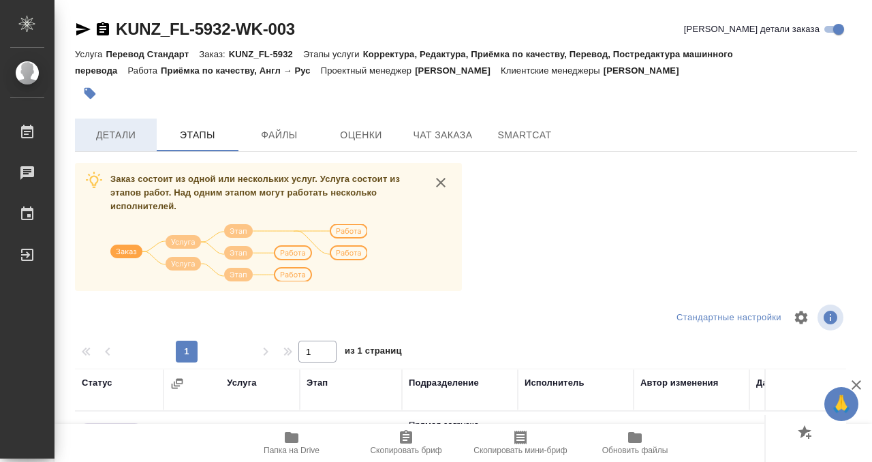
click at [142, 145] on button "Детали" at bounding box center [116, 134] width 82 height 33
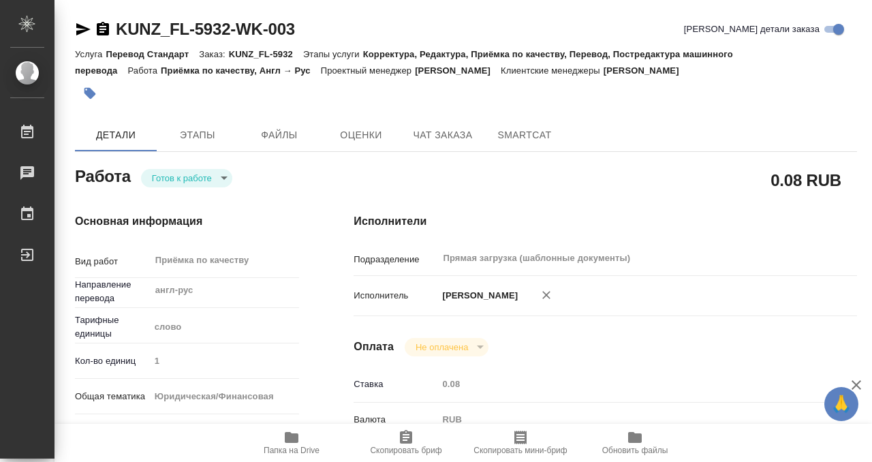
type textarea "x"
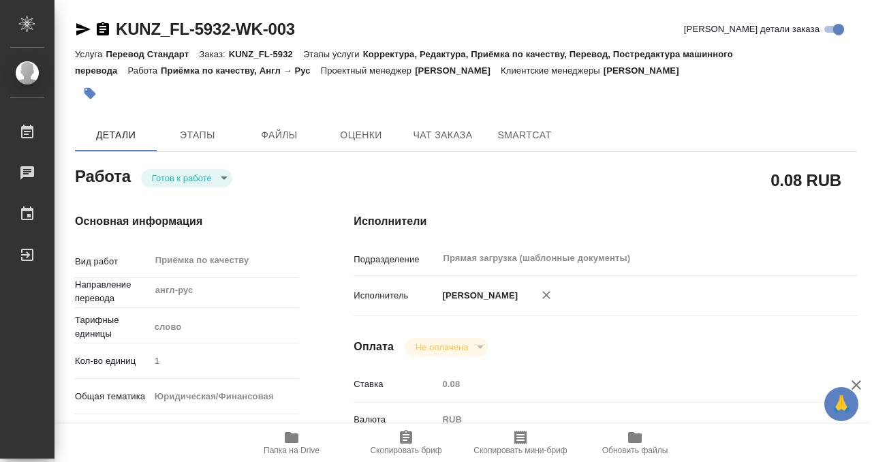
scroll to position [727, 0]
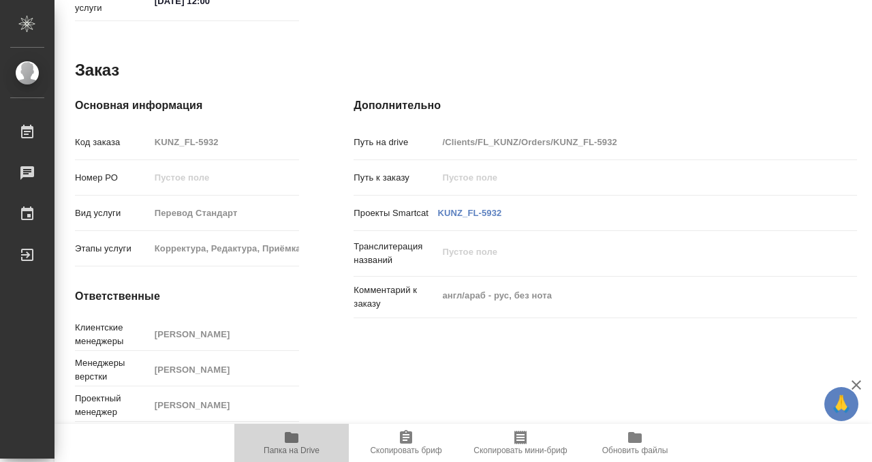
click at [298, 445] on span "Папка на Drive" at bounding box center [291, 450] width 56 height 10
type textarea "x"
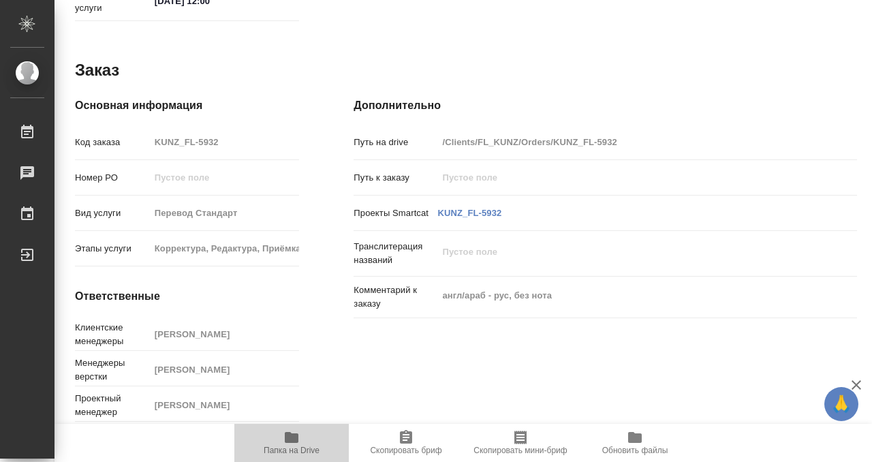
type textarea "x"
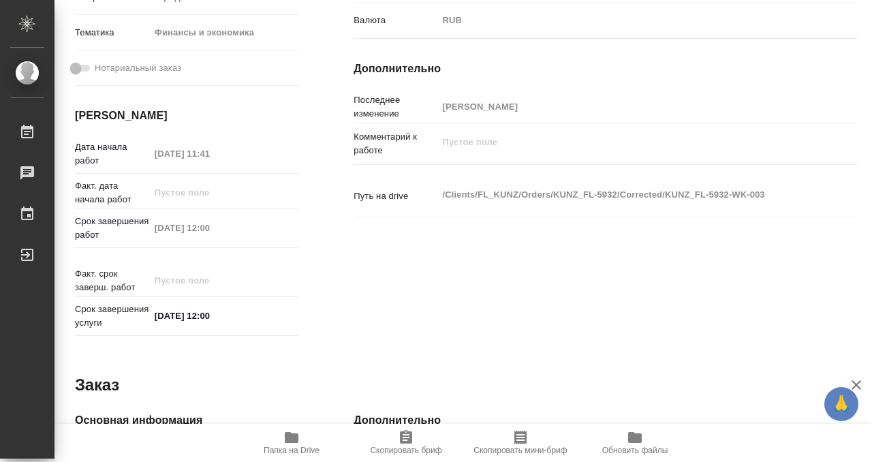
scroll to position [0, 0]
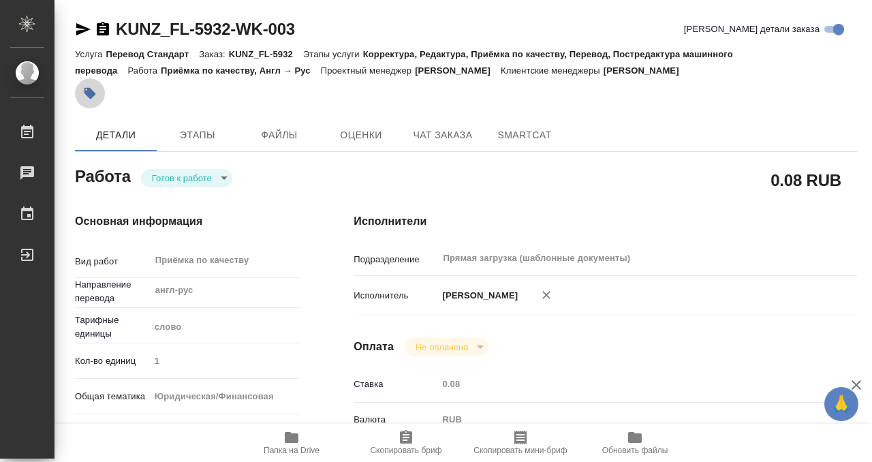
click at [94, 95] on icon "button" at bounding box center [90, 94] width 12 height 12
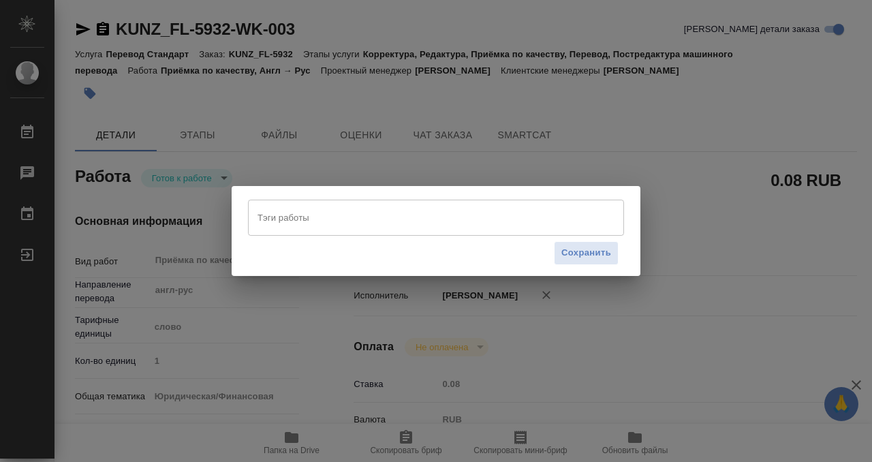
click at [278, 217] on input "Тэги работы" at bounding box center [423, 217] width 338 height 23
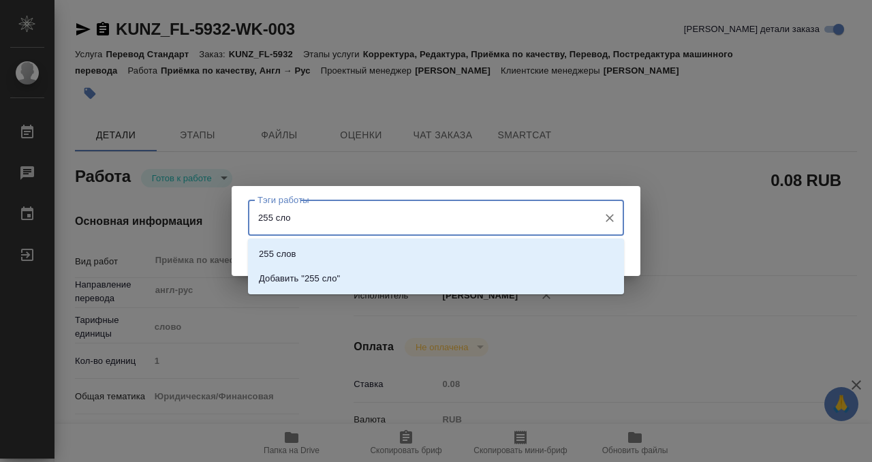
type input "255 слов"
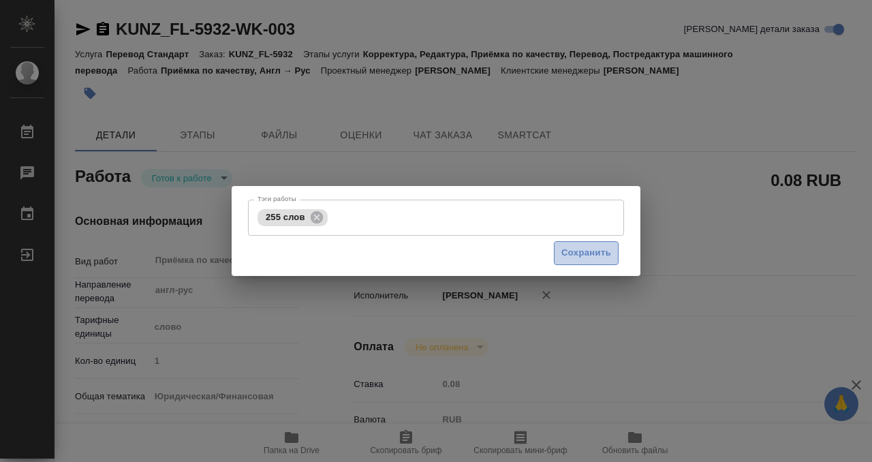
click at [594, 261] on button "Сохранить" at bounding box center [586, 253] width 65 height 24
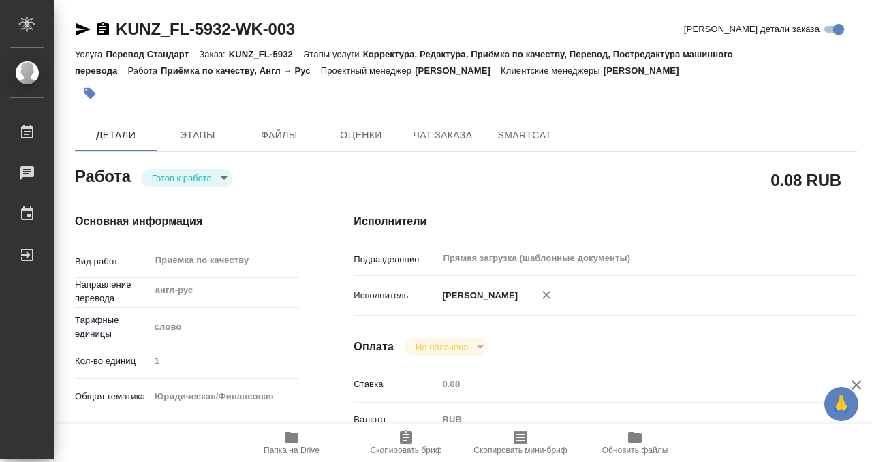
type input "readyForWork"
type textarea "Приёмка по качеству"
type textarea "x"
type input "англ-рус"
type input "5a8b1489cc6b4906c91bfd90"
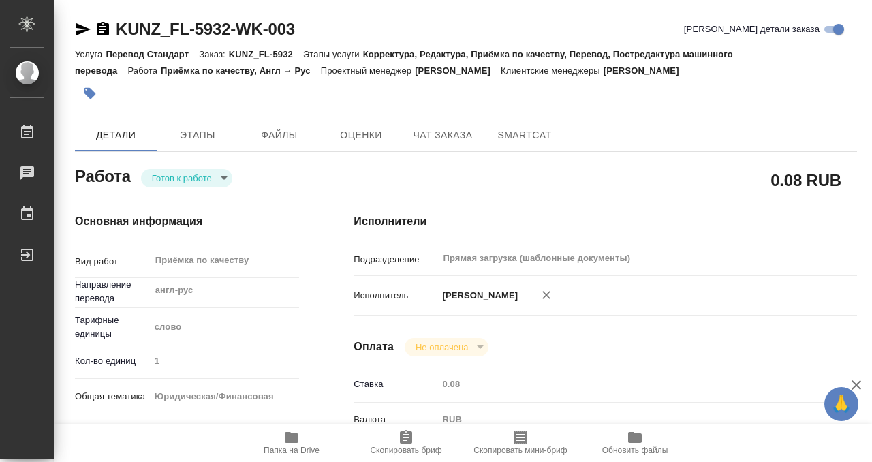
type input "1"
type input "yr-fn"
type input "5a8b8b956a9677013d343d3b"
type input "18.09.2025 11:41"
type input "23.09.2025 12:00"
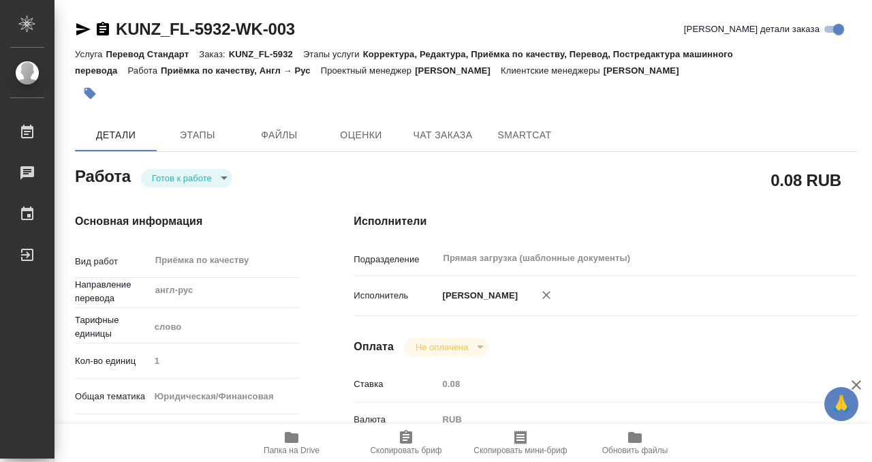
type input "23.09.2025 12:00"
type input "Прямая загрузка (шаблонные документы)"
type input "notPayed"
type input "0.08"
type input "RUB"
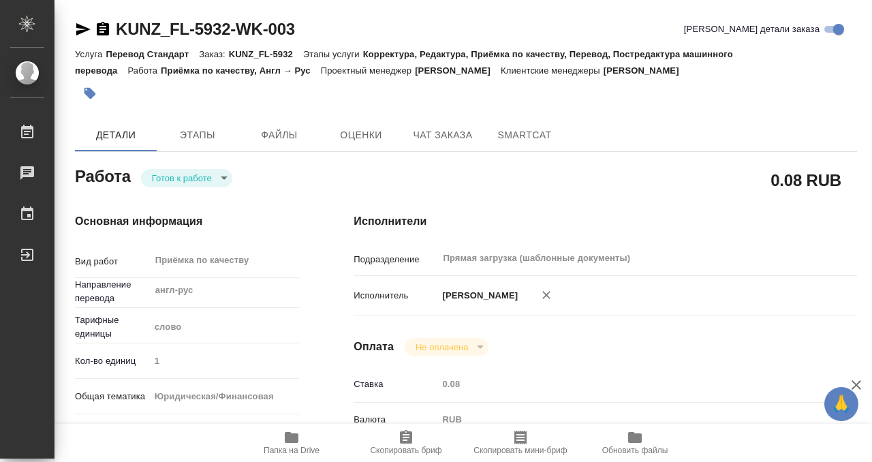
type input "[PERSON_NAME]"
type textarea "x"
type textarea "/Clients/FL_KUNZ/Orders/KUNZ_FL-5932/Corrected/KUNZ_FL-5932-WK-003"
type textarea "x"
type input "KUNZ_FL-5932"
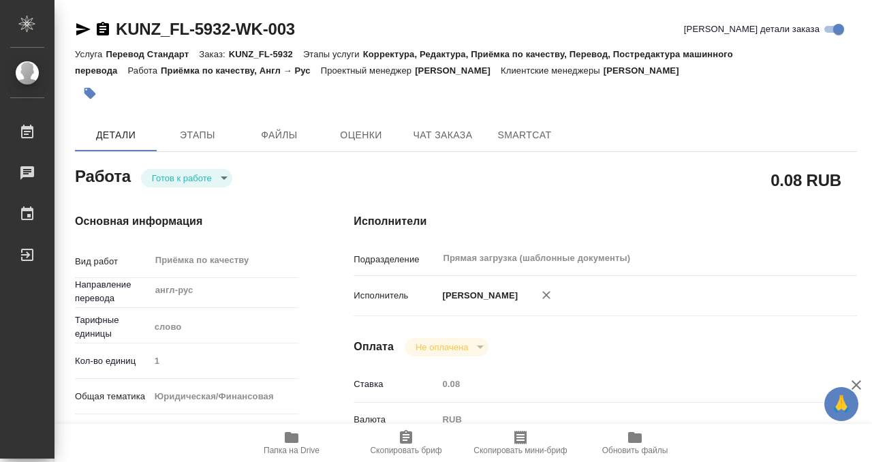
type input "Перевод Стандарт"
type input "Корректура, Редактура, Приёмка по качеству, Перевод, Постредактура машинного пе…"
type input "[PERSON_NAME]"
type input "Арсеньева Вера"
type input "/Clients/FL_KUNZ/Orders/KUNZ_FL-5932"
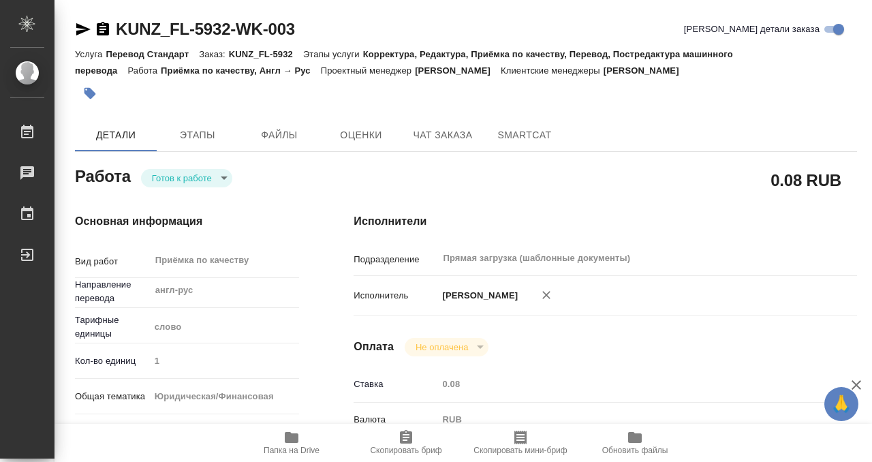
type textarea "x"
type textarea "англ/араб - рус, без нота"
type textarea "x"
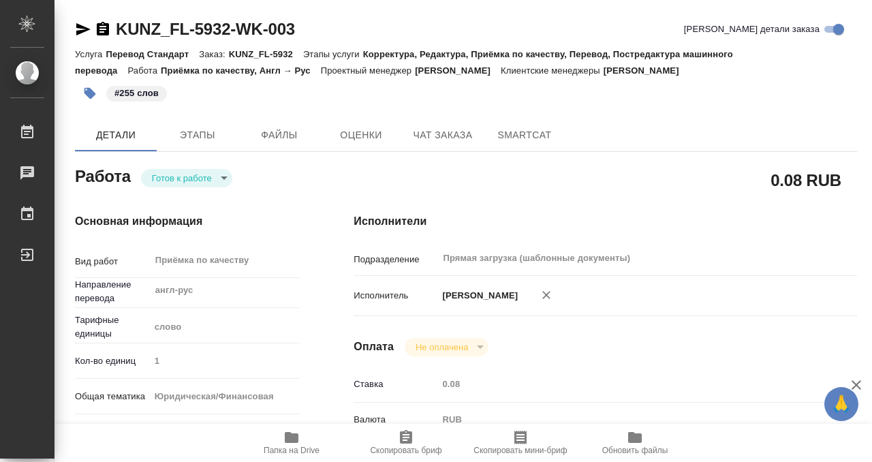
type textarea "x"
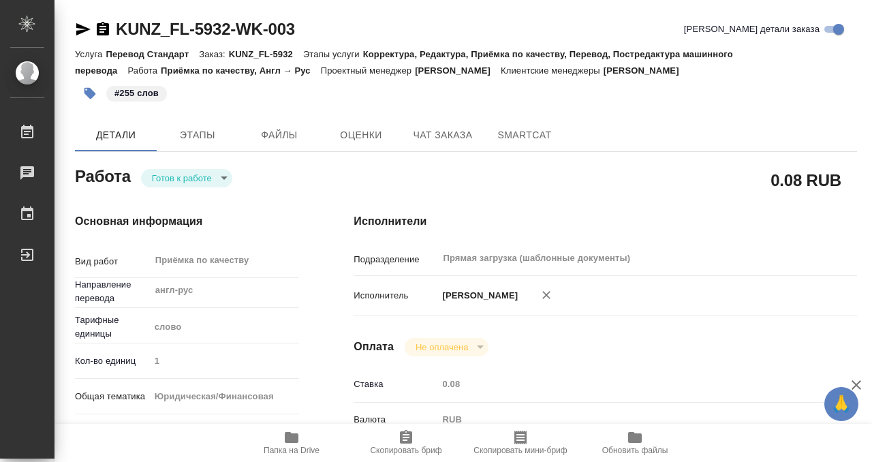
type textarea "x"
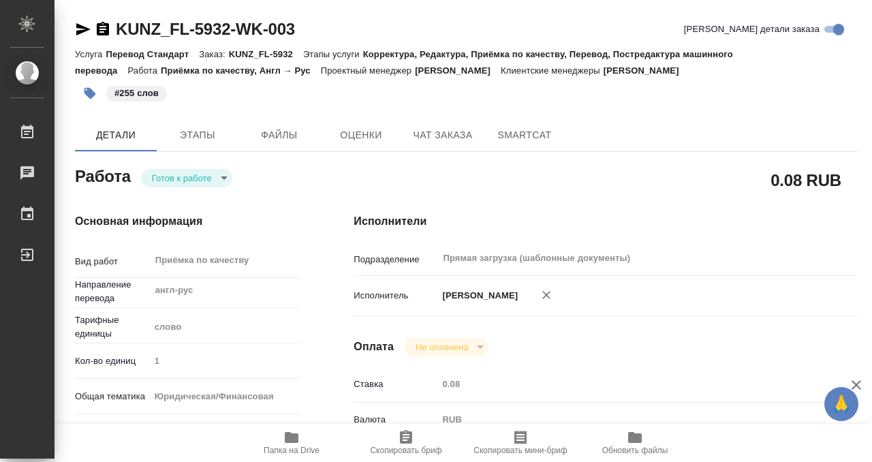
type textarea "x"
click at [175, 181] on body "🙏 .cls-1 fill:#fff; AWATERA Kobzeva Elizaveta Работы 0 Чаты График Выйти KUNZ_F…" at bounding box center [436, 231] width 872 height 462
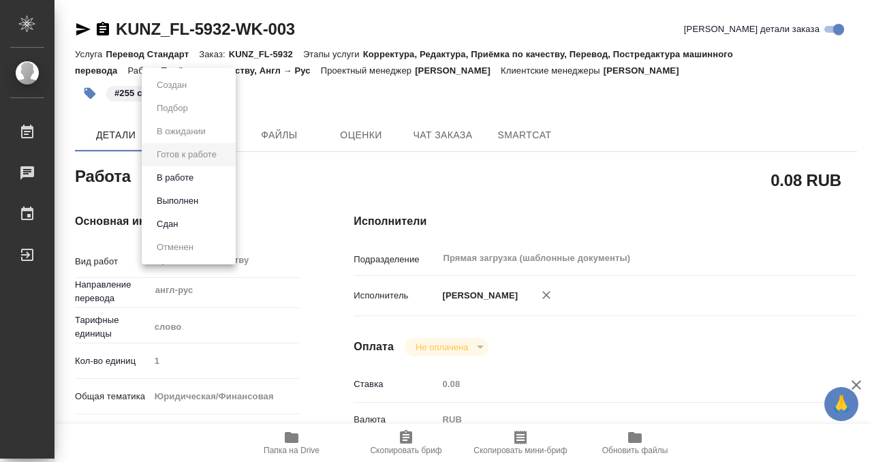
click at [177, 211] on li "Выполнен" at bounding box center [189, 200] width 94 height 23
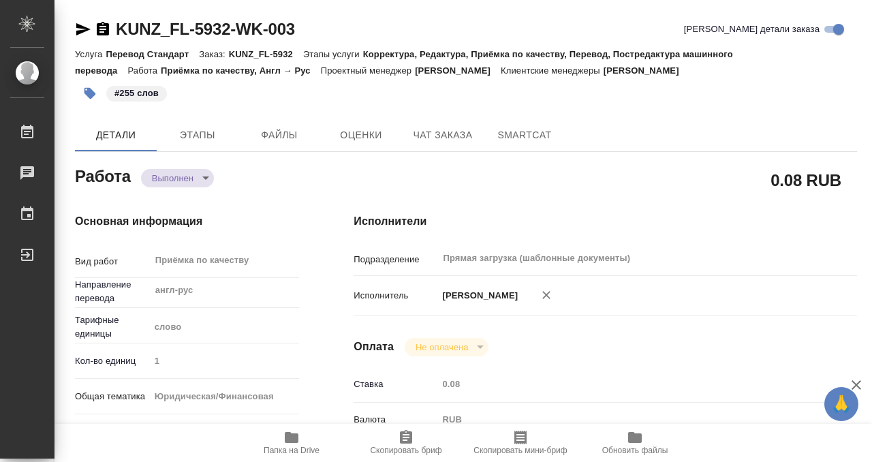
type textarea "x"
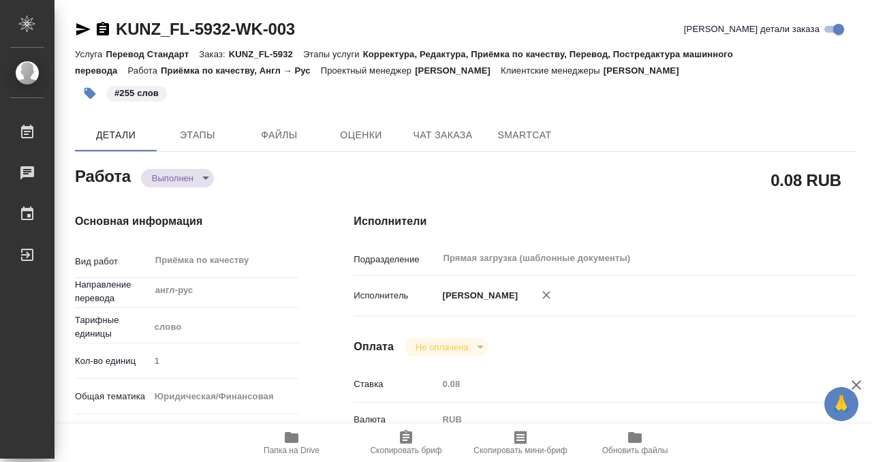
type textarea "x"
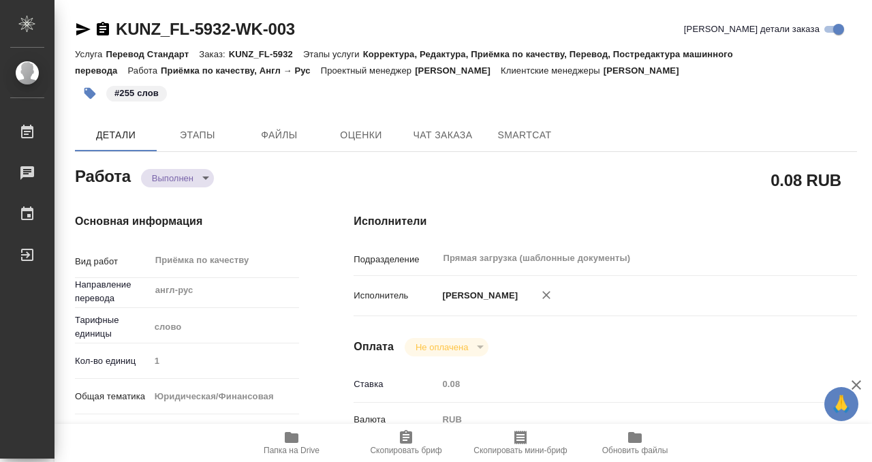
type textarea "x"
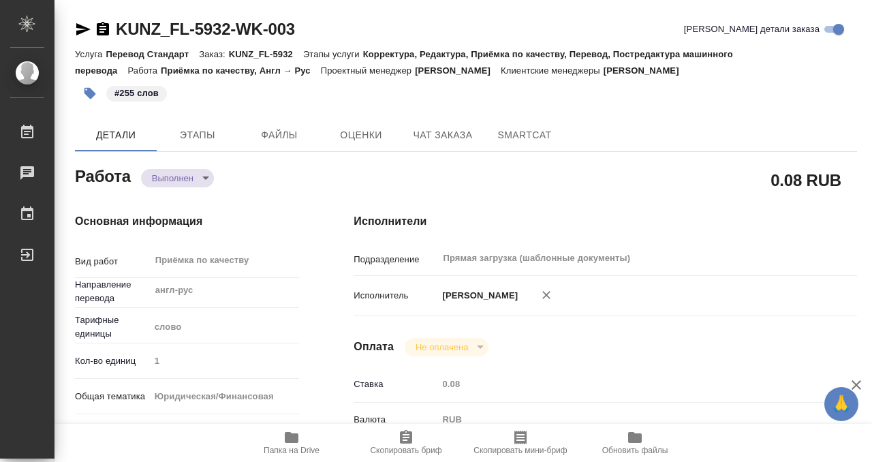
type textarea "x"
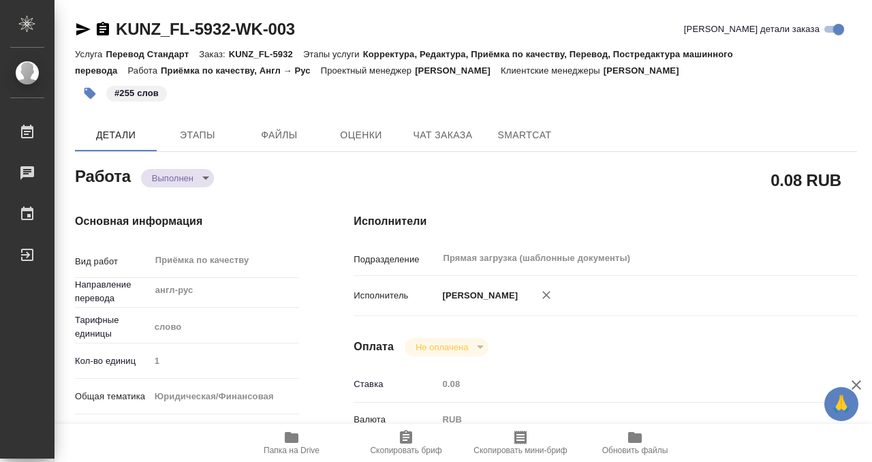
click at [101, 27] on icon "button" at bounding box center [103, 29] width 16 height 16
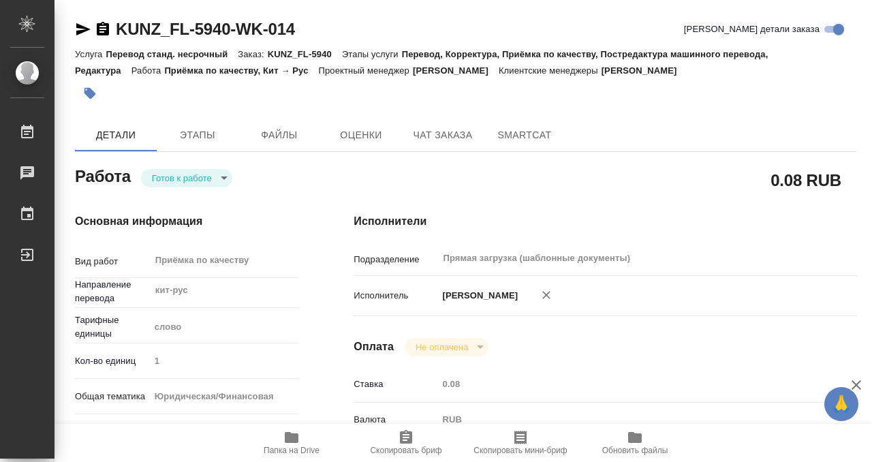
scroll to position [727, 0]
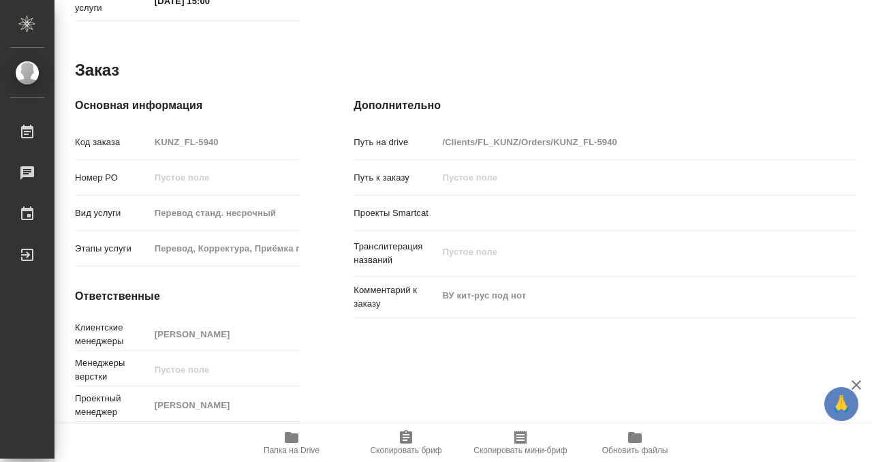
click at [281, 437] on span "Папка на Drive" at bounding box center [291, 442] width 98 height 26
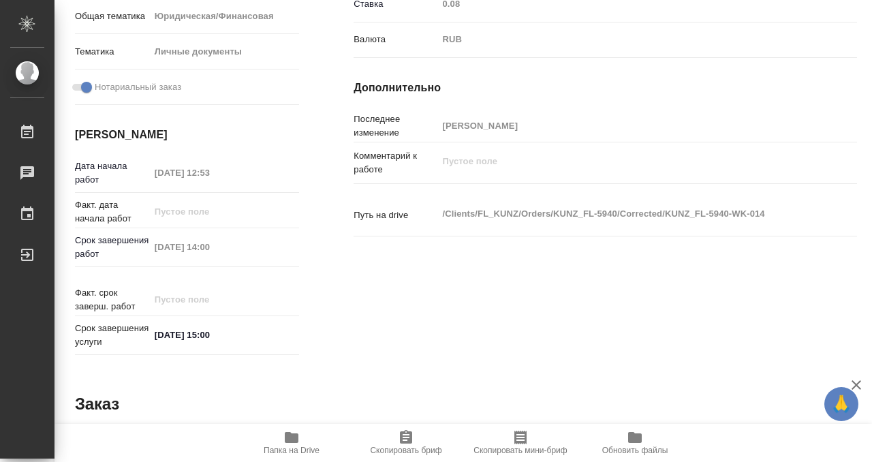
scroll to position [0, 0]
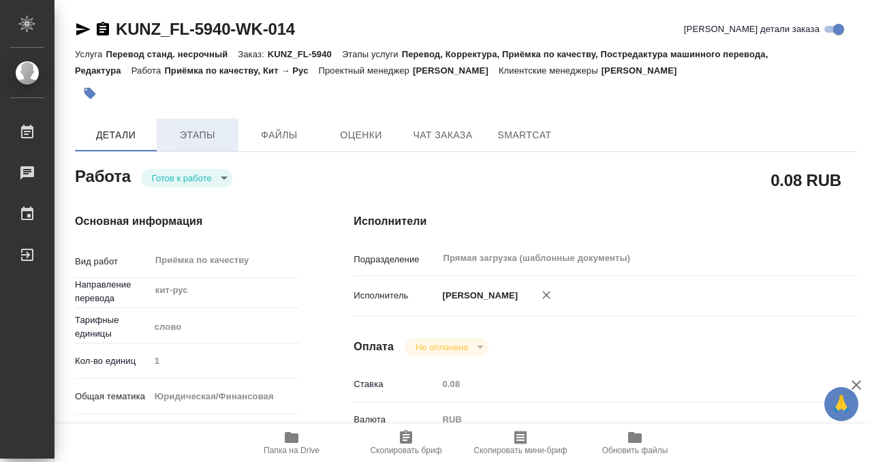
click at [205, 133] on span "Этапы" at bounding box center [197, 135] width 65 height 17
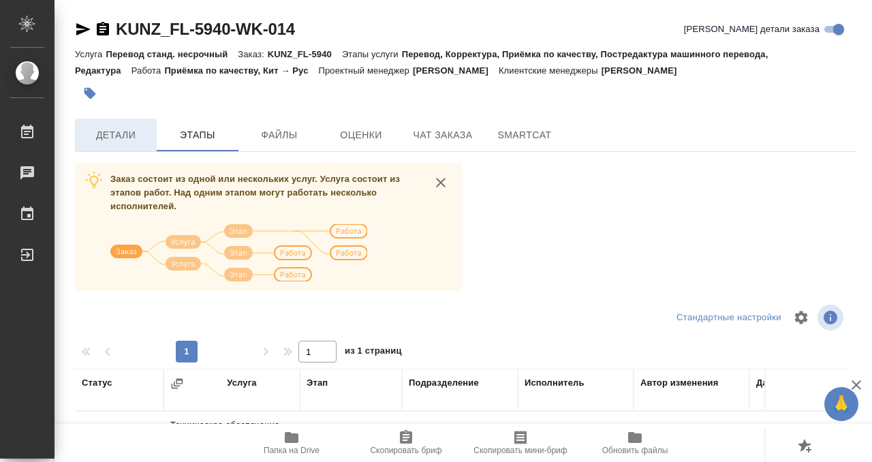
click at [121, 123] on button "Детали" at bounding box center [116, 134] width 82 height 33
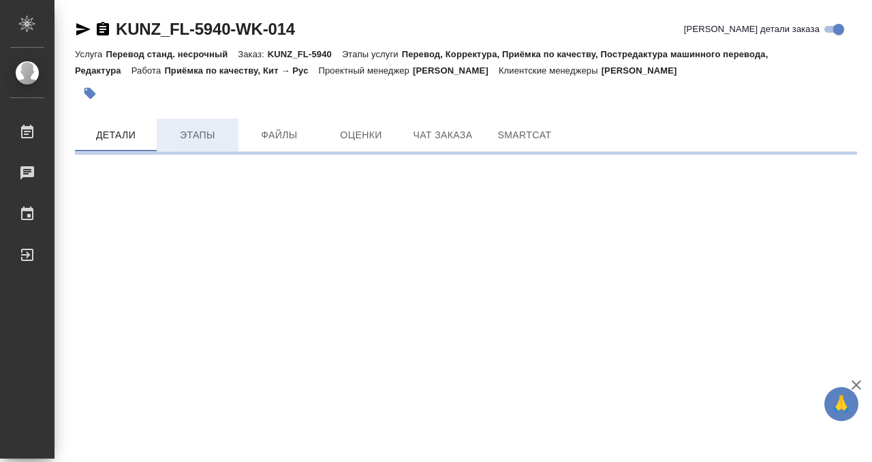
click at [167, 131] on span "Этапы" at bounding box center [197, 135] width 65 height 17
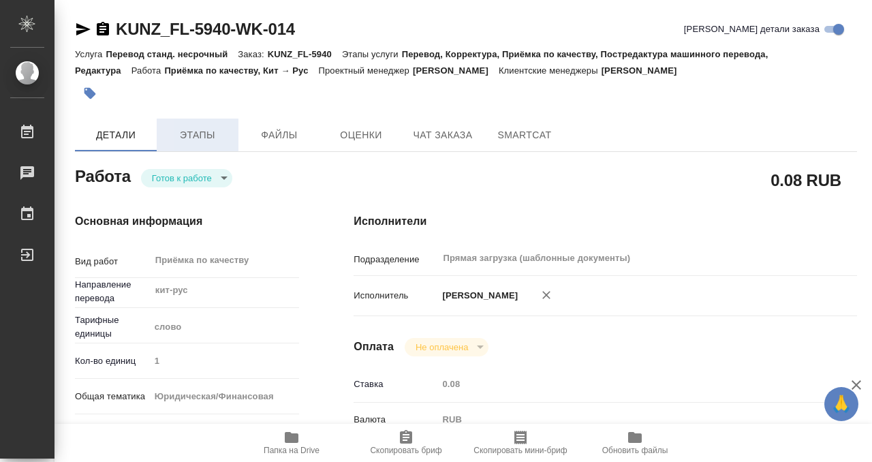
type textarea "x"
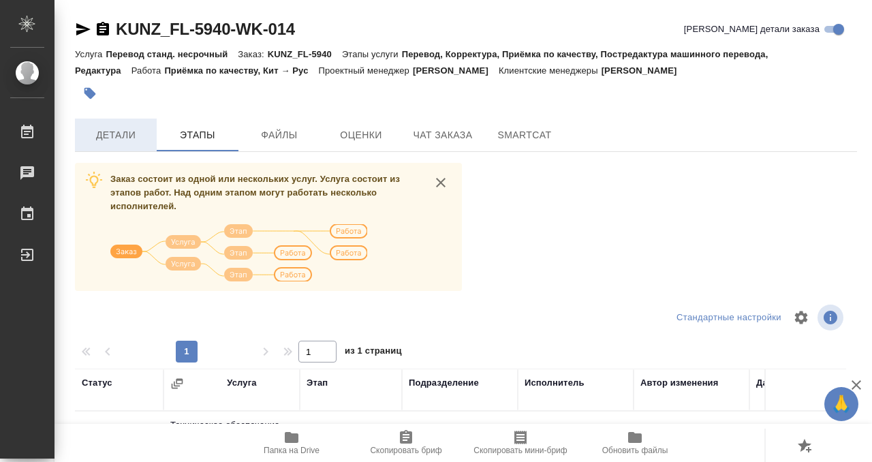
click at [128, 139] on span "Детали" at bounding box center [115, 135] width 65 height 17
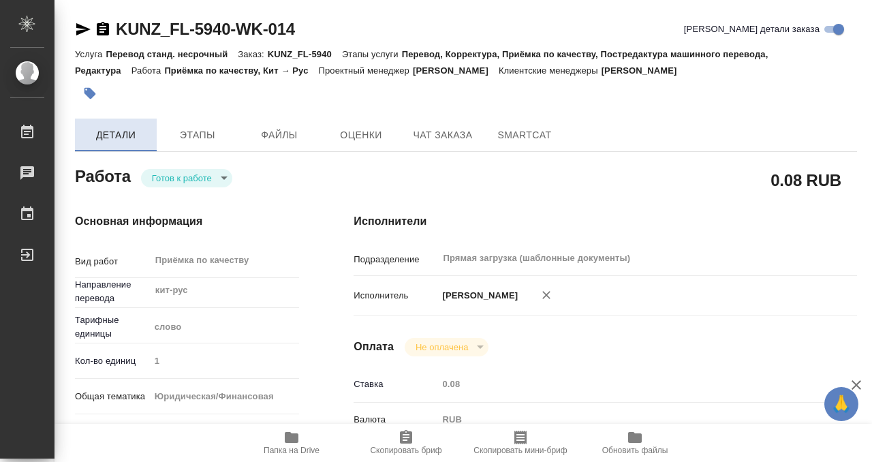
type textarea "x"
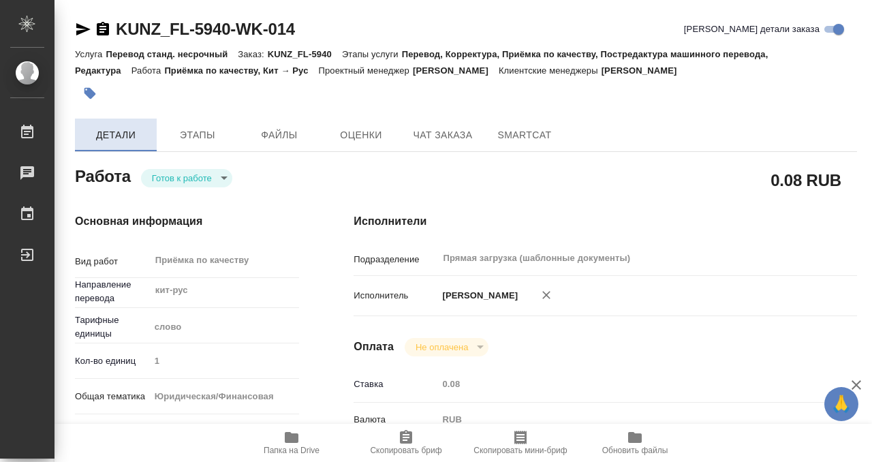
type textarea "x"
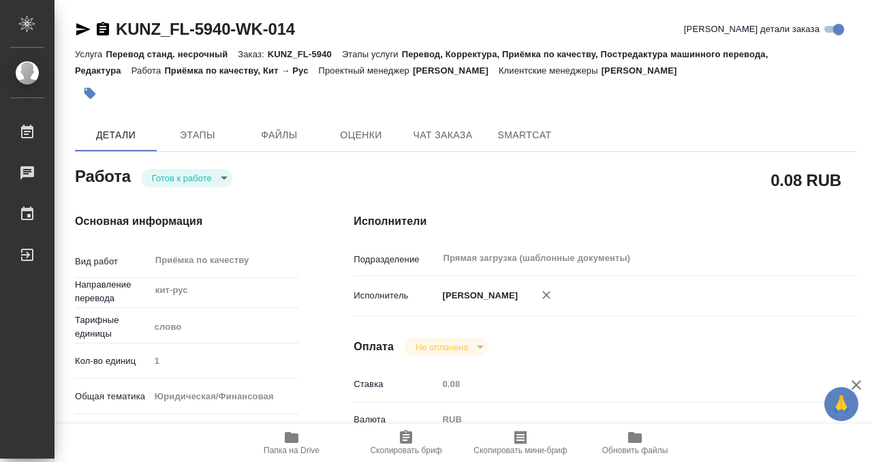
type textarea "x"
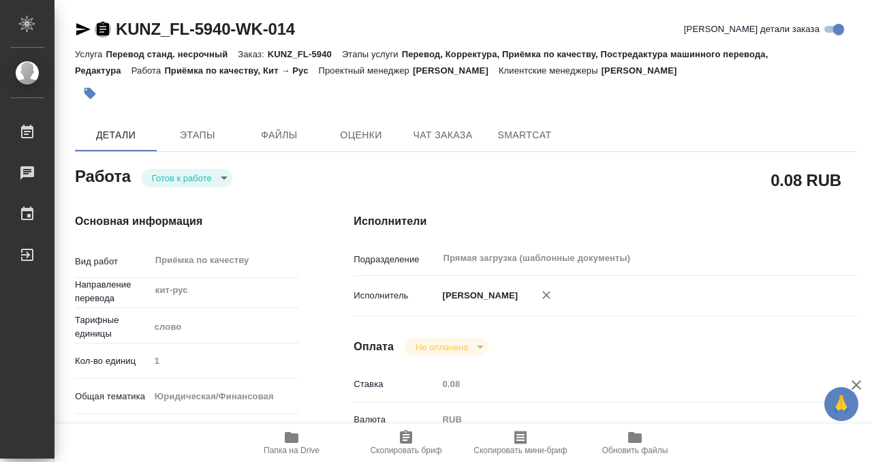
click at [106, 21] on icon "button" at bounding box center [103, 29] width 16 height 16
click at [103, 83] on div at bounding box center [335, 93] width 521 height 30
click at [88, 89] on icon "button" at bounding box center [90, 94] width 12 height 12
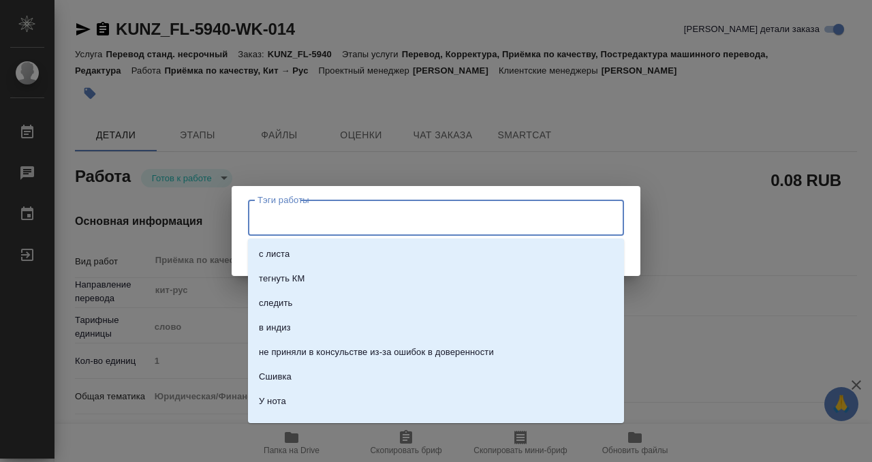
click at [292, 218] on input "Тэги работы" at bounding box center [423, 217] width 338 height 23
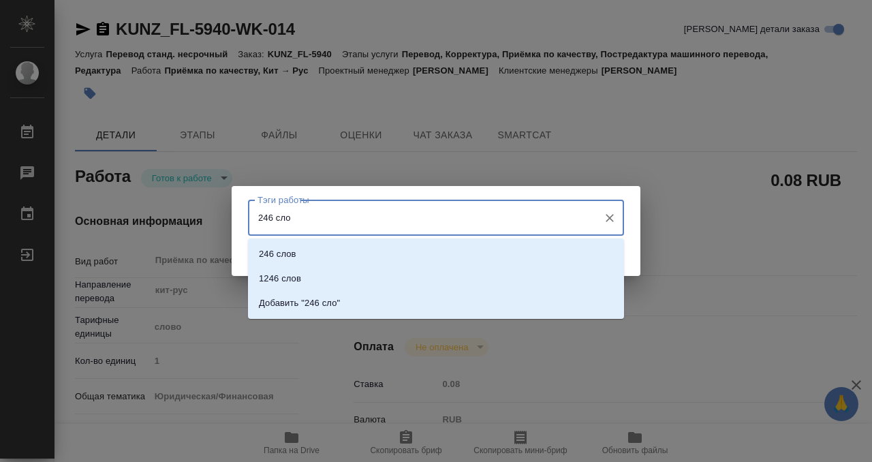
type input "246 слов"
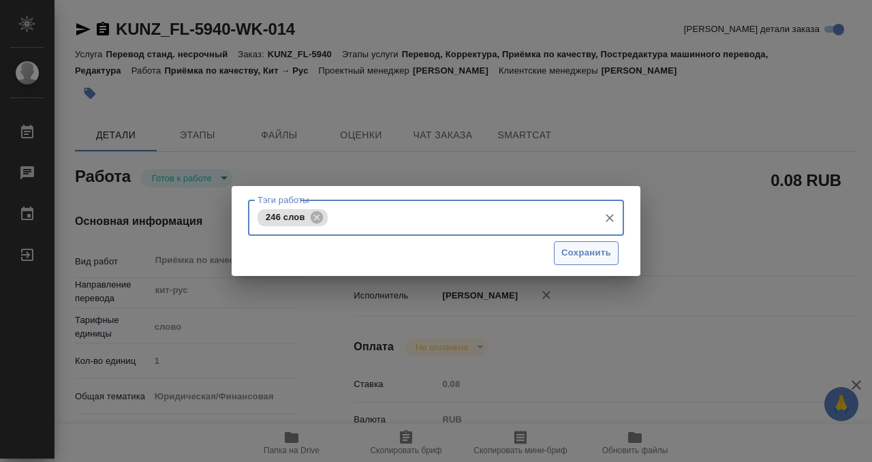
click at [596, 253] on span "Сохранить" at bounding box center [586, 253] width 50 height 16
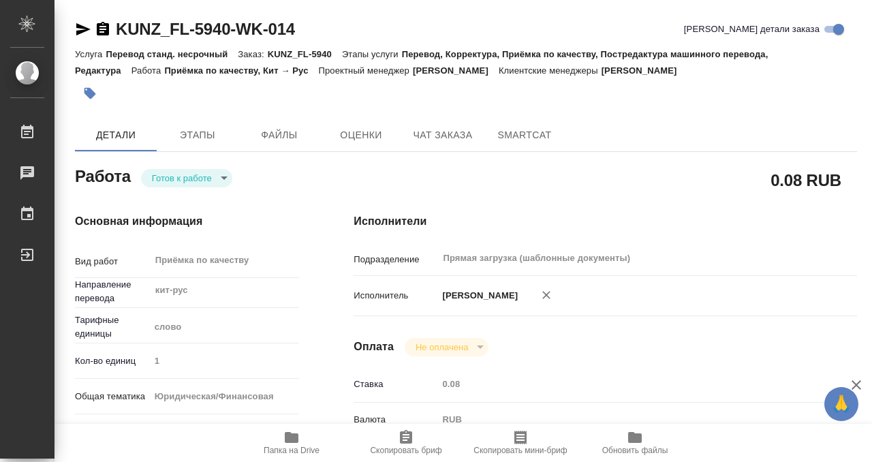
type input "readyForWork"
type textarea "Приёмка по качеству"
type textarea "x"
type input "кит-рус"
type input "5a8b1489cc6b4906c91bfd90"
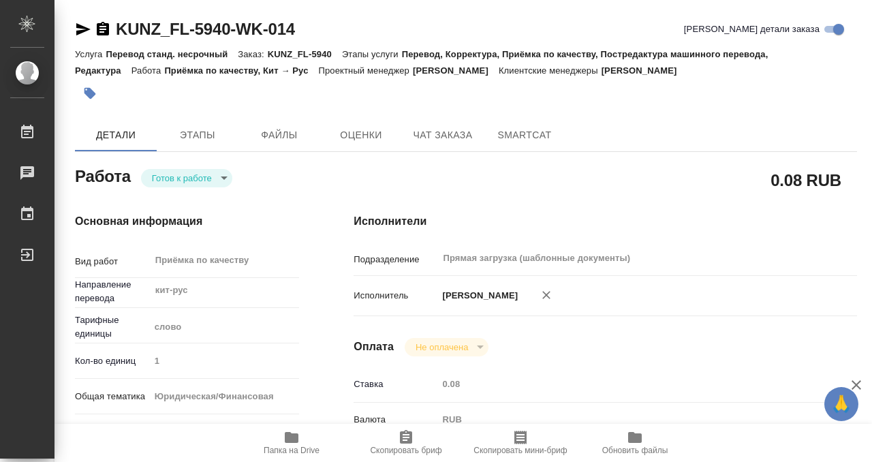
type input "1"
type input "yr-fn"
type input "5a8b8b956a9677013d343cfe"
checkbox input "true"
type input "[DATE] 12:53"
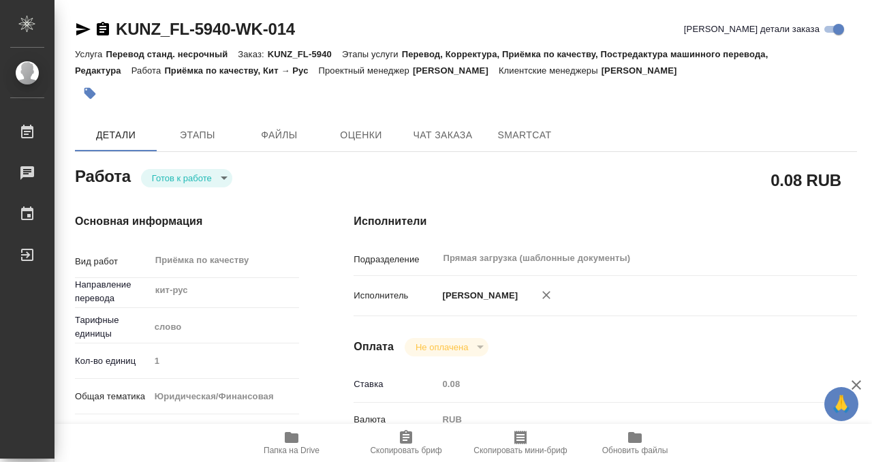
type input "[DATE] 14:00"
type input "[DATE] 15:00"
type input "Прямая загрузка (шаблонные документы)"
type input "notPayed"
type input "0.08"
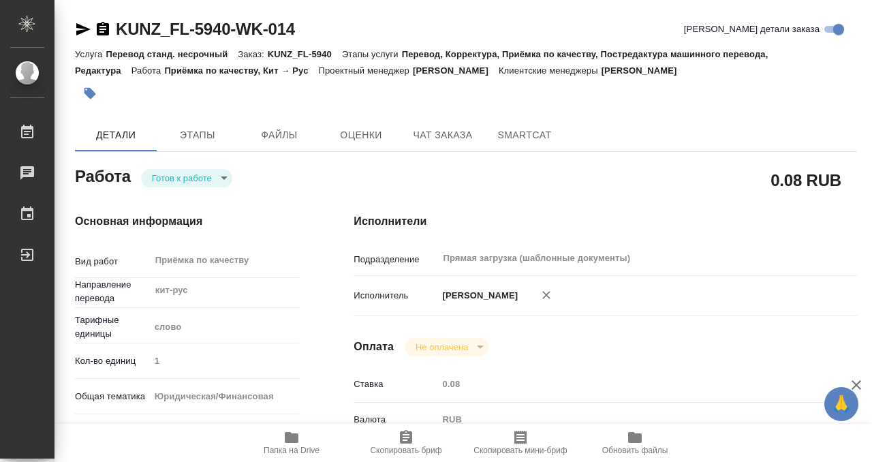
type input "RUB"
type input "[PERSON_NAME]"
type textarea "x"
type textarea "/Clients/FL_KUNZ/Orders/KUNZ_FL-5940/Corrected/KUNZ_FL-5940-WK-014"
type textarea "x"
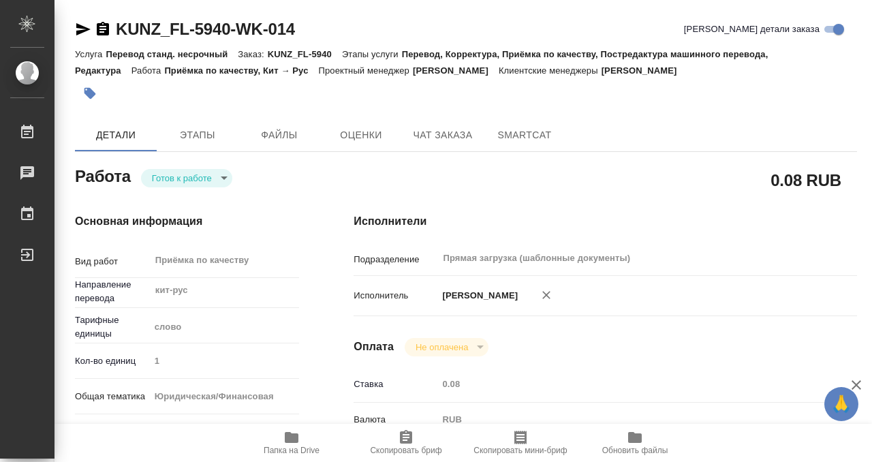
type input "KUNZ_FL-5940"
type input "Перевод станд. несрочный"
type input "Перевод, Корректура, Приёмка по качеству, Постредактура машинного перевода, Ред…"
type input "[PERSON_NAME]"
type input "/Clients/FL_KUNZ/Orders/KUNZ_FL-5940"
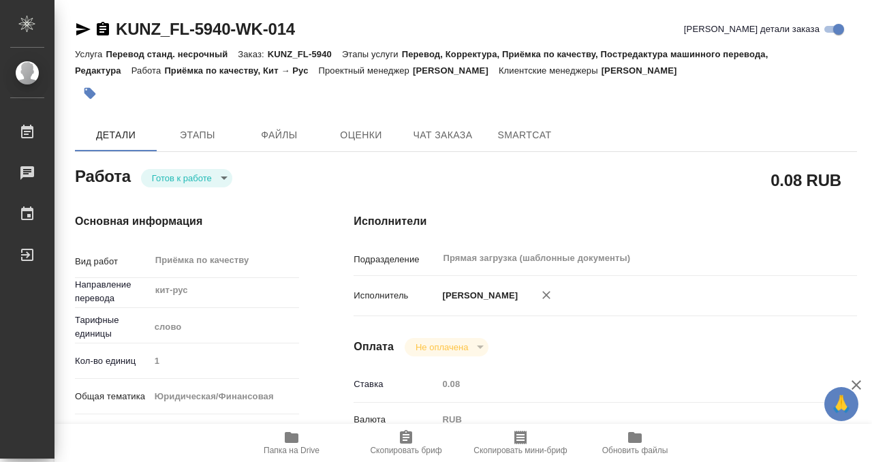
type textarea "x"
type textarea "ВУ кит-рус под нот"
type textarea "x"
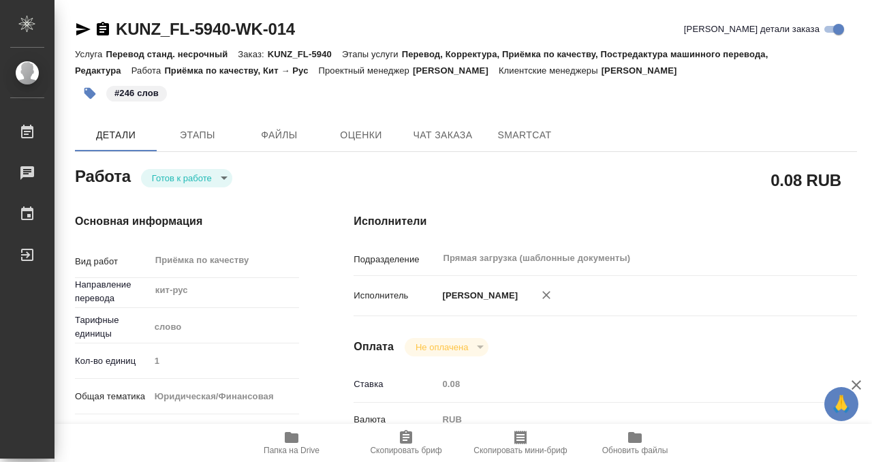
type textarea "x"
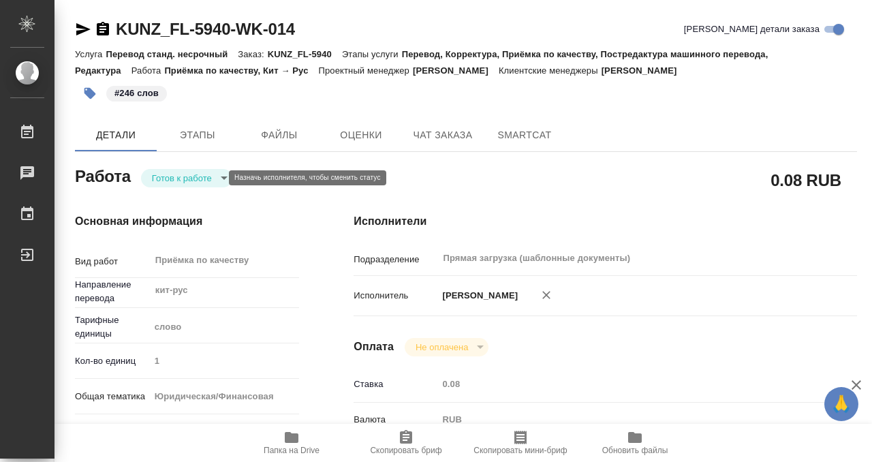
type textarea "x"
click at [180, 178] on body "🙏 .cls-1 fill:#fff; AWATERA Kobzeva Elizaveta Работы 0 Чаты График Выйти KUNZ_F…" at bounding box center [436, 231] width 872 height 462
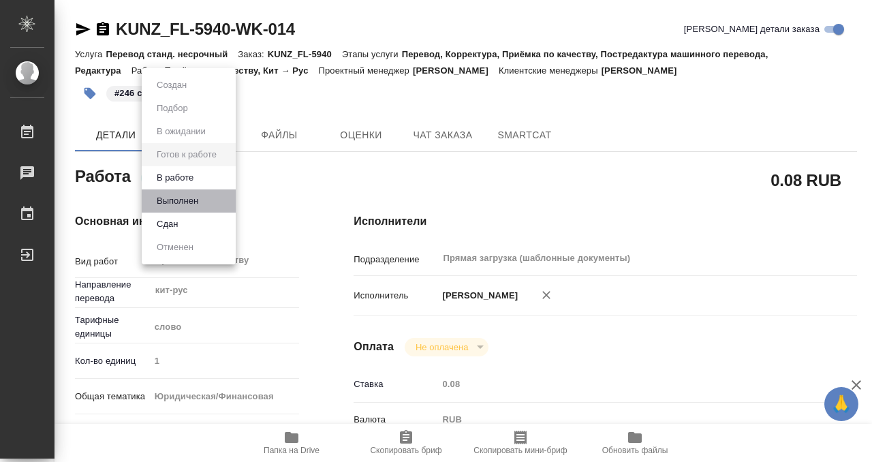
click at [212, 203] on li "Выполнен" at bounding box center [189, 200] width 94 height 23
type textarea "x"
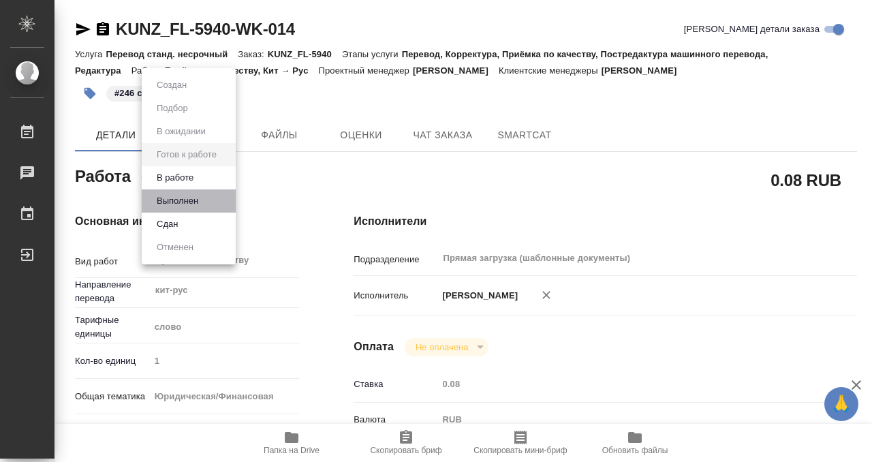
type textarea "x"
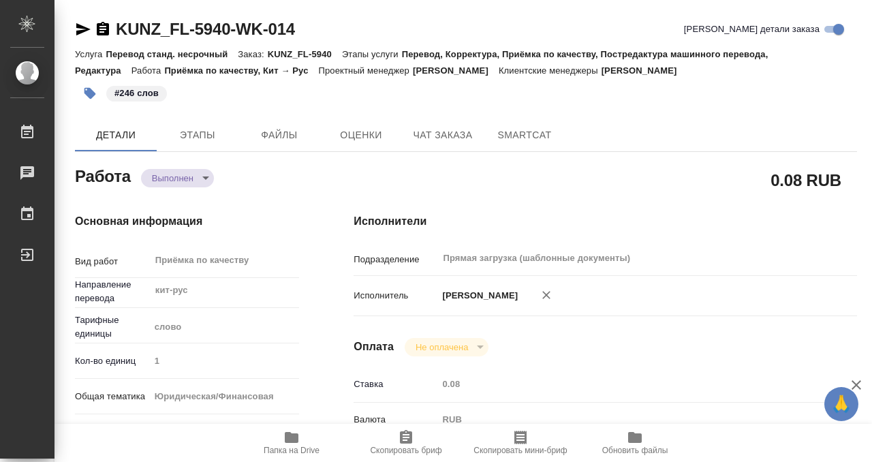
type textarea "x"
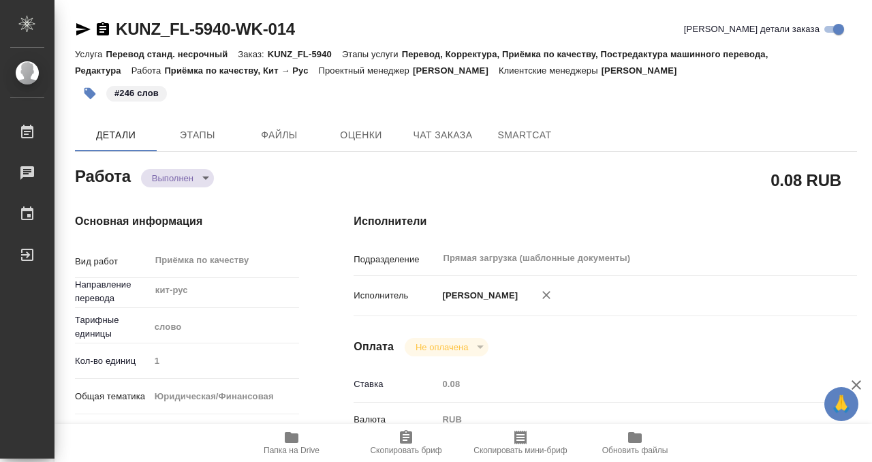
type textarea "x"
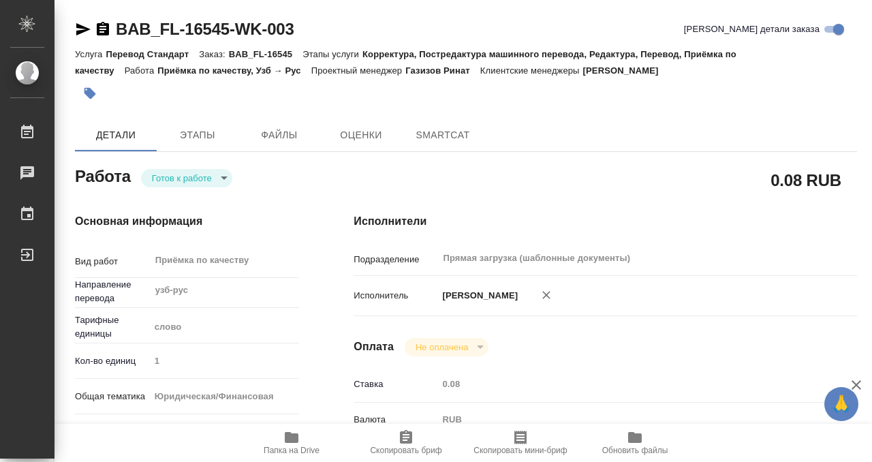
type textarea "x"
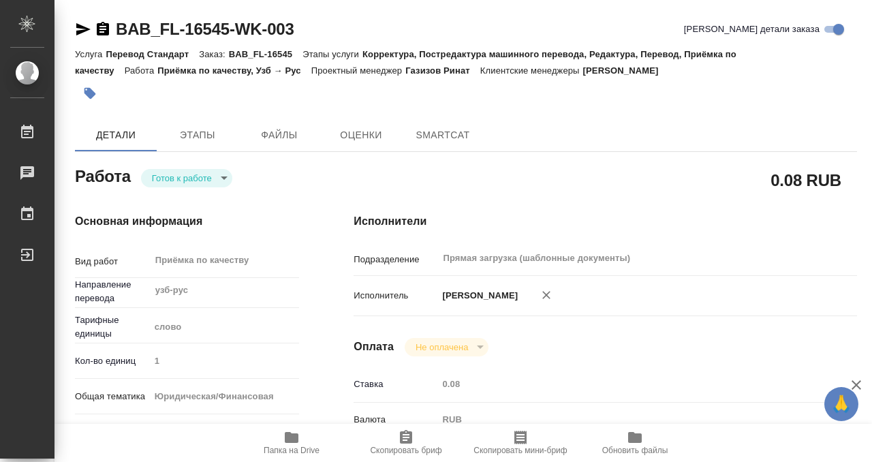
type textarea "x"
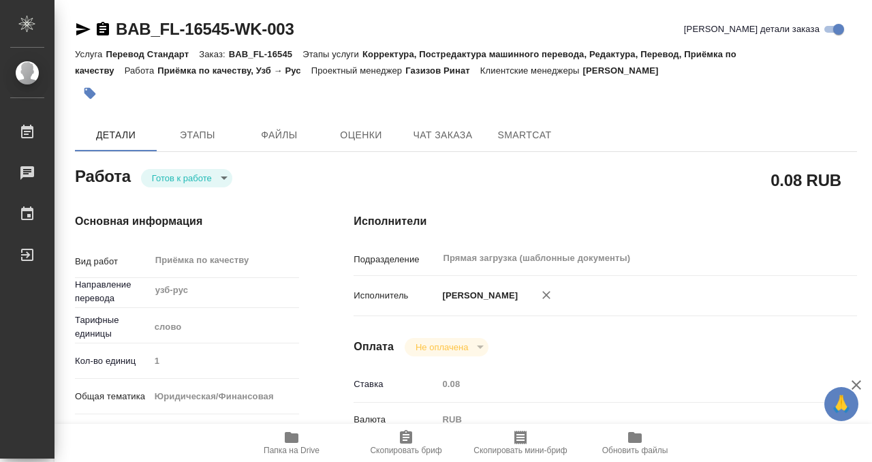
type textarea "x"
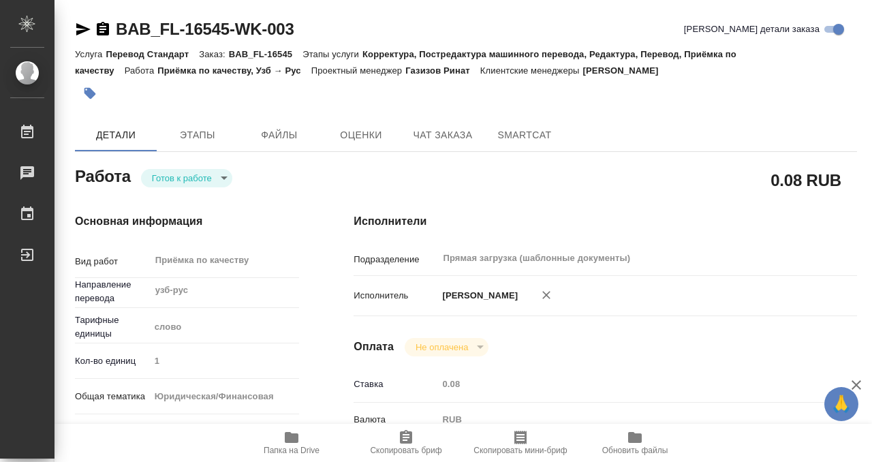
type textarea "x"
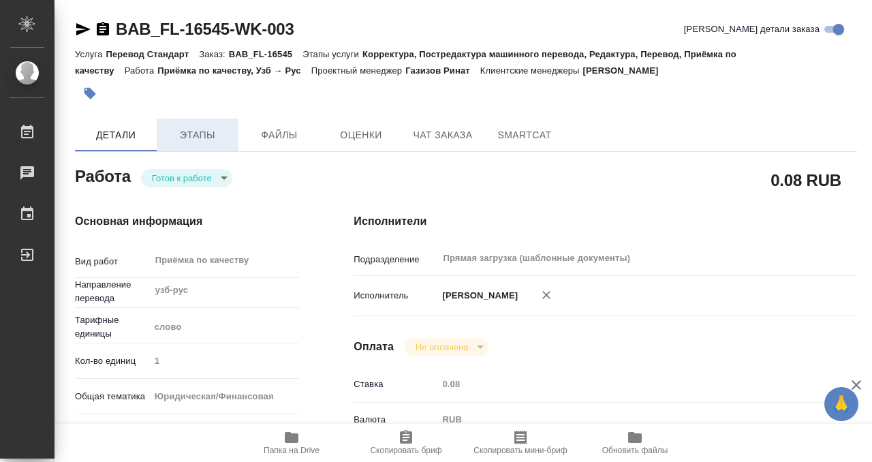
click at [210, 135] on span "Этапы" at bounding box center [197, 135] width 65 height 17
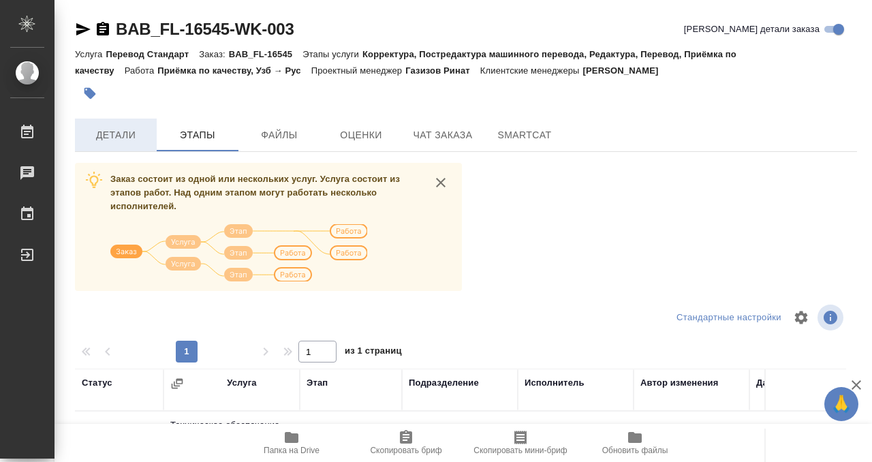
click at [115, 142] on span "Детали" at bounding box center [115, 135] width 65 height 17
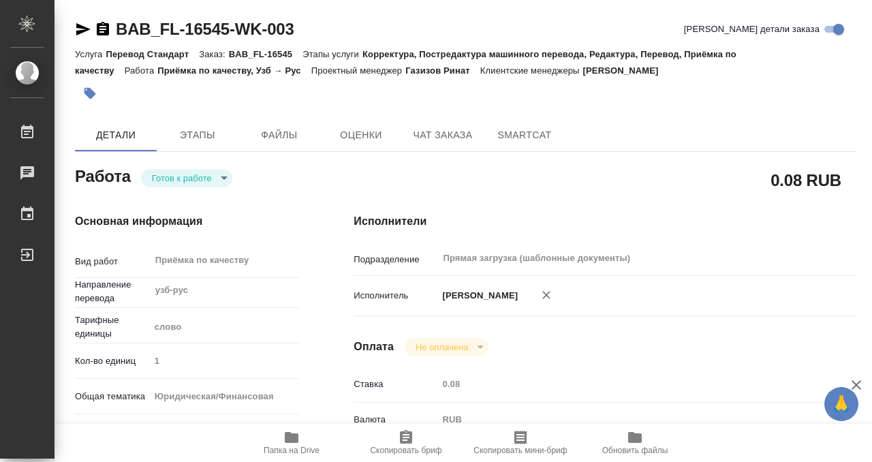
type textarea "x"
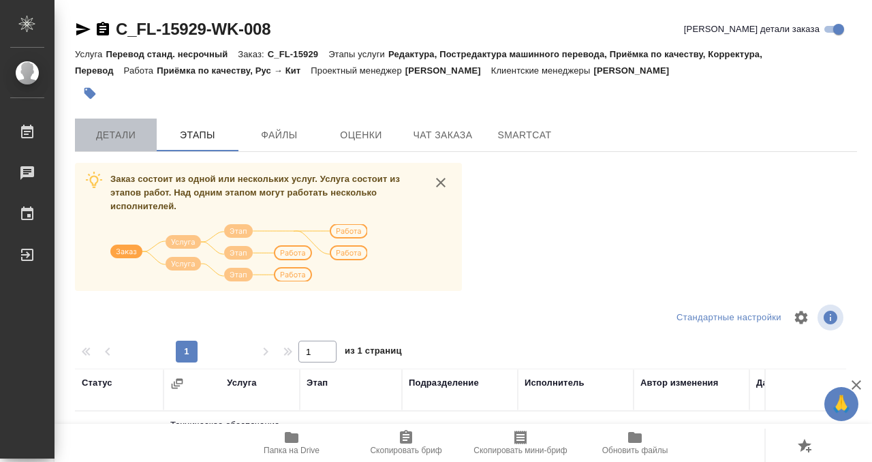
click at [138, 122] on button "Детали" at bounding box center [116, 134] width 82 height 33
